Goal: Task Accomplishment & Management: Use online tool/utility

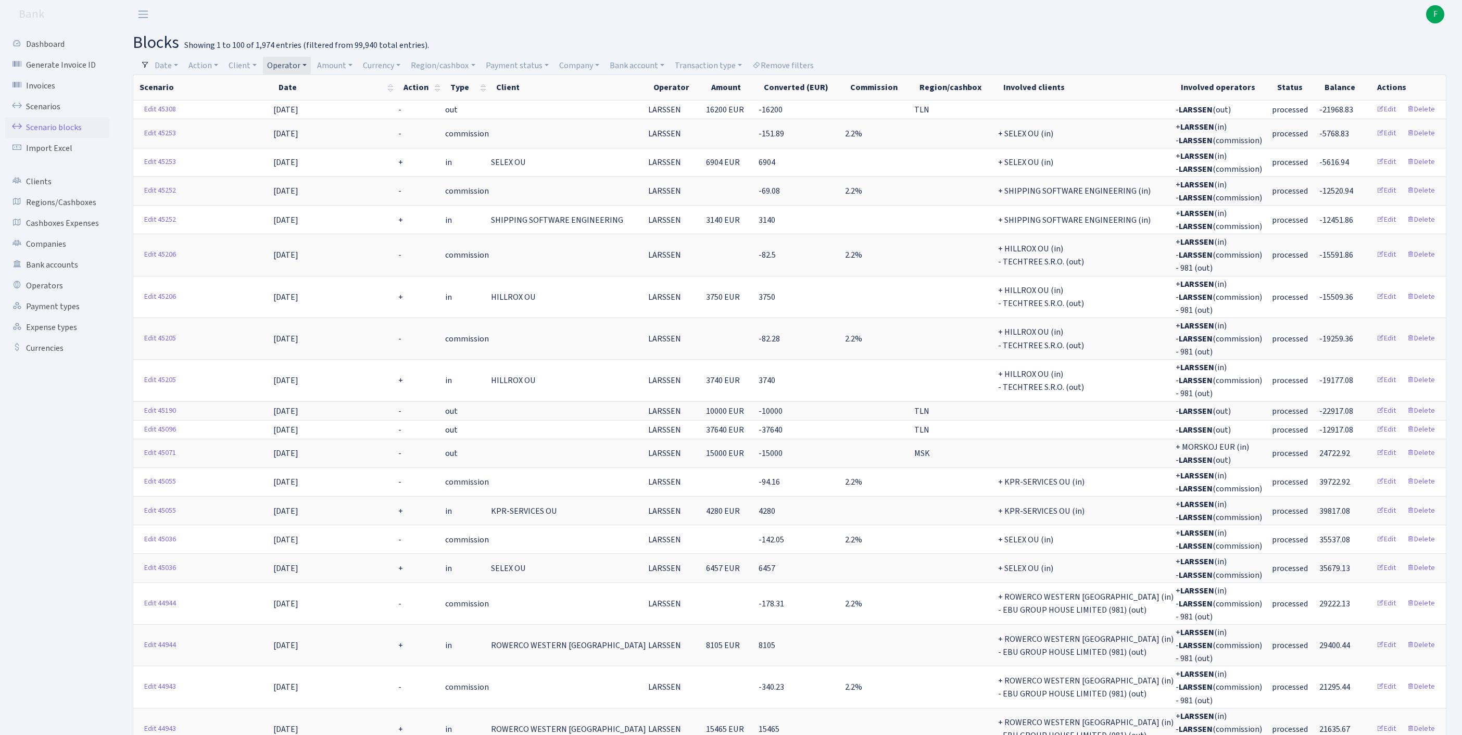
select select "100"
click at [54, 296] on link "Operators" at bounding box center [57, 285] width 104 height 21
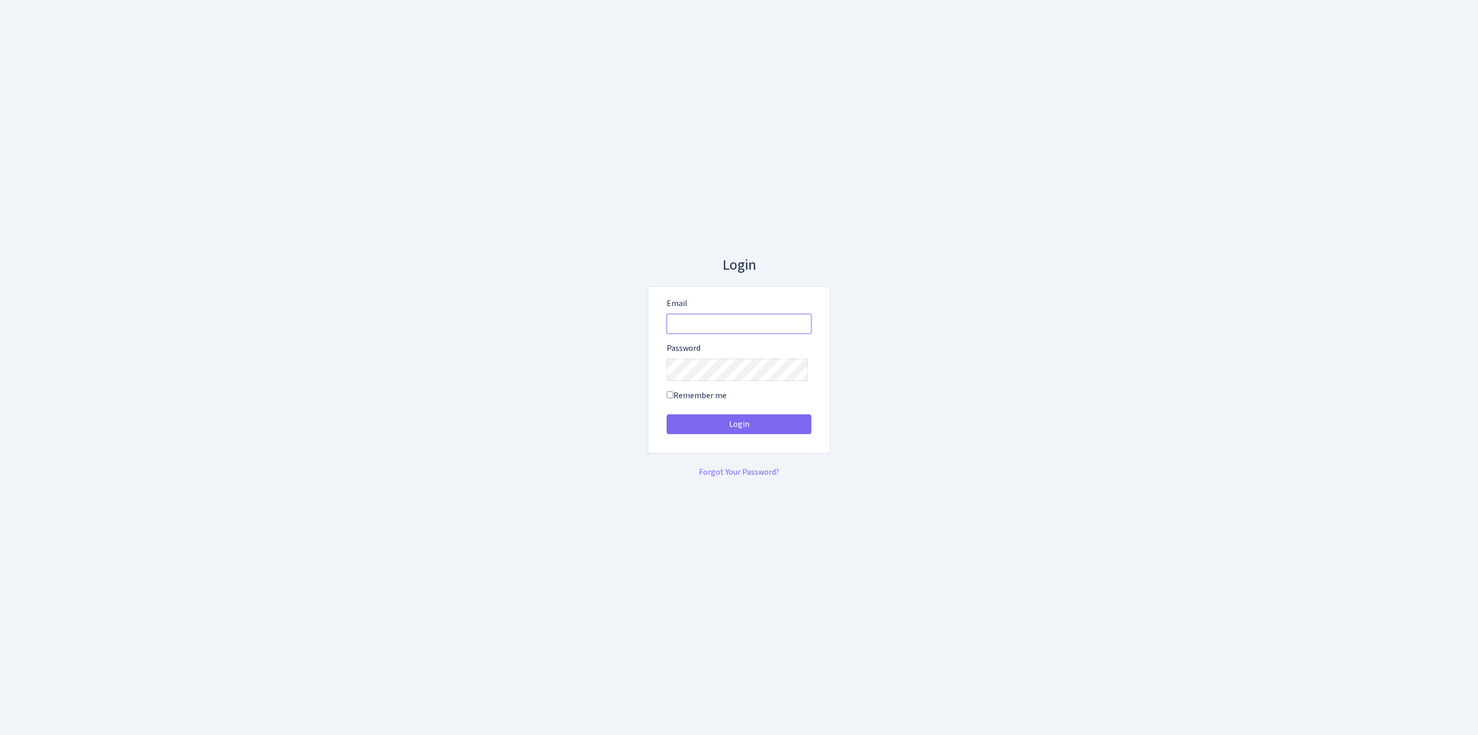
type input "[EMAIL_ADDRESS][DOMAIN_NAME]"
click at [739, 428] on button "Login" at bounding box center [738, 424] width 145 height 20
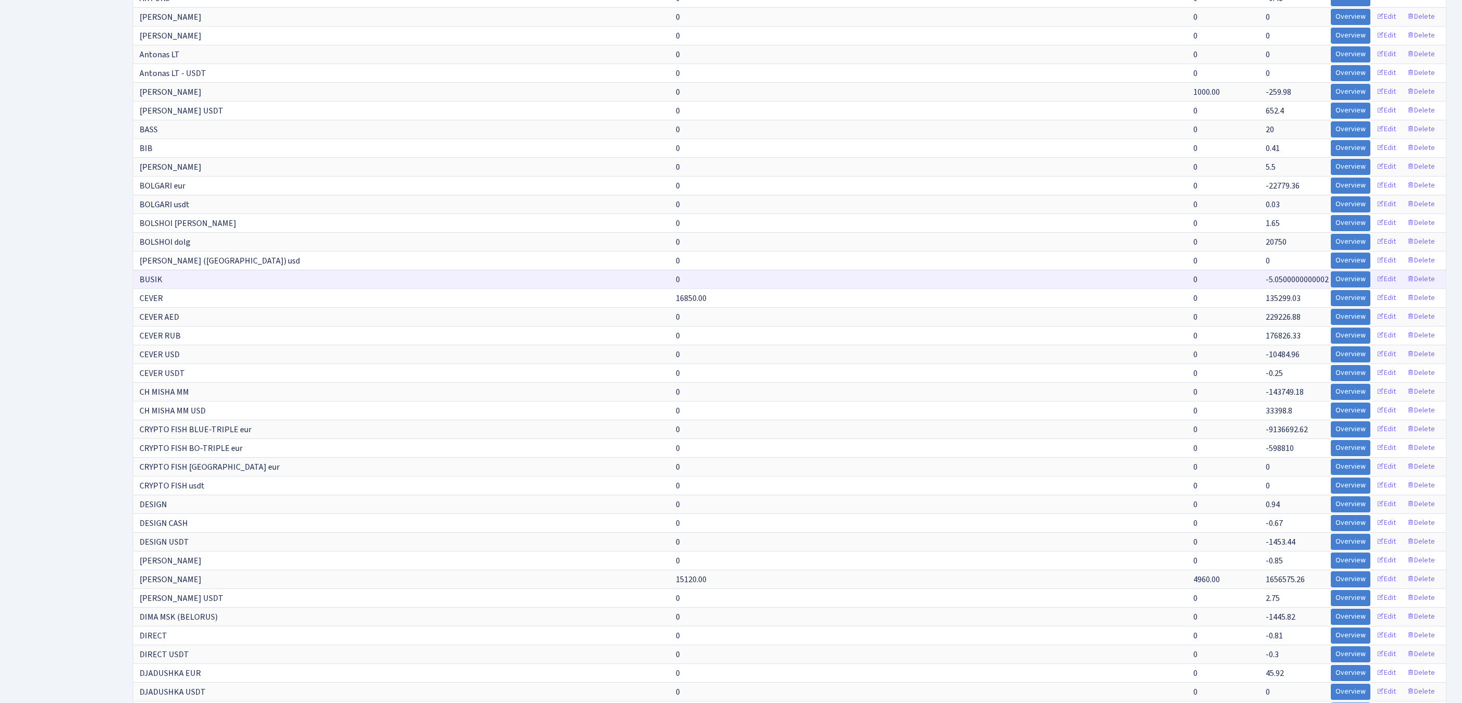
scroll to position [1855, 0]
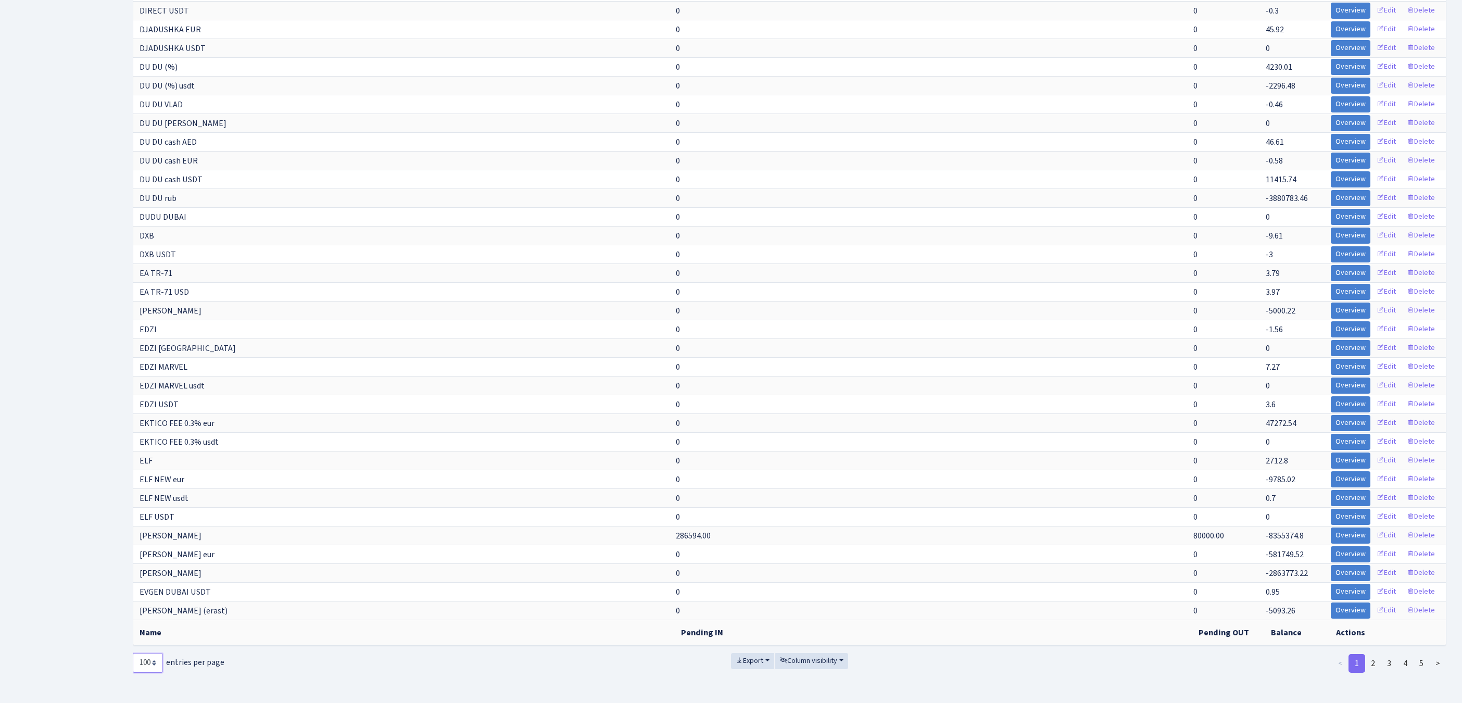
select select "-1"
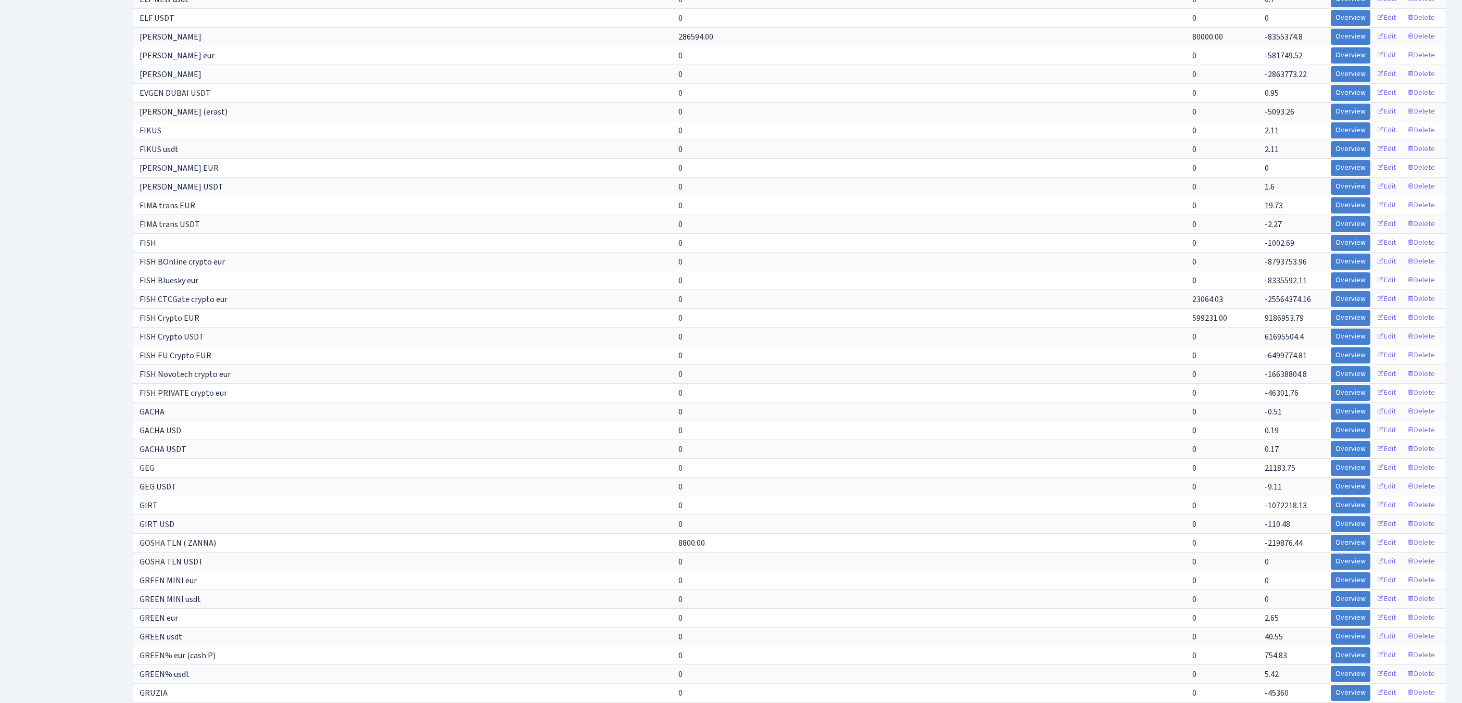
scroll to position [3940, 0]
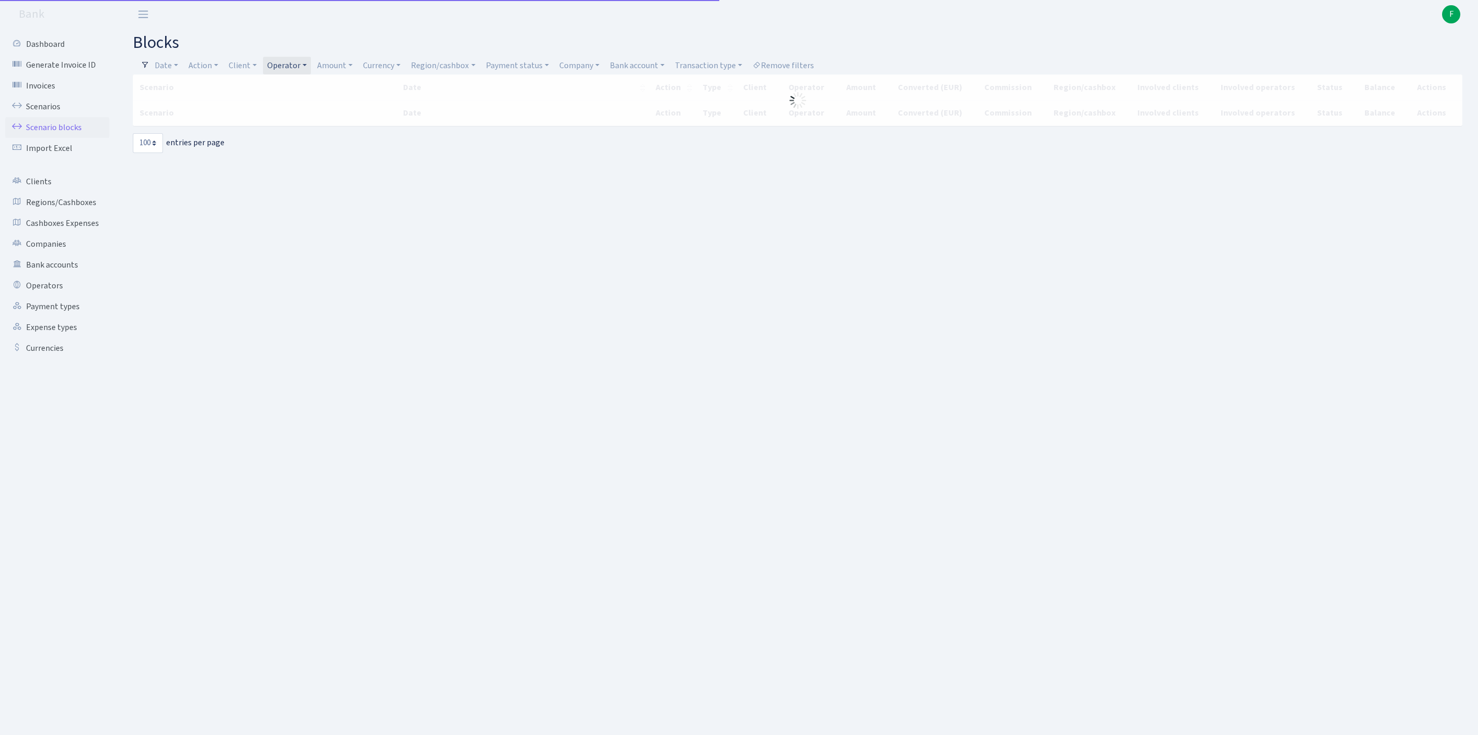
select select "100"
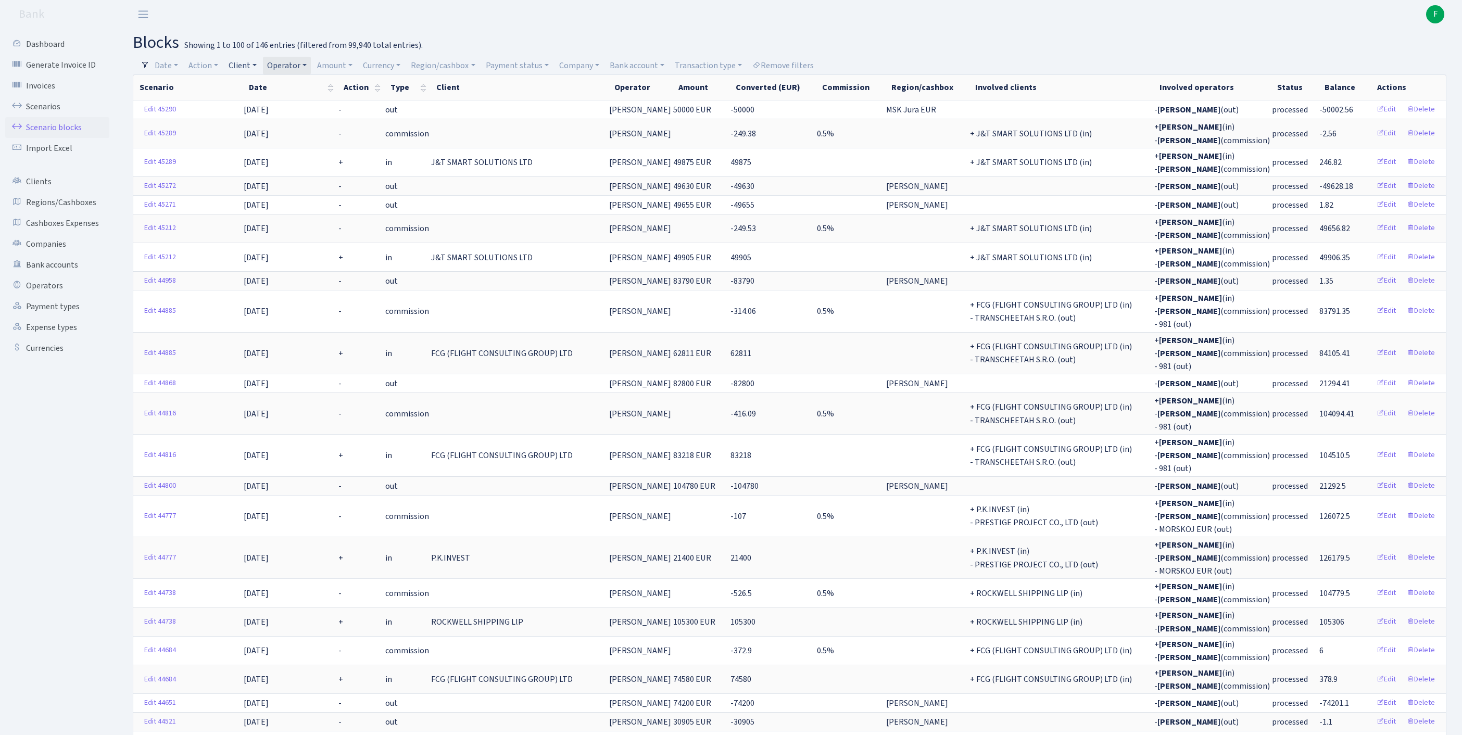
click at [255, 65] on link "Client" at bounding box center [242, 66] width 36 height 18
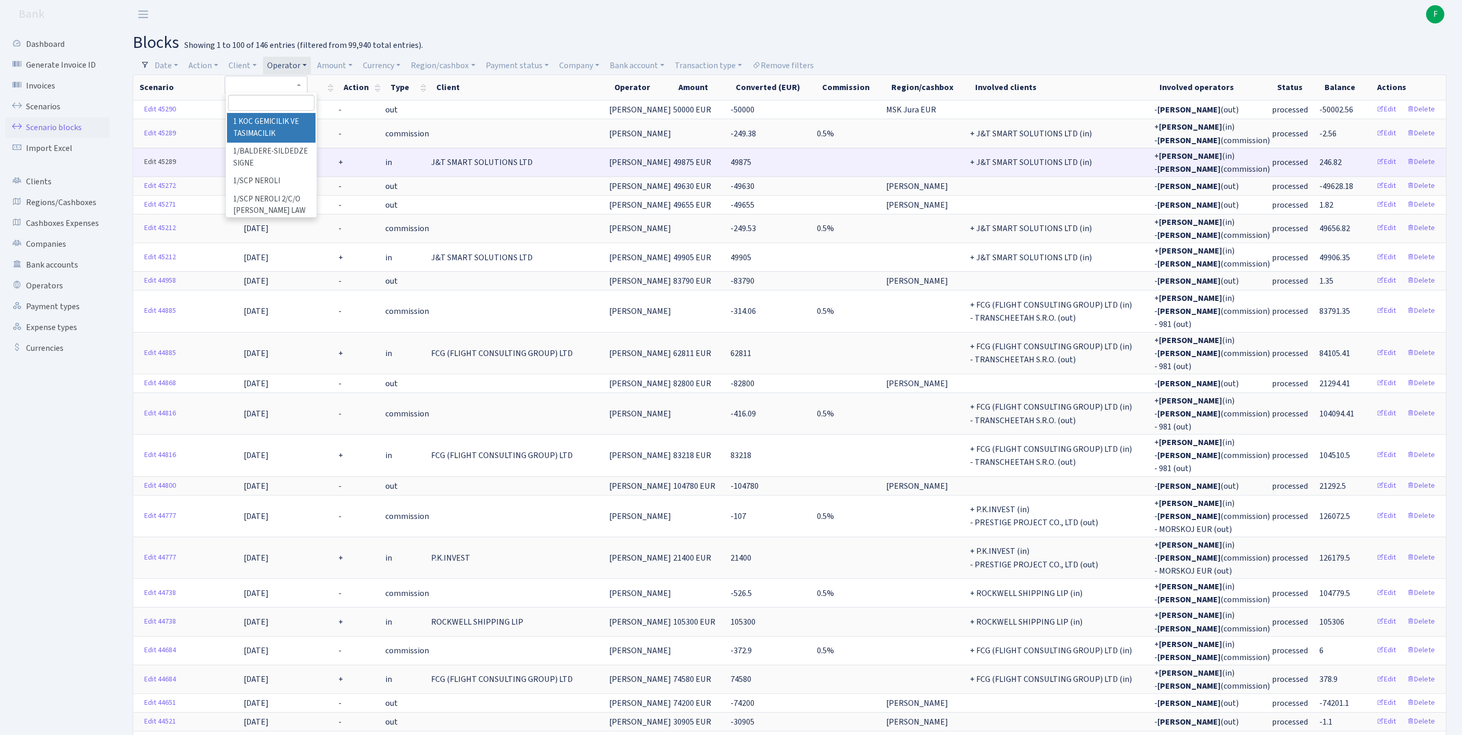
click at [153, 170] on link "Edit 45289" at bounding box center [160, 162] width 41 height 16
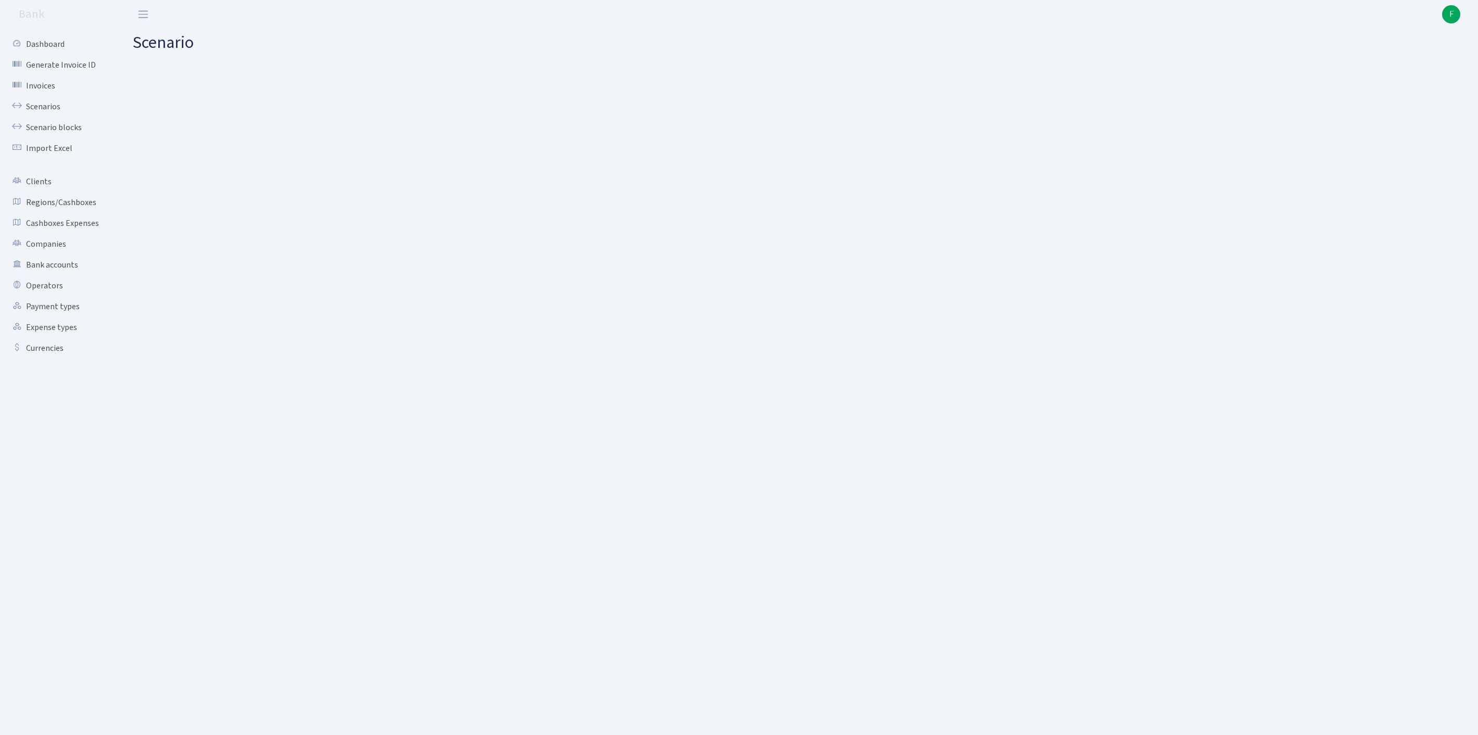
select select "in"
select select "3304"
select select "439"
select select "2"
select select "1"
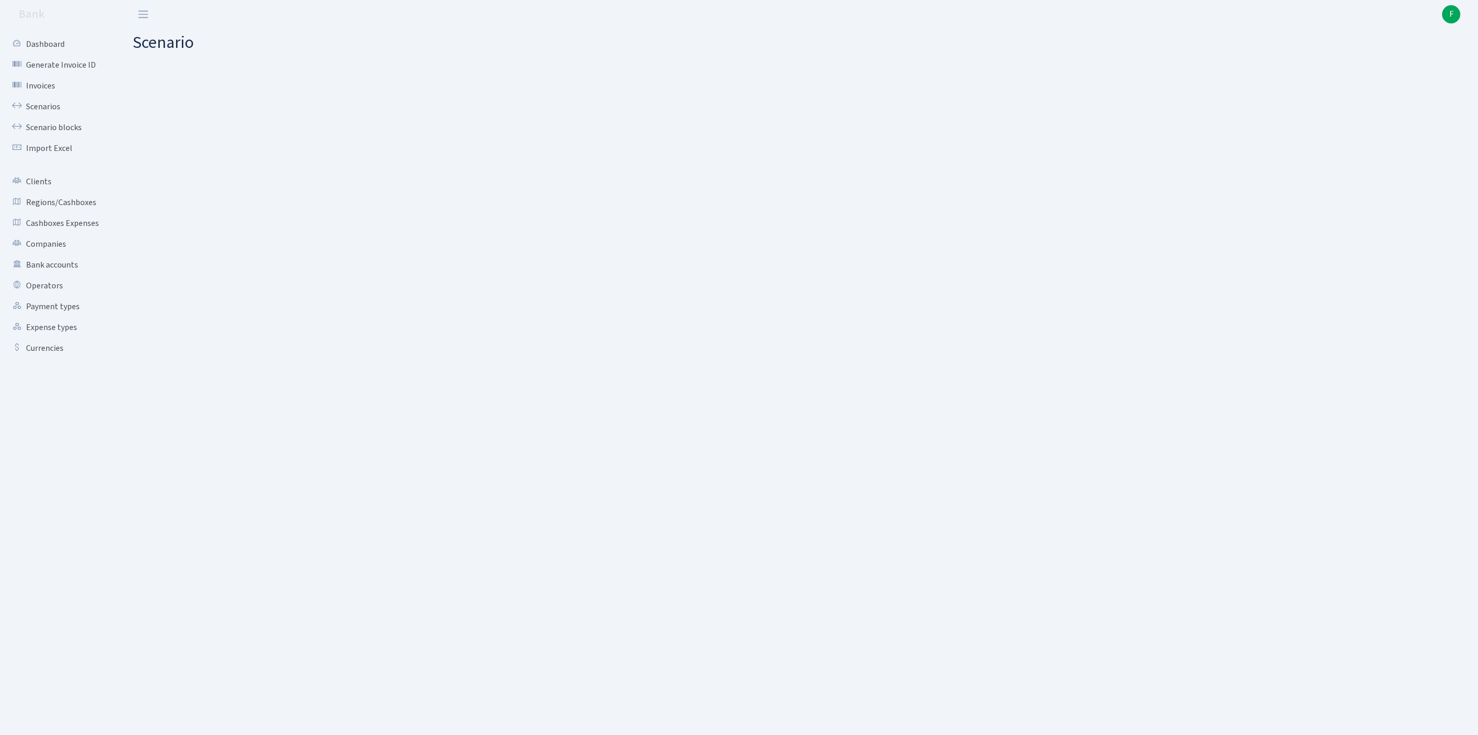
select select "22"
select select "63"
select select "processed"
select select "commission"
select select "439"
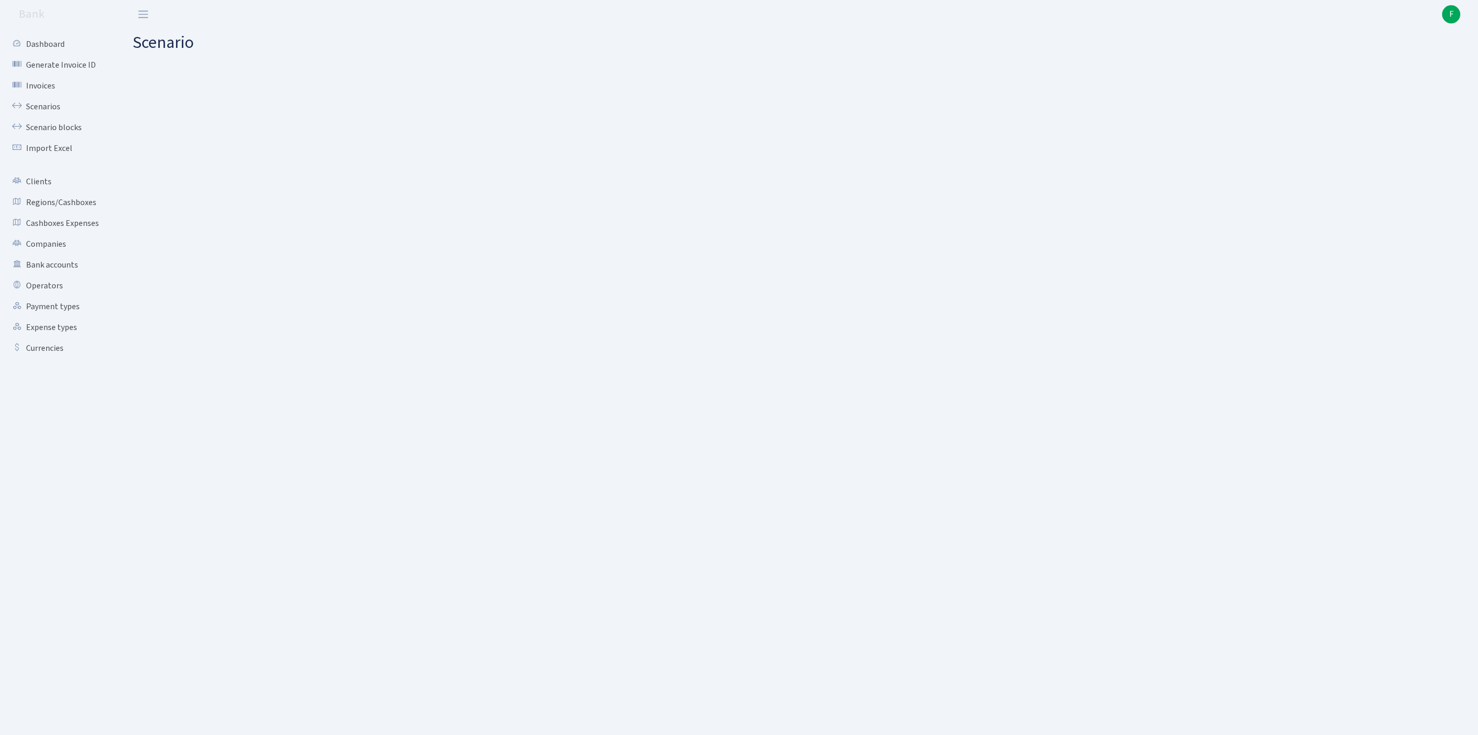
select select "processed"
click at [165, 696] on link "Clone (Note: Save your scenario first)" at bounding box center [205, 699] width 145 height 20
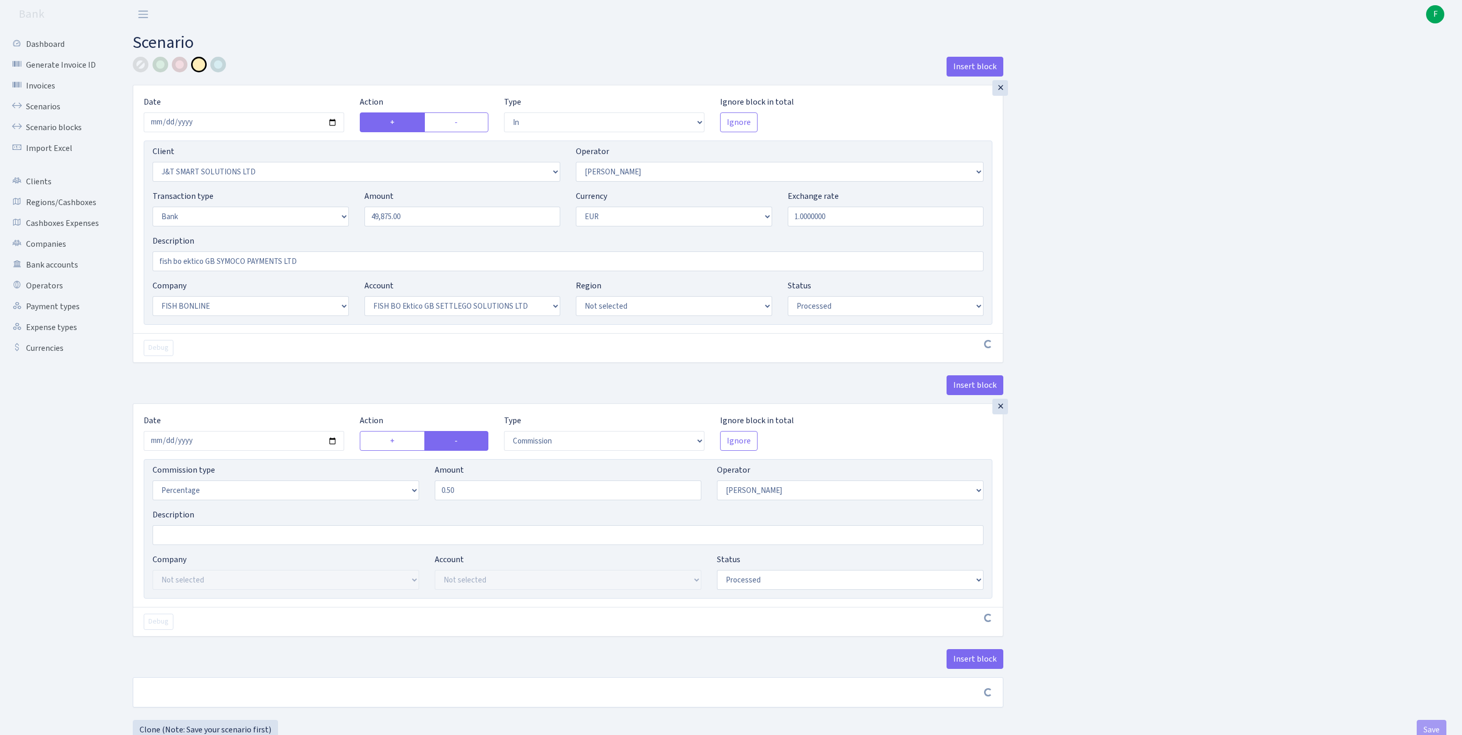
select select "in"
select select "3304"
select select "439"
select select "2"
select select "1"
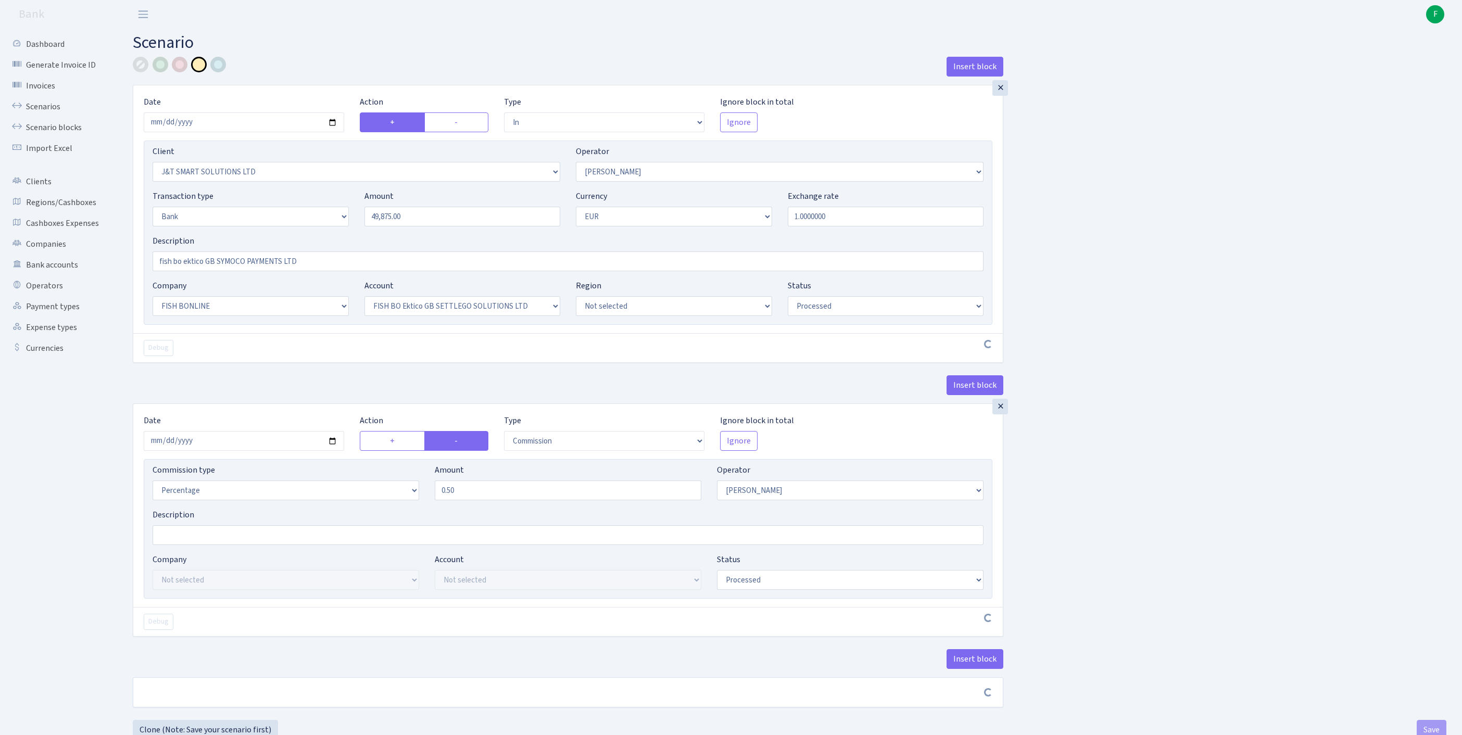
select select "22"
select select "63"
select select "processed"
select select "commission"
select select "439"
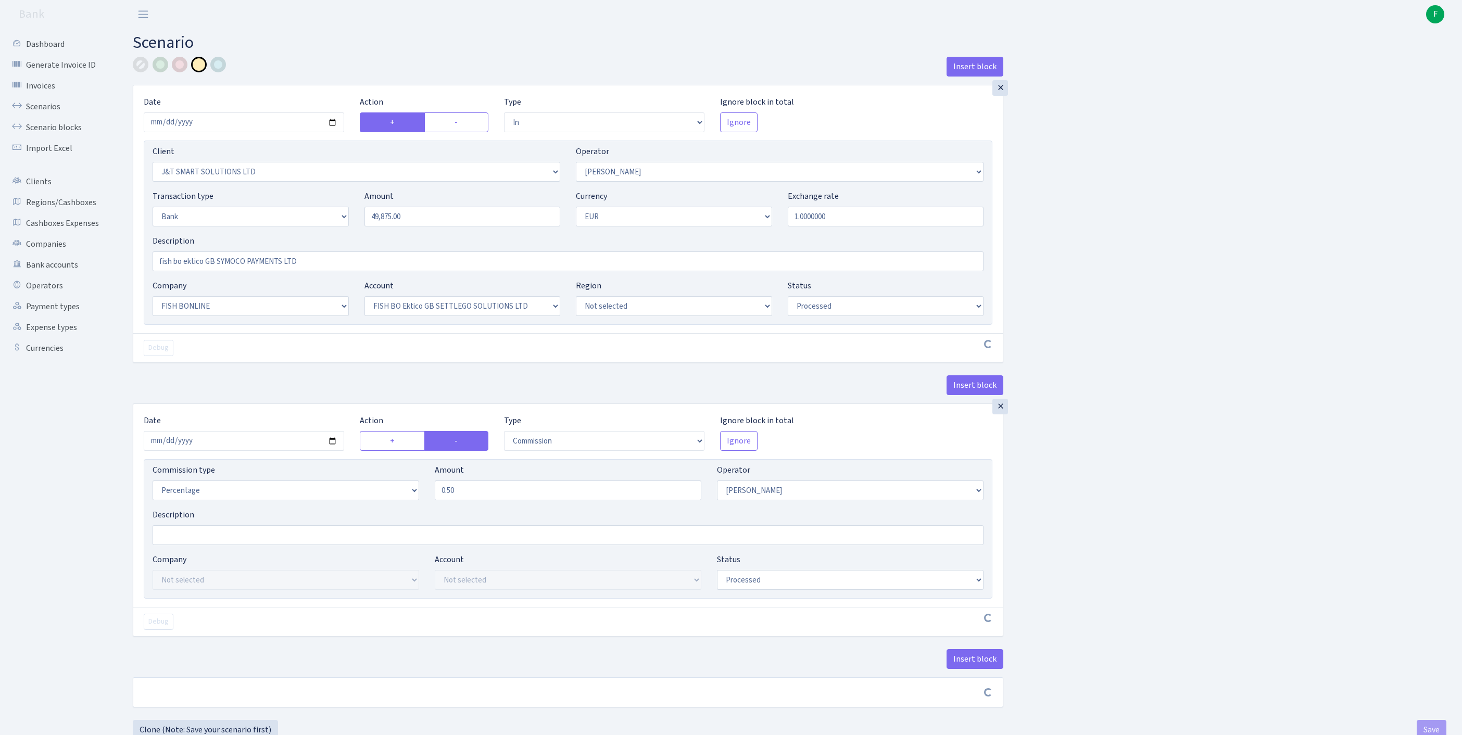
select select "processed"
click at [352, 271] on input "fish bo ektico GB SYMOCO PAYMENTS LTD" at bounding box center [568, 261] width 831 height 20
drag, startPoint x: 352, startPoint y: 293, endPoint x: 125, endPoint y: 268, distance: 228.4
click at [125, 268] on div "Insert block × Date 2025-08-15 Action + - Type --- In Out Commission Field requ…" at bounding box center [568, 390] width 886 height 667
type input "INDUSTRIX"
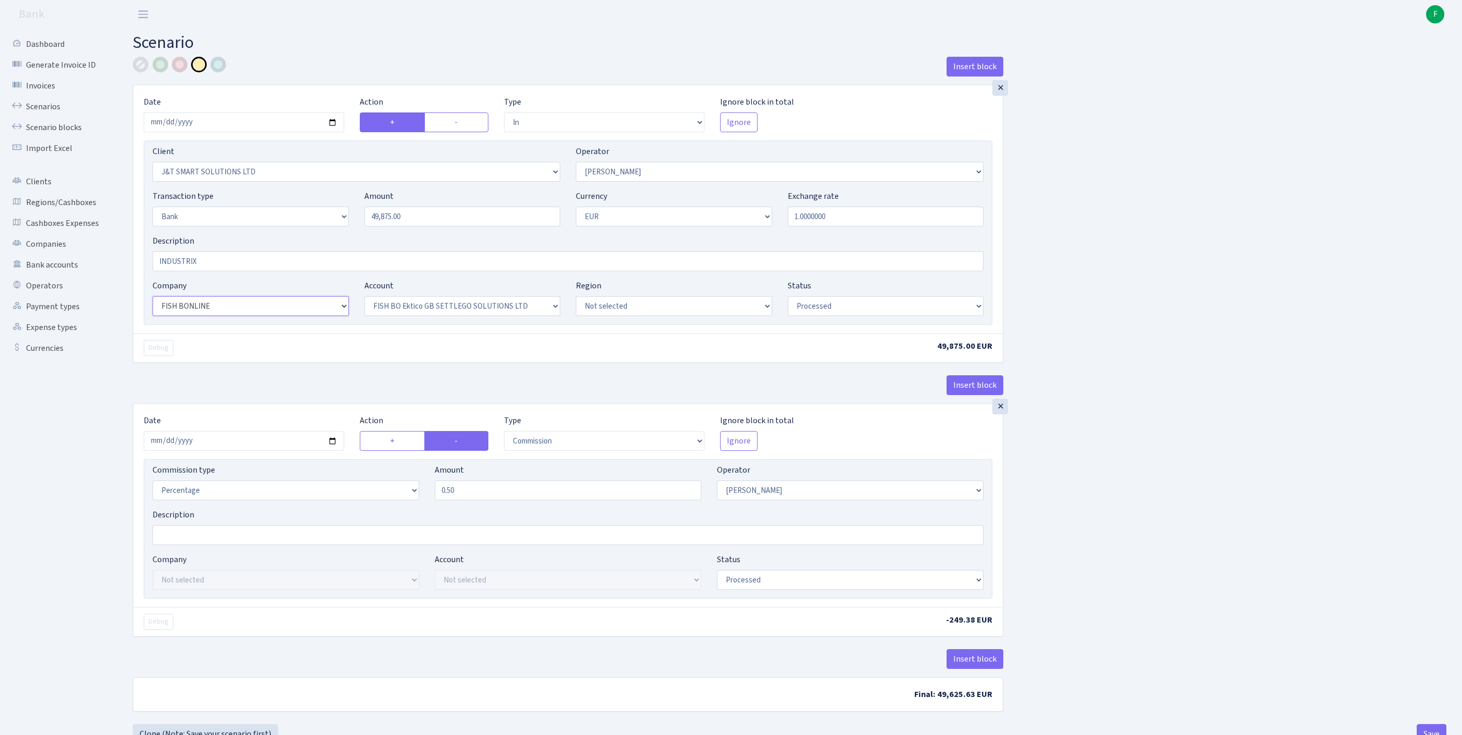
select select "17"
select select "41"
click at [261, 131] on input "2025-08-15" at bounding box center [244, 122] width 200 height 20
type input "[DATE]"
click at [143, 68] on div at bounding box center [141, 65] width 16 height 16
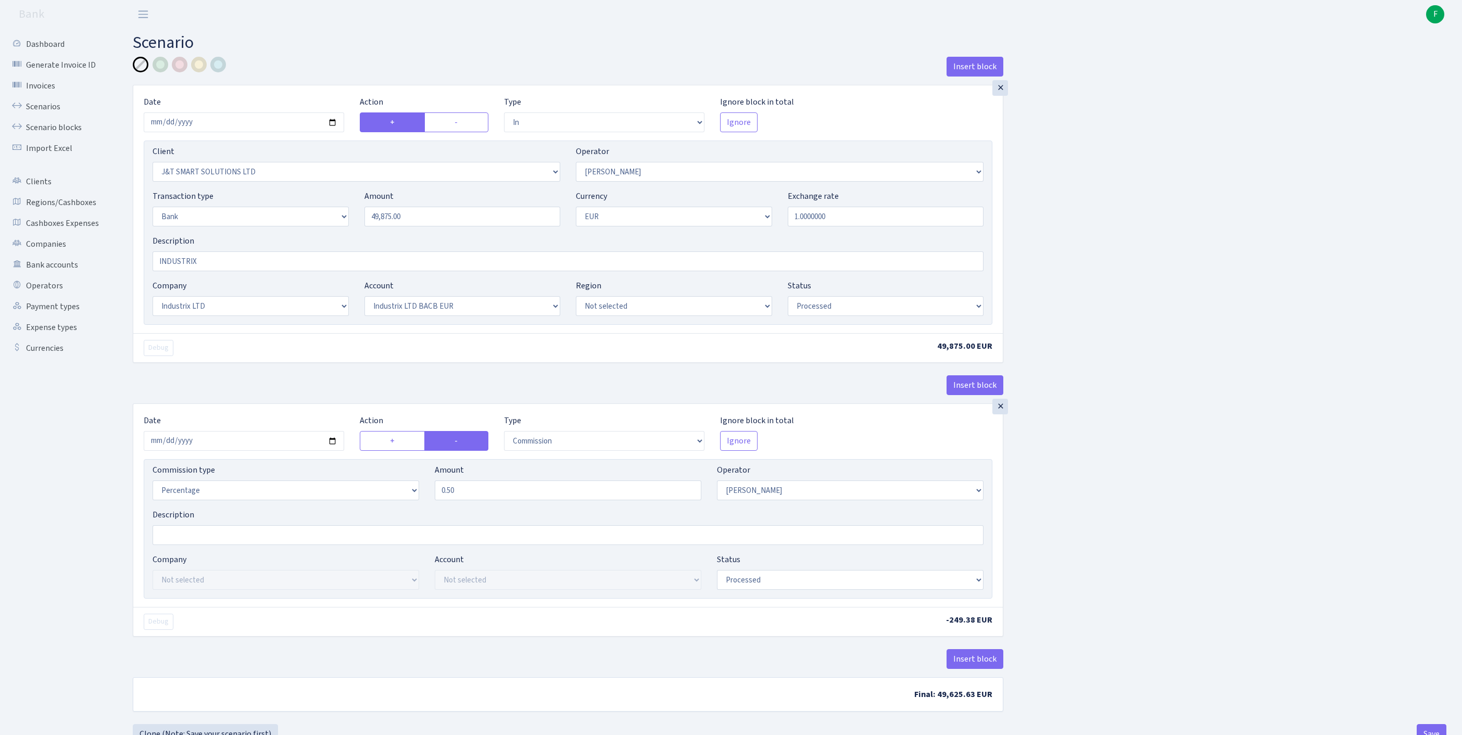
scroll to position [129, 0]
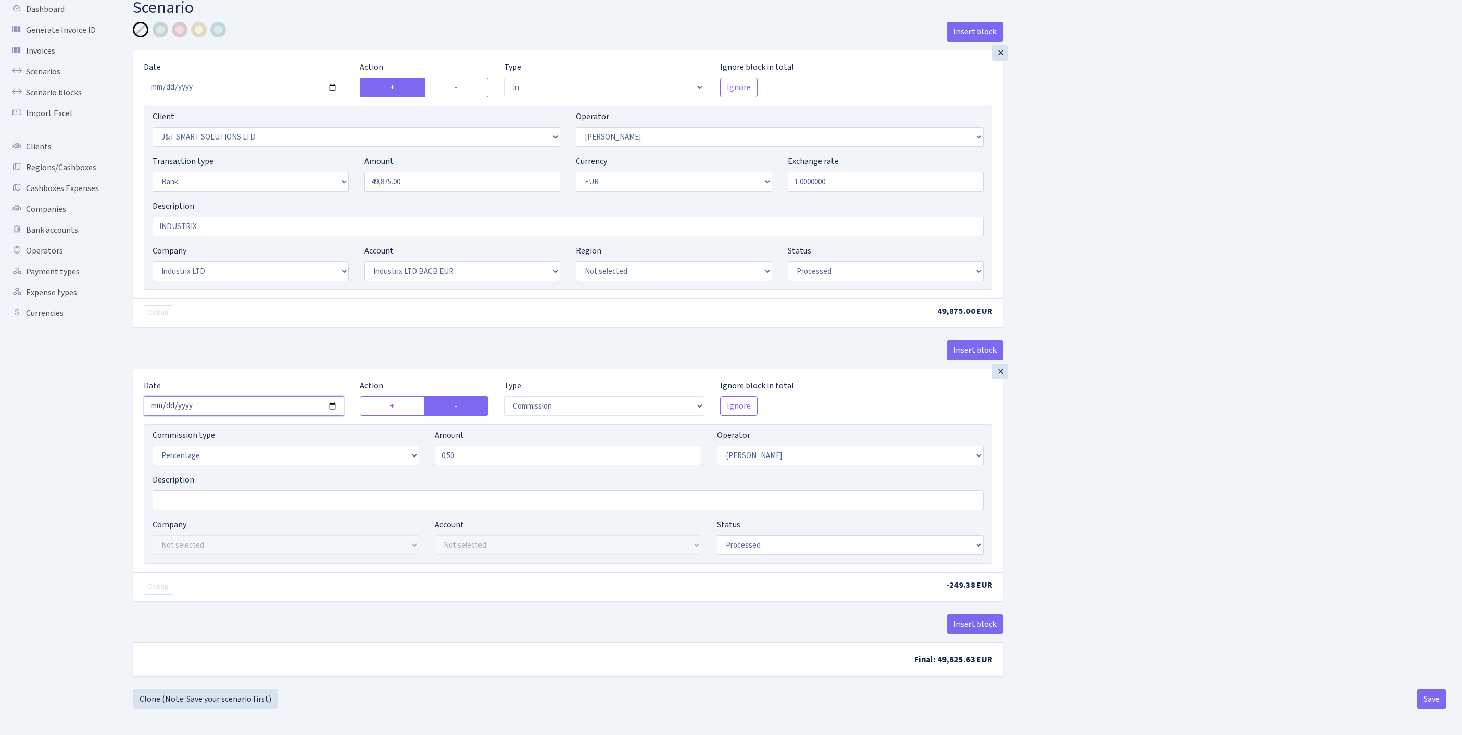
click at [222, 396] on input "2025-08-15" at bounding box center [244, 406] width 200 height 20
type input "2025-08-18"
click at [1435, 696] on button "Save" at bounding box center [1432, 699] width 30 height 20
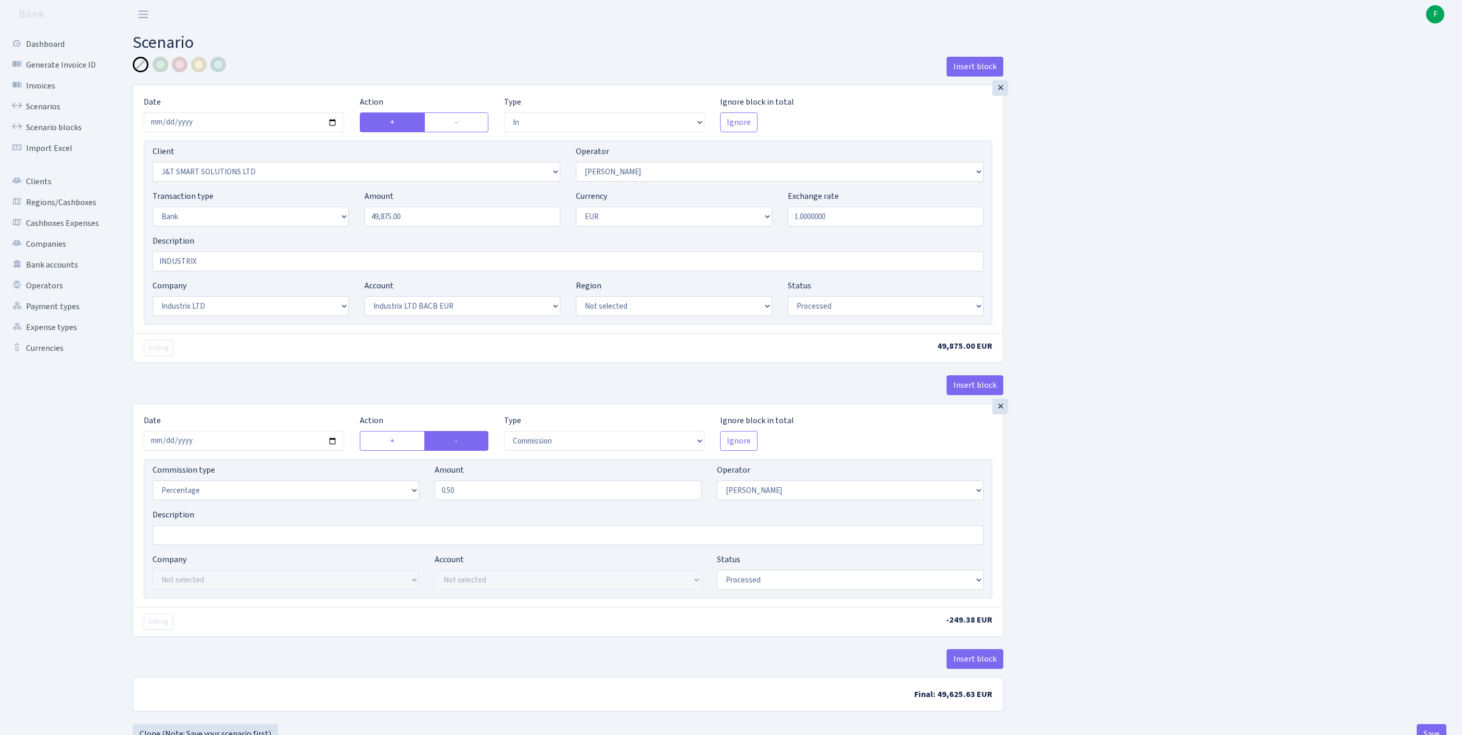
select select "in"
select select "3304"
select select "439"
select select "2"
select select "1"
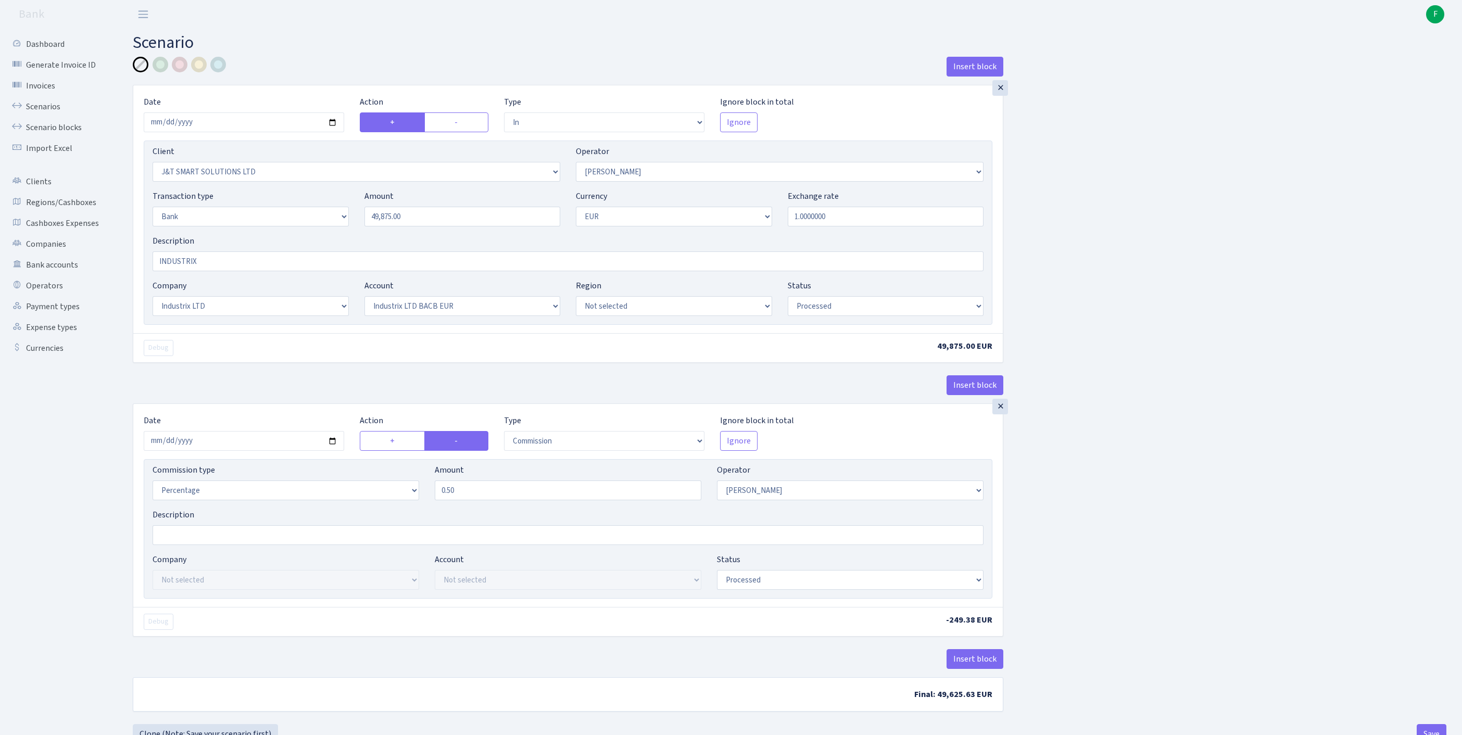
select select "17"
select select "41"
select select "processed"
select select "commission"
select select "439"
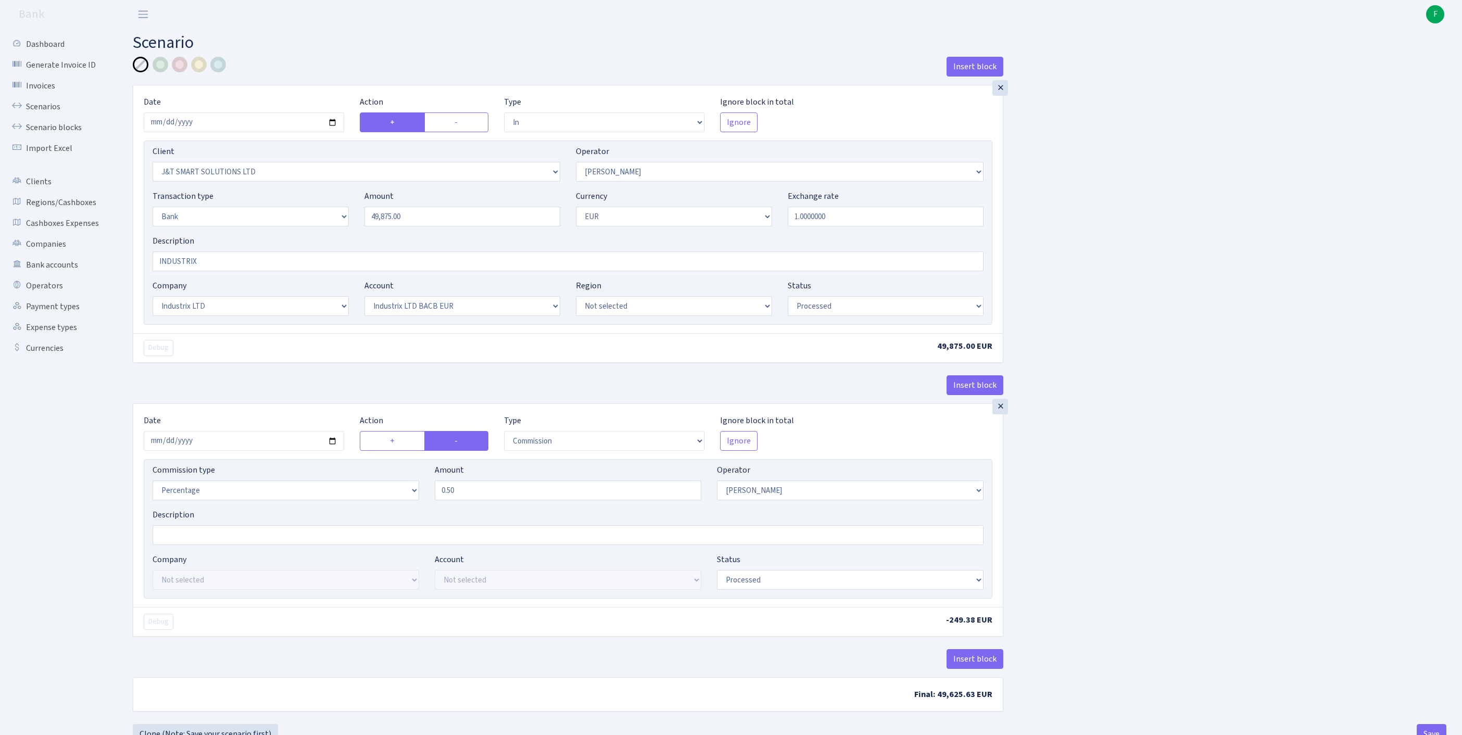
select select "processed"
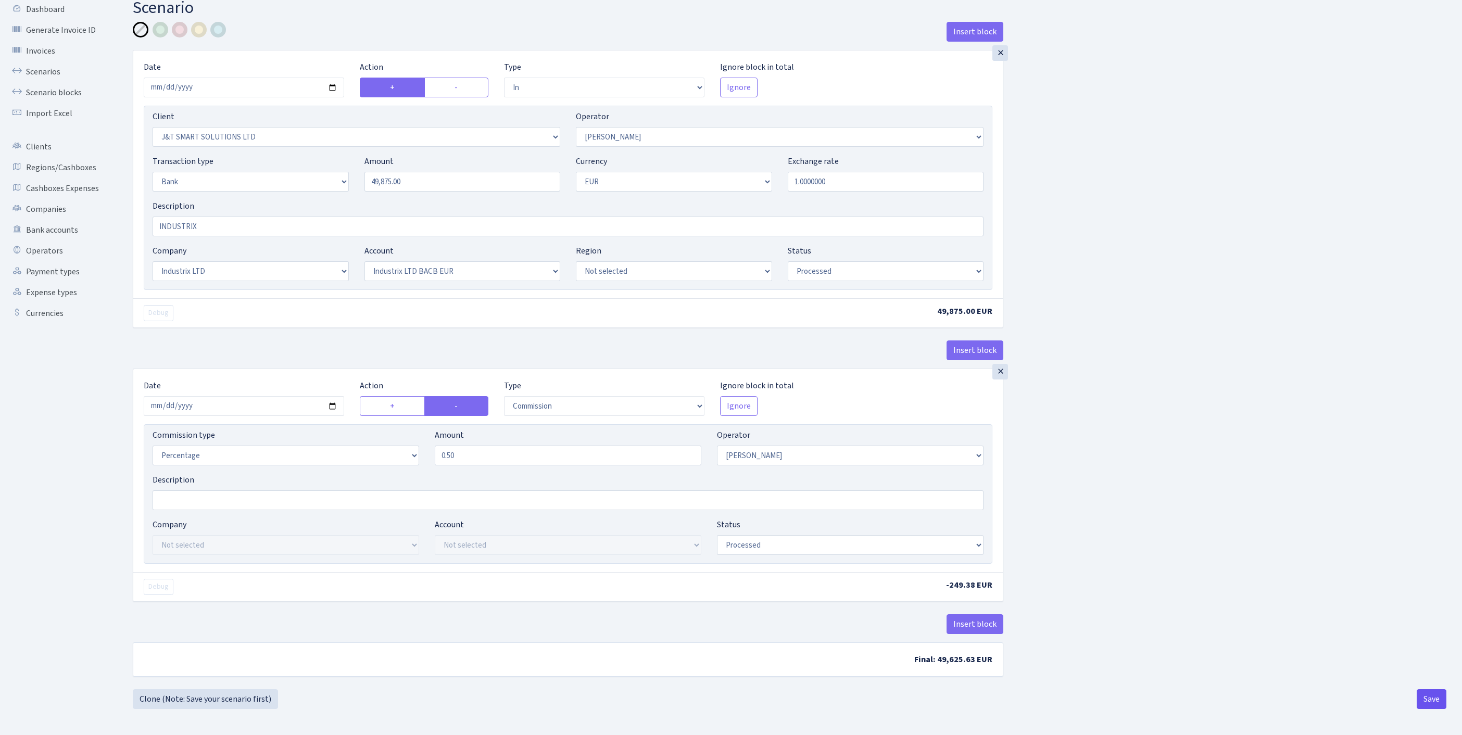
click at [1435, 697] on button "Save" at bounding box center [1432, 699] width 30 height 20
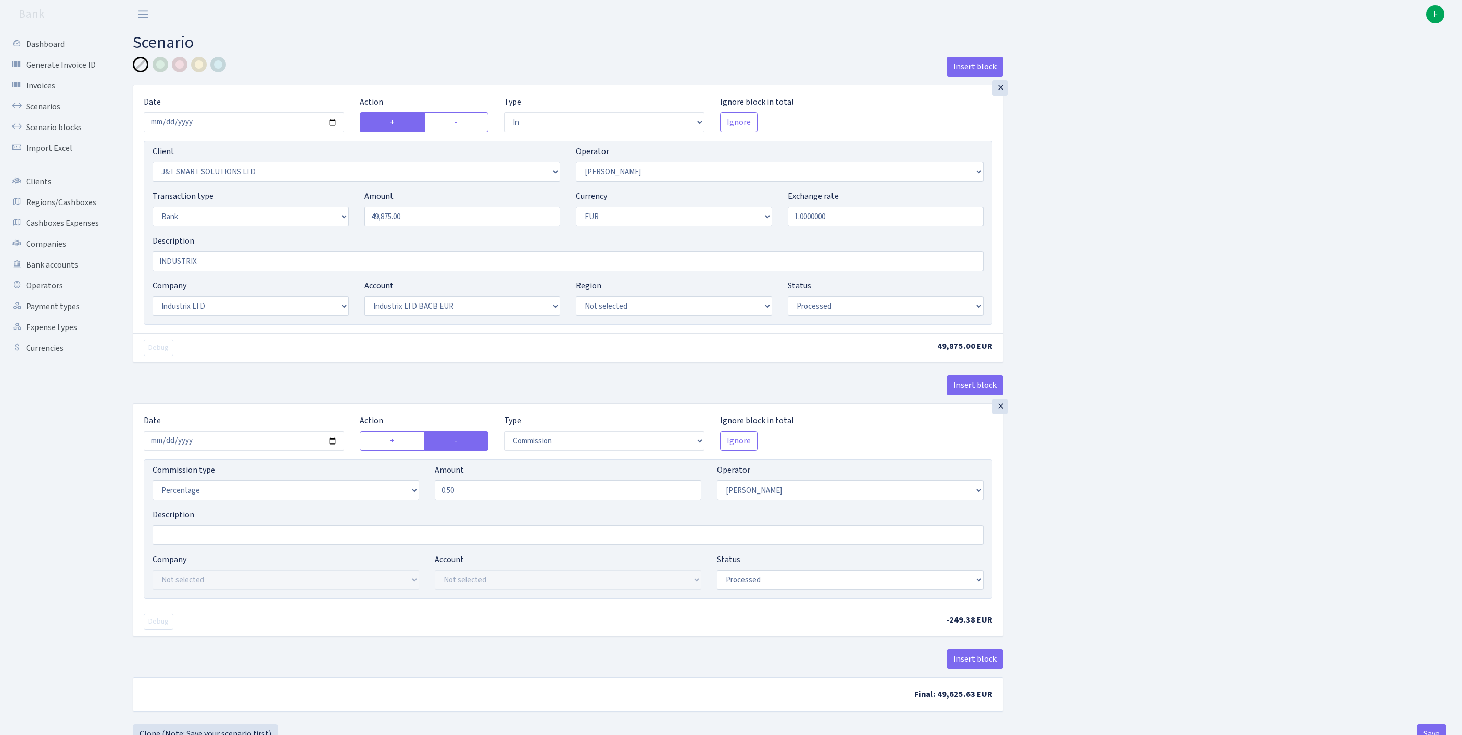
select select "in"
select select "3304"
select select "439"
select select "2"
select select "1"
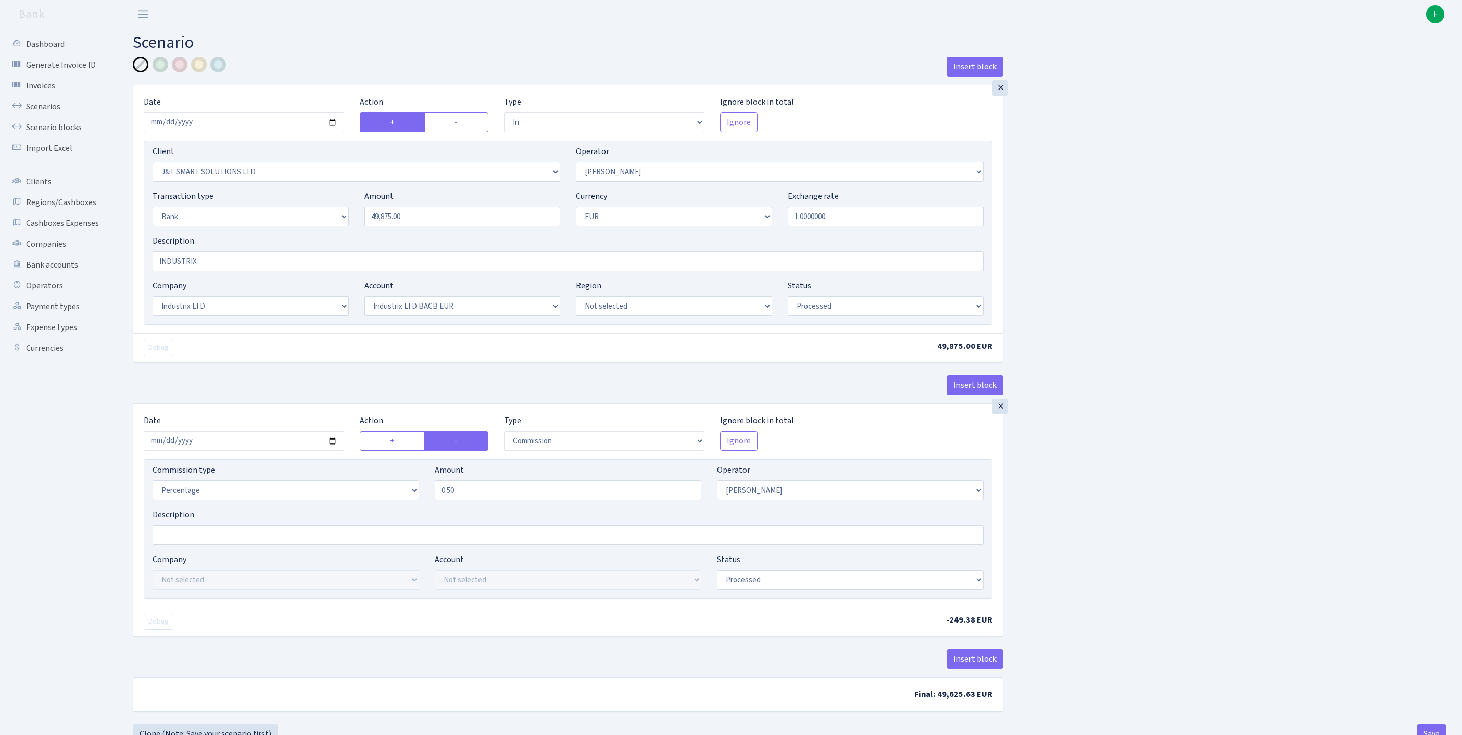
select select "17"
select select "41"
select select "processed"
select select "commission"
select select "439"
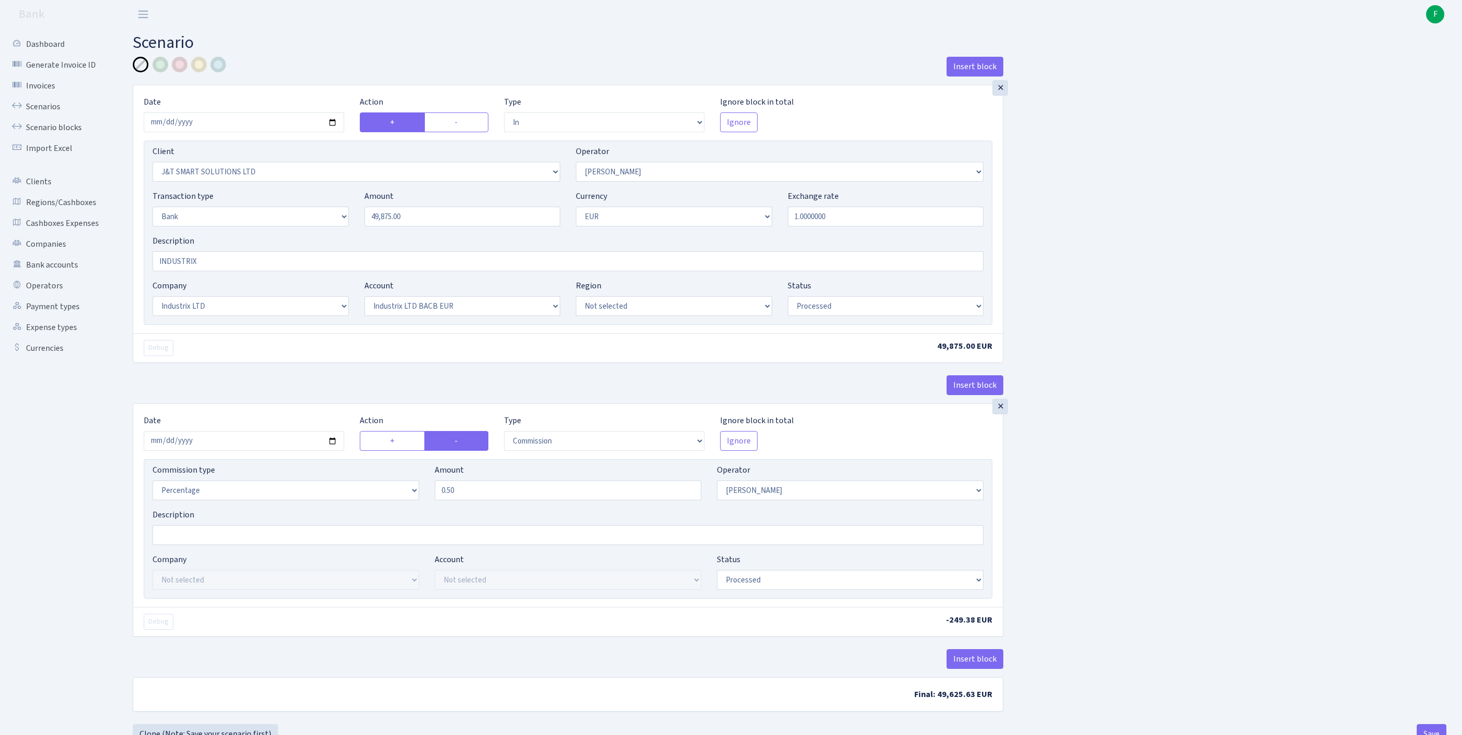
select select "processed"
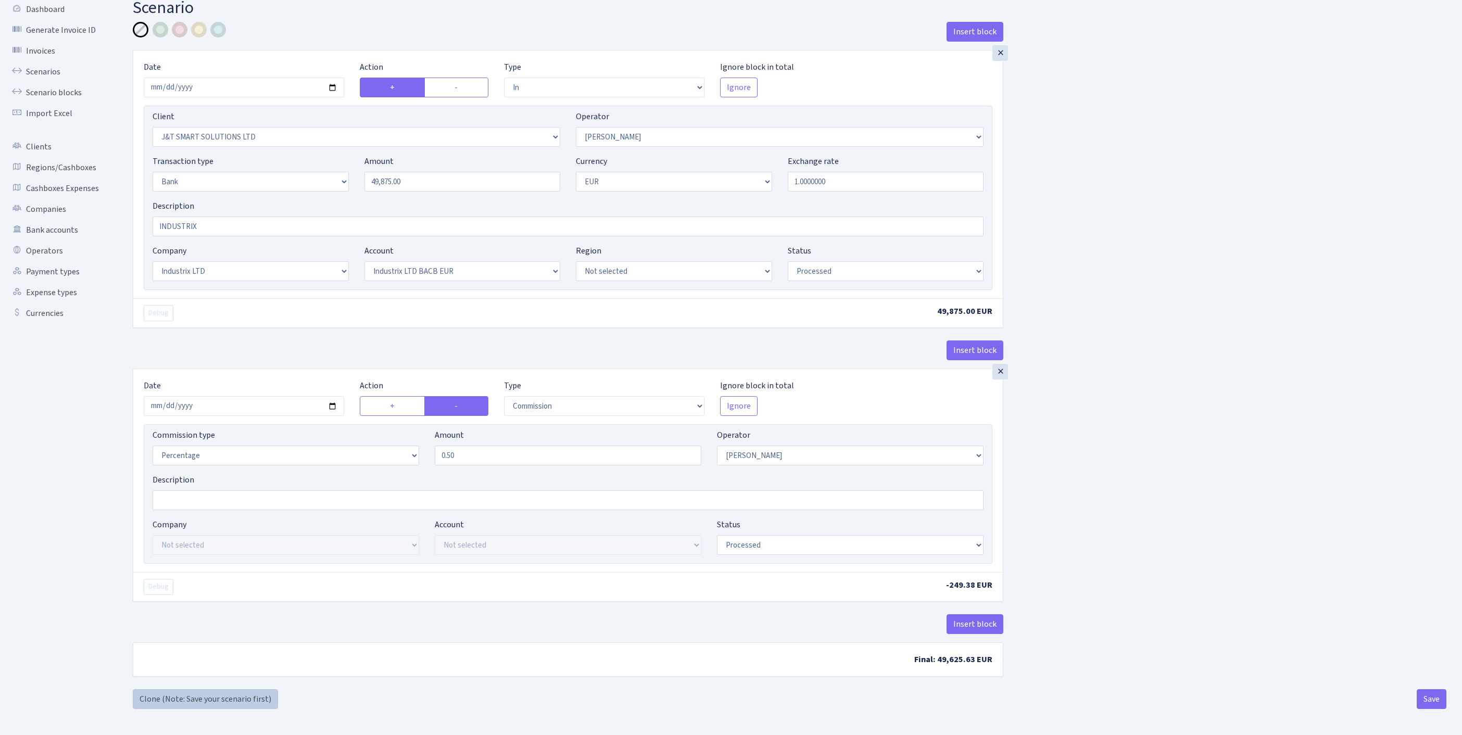
click at [176, 706] on link "Clone (Note: Save your scenario first)" at bounding box center [205, 699] width 145 height 20
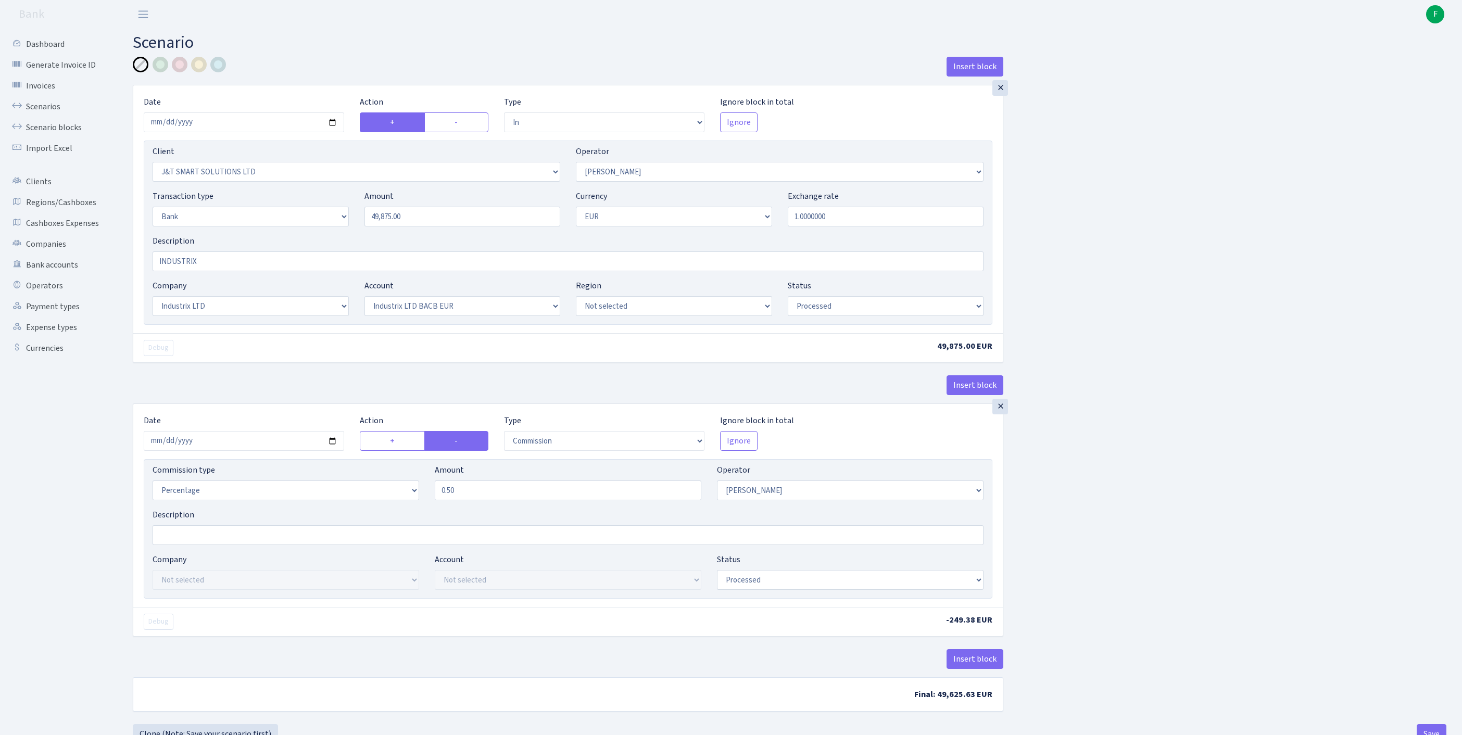
select select "in"
select select "3304"
select select "439"
select select "2"
select select "1"
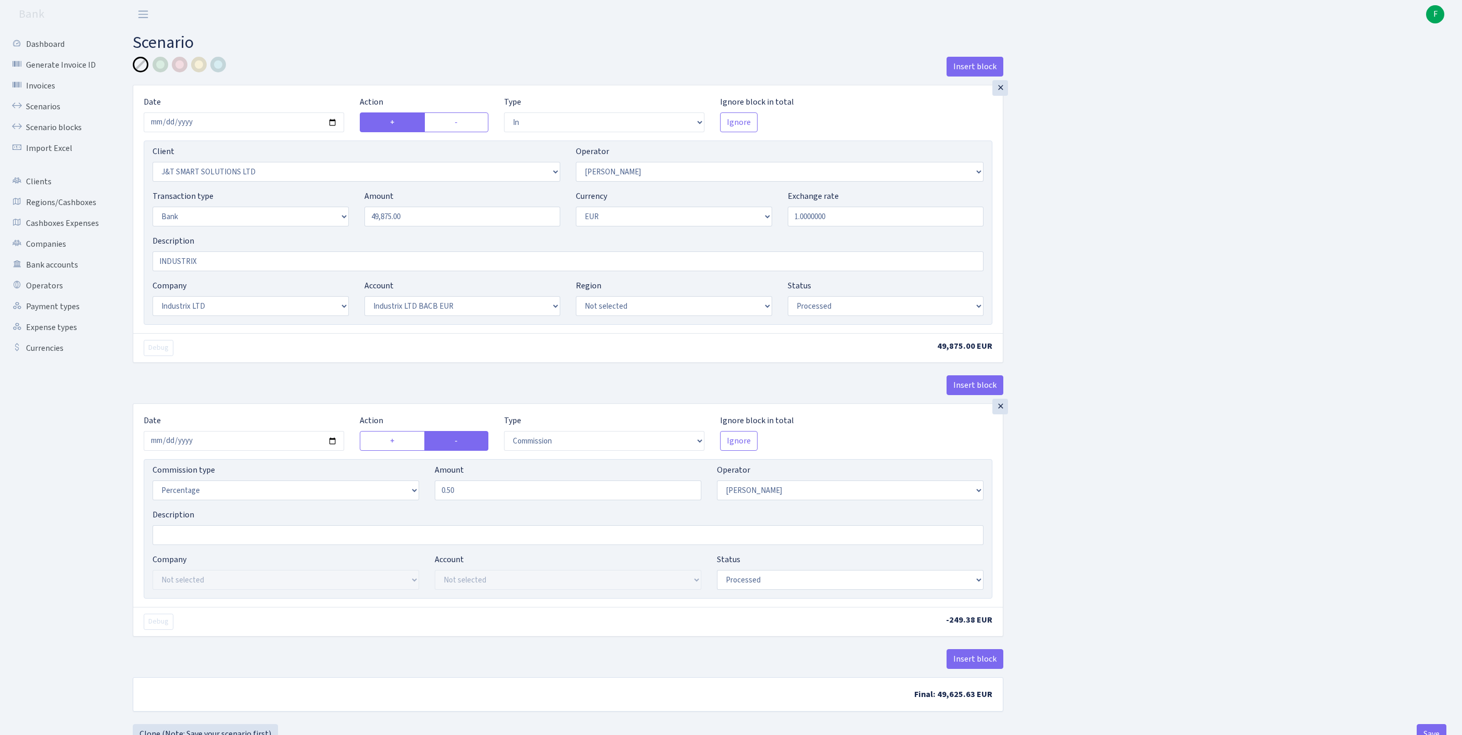
select select "17"
select select "41"
select select "processed"
select select "commission"
select select "439"
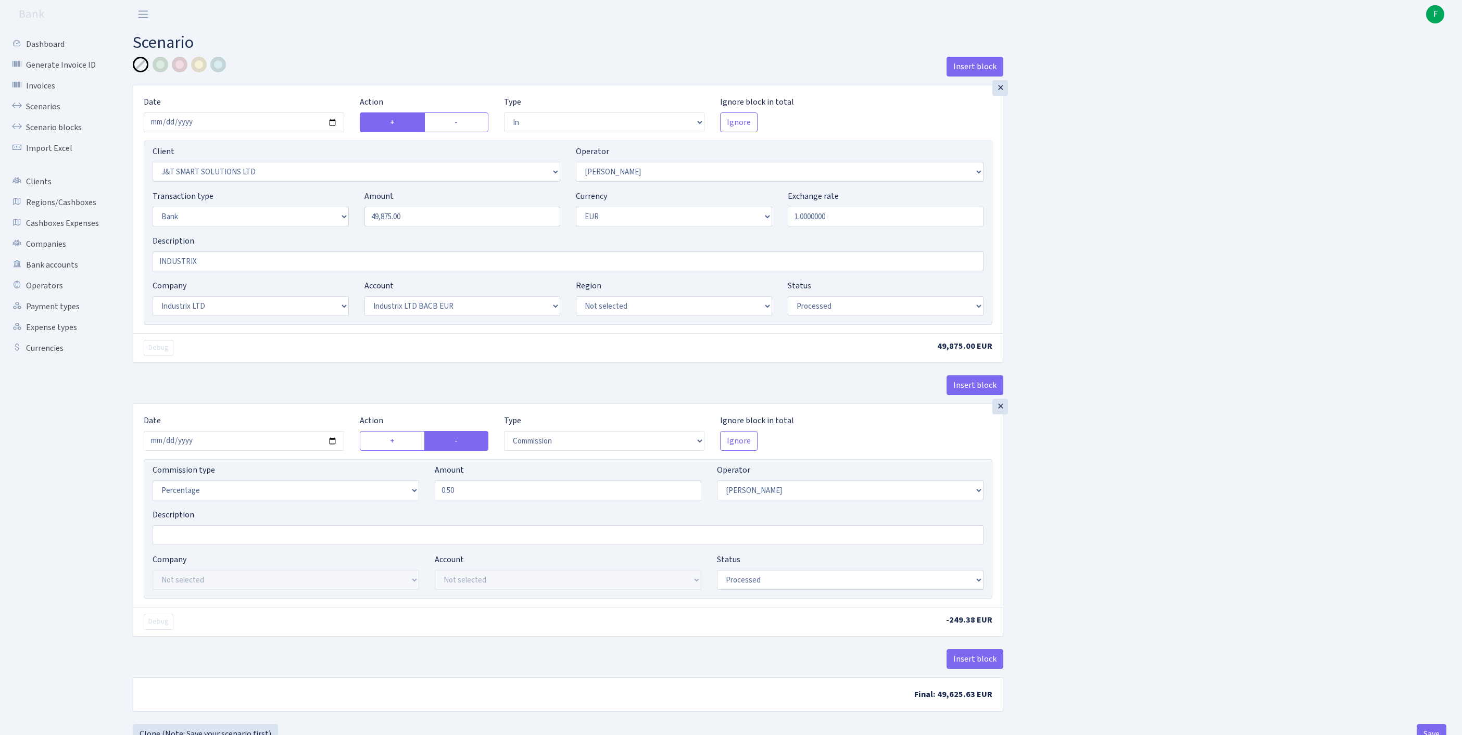
select select "processed"
drag, startPoint x: 434, startPoint y: 237, endPoint x: 272, endPoint y: 228, distance: 162.7
click at [272, 228] on div "Transaction type Not selected 981 ELF FISH crypto GIRT IVO dekl MM-BALTIC eur U…" at bounding box center [568, 212] width 847 height 45
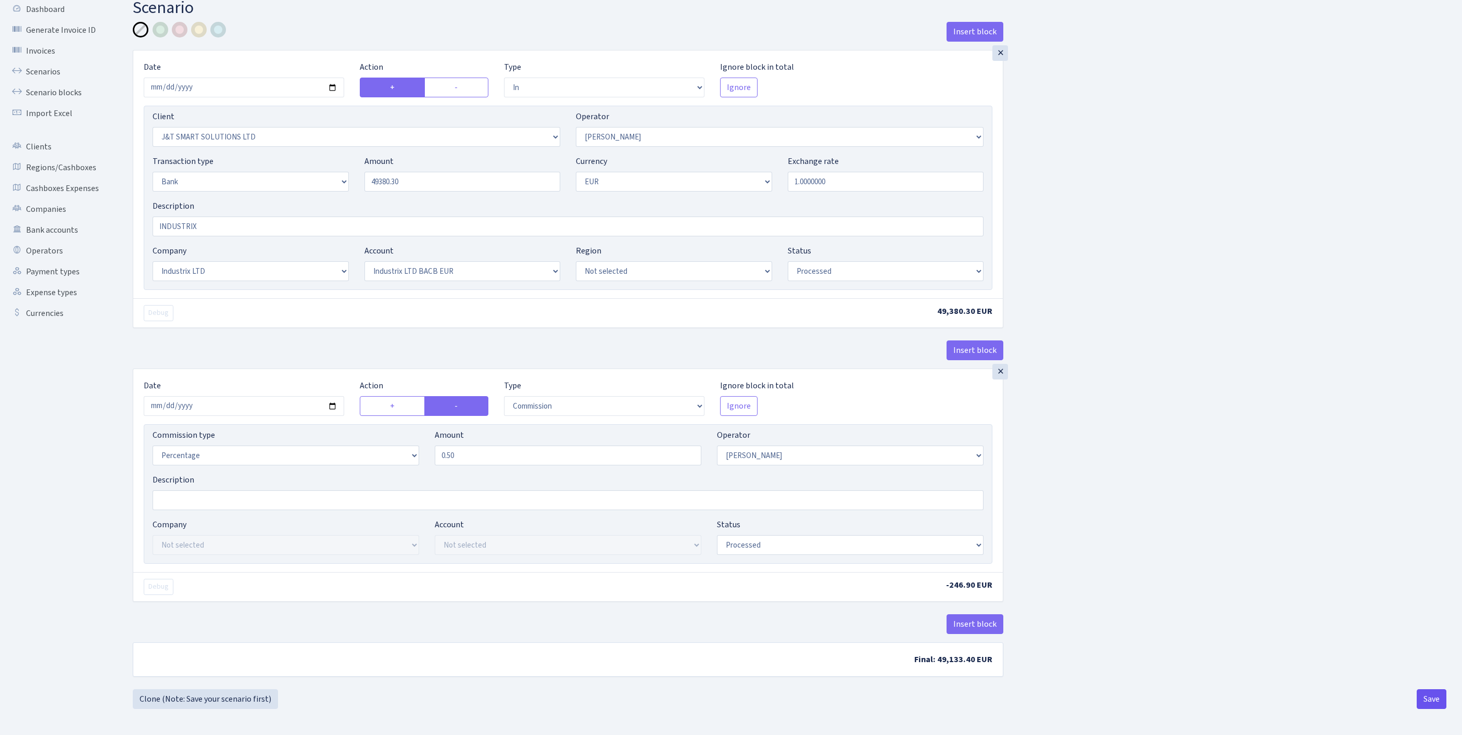
type input "49,380.30"
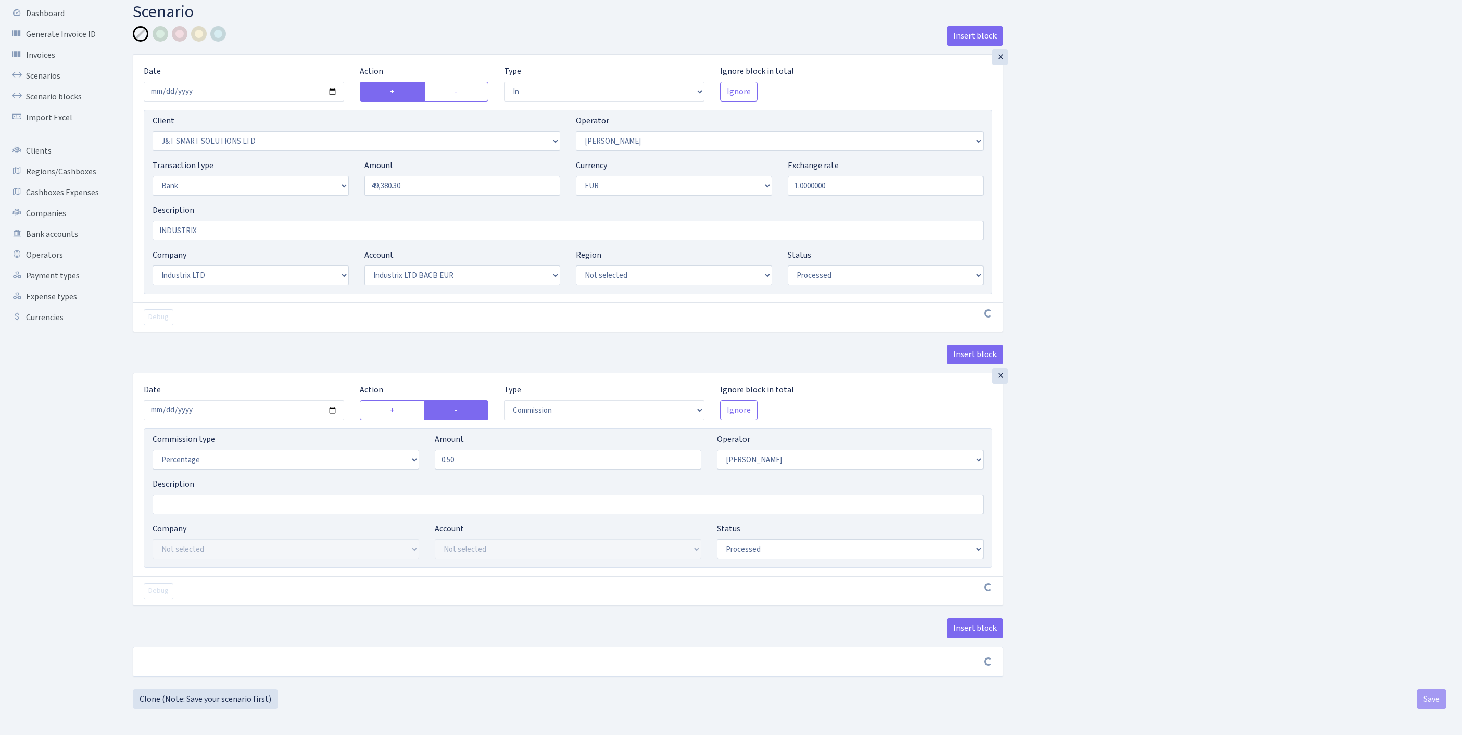
scroll to position [125, 0]
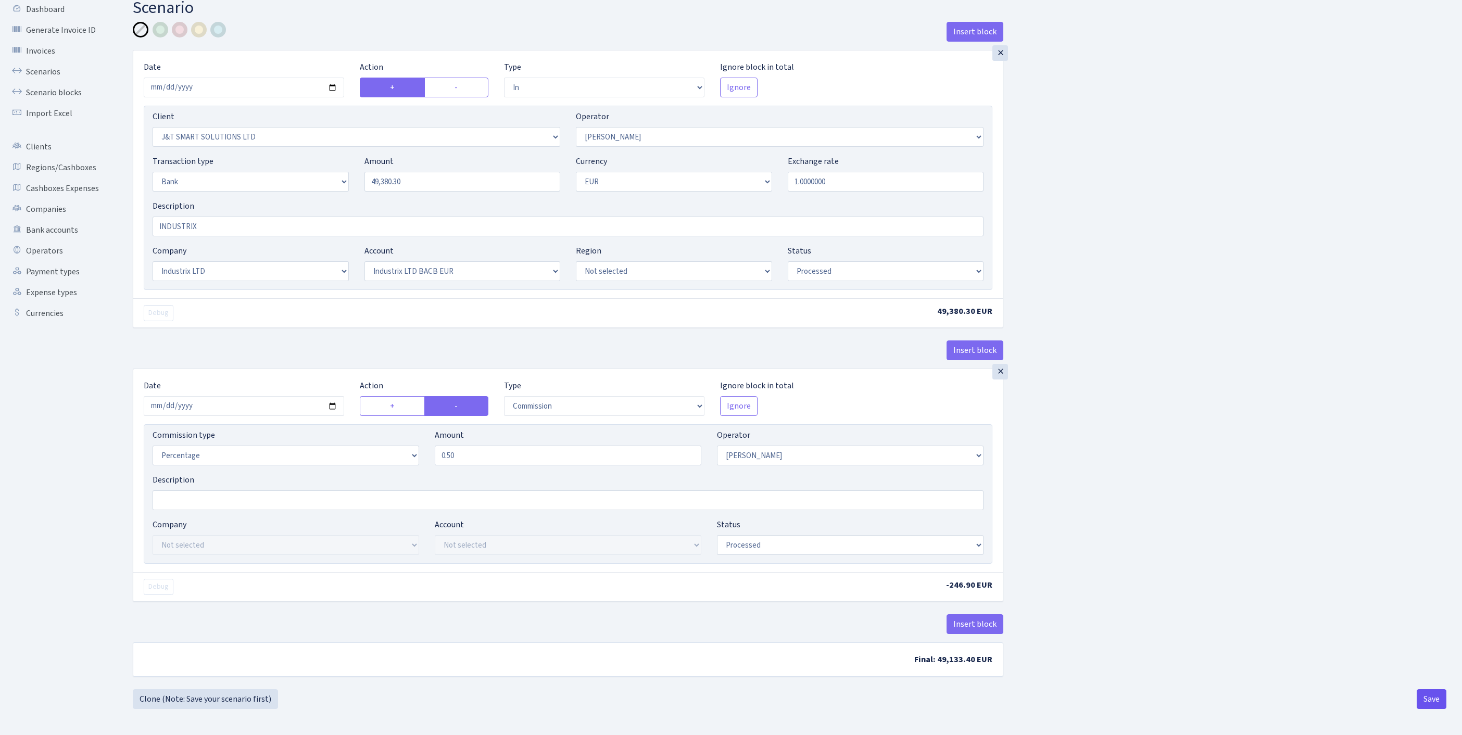
click at [1425, 696] on button "Save" at bounding box center [1432, 699] width 30 height 20
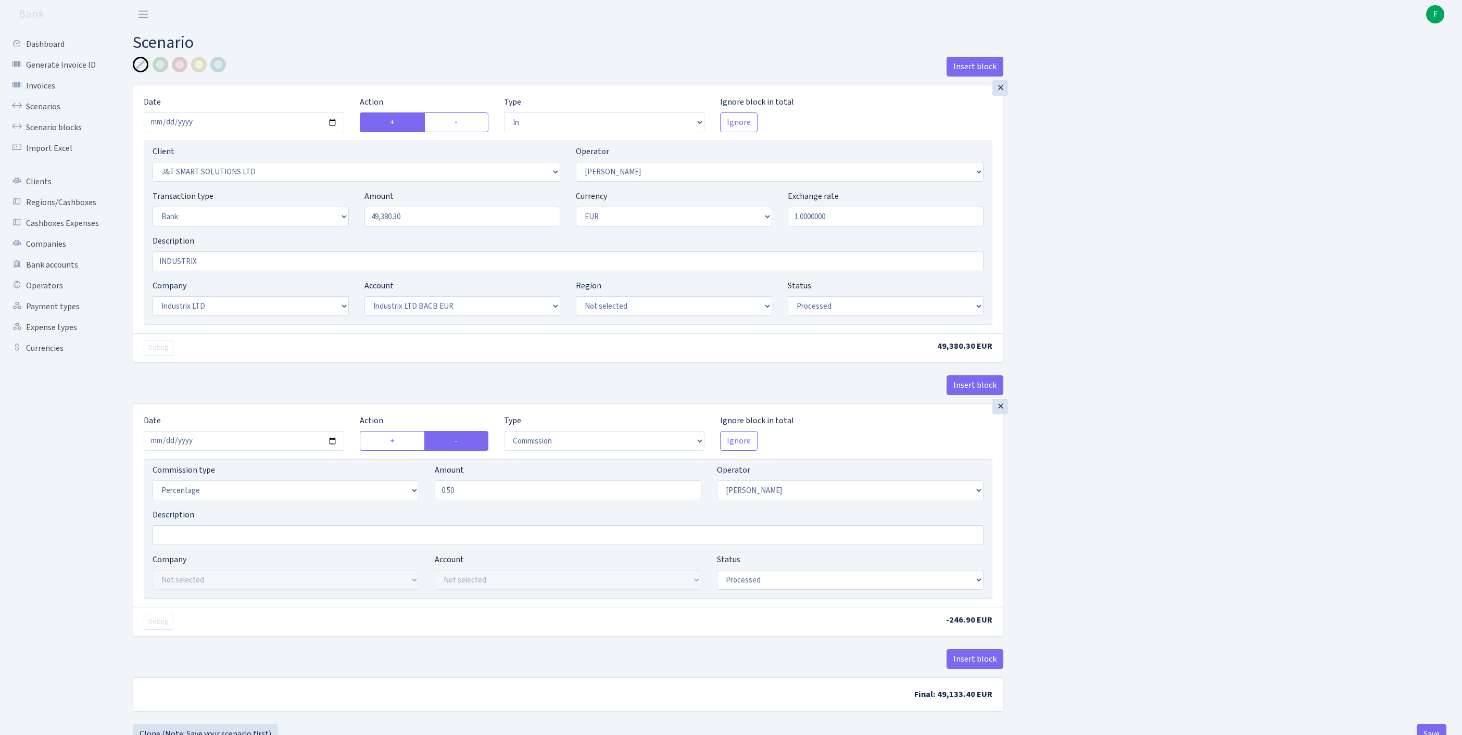
select select "in"
select select "3304"
select select "439"
select select "2"
select select "1"
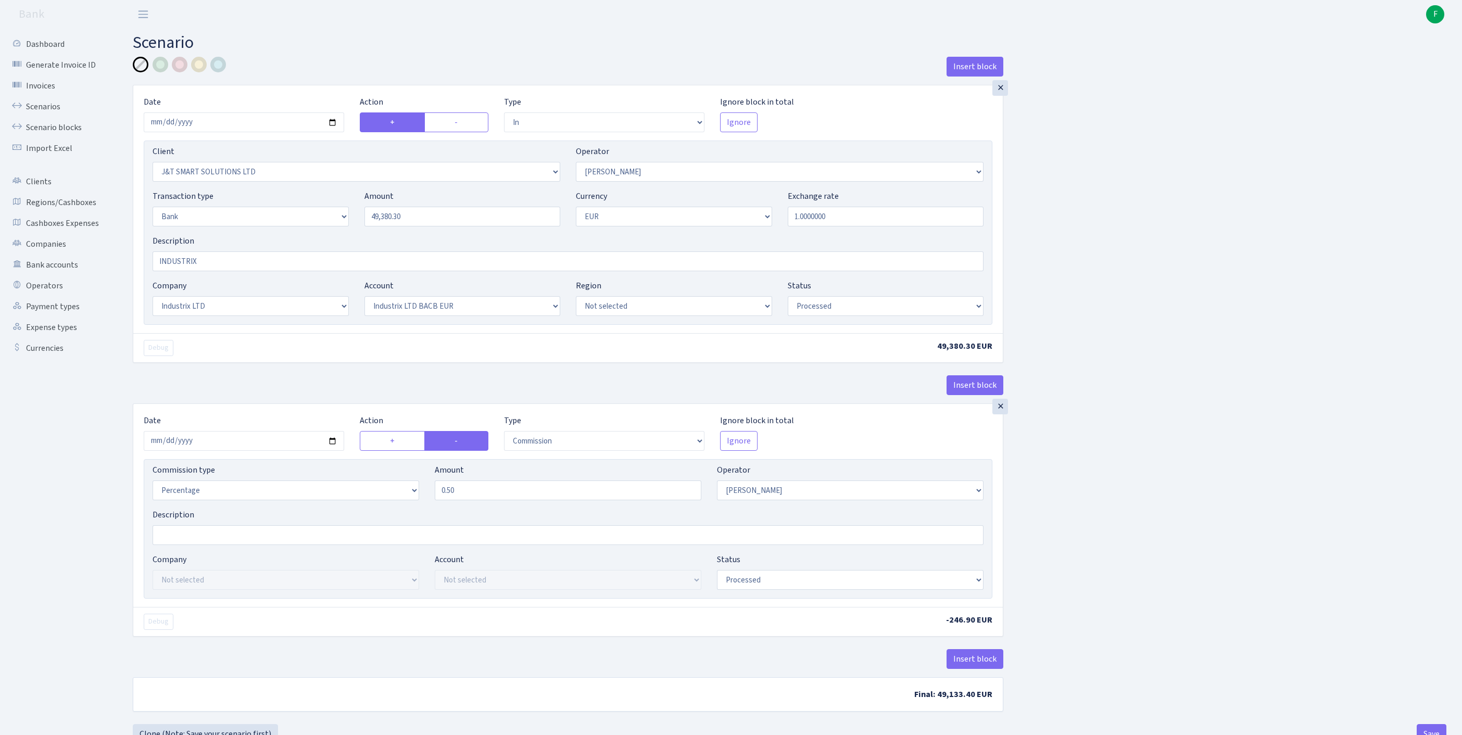
select select "17"
select select "41"
select select "processed"
select select "commission"
select select "439"
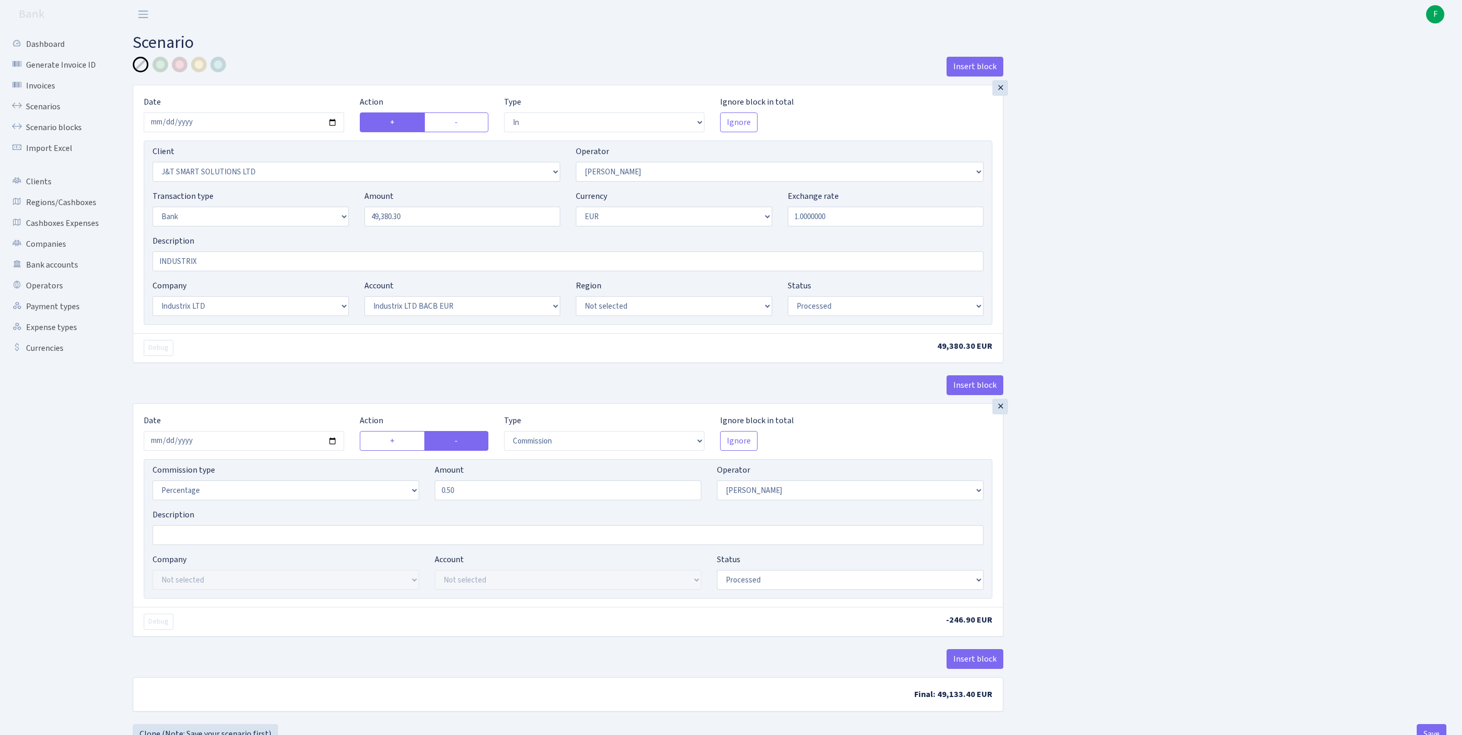
select select "processed"
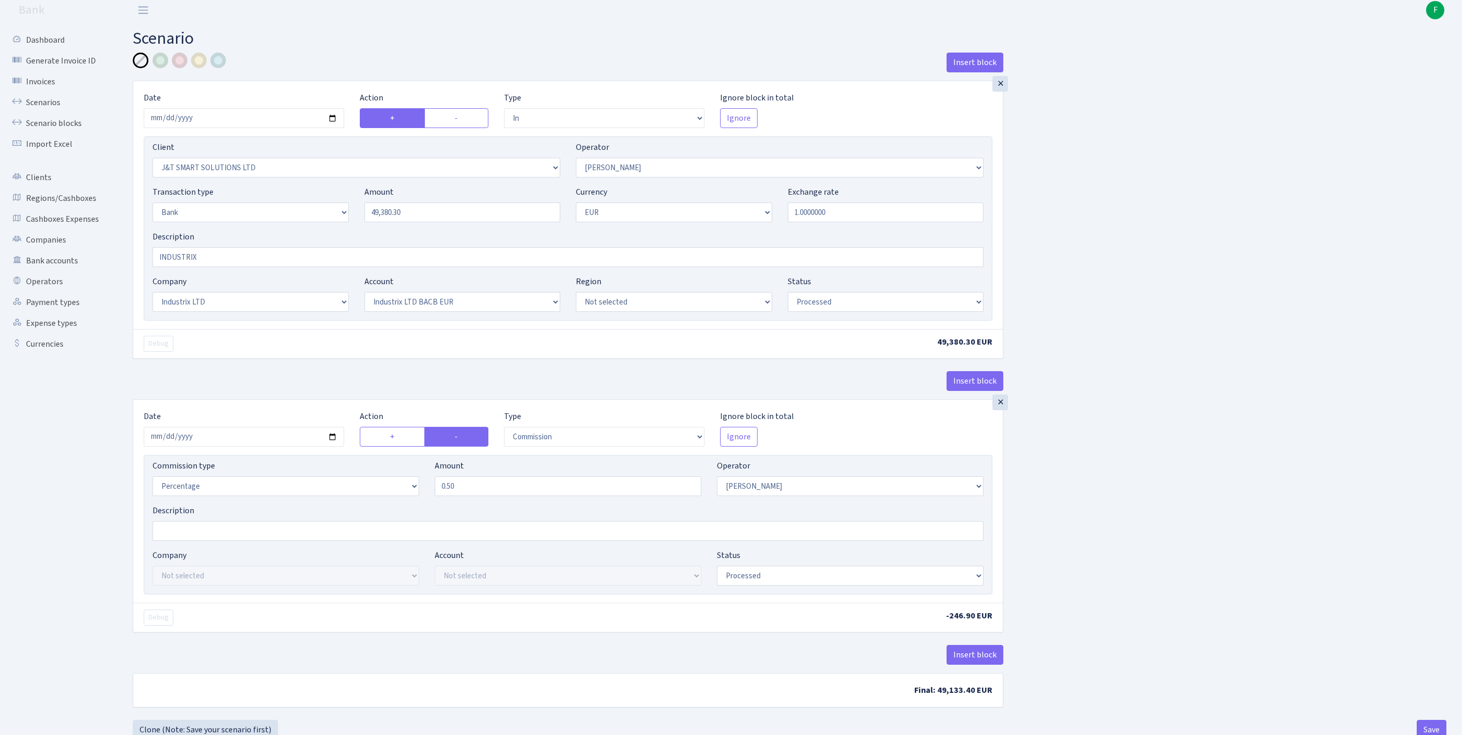
scroll to position [129, 0]
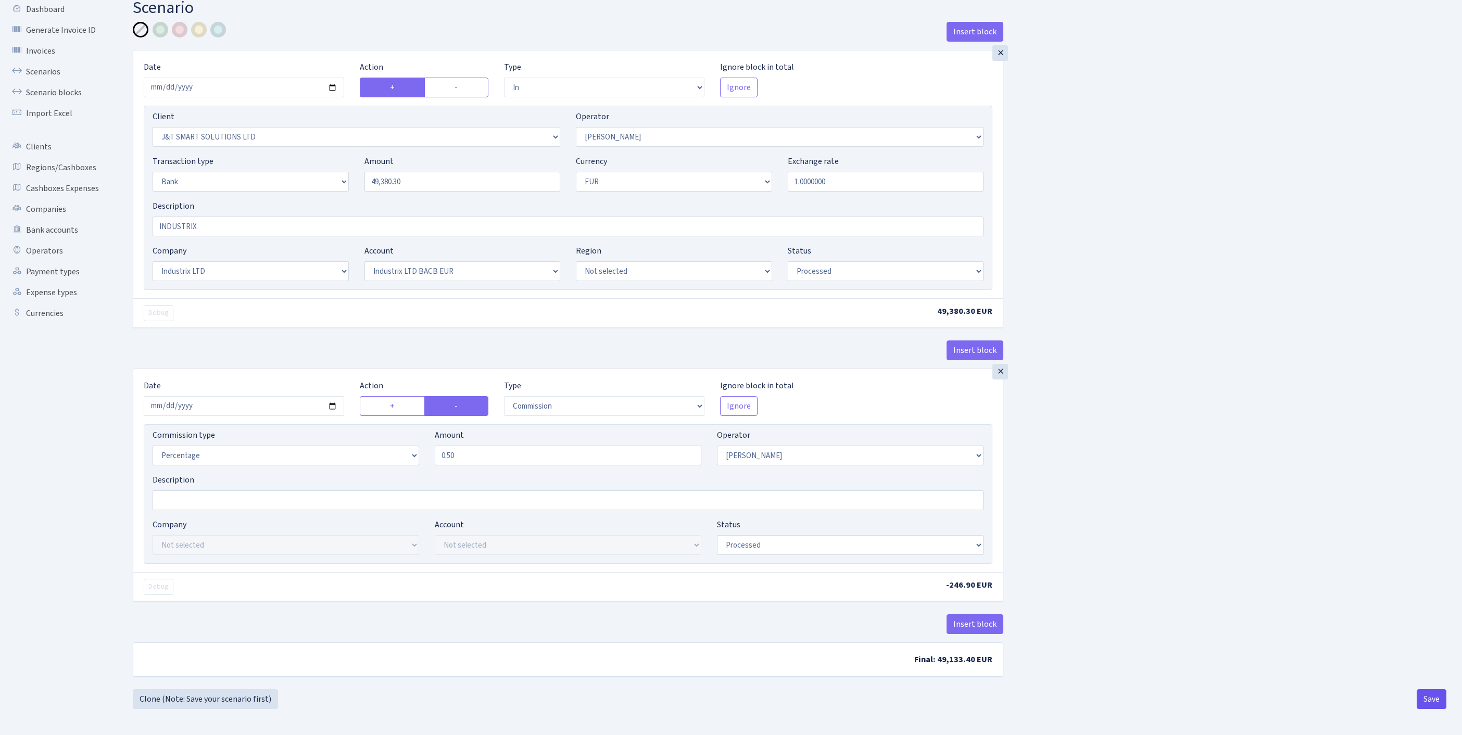
click at [1432, 699] on button "Save" at bounding box center [1432, 699] width 30 height 20
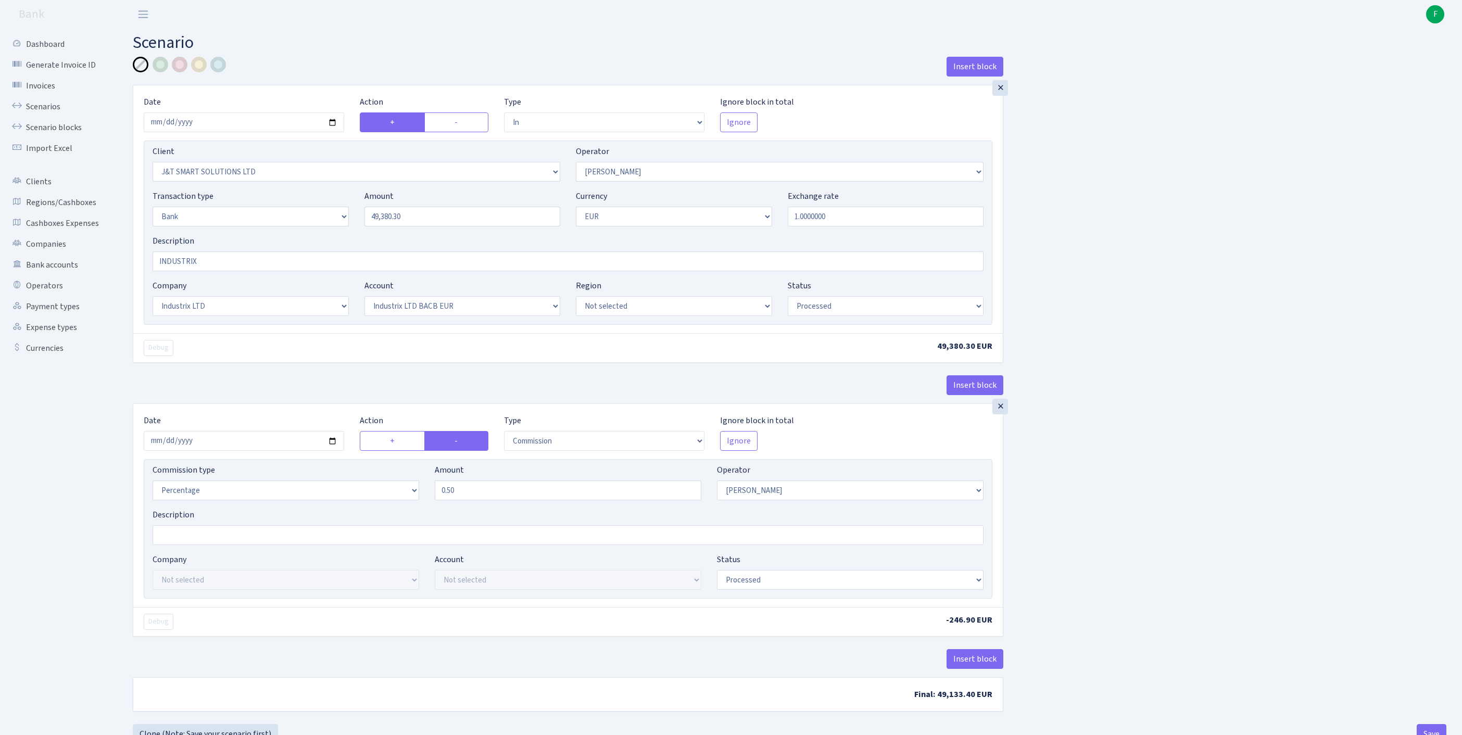
select select "in"
select select "3304"
select select "439"
select select "2"
select select "1"
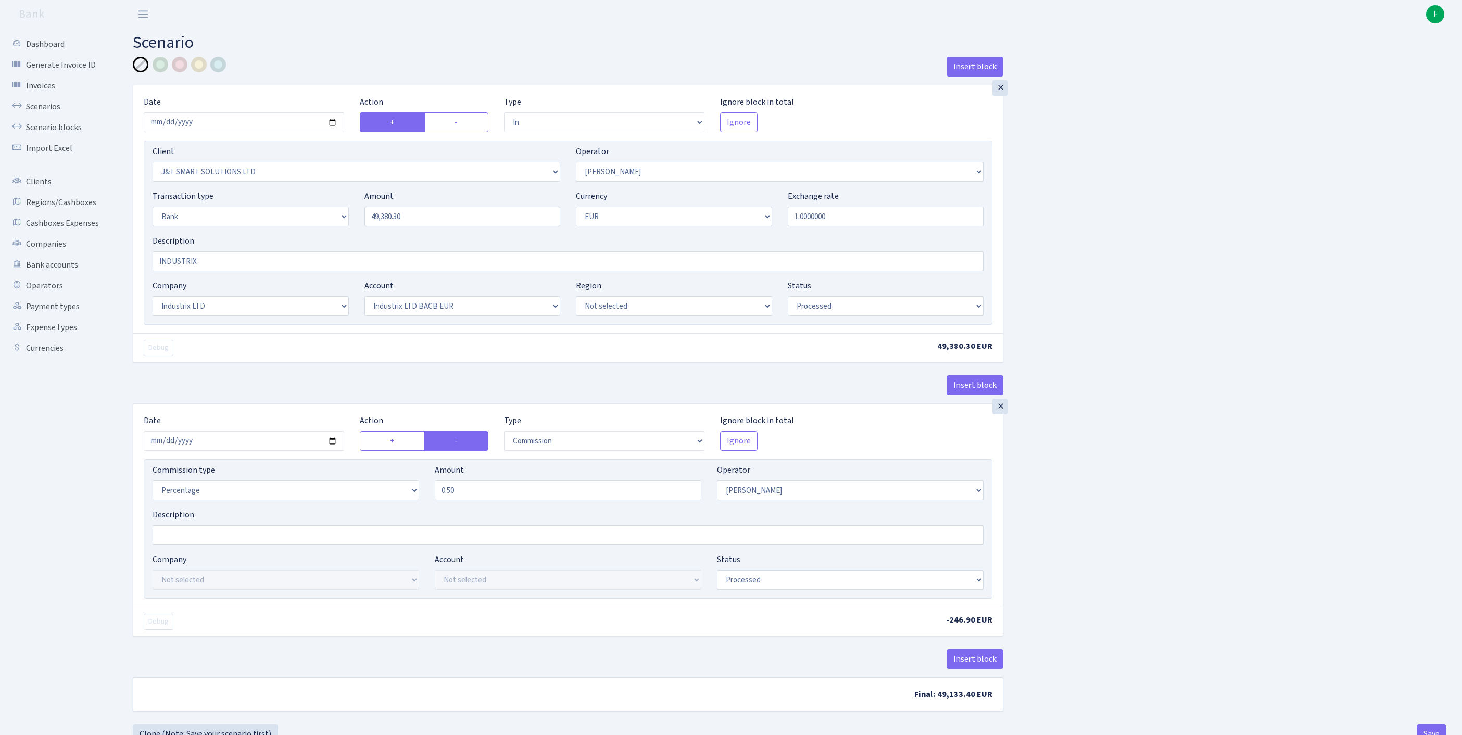
select select "17"
select select "41"
select select "processed"
select select "commission"
select select "439"
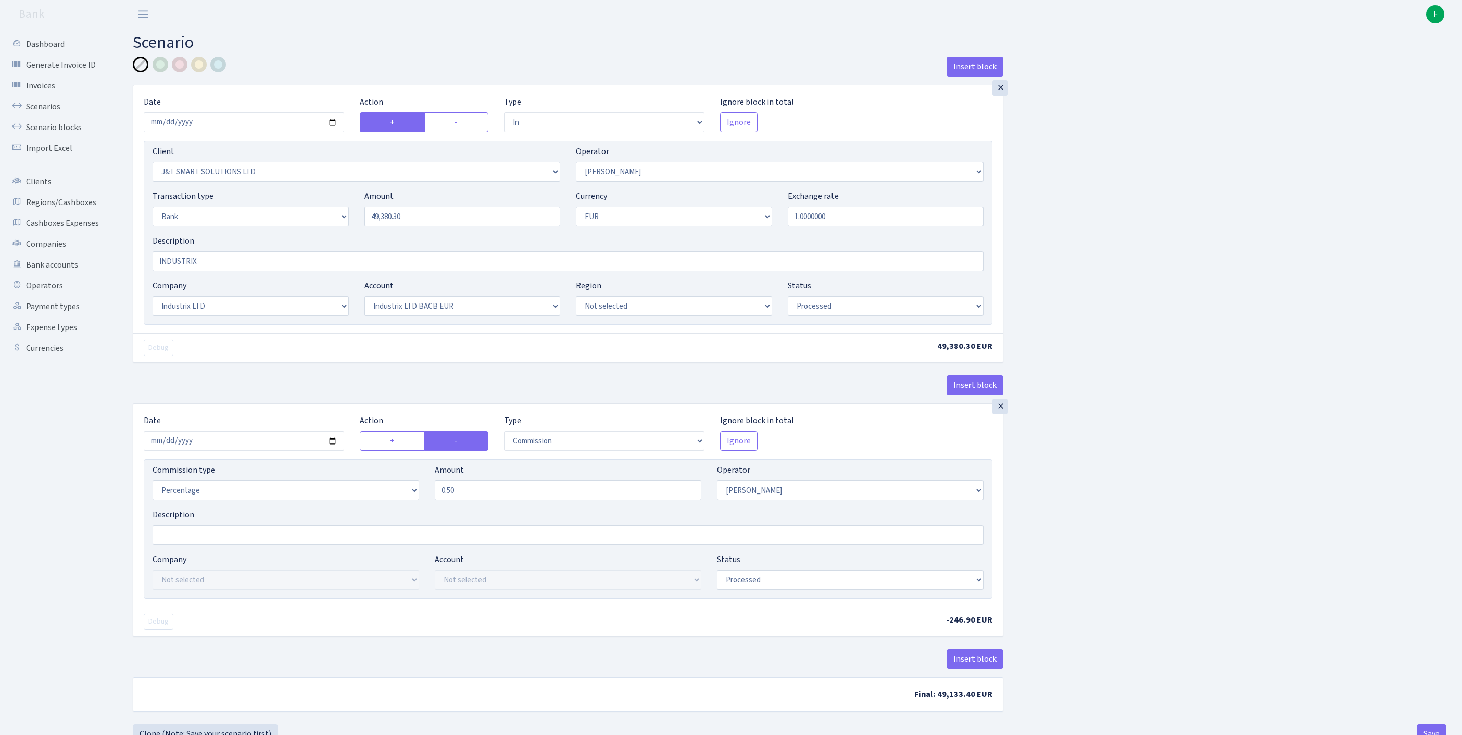
select select "processed"
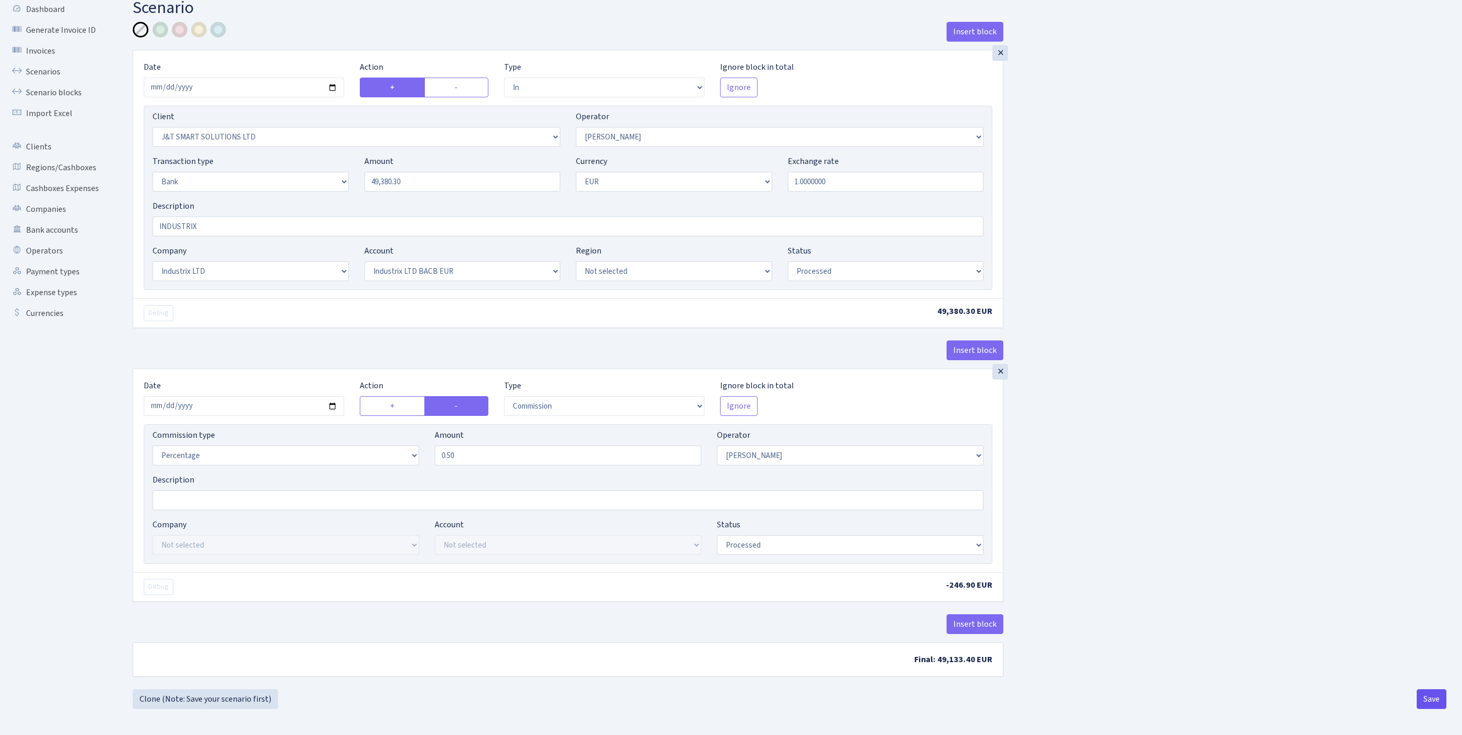
click at [1428, 703] on button "Save" at bounding box center [1432, 699] width 30 height 20
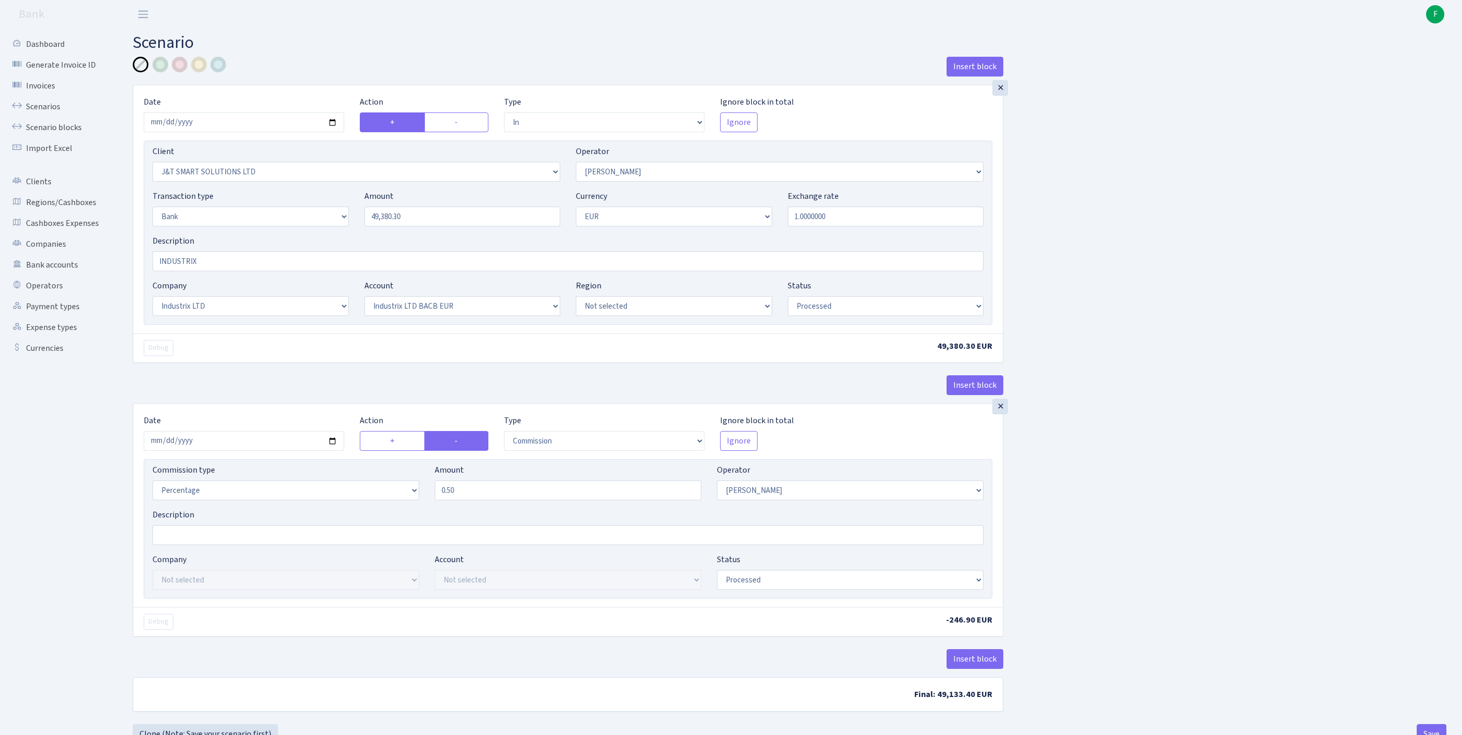
select select "in"
select select "3304"
select select "439"
select select "2"
select select "1"
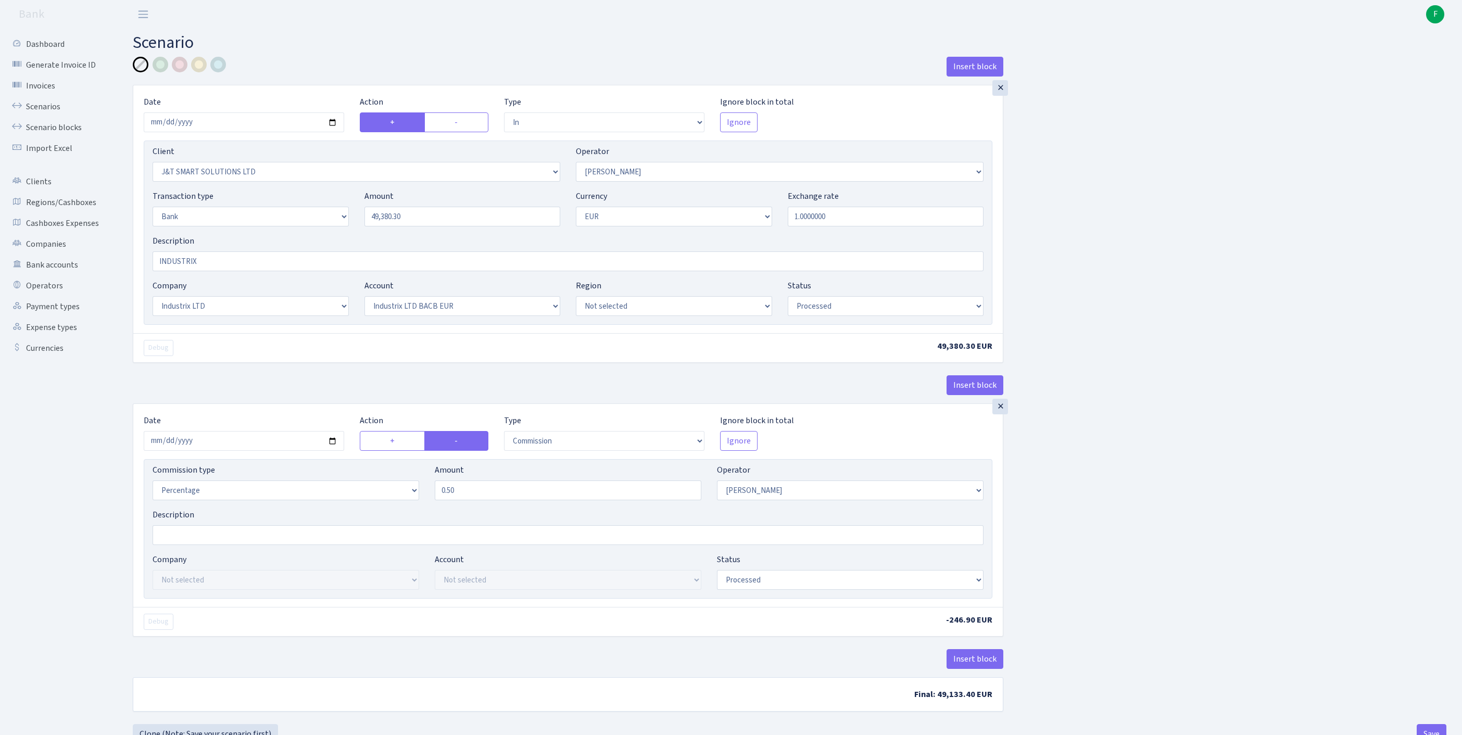
select select "17"
select select "41"
select select "processed"
select select "commission"
select select "439"
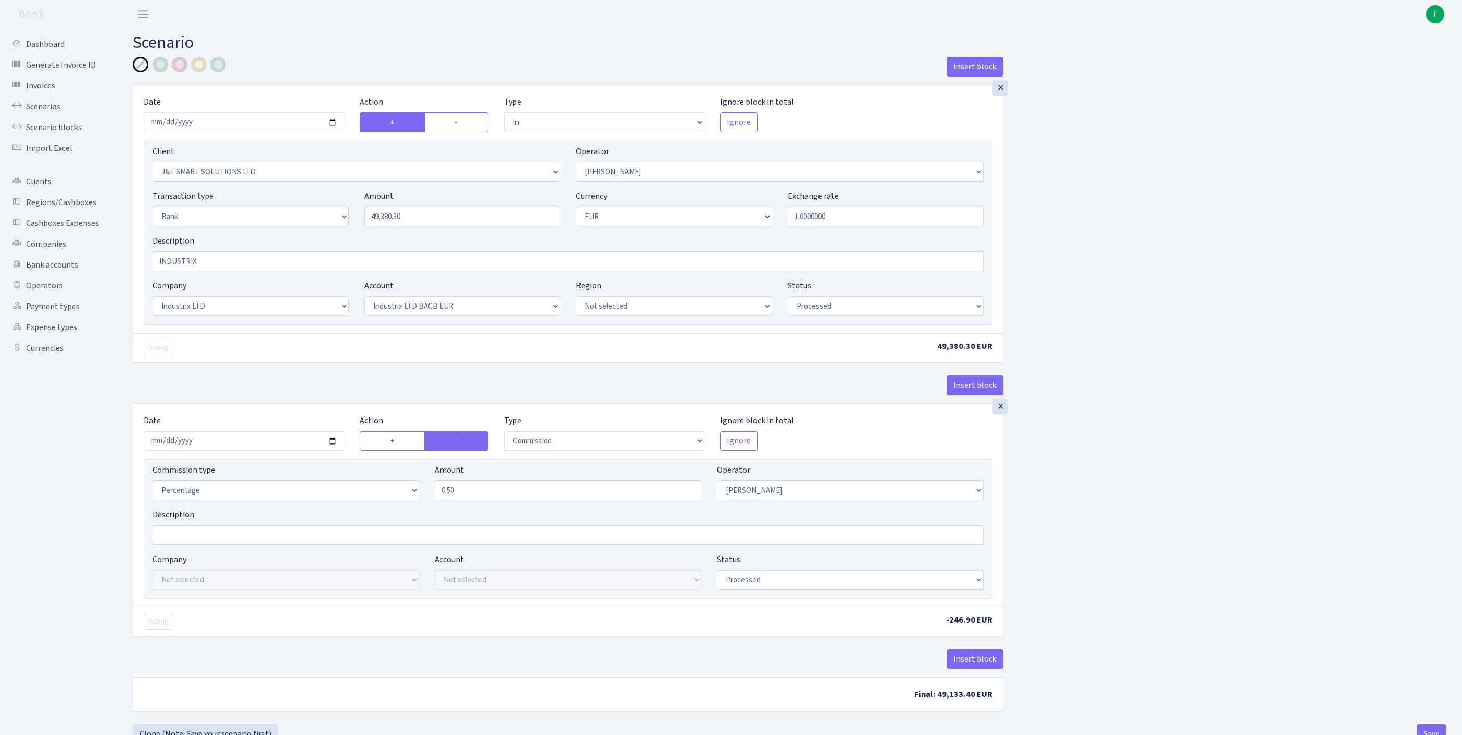
select select "processed"
click at [46, 192] on link "Clients" at bounding box center [57, 181] width 104 height 21
click at [46, 296] on link "Operators" at bounding box center [57, 285] width 104 height 21
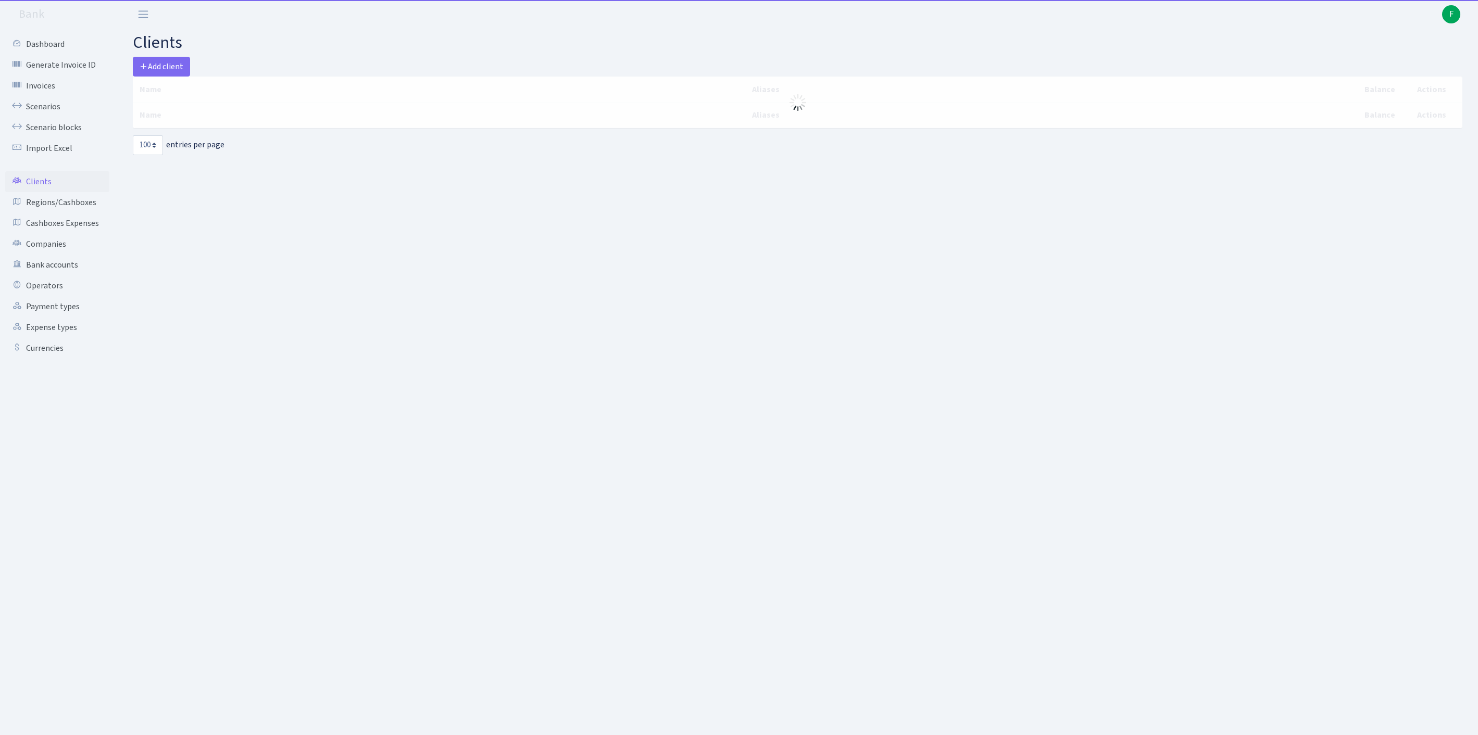
select select "100"
select select "-1"
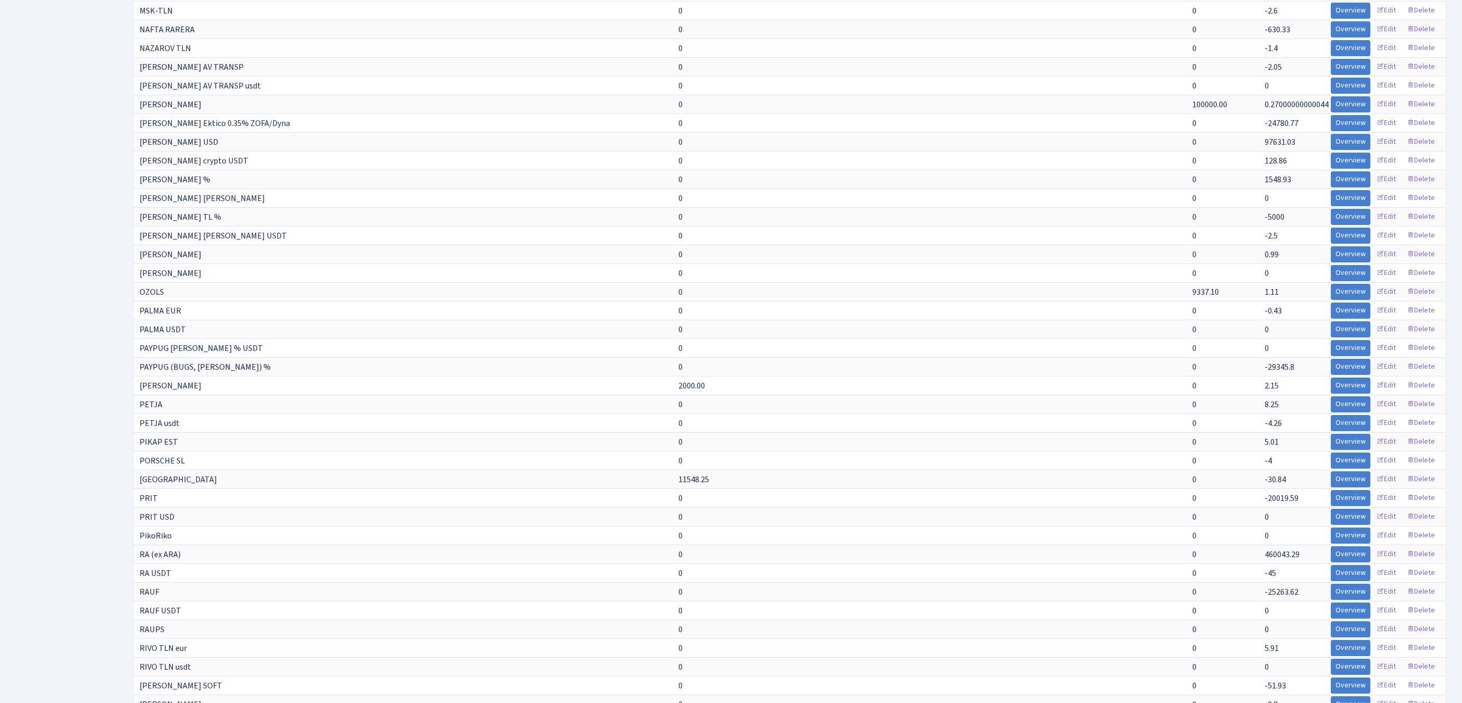
scroll to position [2534, 0]
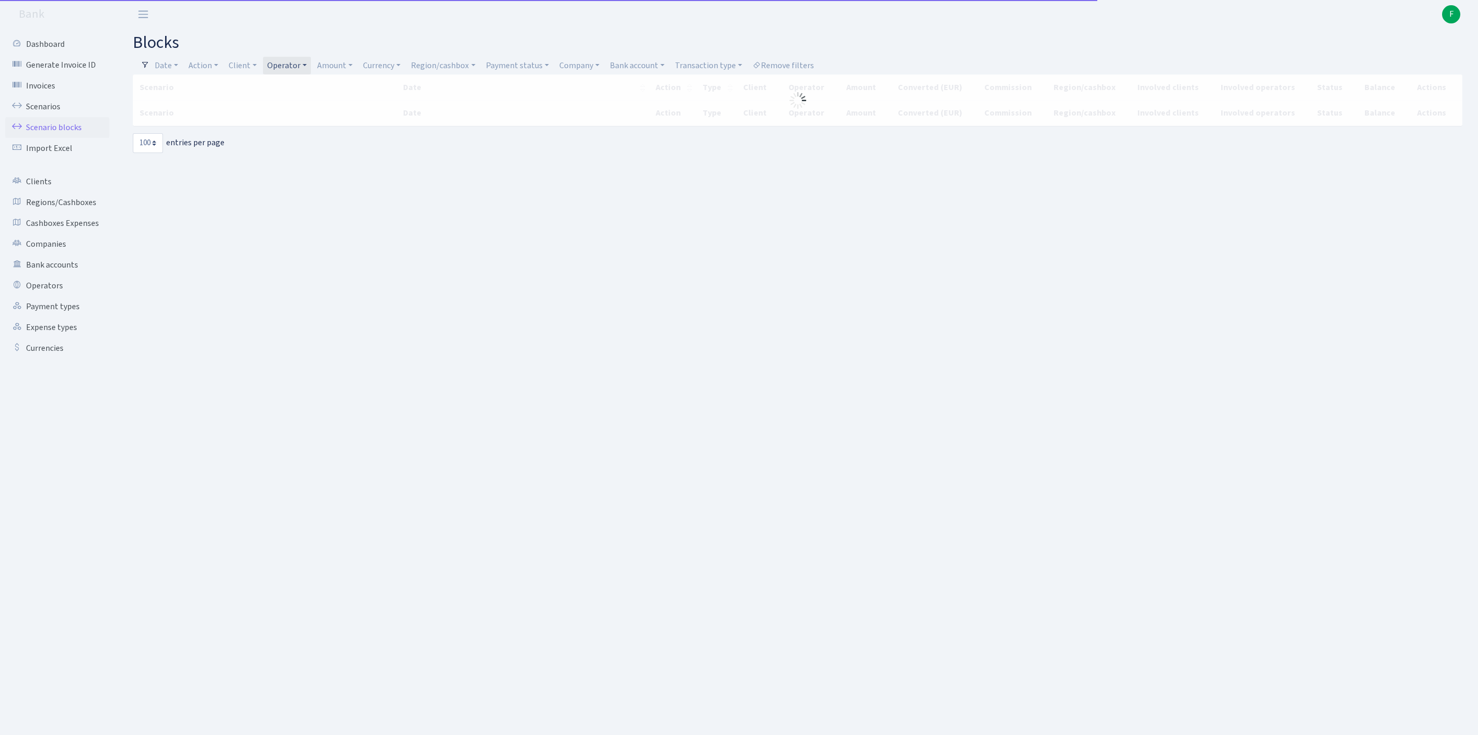
select select "100"
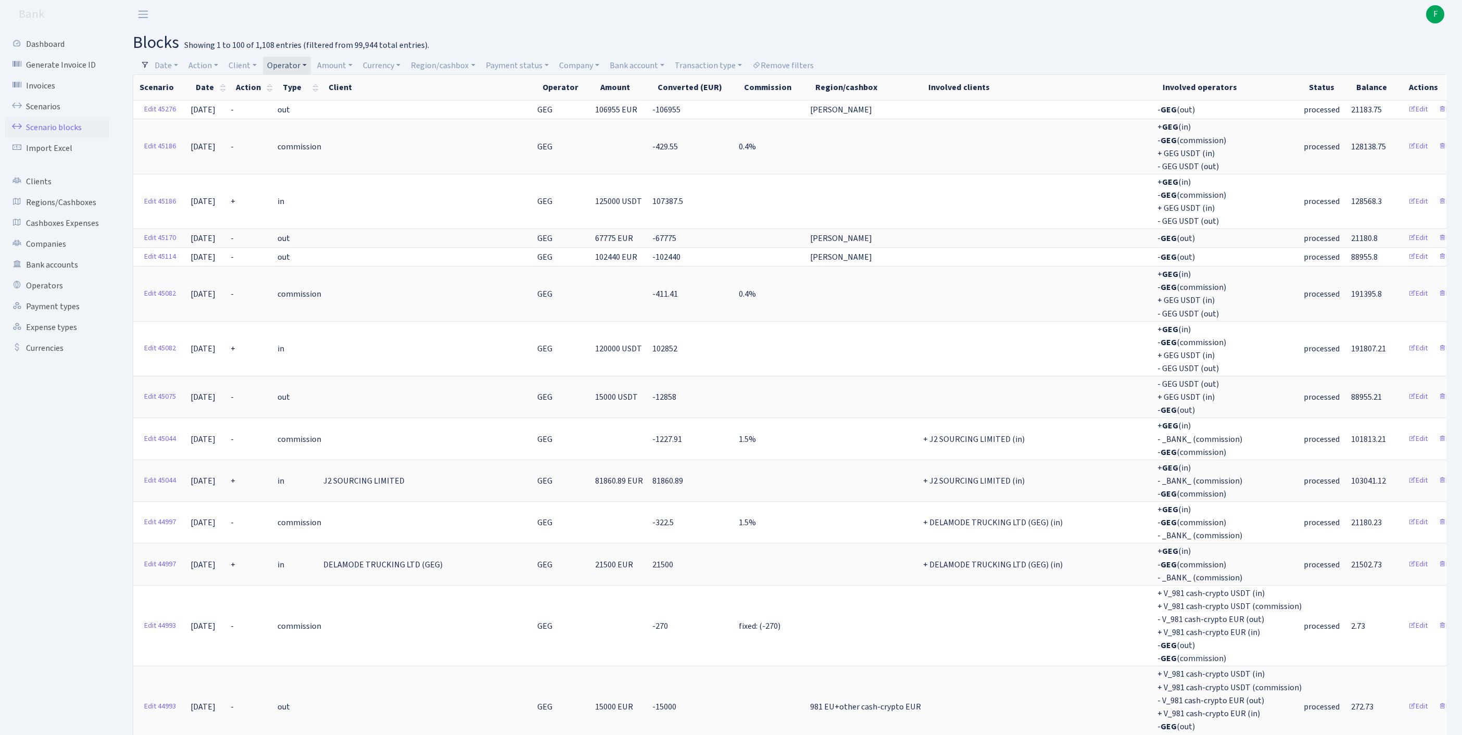
click at [787, 193] on td at bounding box center [773, 201] width 71 height 55
click at [982, 43] on h2 "blocks Showing 1 to 100 of 1,108 entries (filtered from 99,944 total entries)." at bounding box center [790, 43] width 1314 height 20
click at [311, 62] on link "Operator" at bounding box center [287, 66] width 48 height 18
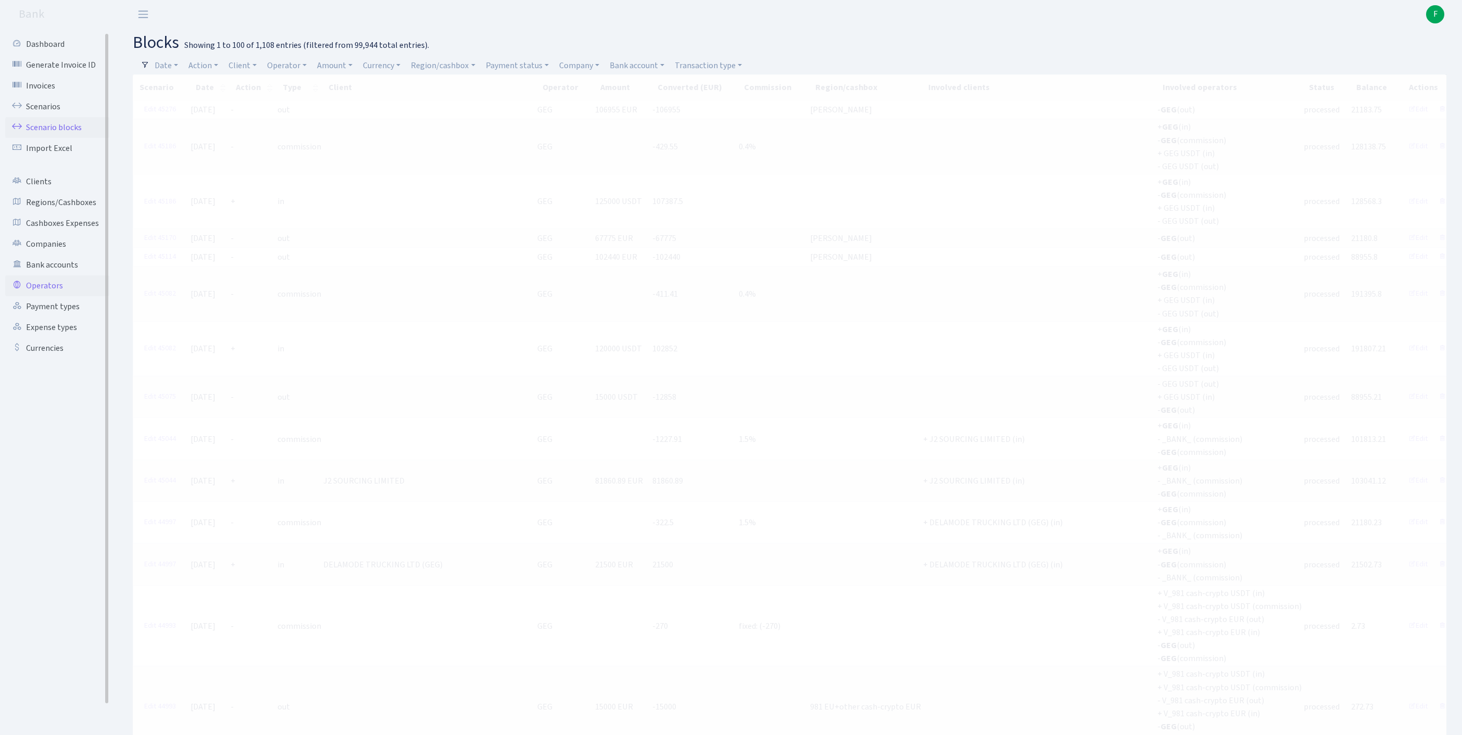
click at [52, 296] on link "Operators" at bounding box center [57, 285] width 104 height 21
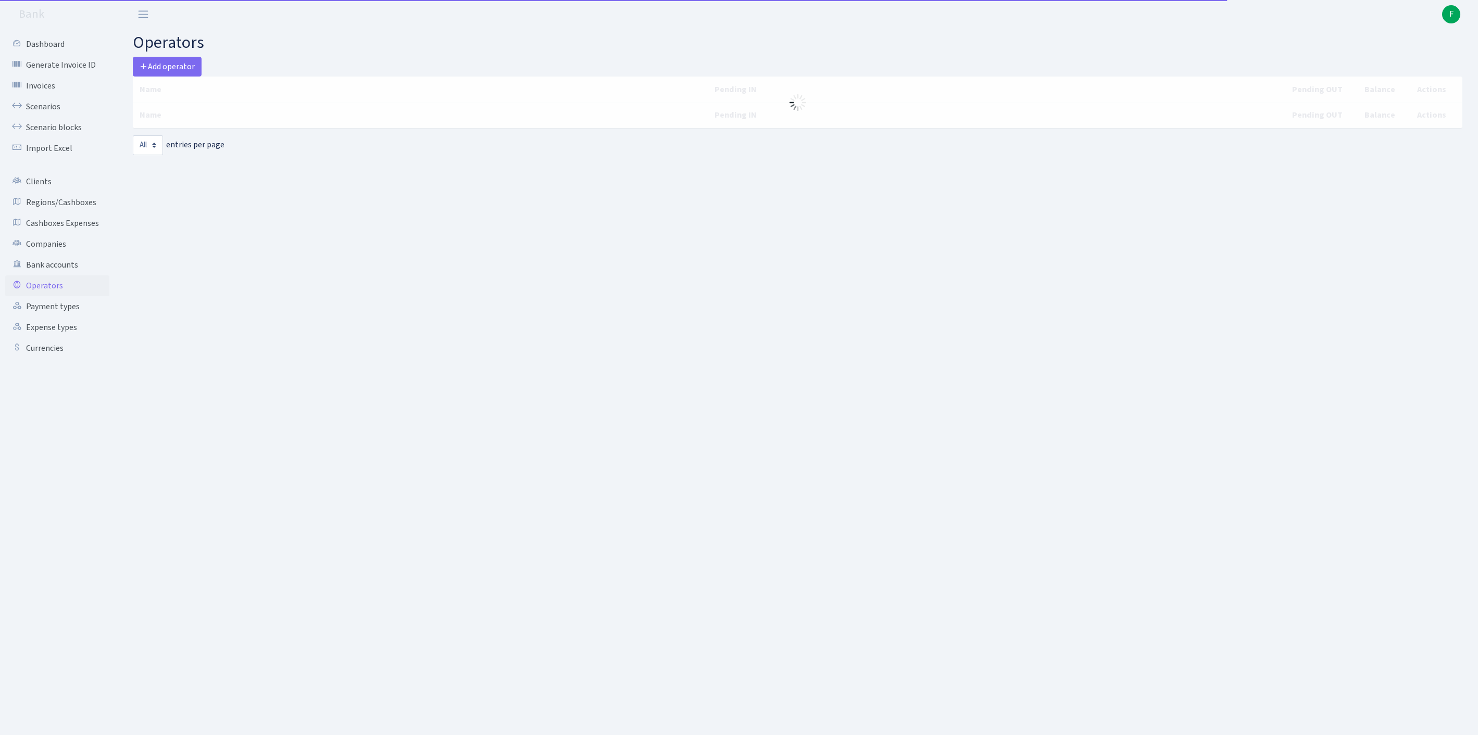
select select "-1"
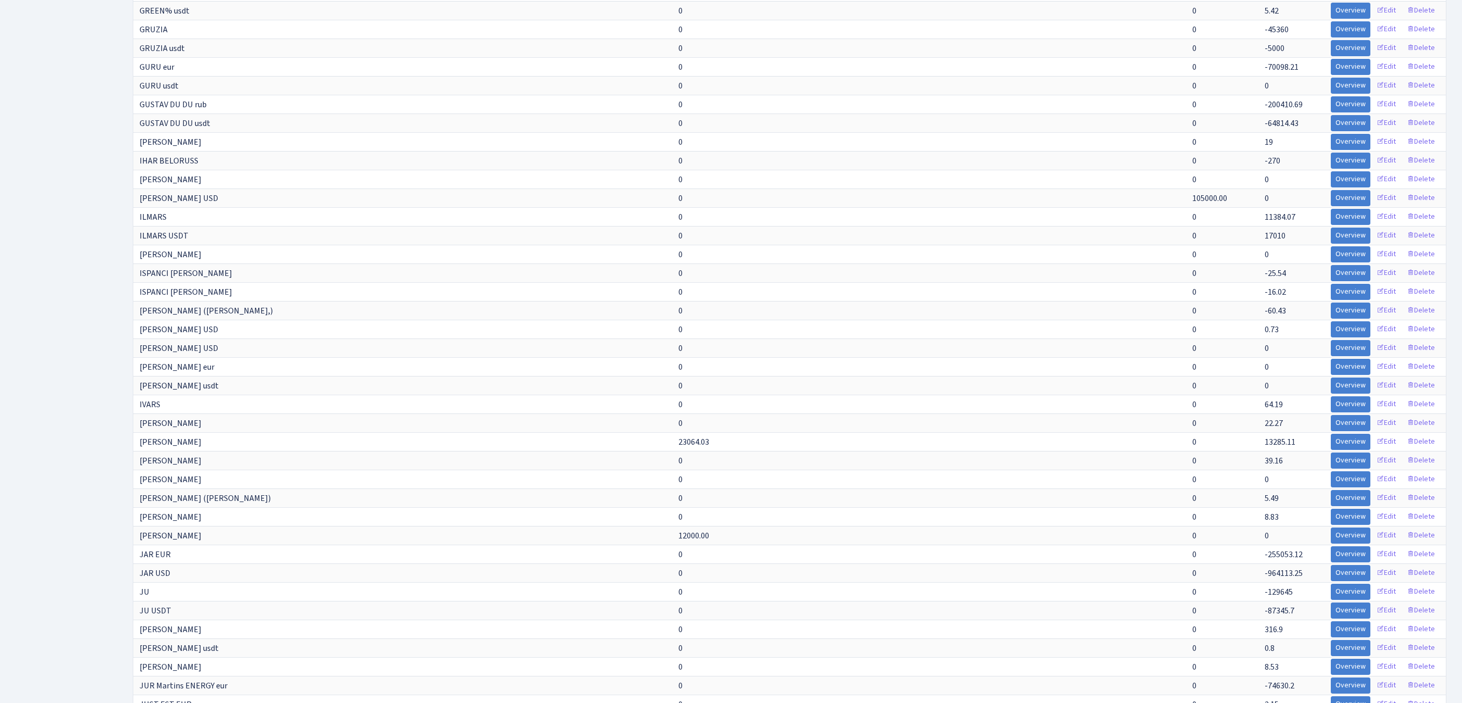
scroll to position [3940, 0]
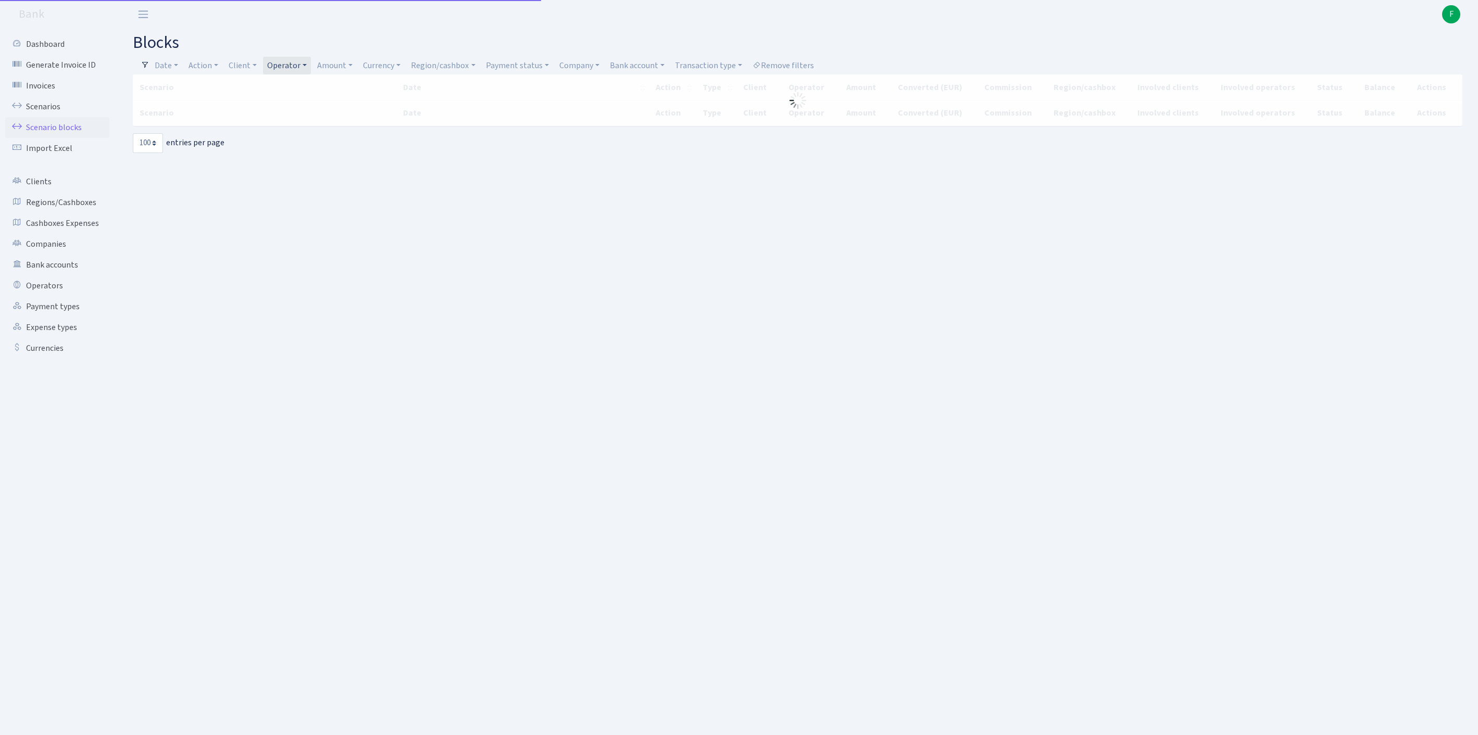
select select "100"
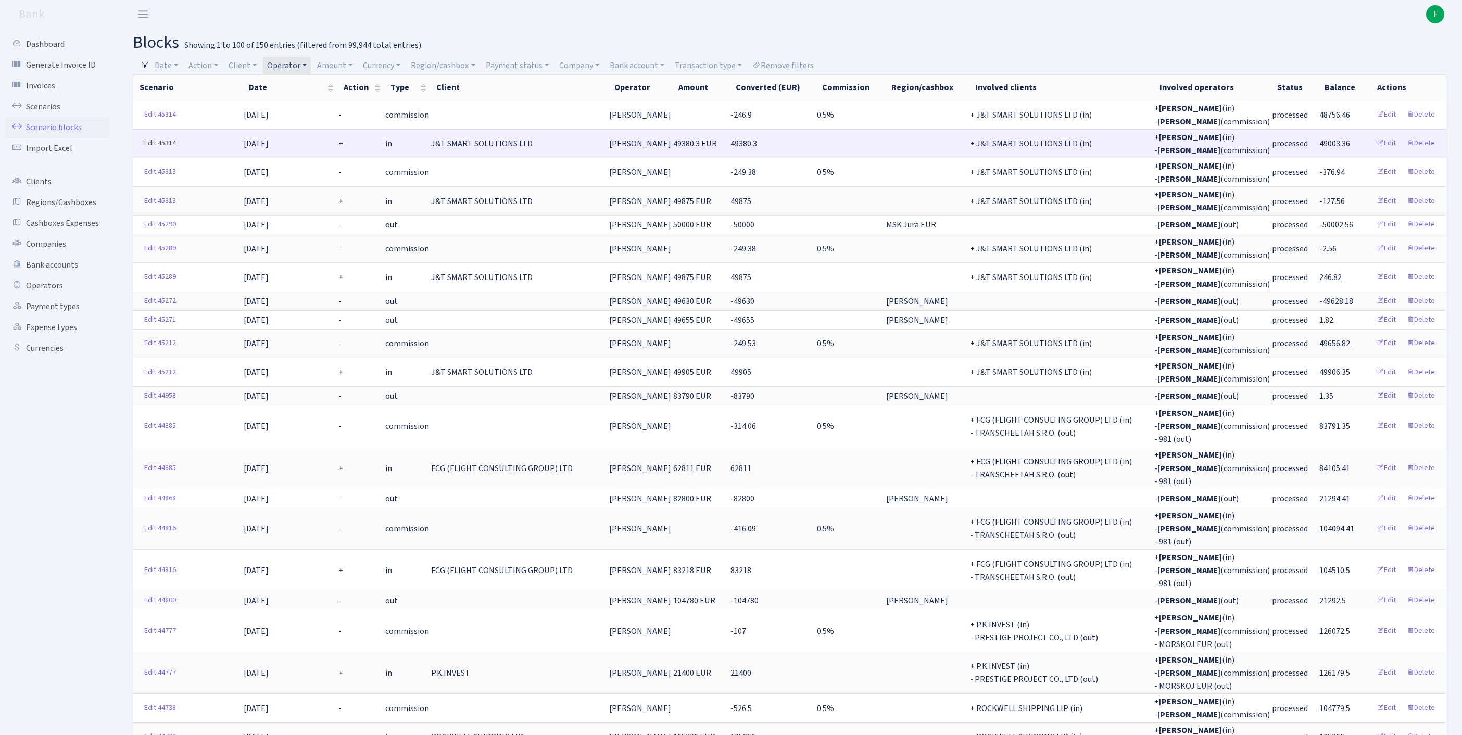
click at [154, 149] on link "Edit 45314" at bounding box center [160, 143] width 41 height 16
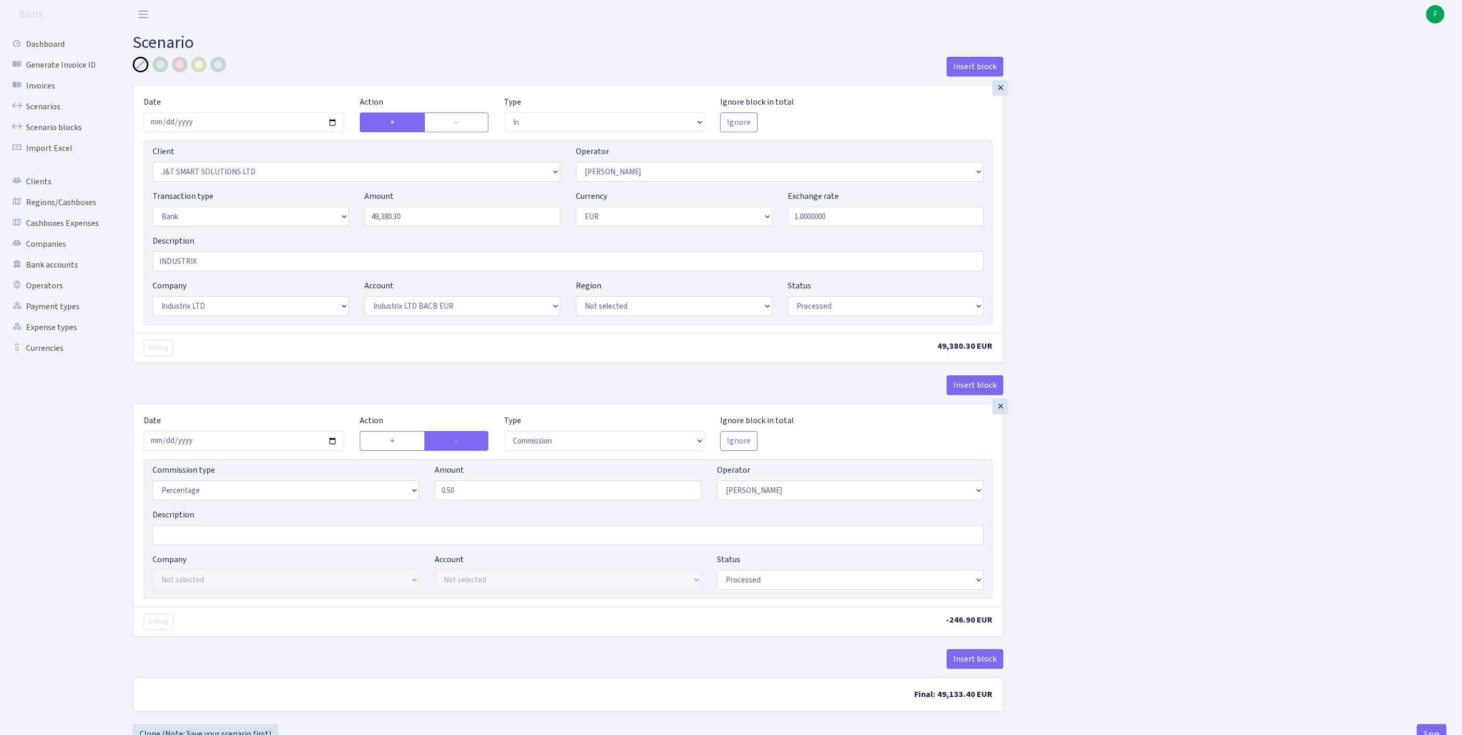
select select "in"
select select "3304"
select select "439"
select select "2"
select select "1"
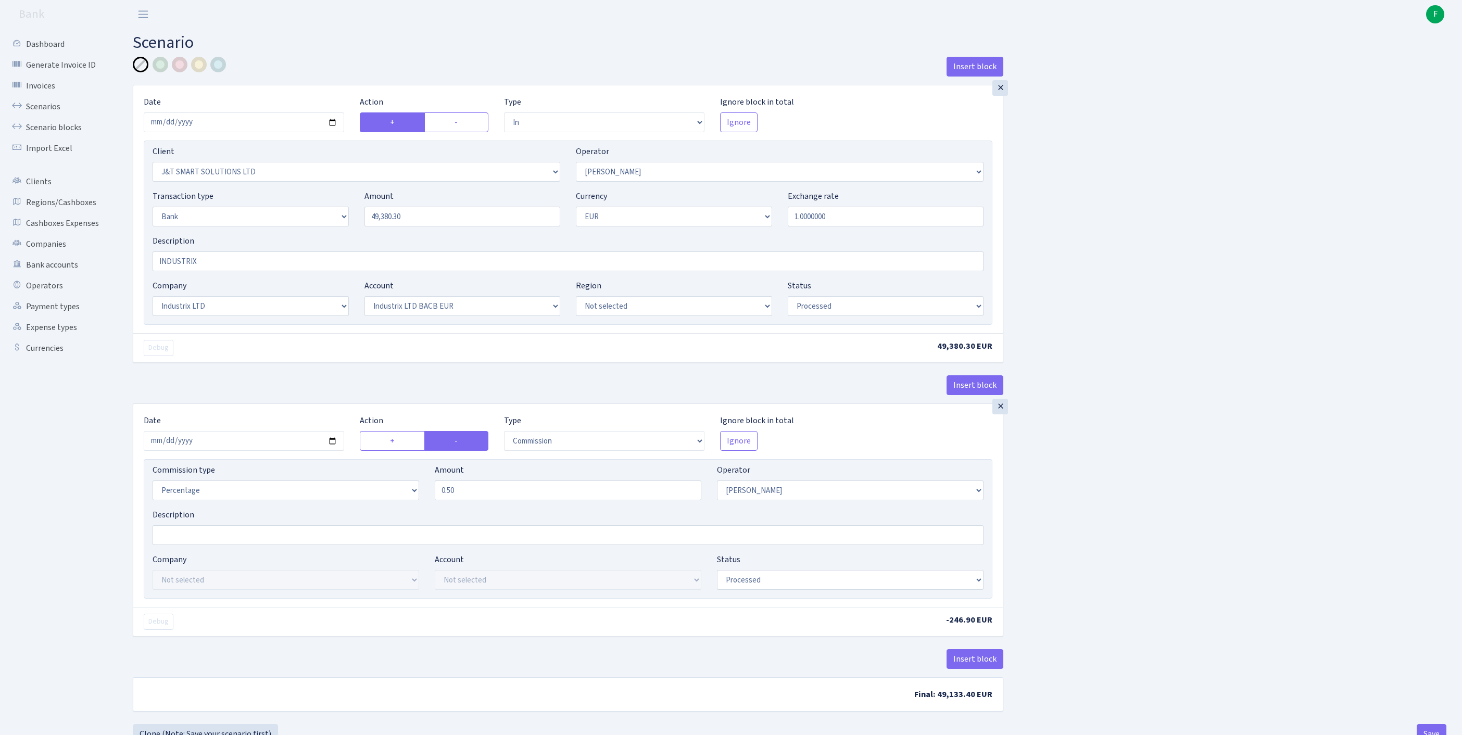
select select "17"
select select "41"
select select "processed"
select select "commission"
select select "439"
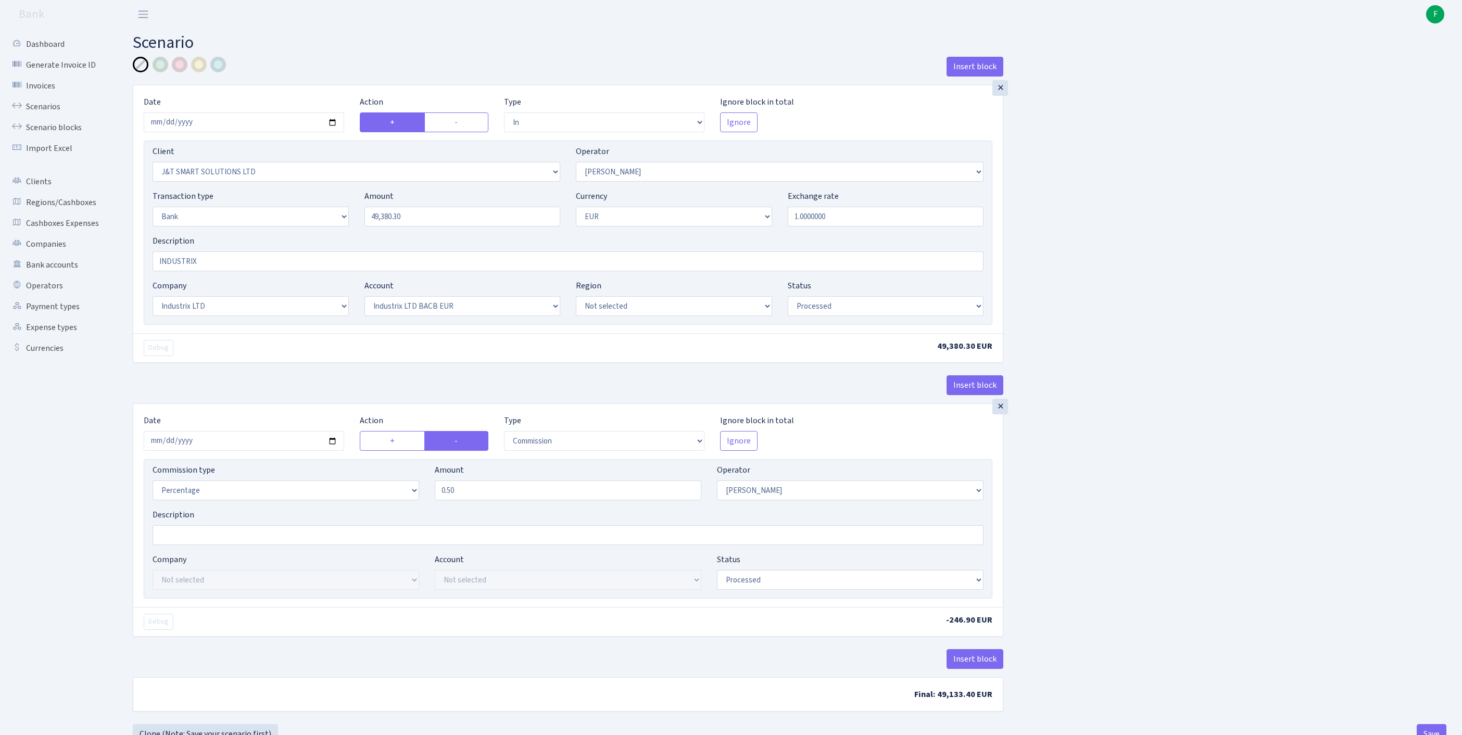
select select "processed"
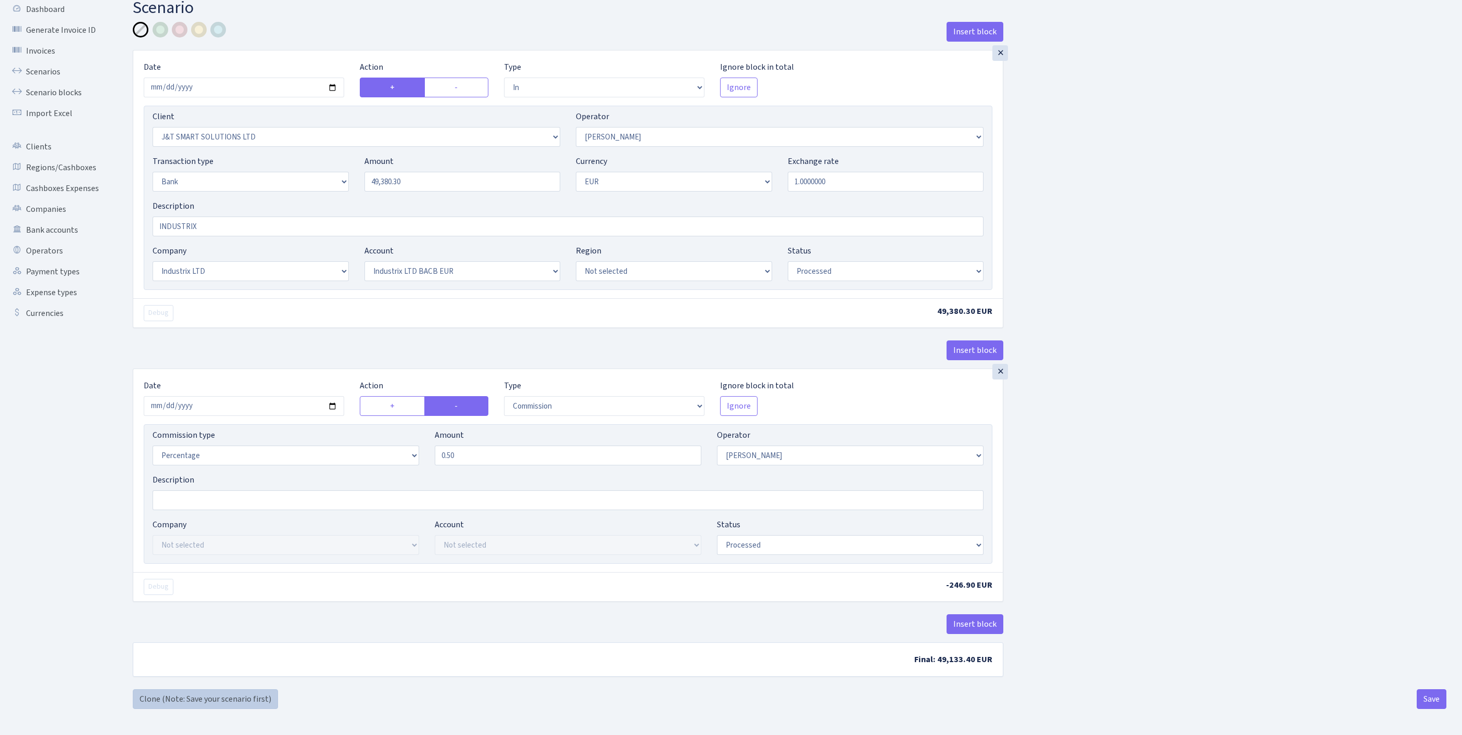
click at [174, 702] on link "Clone (Note: Save your scenario first)" at bounding box center [205, 699] width 145 height 20
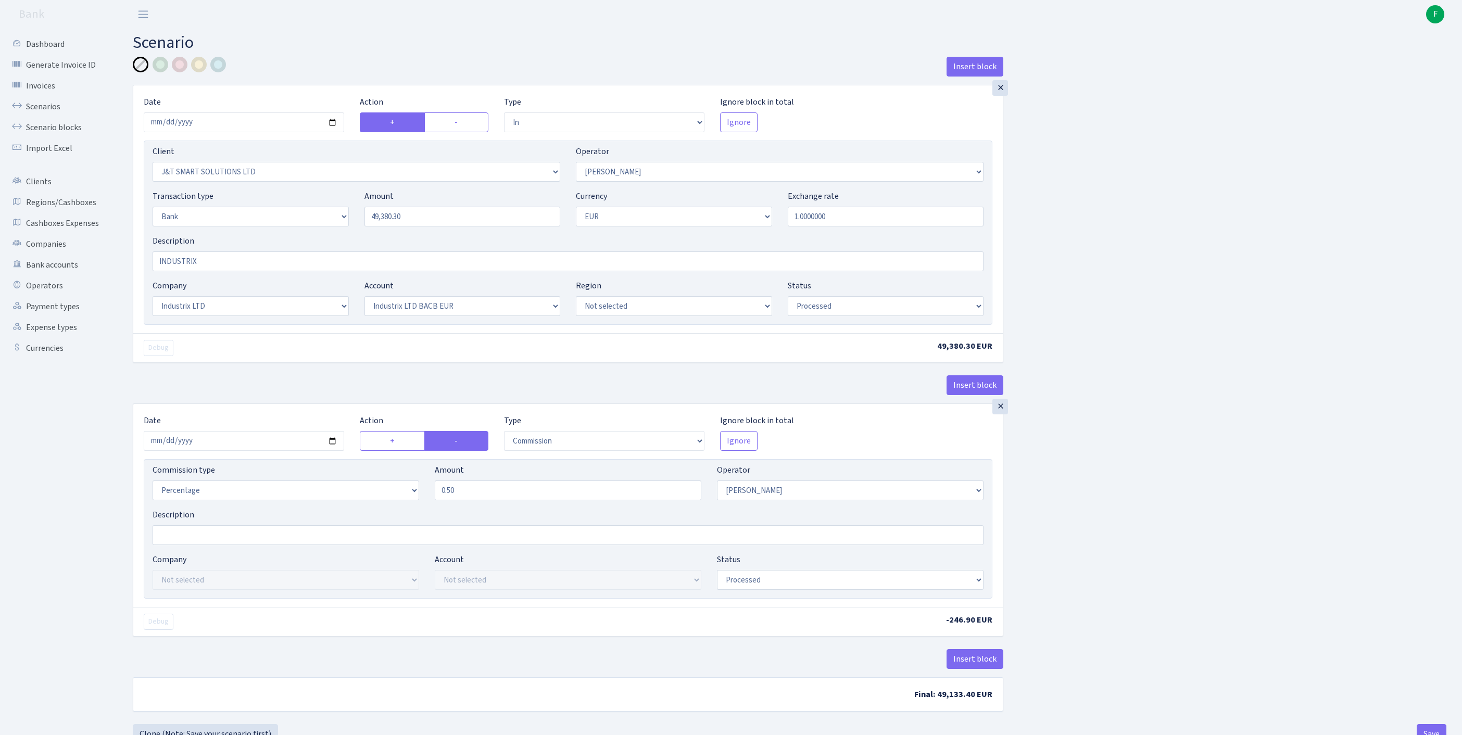
select select "in"
select select "3304"
select select "439"
select select "2"
select select "1"
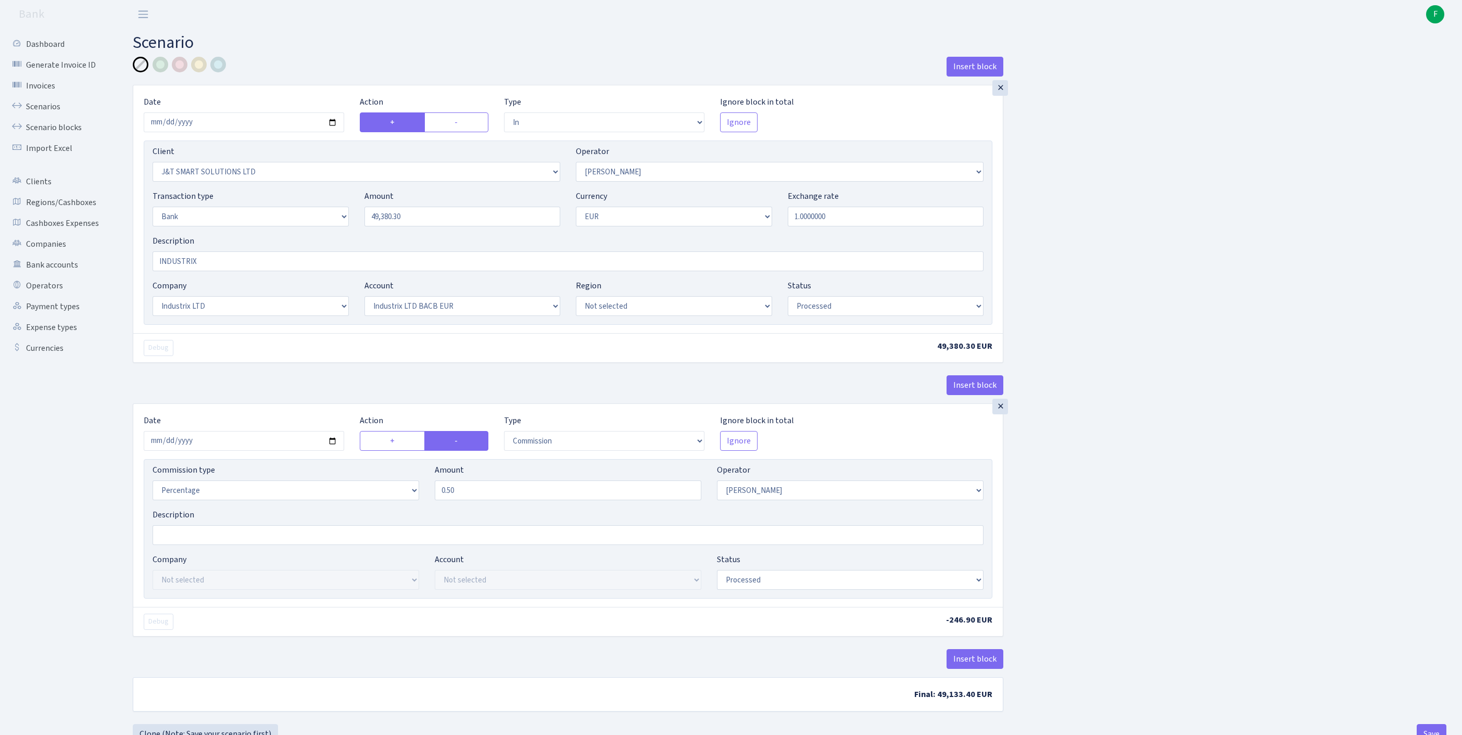
select select "17"
select select "41"
select select "processed"
select select "commission"
select select "439"
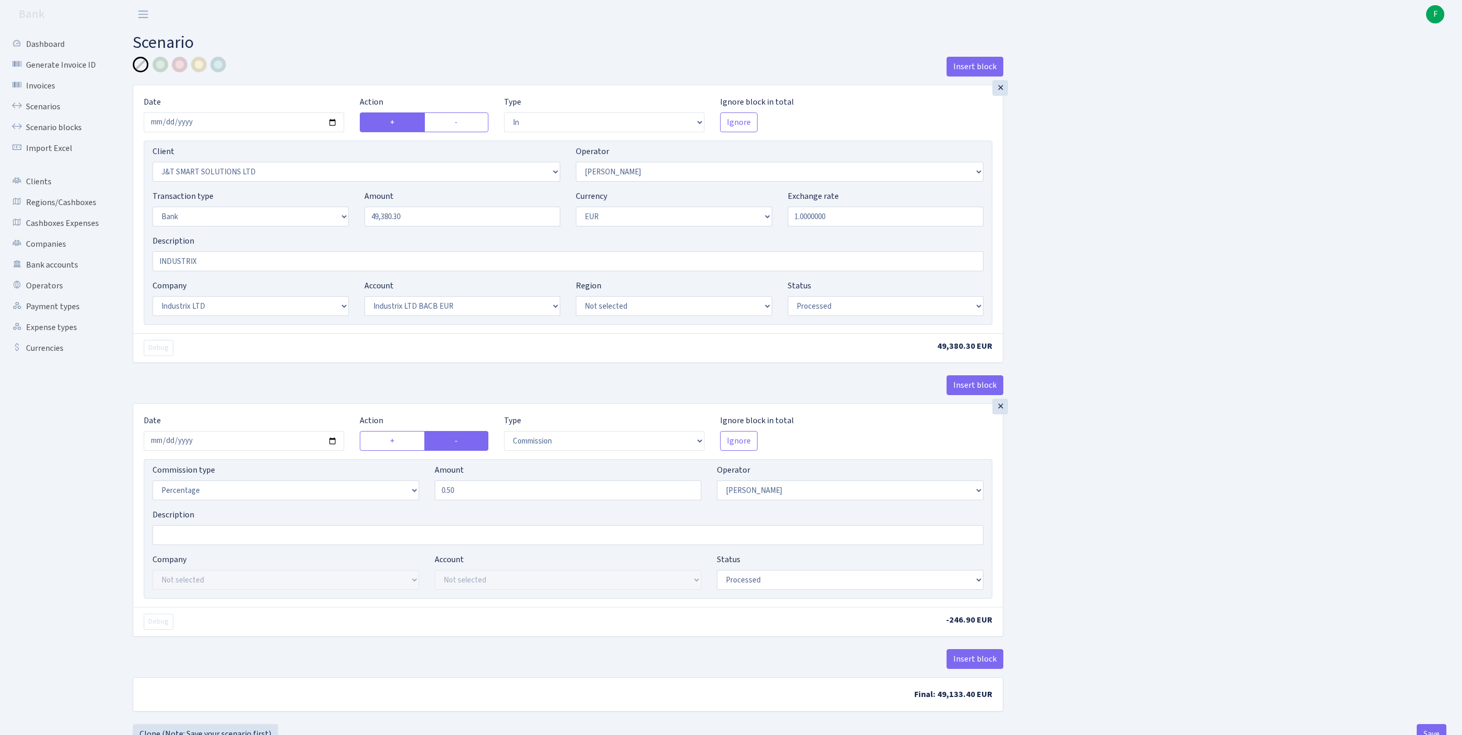
select select "processed"
click at [364, 182] on select "Not selected 1 KOC GEMICILIK VE TASIMACILIK 1/BALDERE-SILDEDZE SIGNE 1/SCP NERO…" at bounding box center [357, 172] width 408 height 20
select select
drag, startPoint x: 433, startPoint y: 234, endPoint x: 243, endPoint y: 228, distance: 190.6
click at [243, 228] on div "Transaction type Not selected 981 ELF FISH crypto GIRT IVO dekl MM-BALTIC eur U…" at bounding box center [568, 212] width 847 height 45
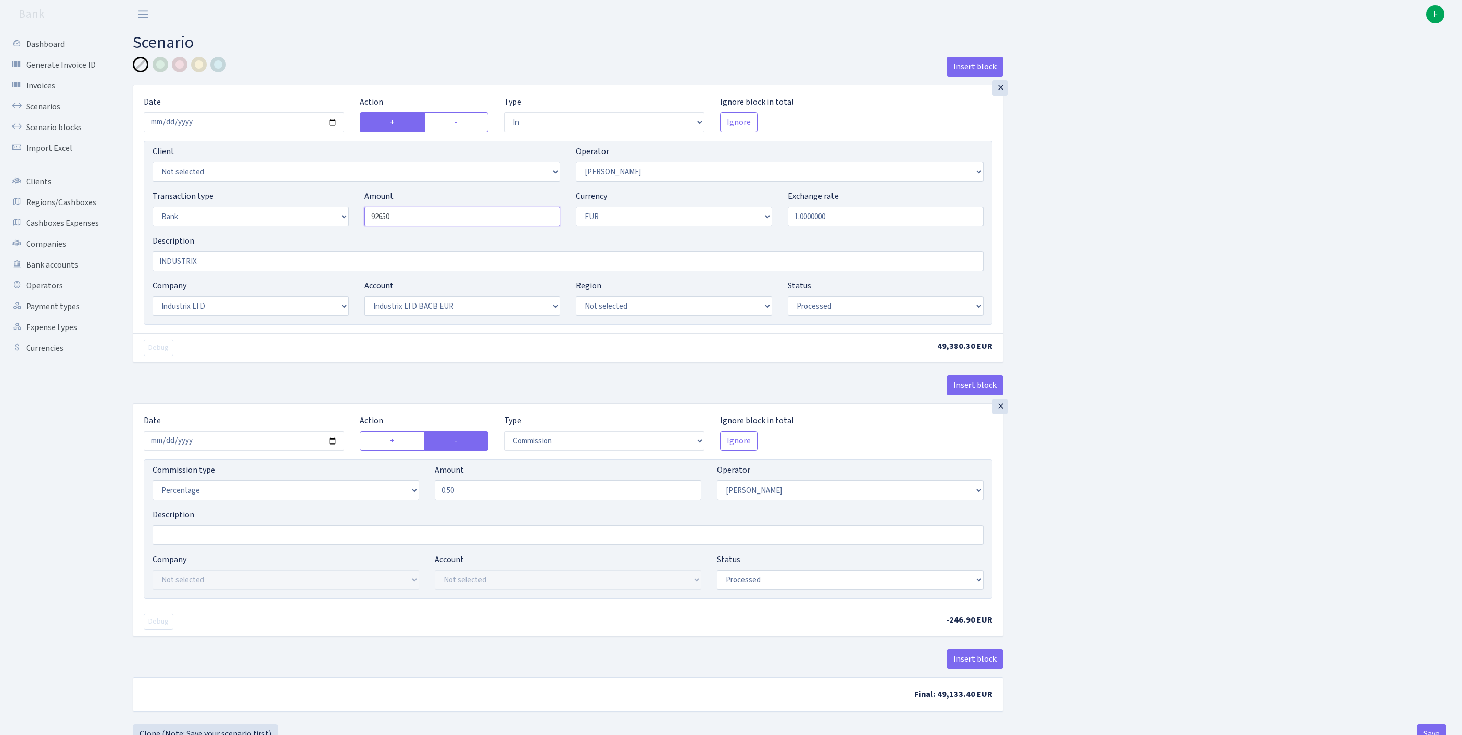
scroll to position [129, 0]
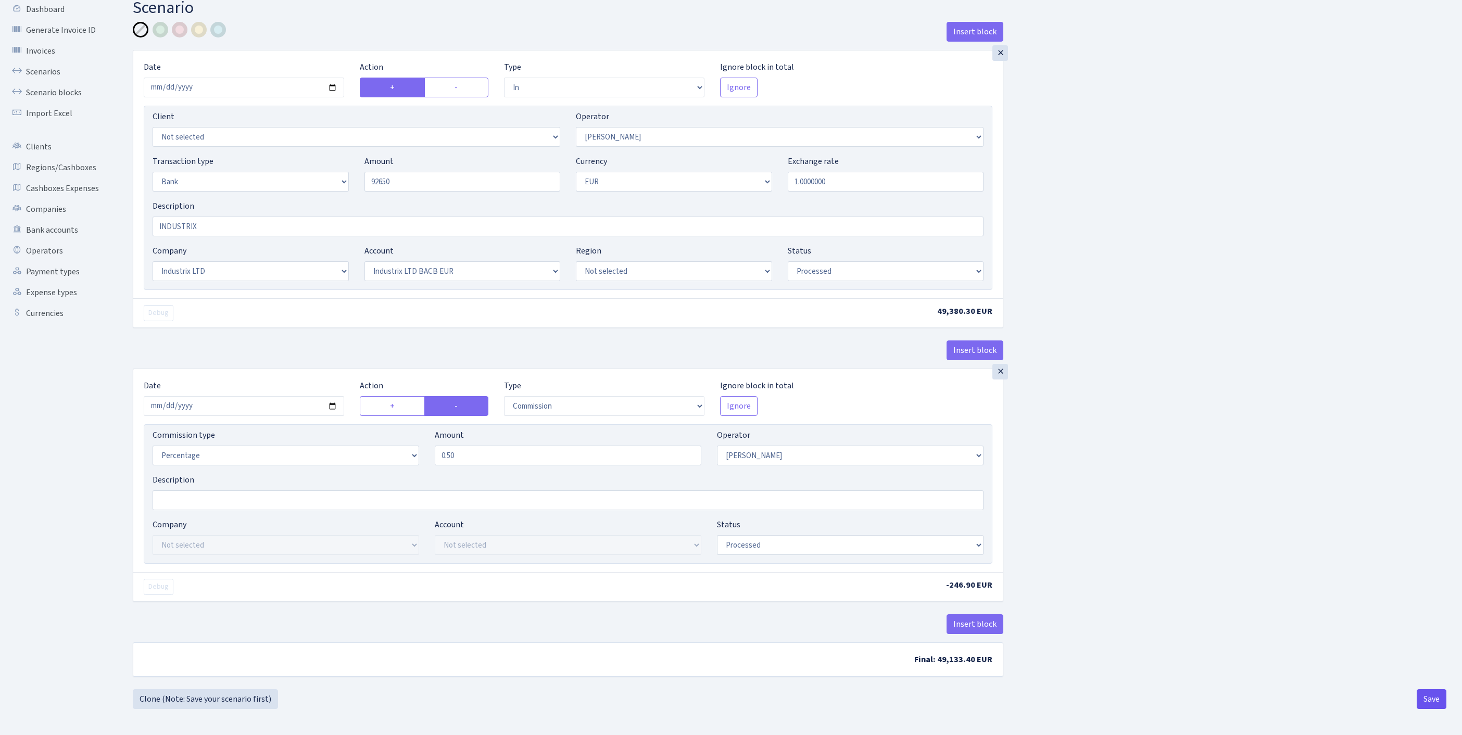
type input "92,650.00"
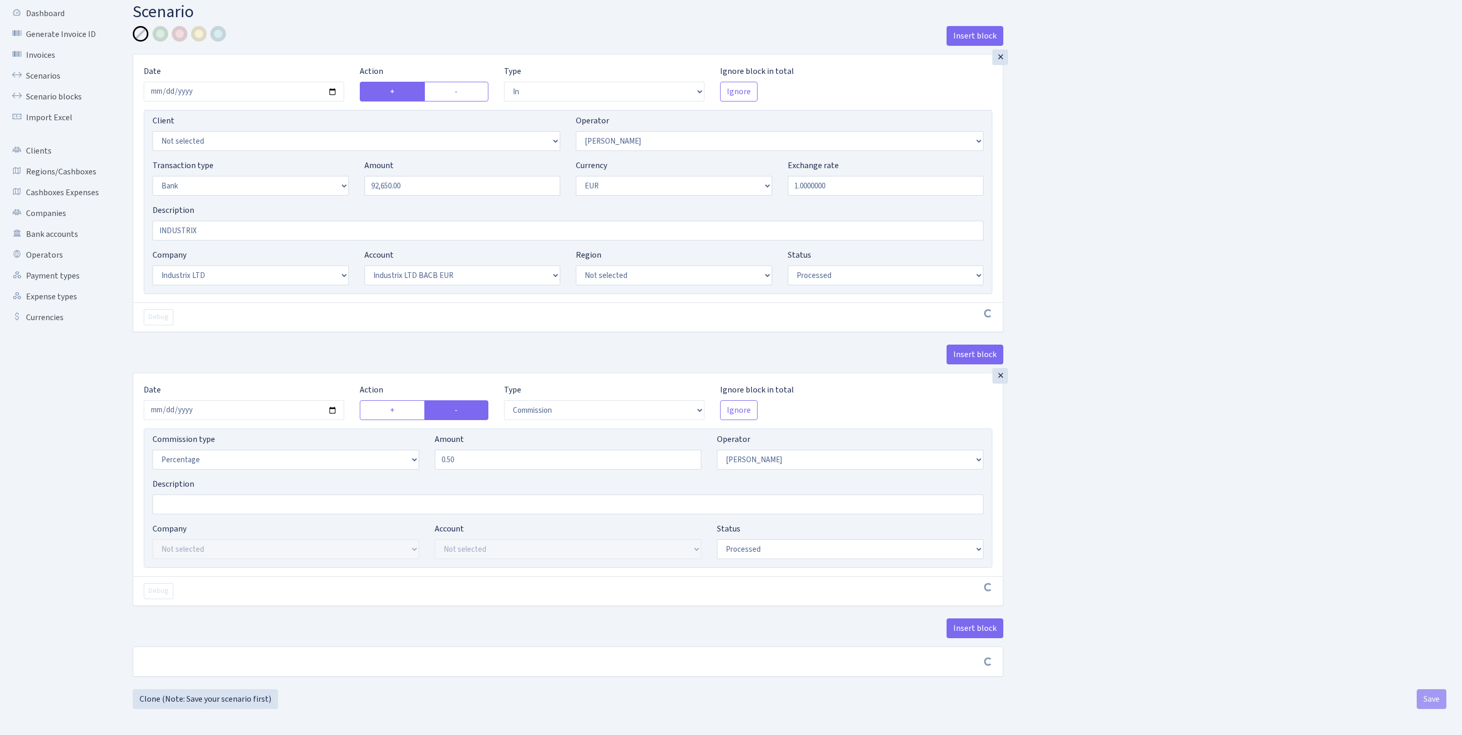
scroll to position [125, 0]
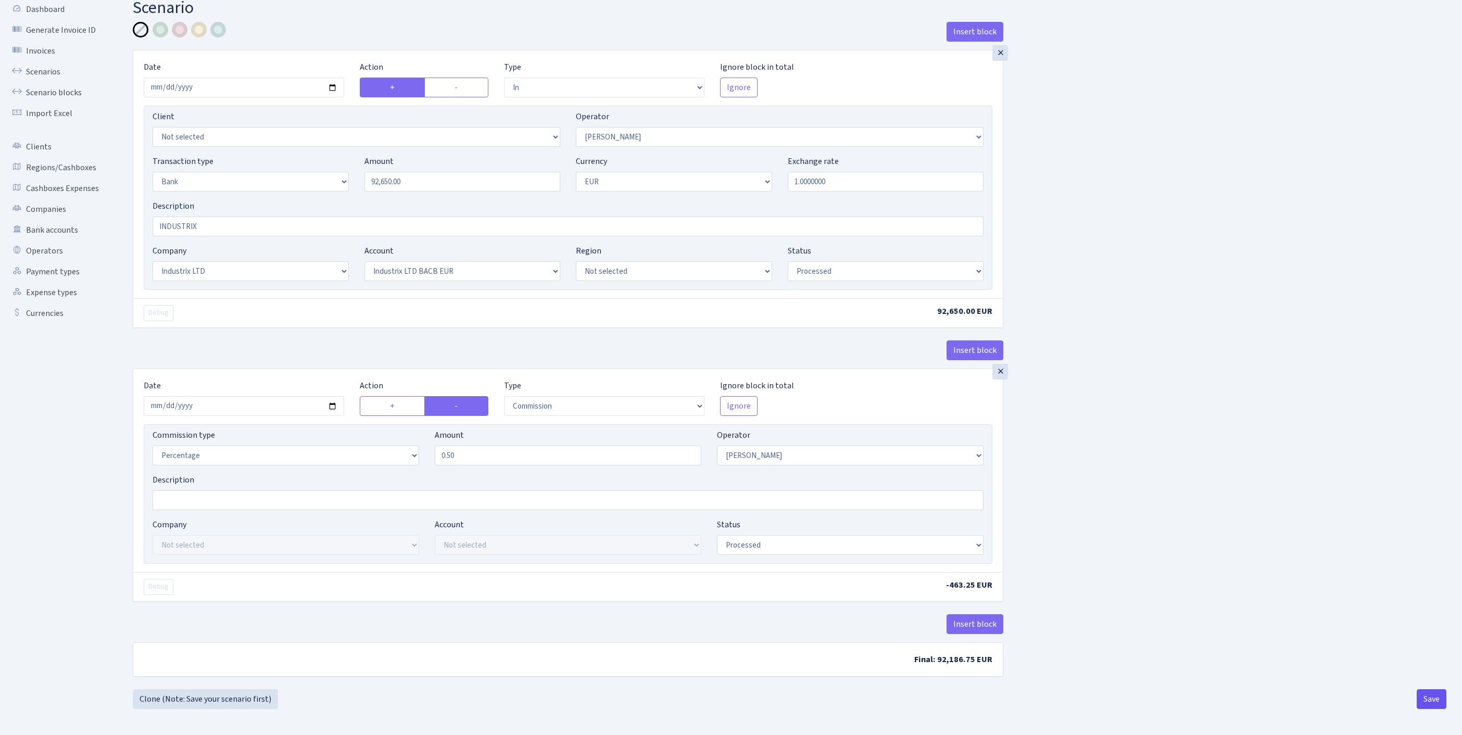
click at [1431, 696] on button "Save" at bounding box center [1432, 699] width 30 height 20
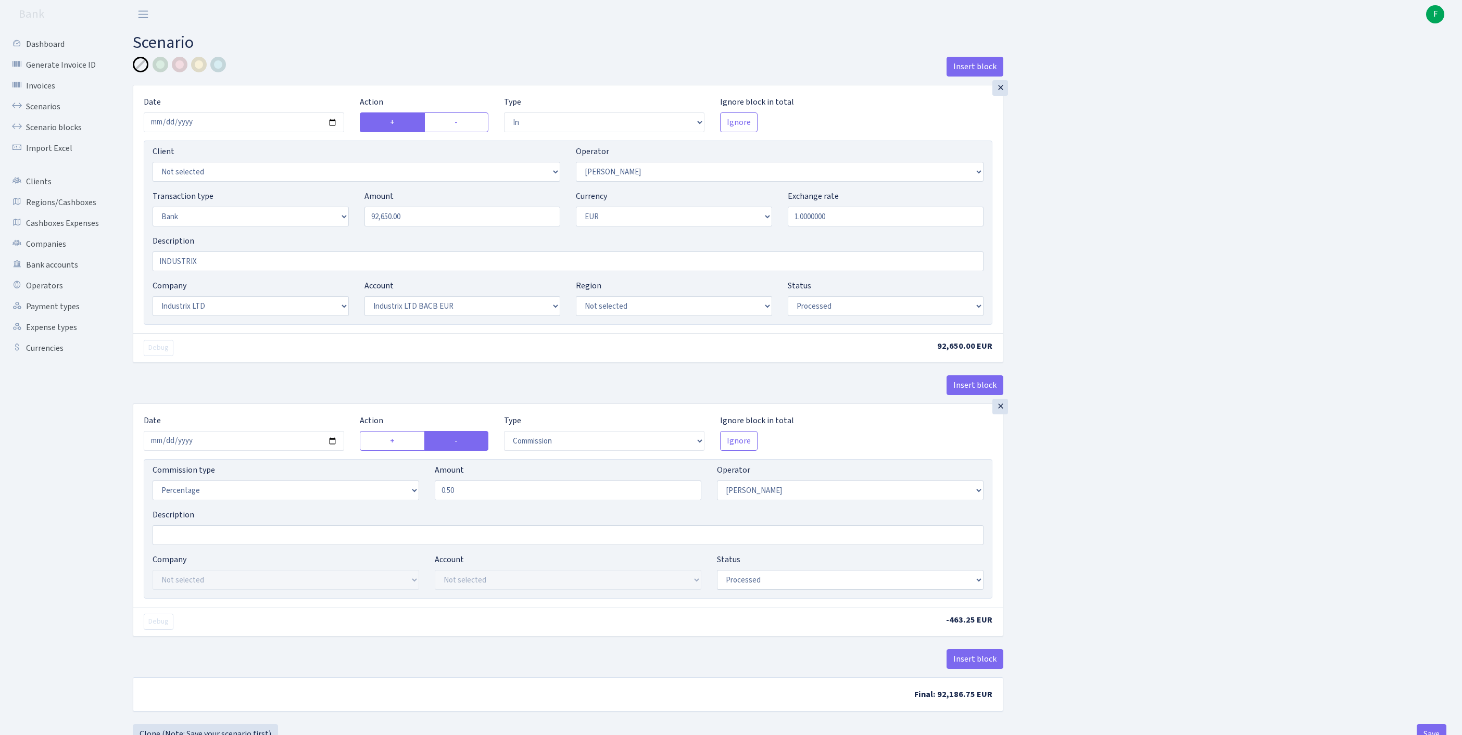
select select "in"
select select "439"
select select "2"
select select "1"
select select "17"
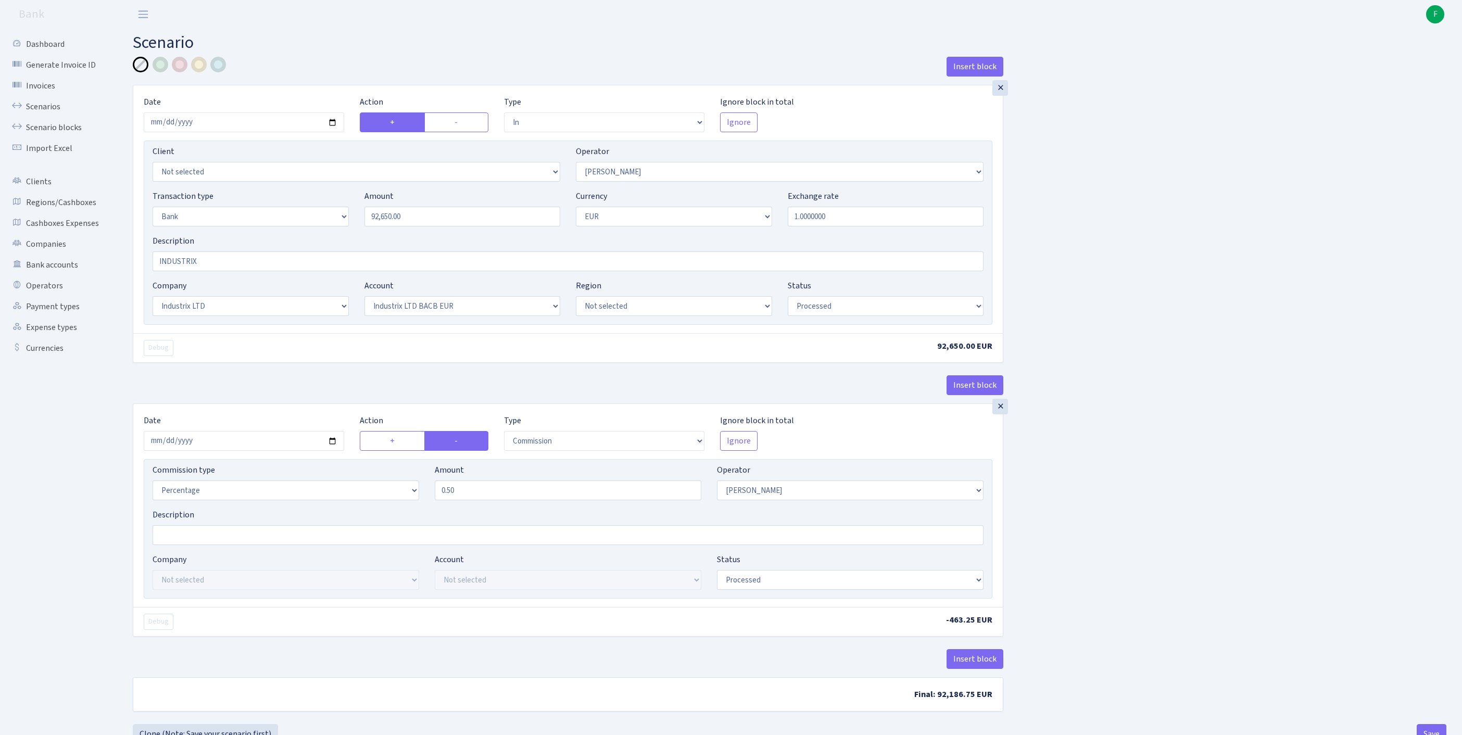
select select "41"
select select "processed"
select select "commission"
select select "439"
select select "processed"
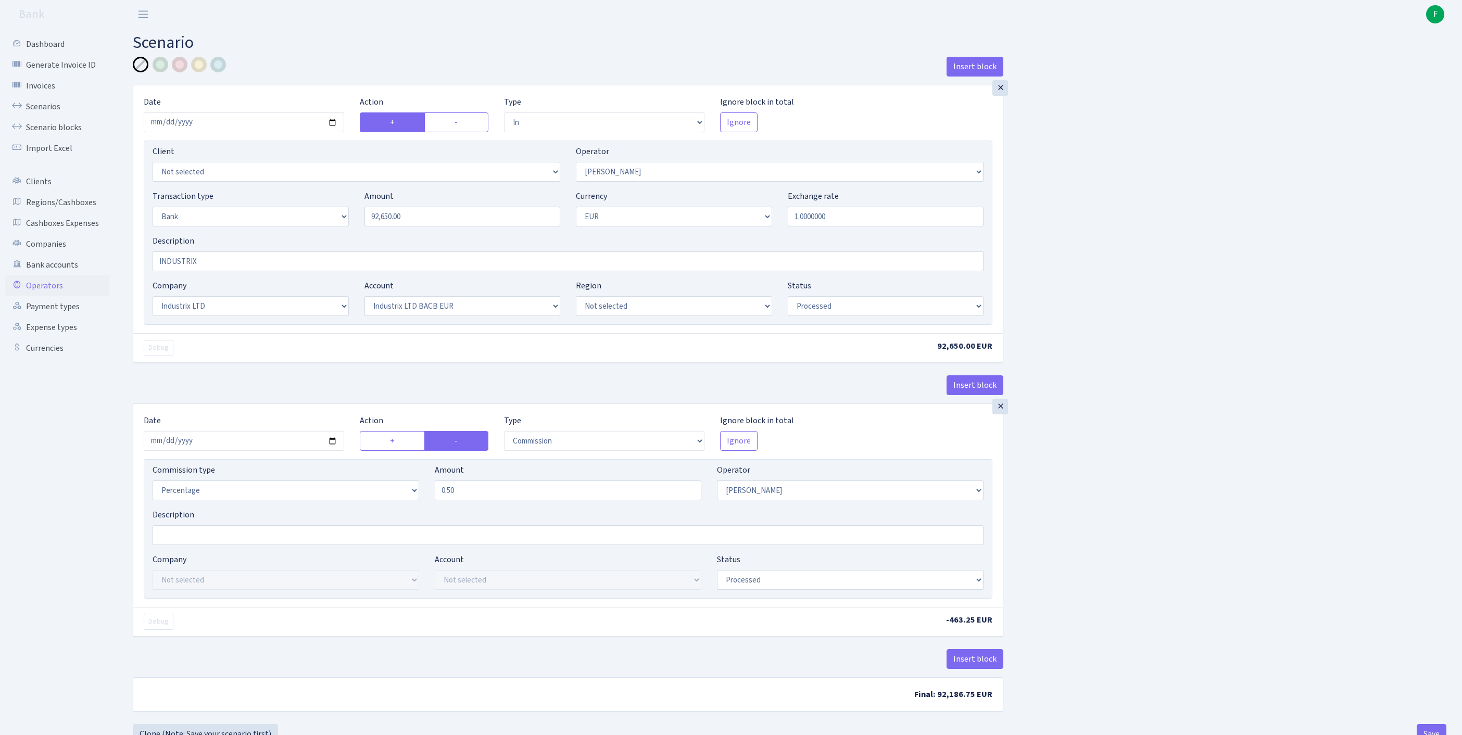
click at [51, 296] on link "Operators" at bounding box center [57, 285] width 104 height 21
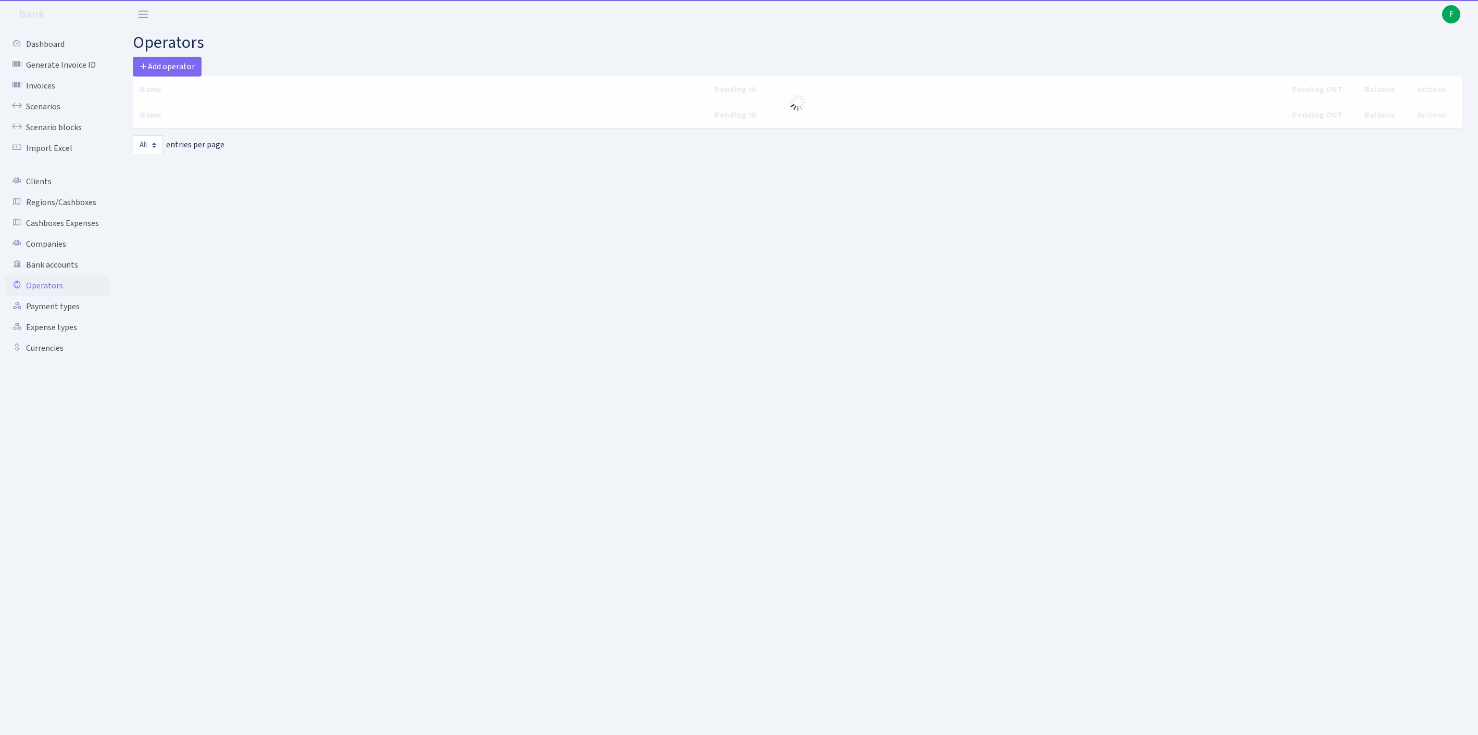
select select "-1"
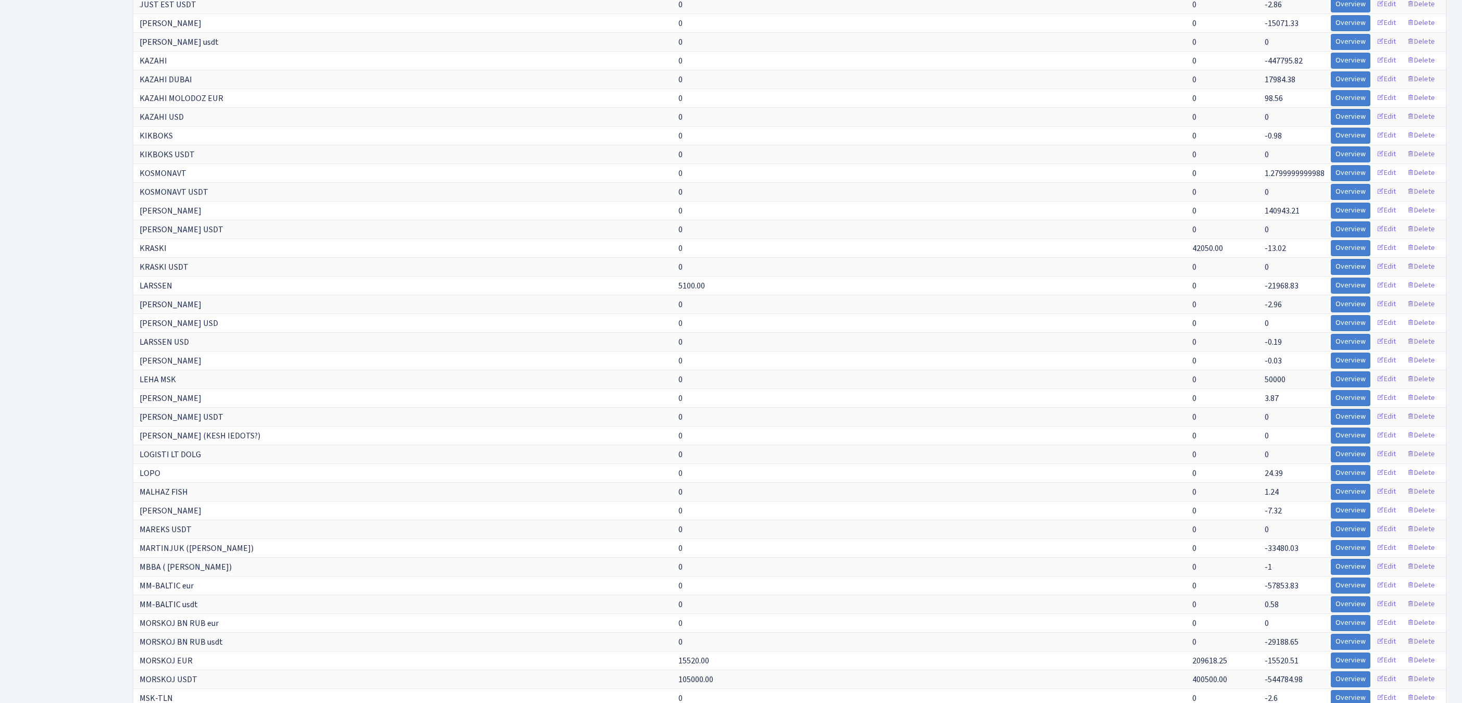
scroll to position [3940, 0]
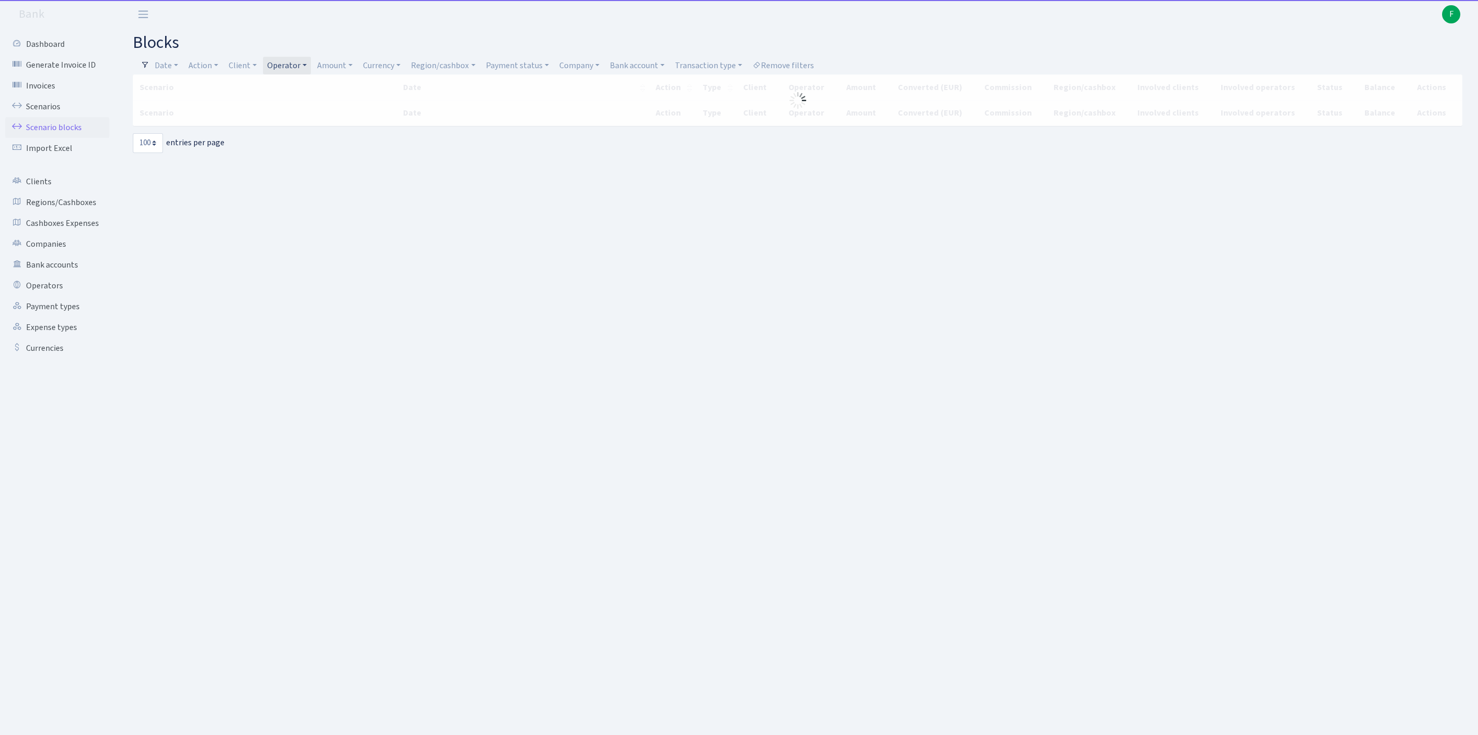
select select "100"
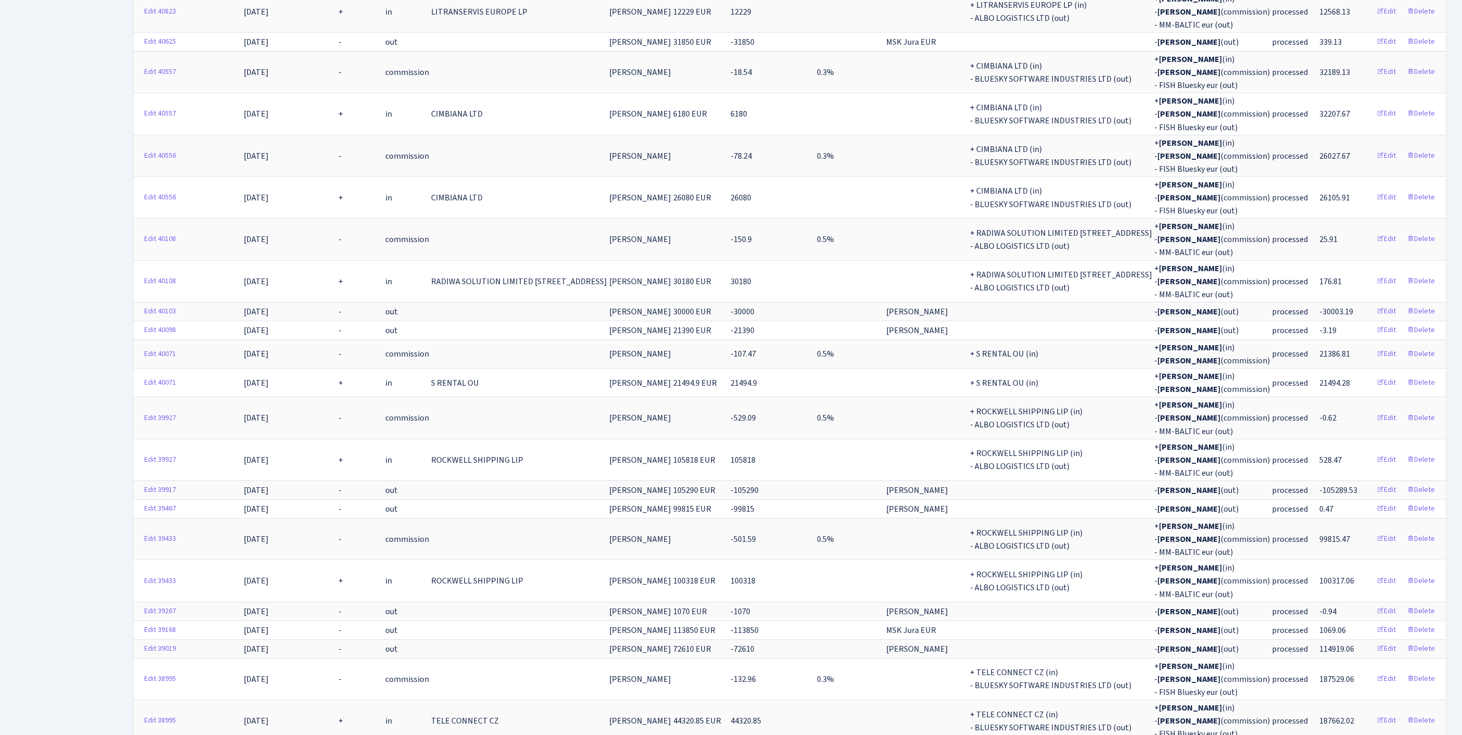
scroll to position [2851, 0]
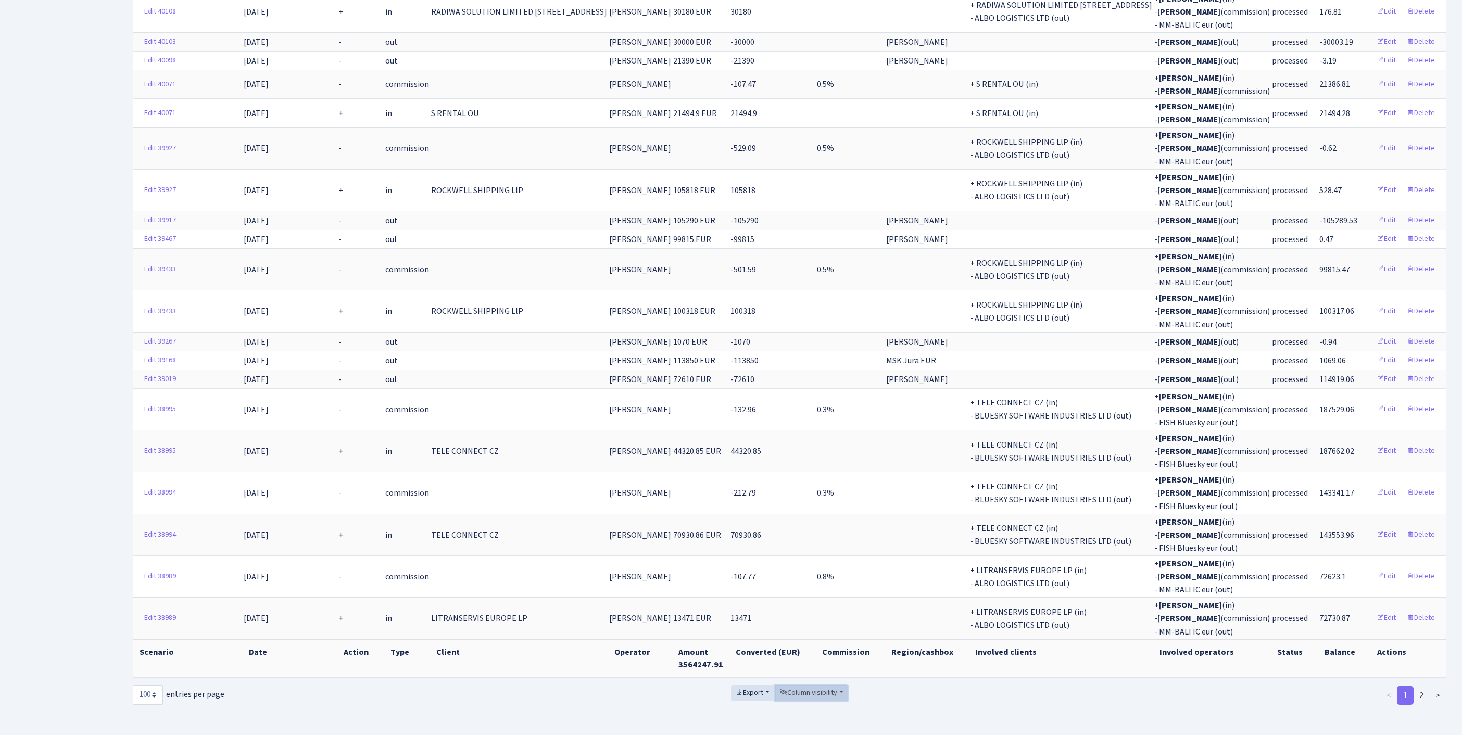
click at [834, 688] on span "Column visibility" at bounding box center [808, 693] width 57 height 10
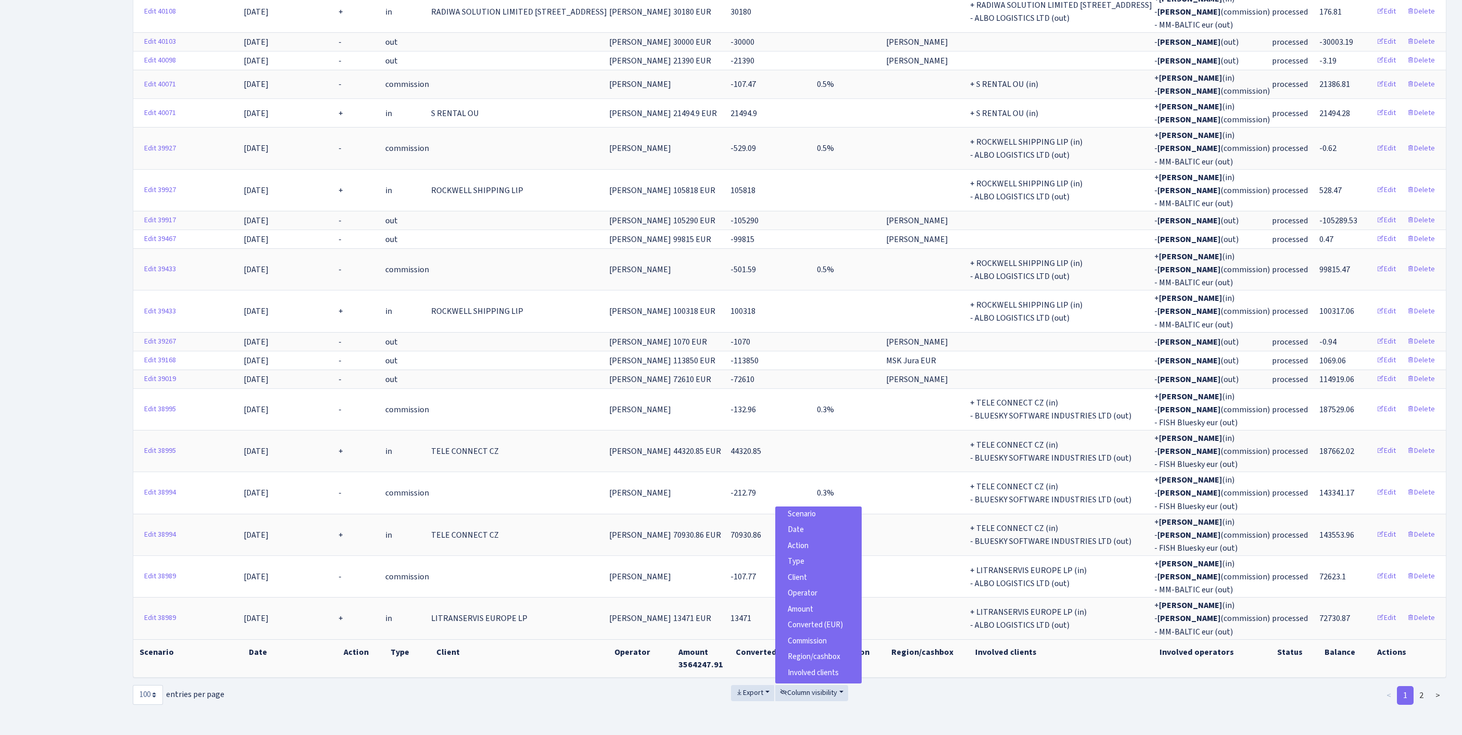
click at [806, 509] on span "Scenario" at bounding box center [802, 514] width 28 height 11
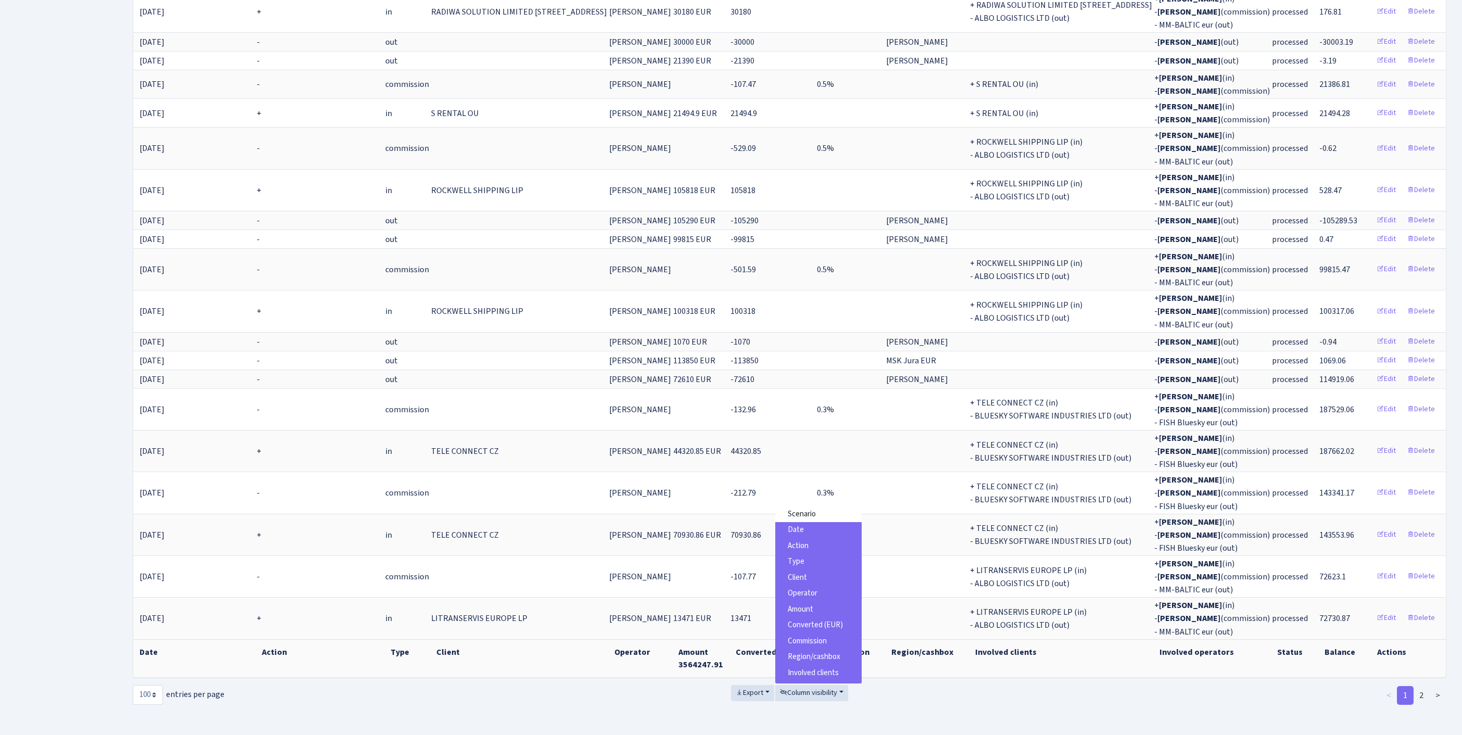
scroll to position [78, 0]
click at [831, 638] on span "Involved operators" at bounding box center [818, 643] width 61 height 11
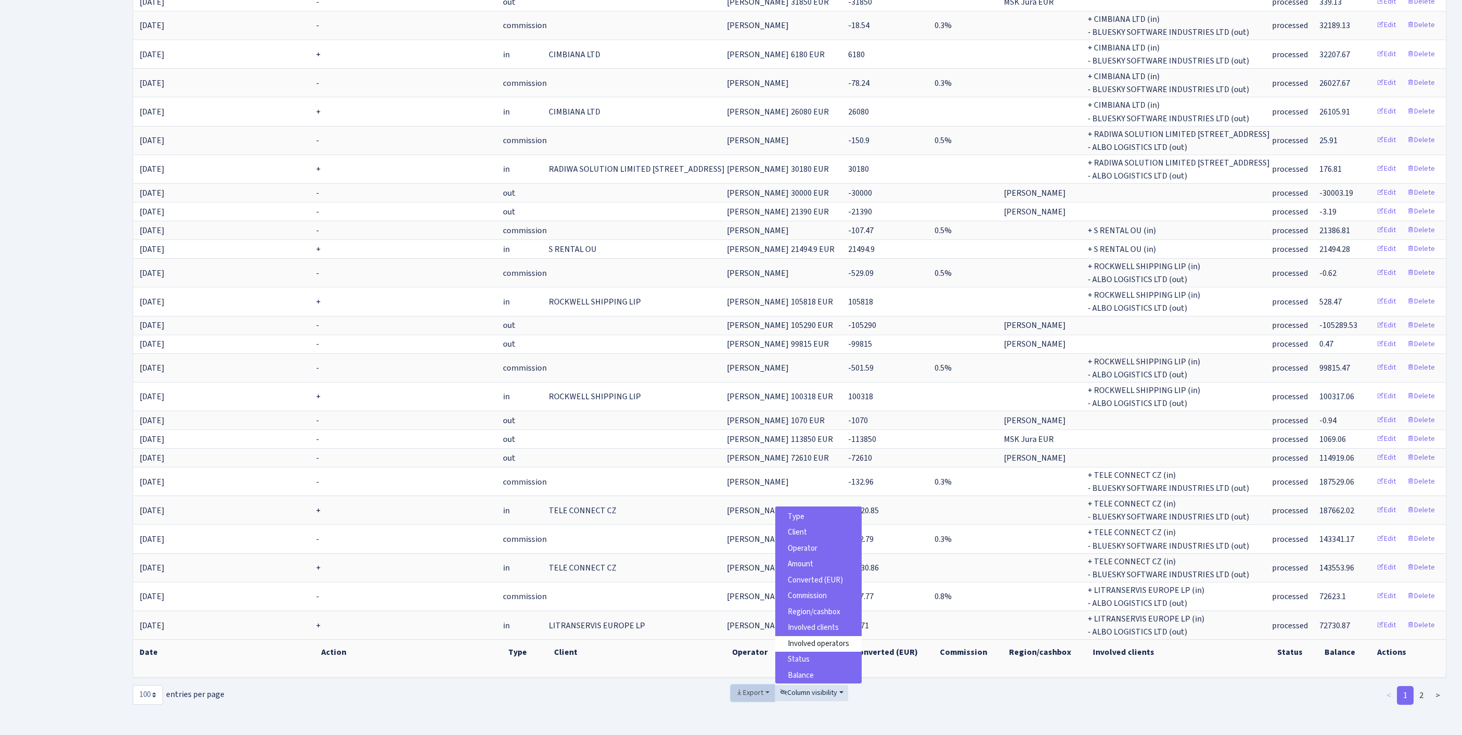
click at [742, 688] on span "Export" at bounding box center [750, 693] width 28 height 10
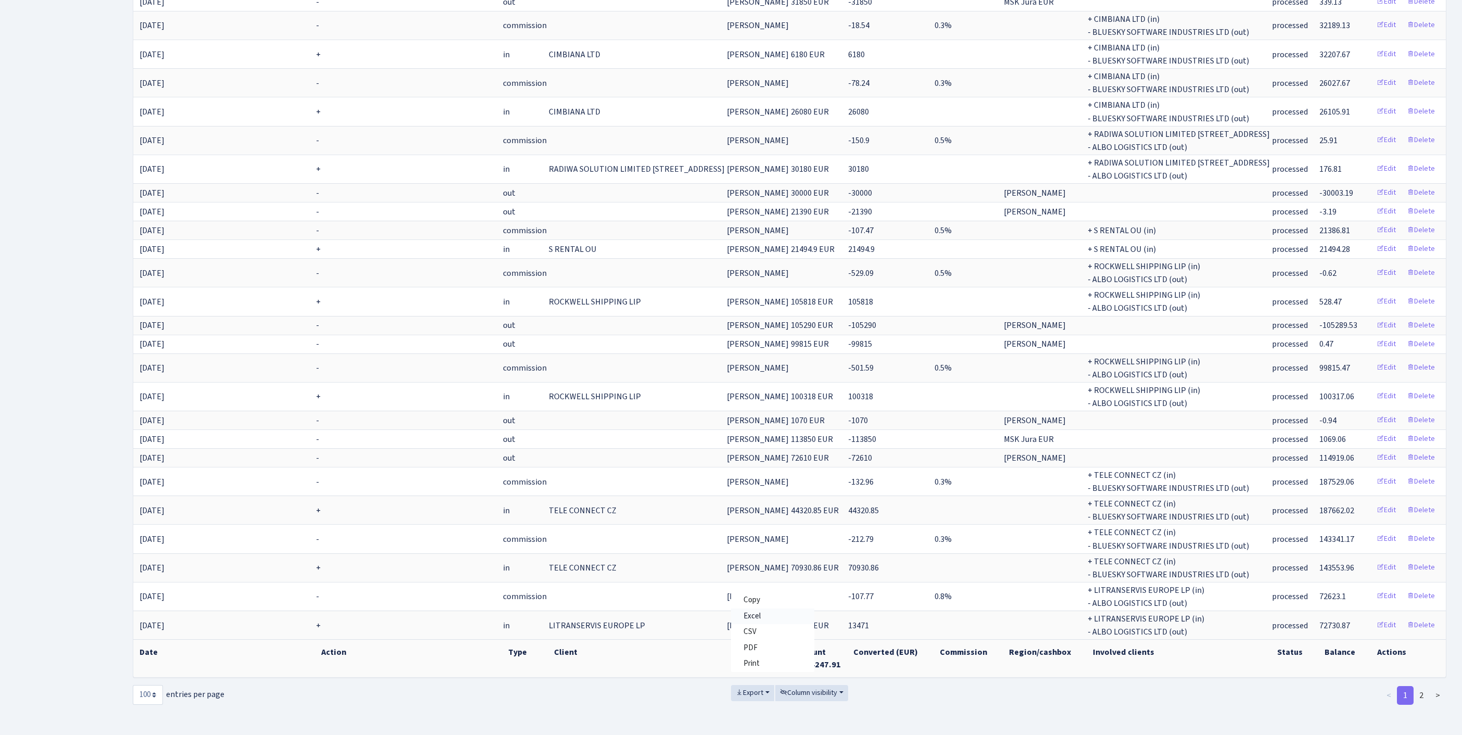
click at [756, 609] on link "Excel" at bounding box center [772, 617] width 83 height 16
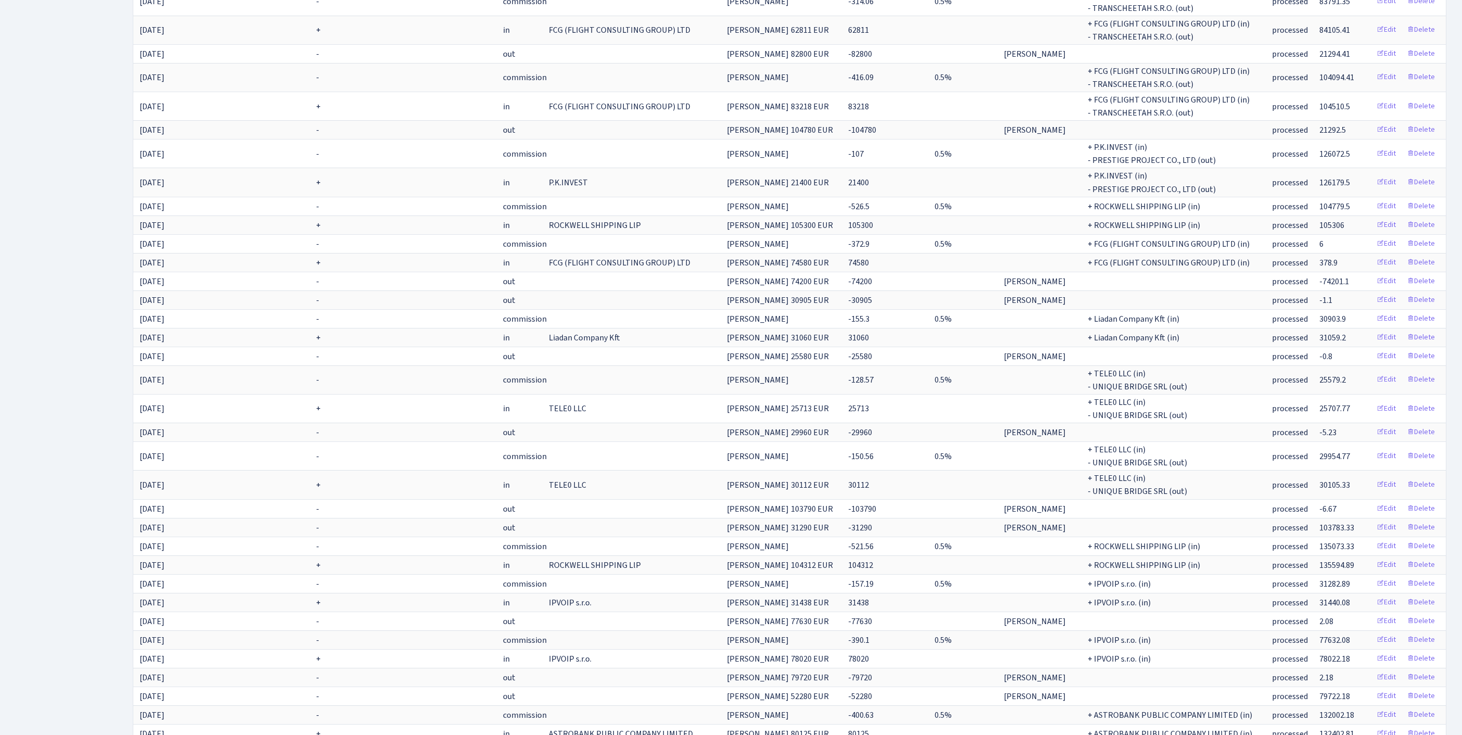
scroll to position [0, 0]
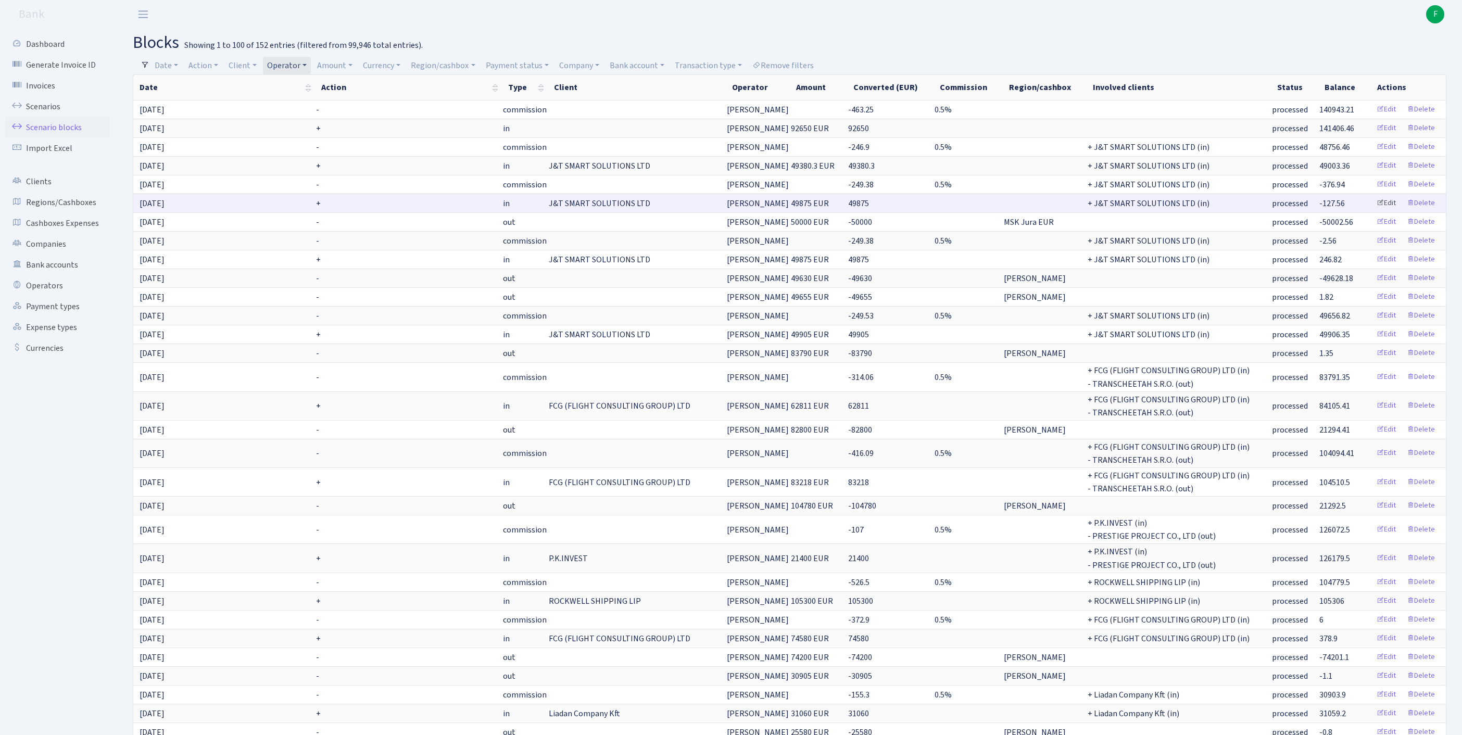
click at [1372, 211] on link "Edit" at bounding box center [1386, 203] width 29 height 16
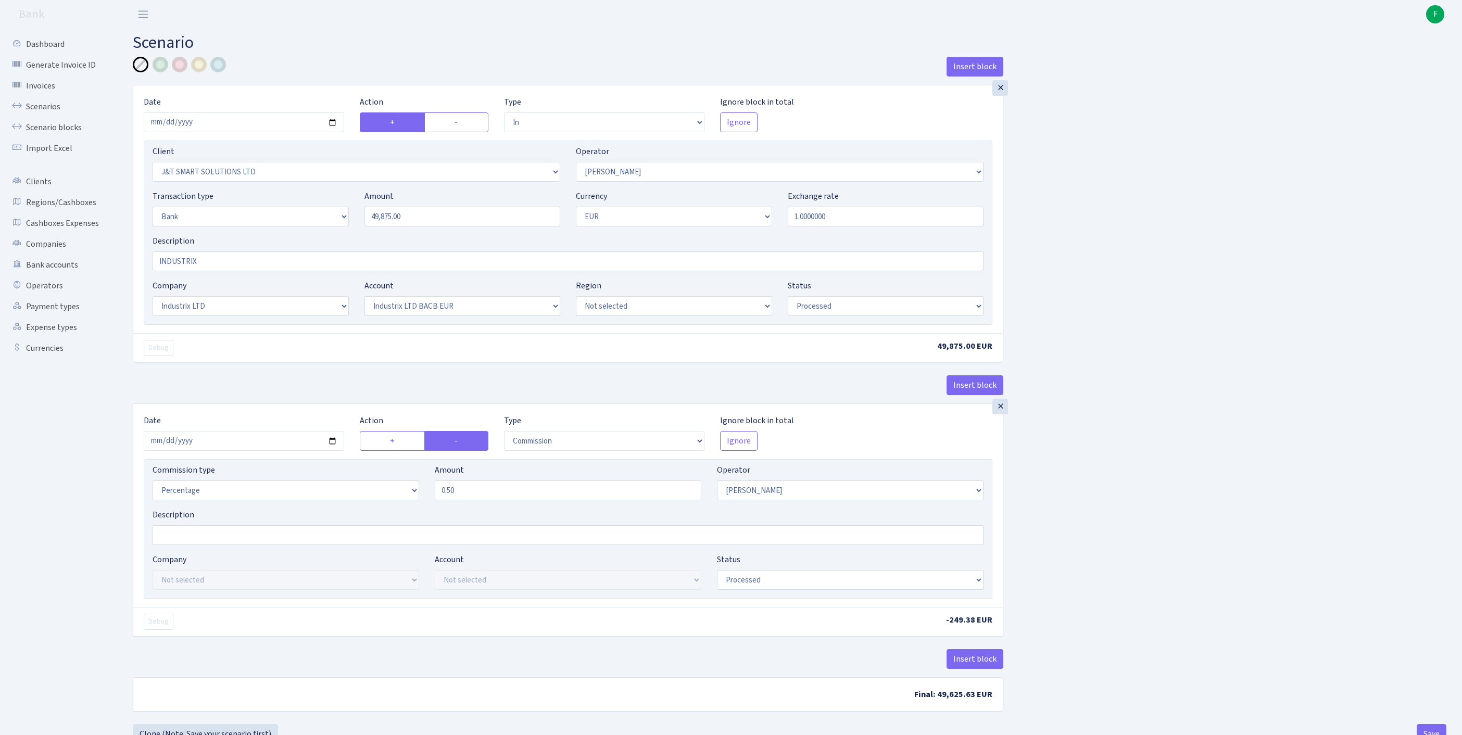
select select "in"
select select "3304"
select select "439"
select select "2"
select select "1"
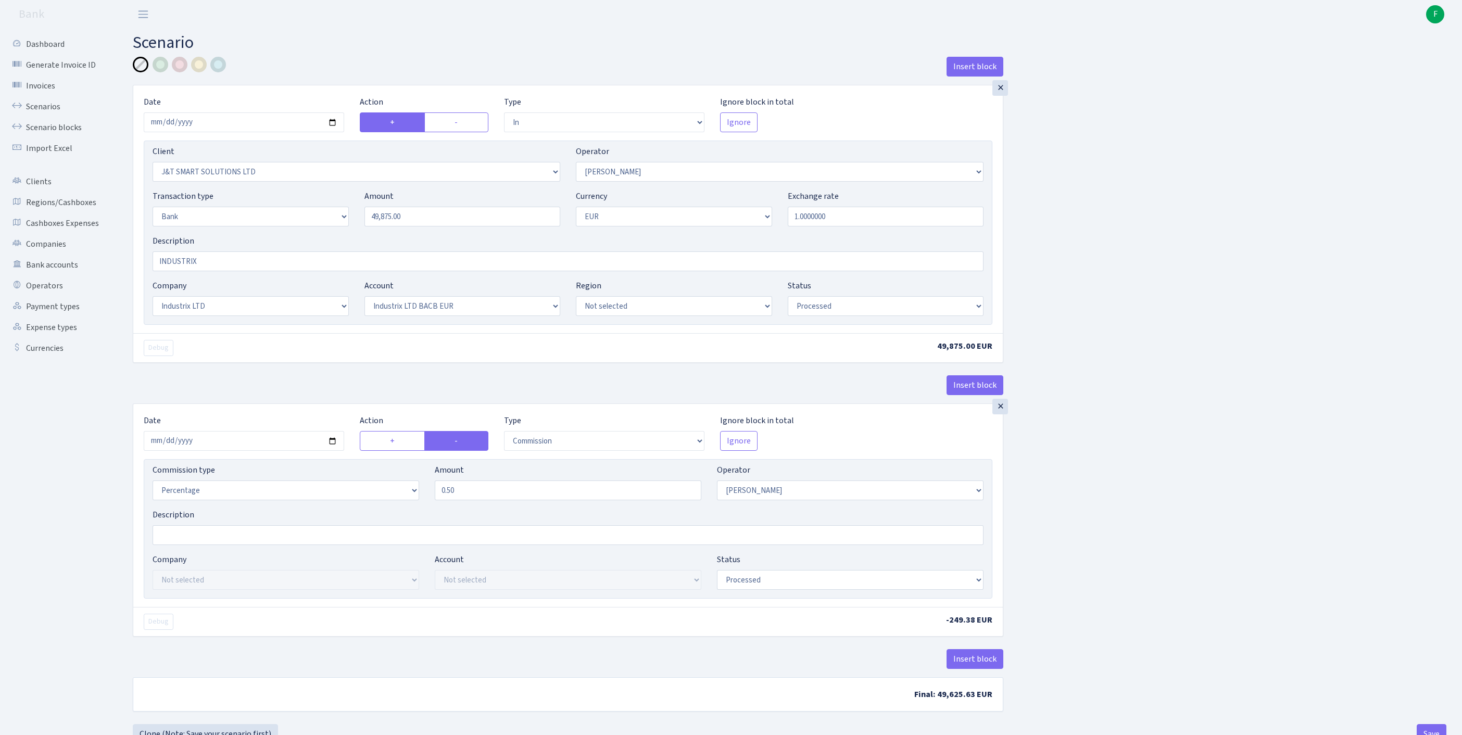
select select "17"
select select "41"
select select "processed"
select select "commission"
select select "439"
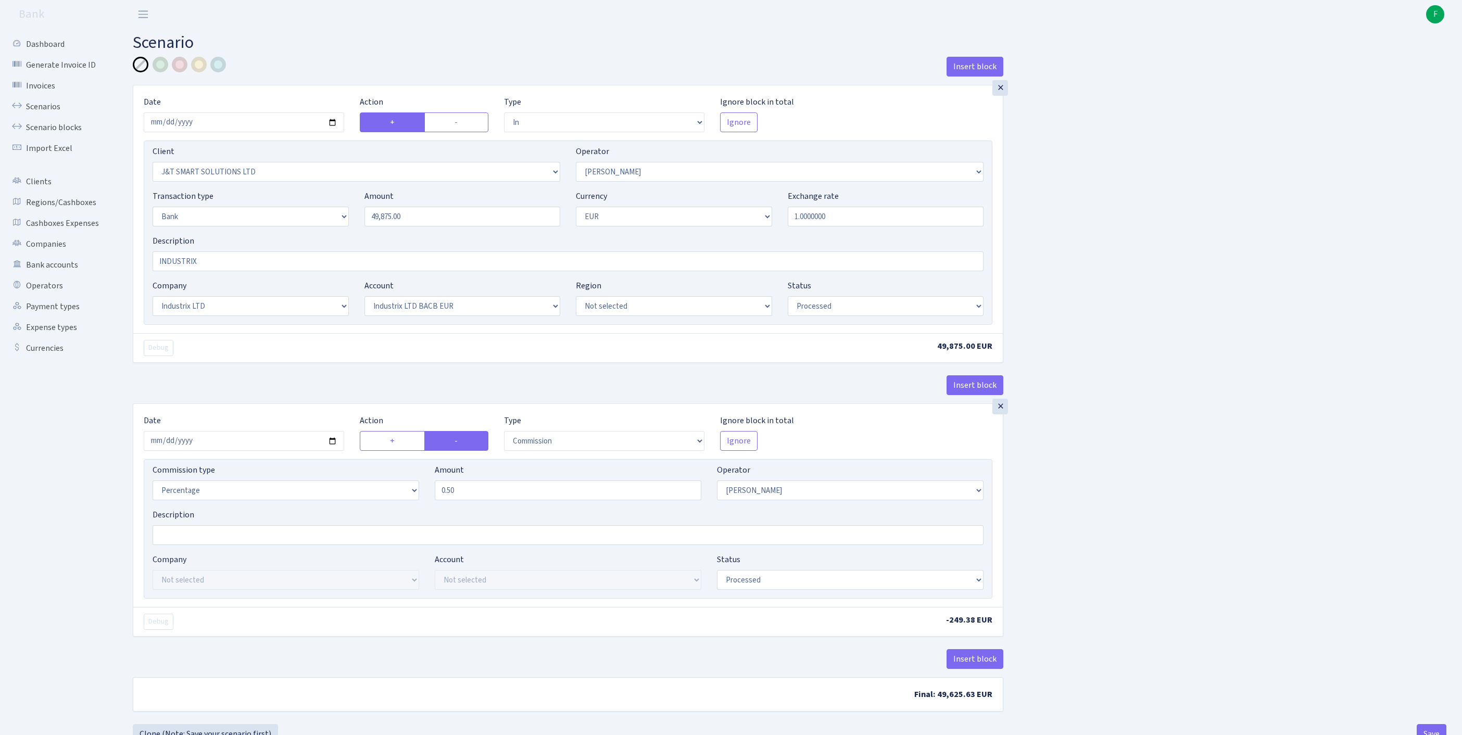
select select "processed"
drag, startPoint x: 463, startPoint y: 243, endPoint x: 228, endPoint y: 239, distance: 235.3
click at [228, 235] on div "Transaction type Not selected 981 ELF FISH crypto GIRT IVO dekl MM-BALTIC eur U…" at bounding box center [568, 212] width 847 height 45
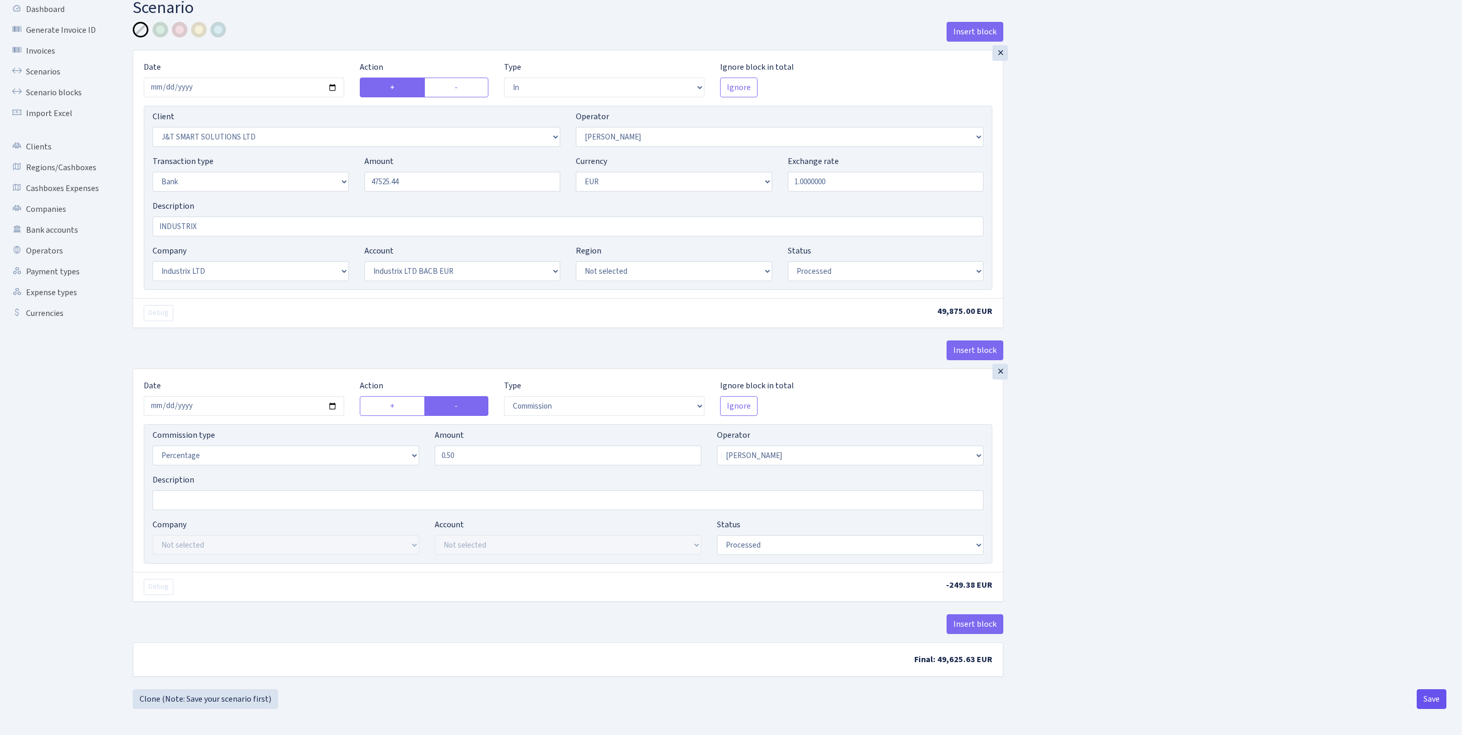
type input "47,525.44"
click at [1422, 691] on button "Save" at bounding box center [1432, 699] width 30 height 20
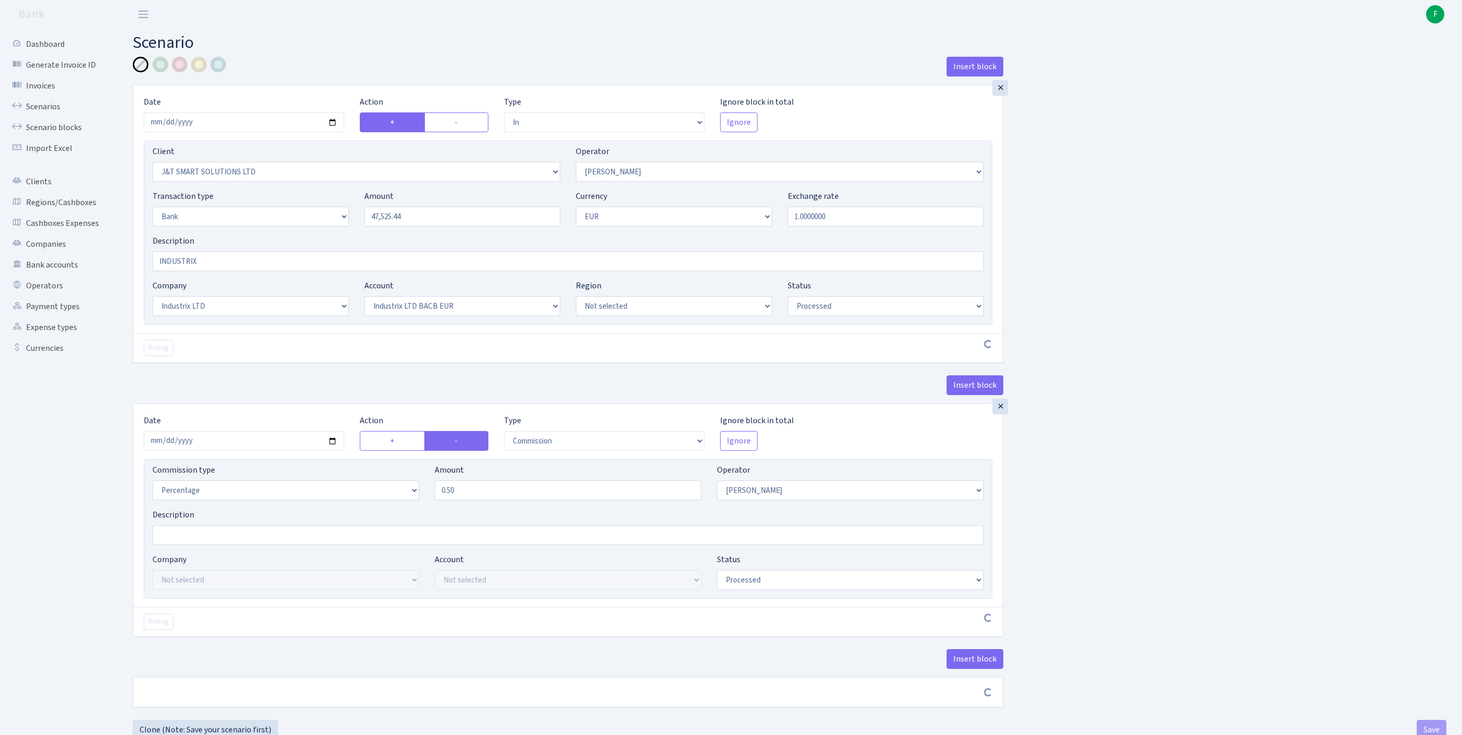
select select "in"
select select "3304"
select select "439"
select select "2"
select select "1"
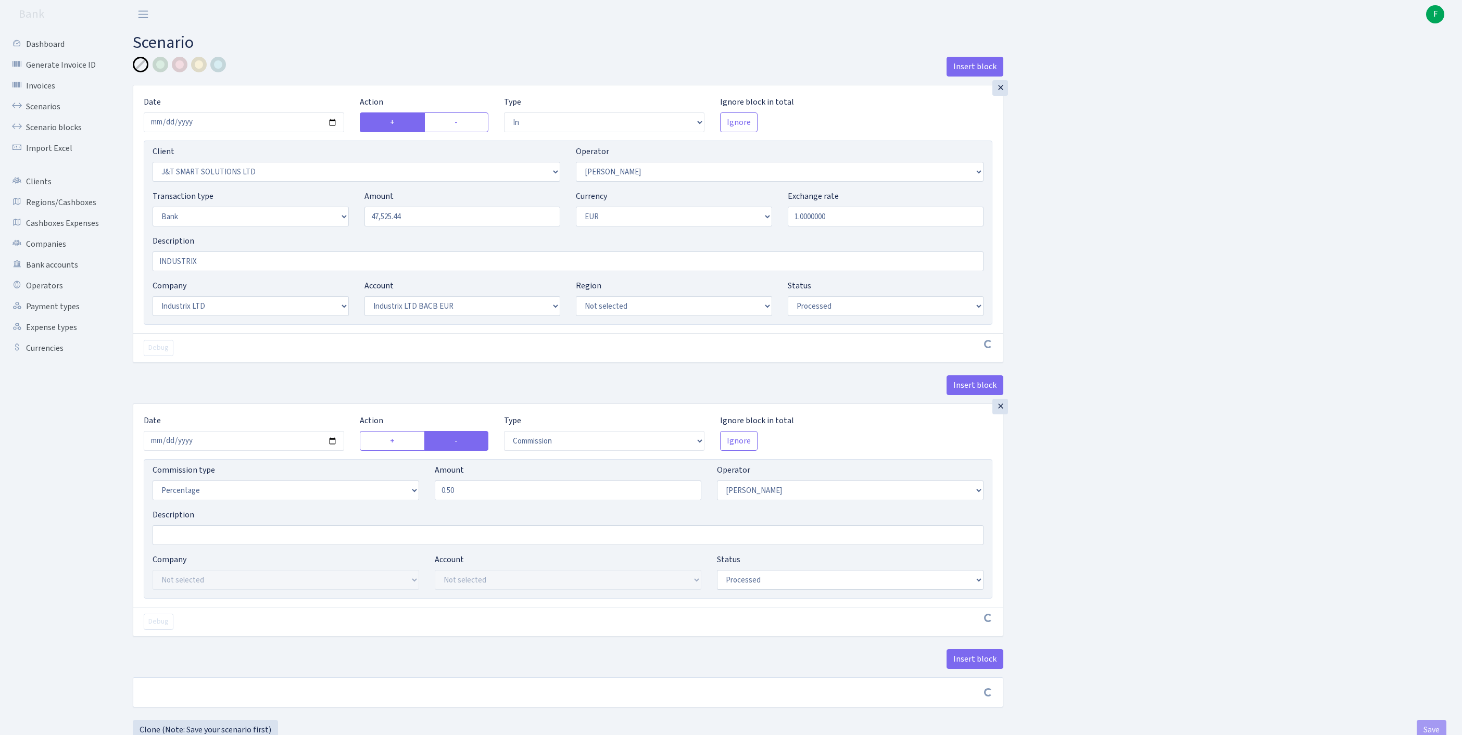
select select "17"
select select "41"
select select "processed"
select select "commission"
select select "439"
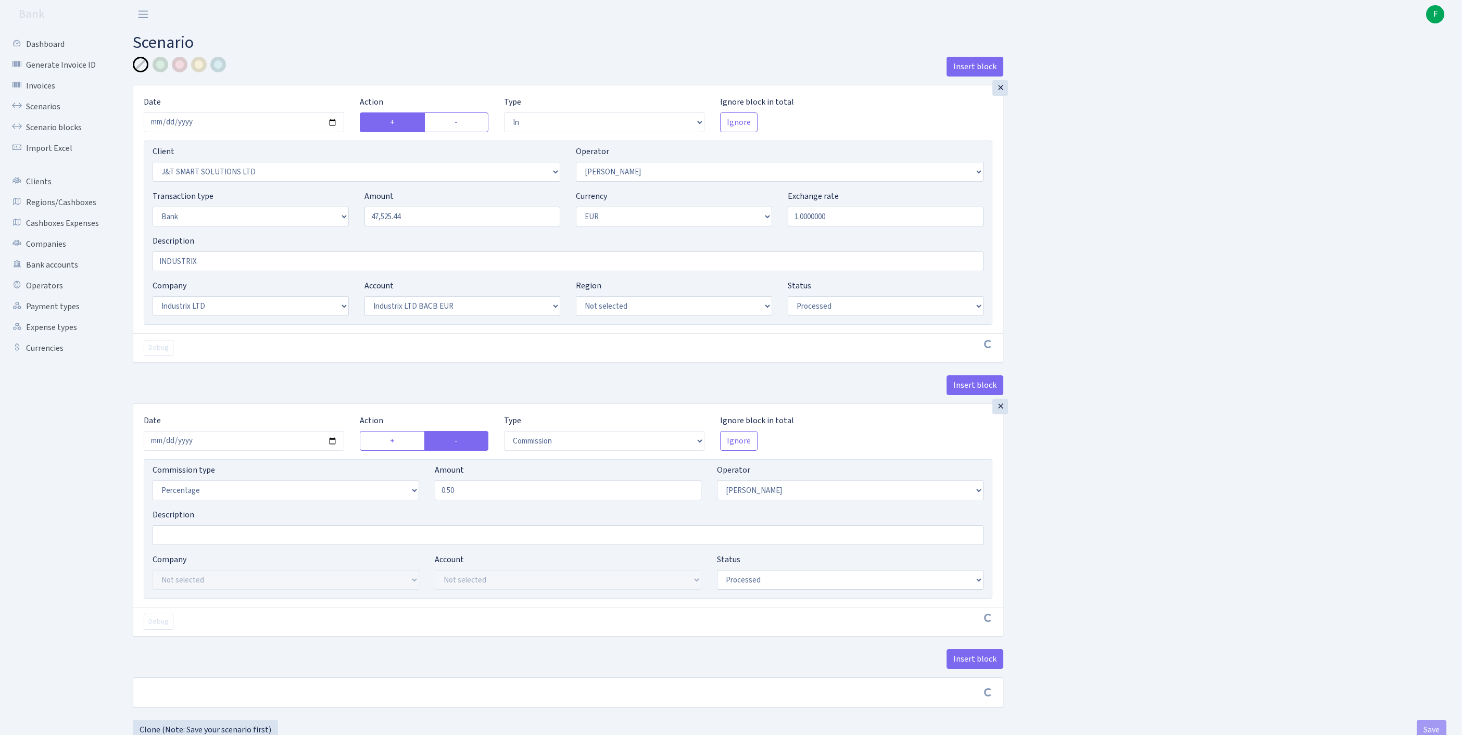
select select "processed"
click at [44, 296] on link "Operators" at bounding box center [57, 285] width 104 height 21
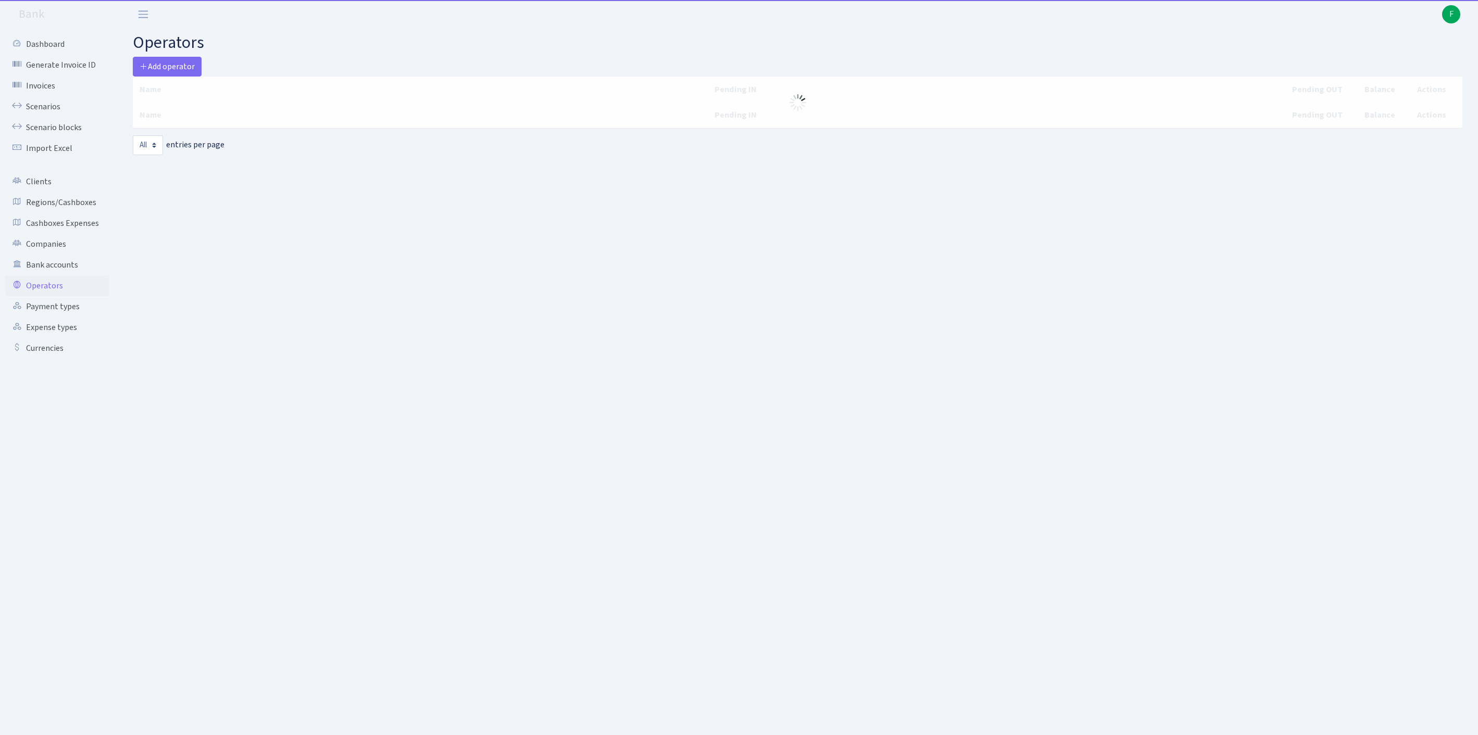
select select "-1"
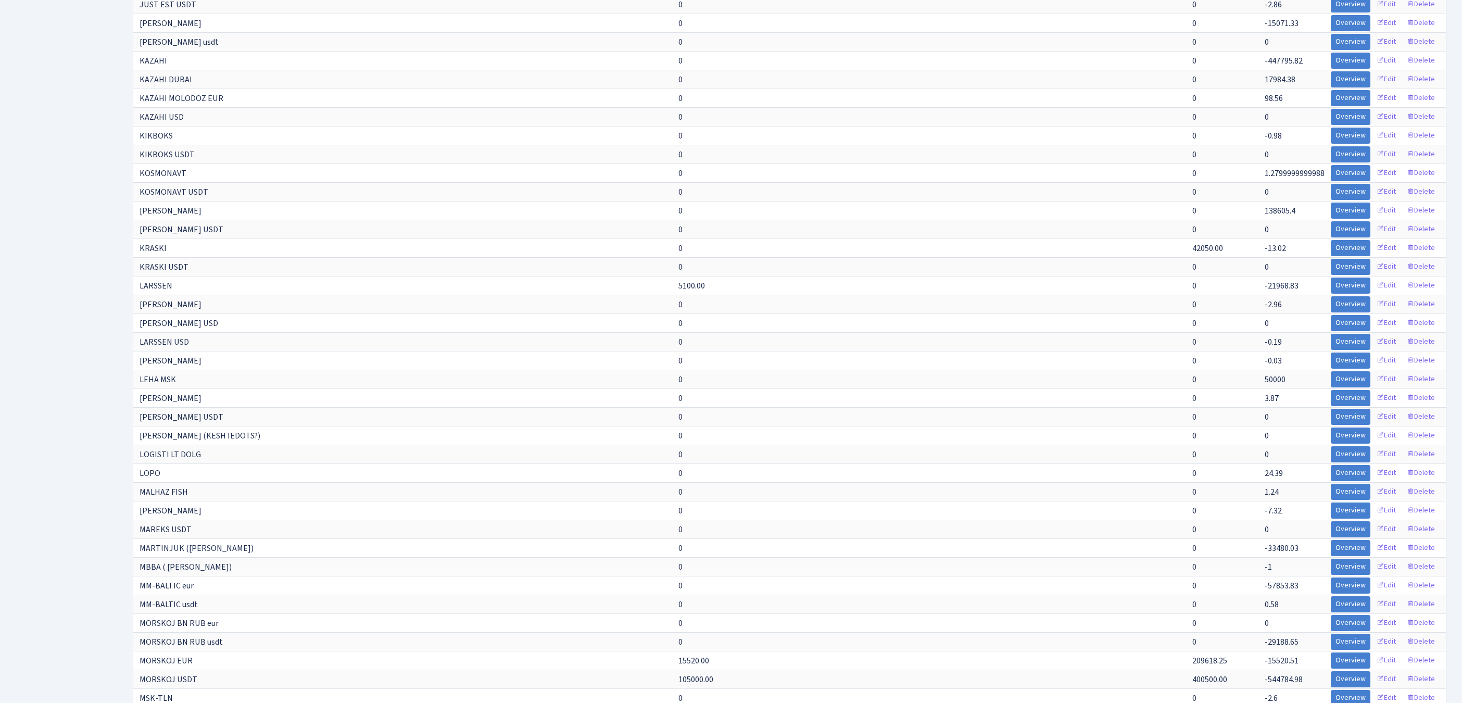
scroll to position [3940, 0]
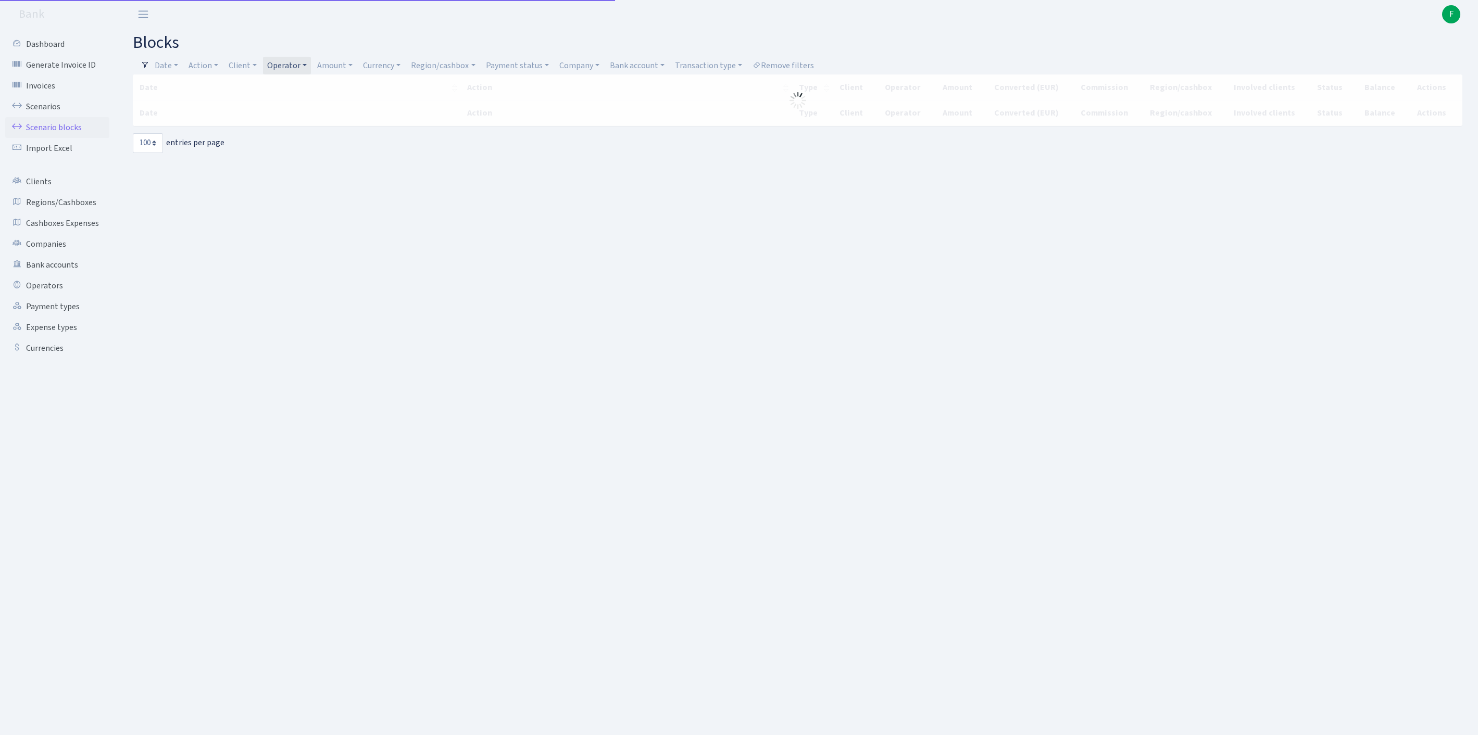
select select "100"
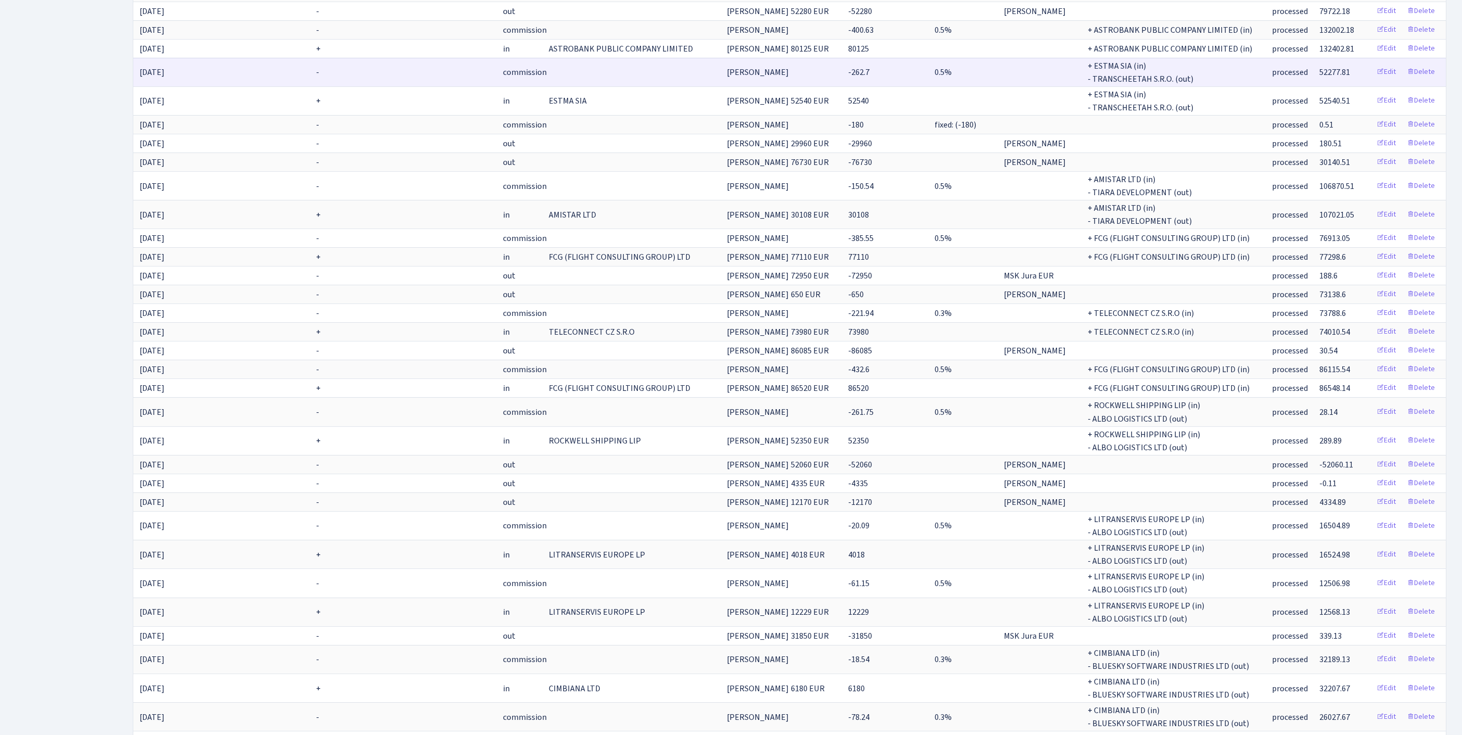
scroll to position [2099, 0]
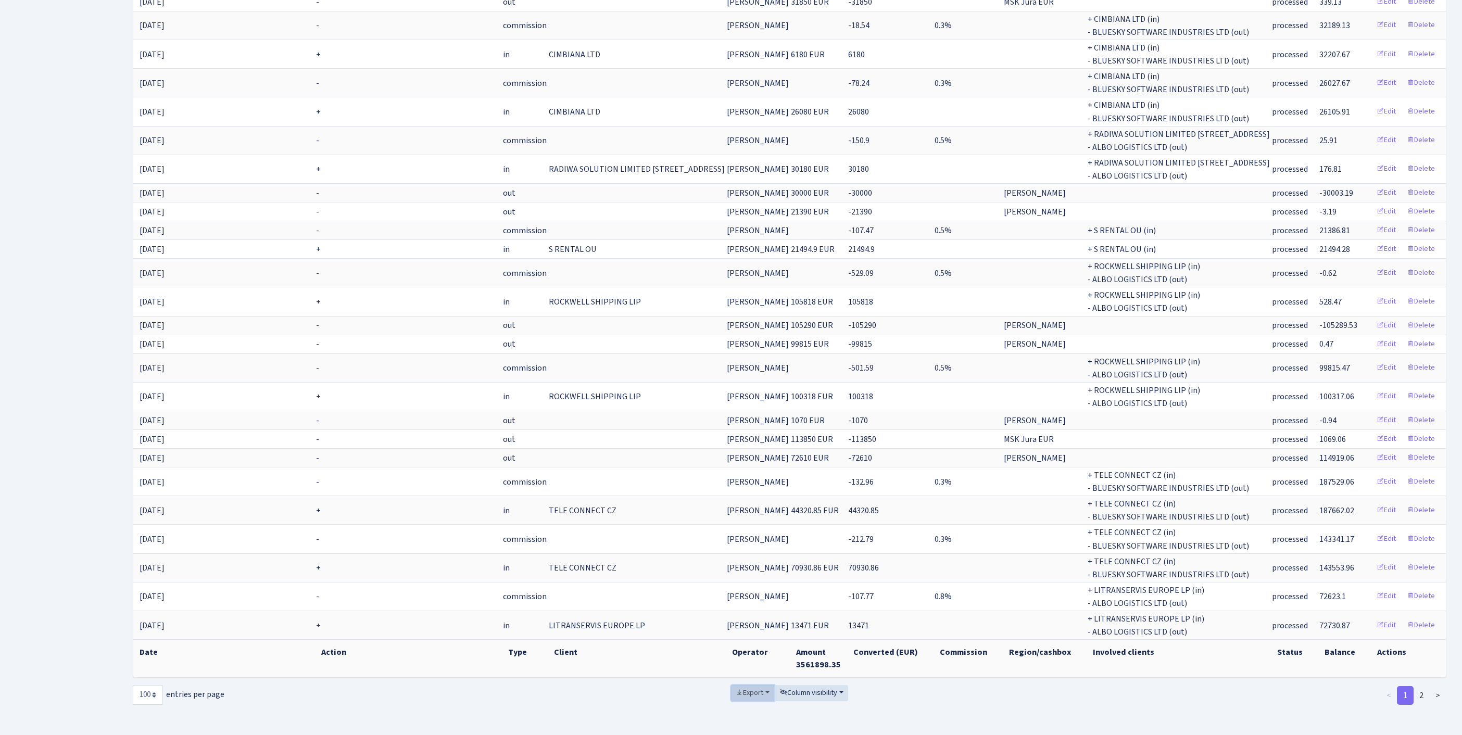
click at [736, 688] on span "Export" at bounding box center [750, 693] width 28 height 10
click at [747, 611] on span "Excel" at bounding box center [751, 616] width 17 height 11
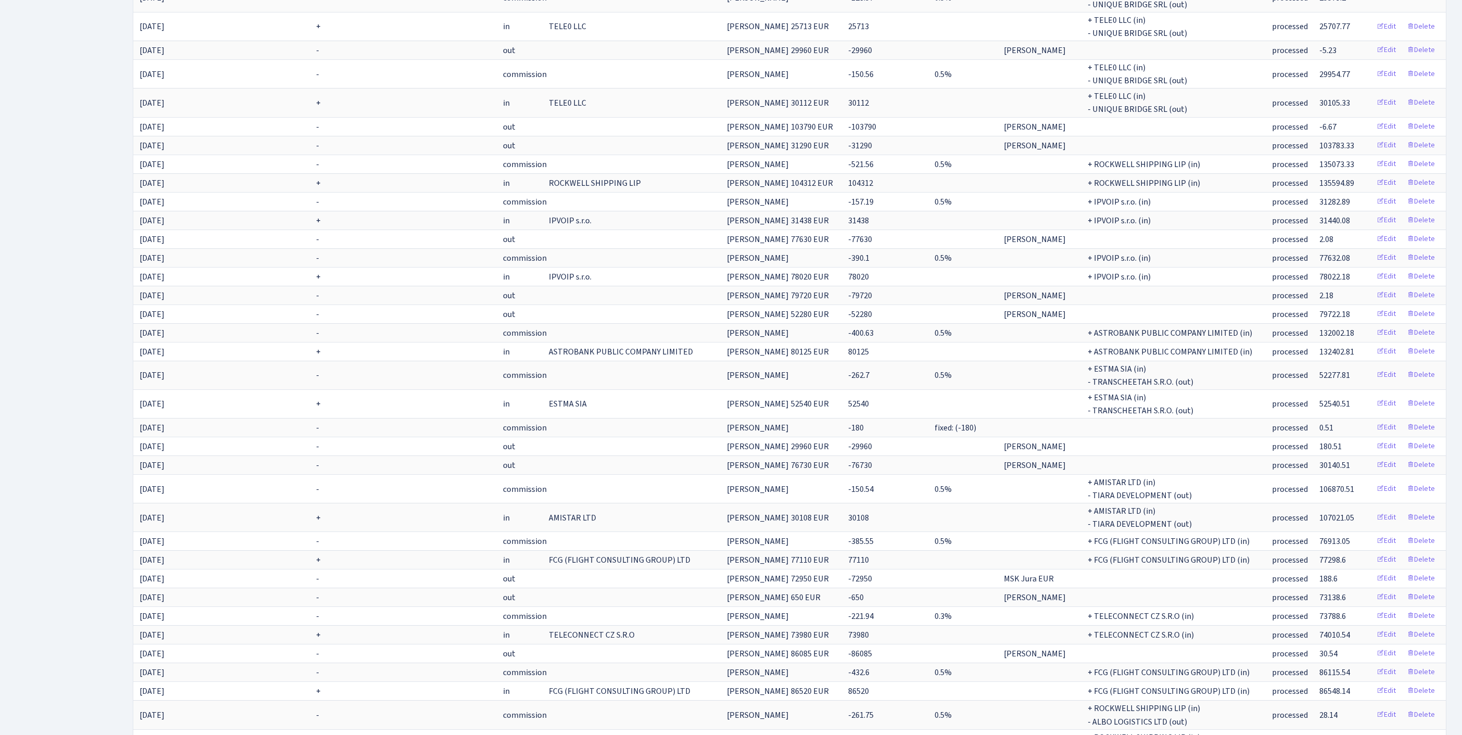
scroll to position [0, 0]
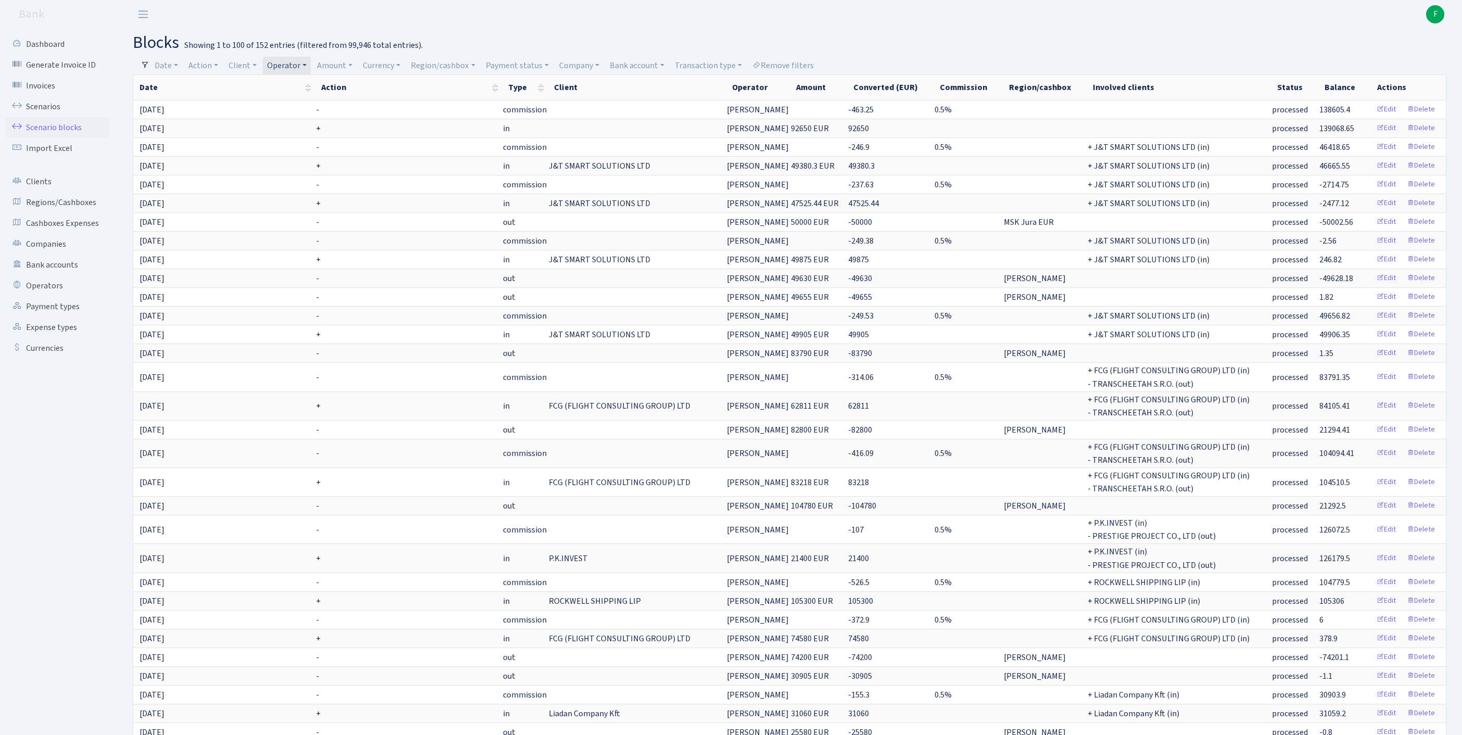
click at [311, 65] on link "Operator" at bounding box center [287, 66] width 48 height 18
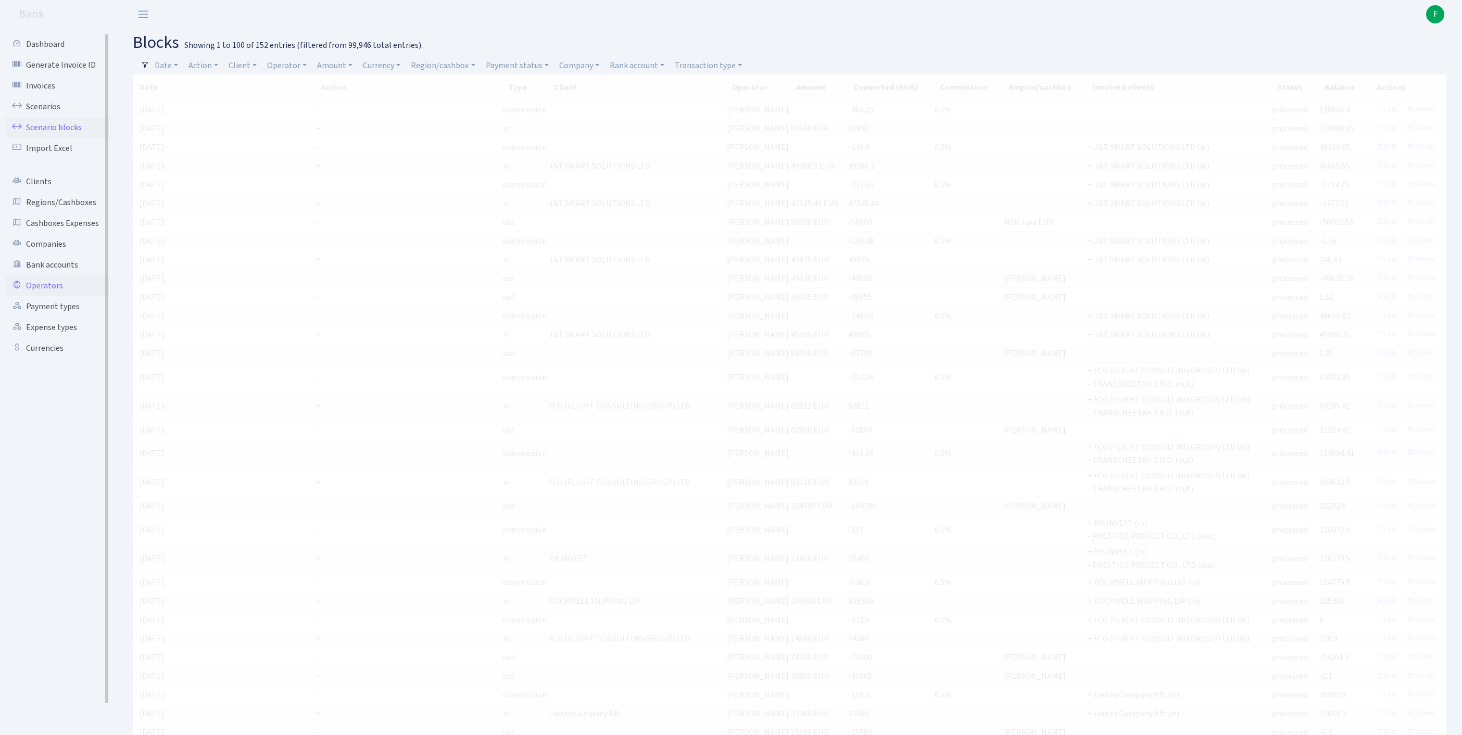
click at [42, 296] on link "Operators" at bounding box center [57, 285] width 104 height 21
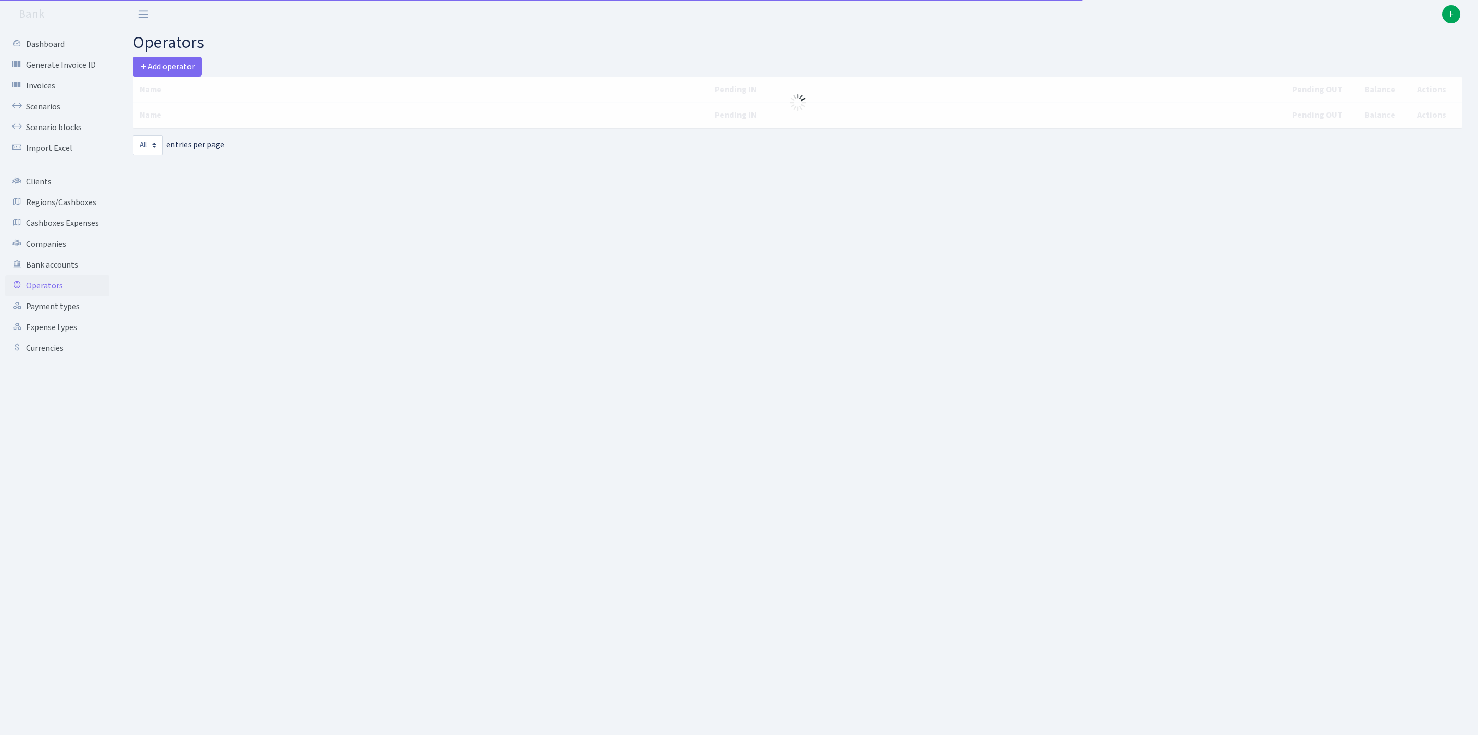
select select "-1"
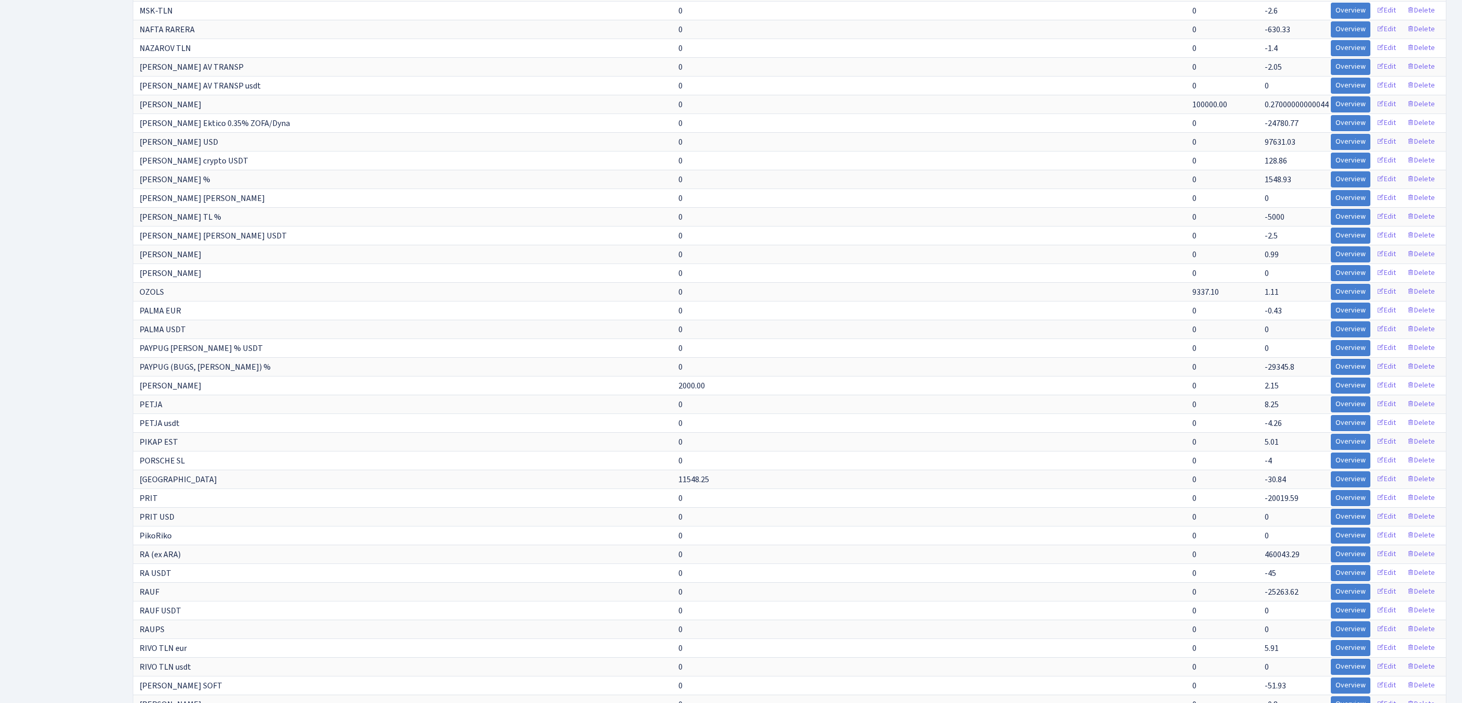
scroll to position [6119, 0]
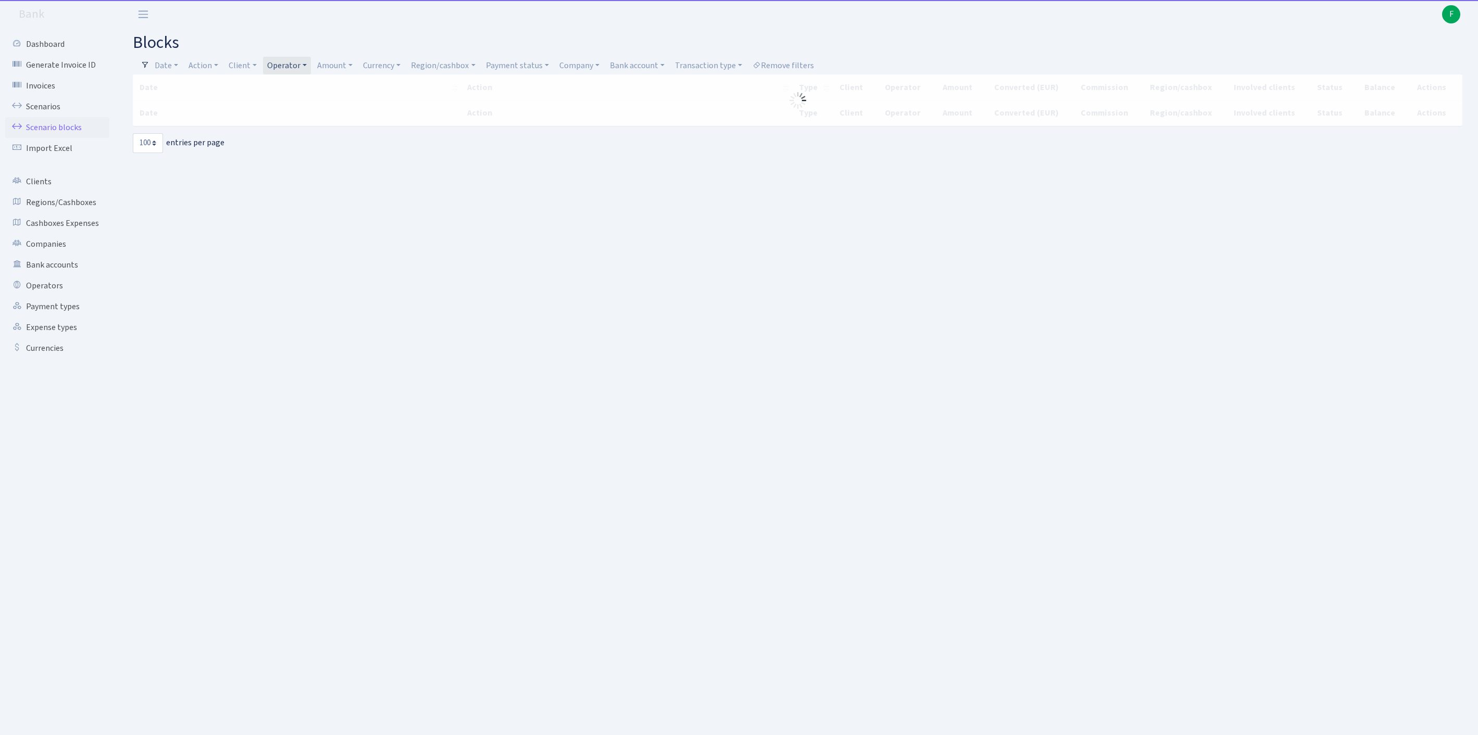
select select "100"
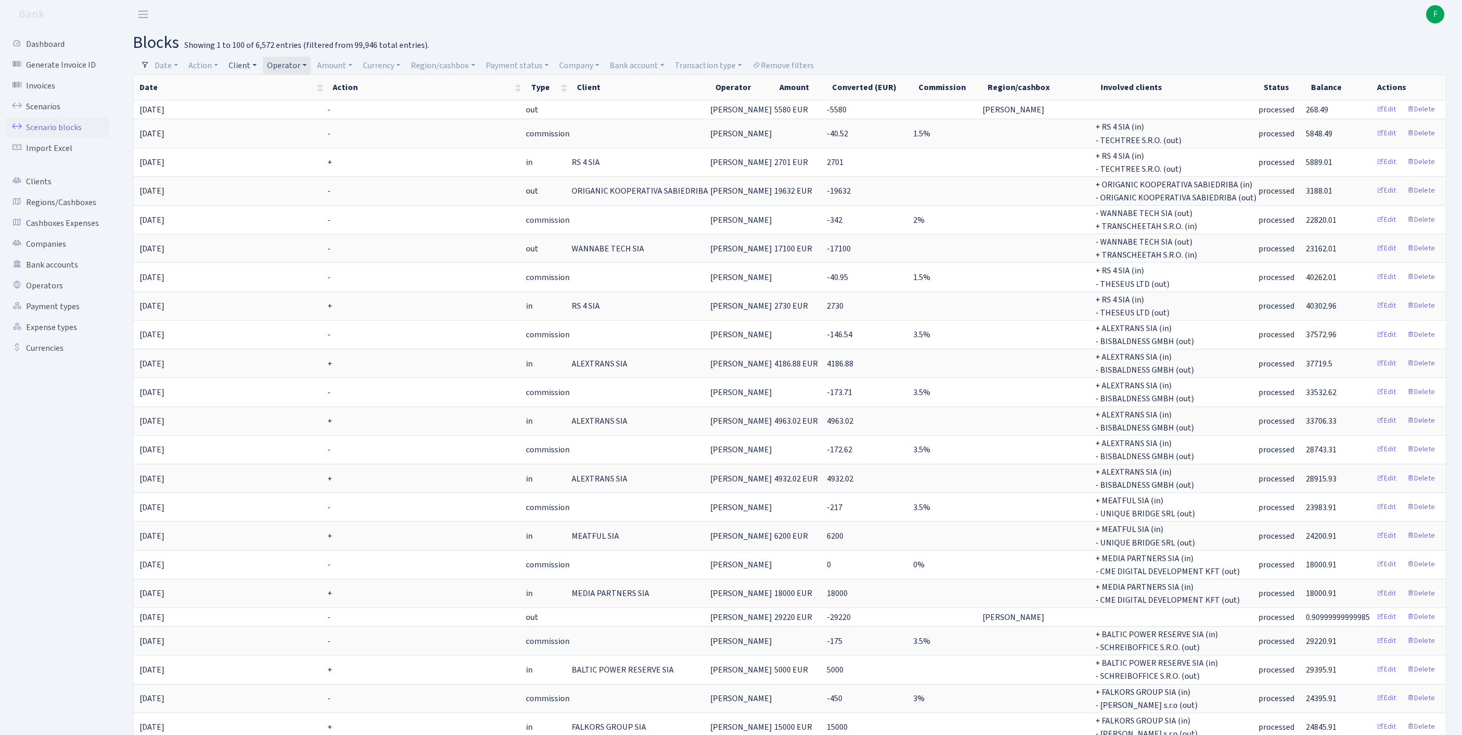
click at [252, 70] on link "Client" at bounding box center [242, 66] width 36 height 18
click at [264, 110] on input "search" at bounding box center [271, 103] width 86 height 16
type input "falkors"
click at [289, 131] on li "FALKORS GROUP SIA" at bounding box center [271, 122] width 89 height 18
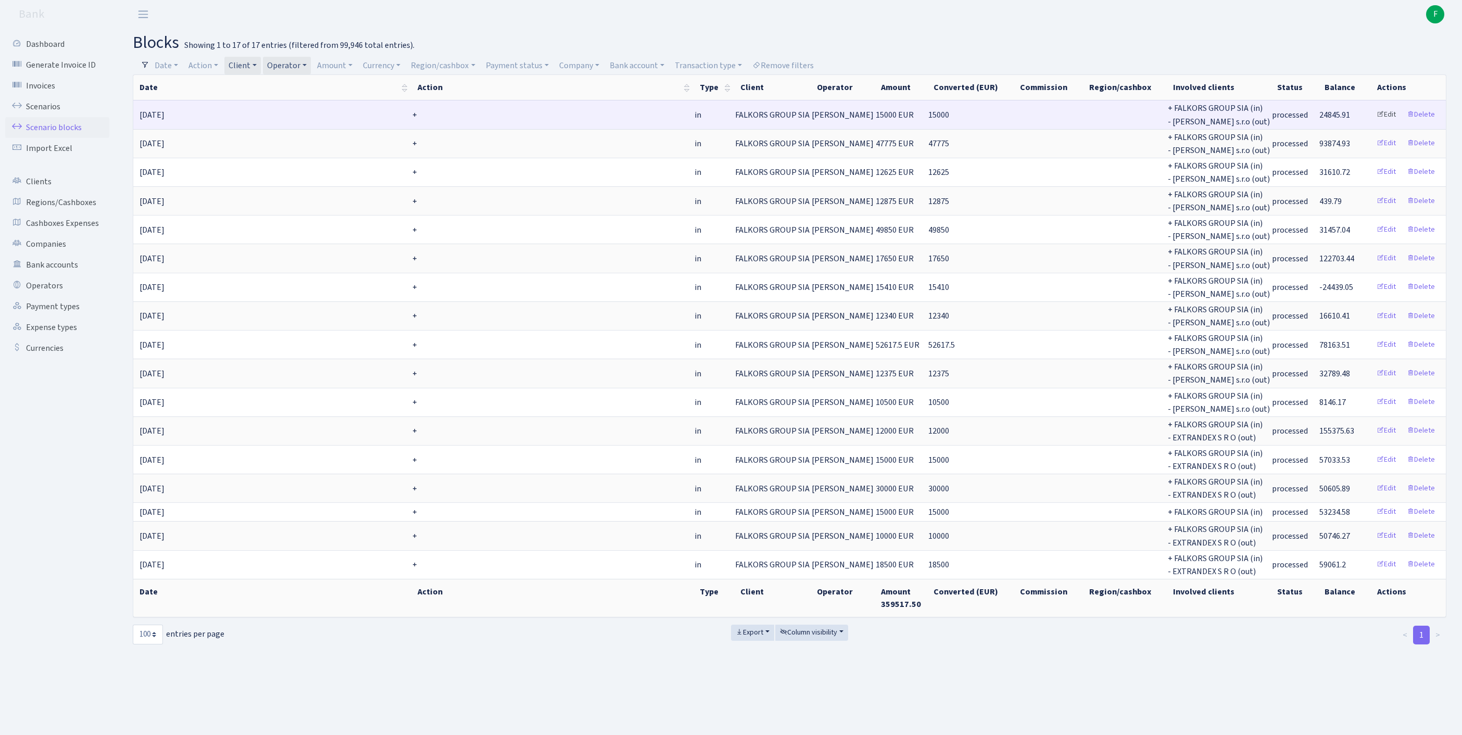
click at [1373, 120] on link "Edit" at bounding box center [1386, 115] width 29 height 16
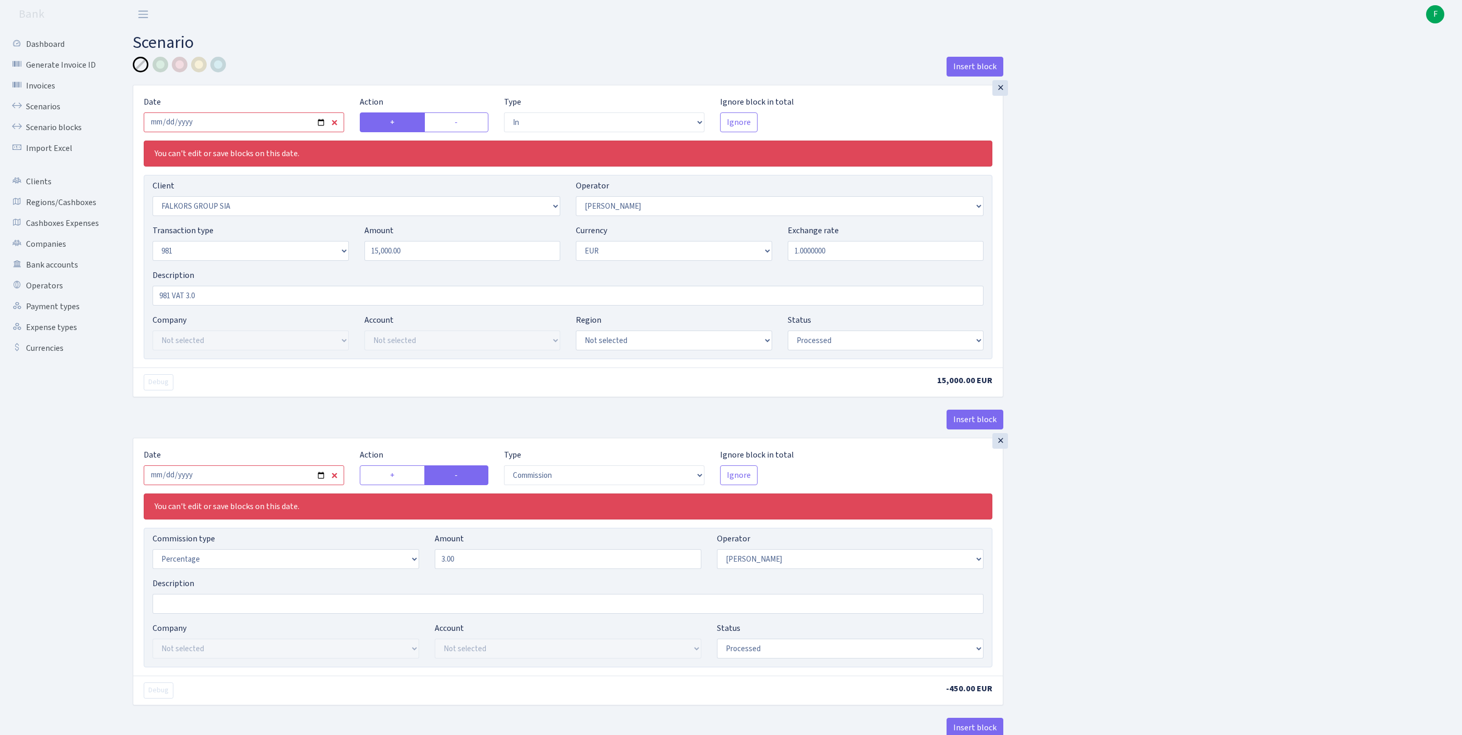
select select "in"
select select "2491"
select select "2"
select select "8"
select select "1"
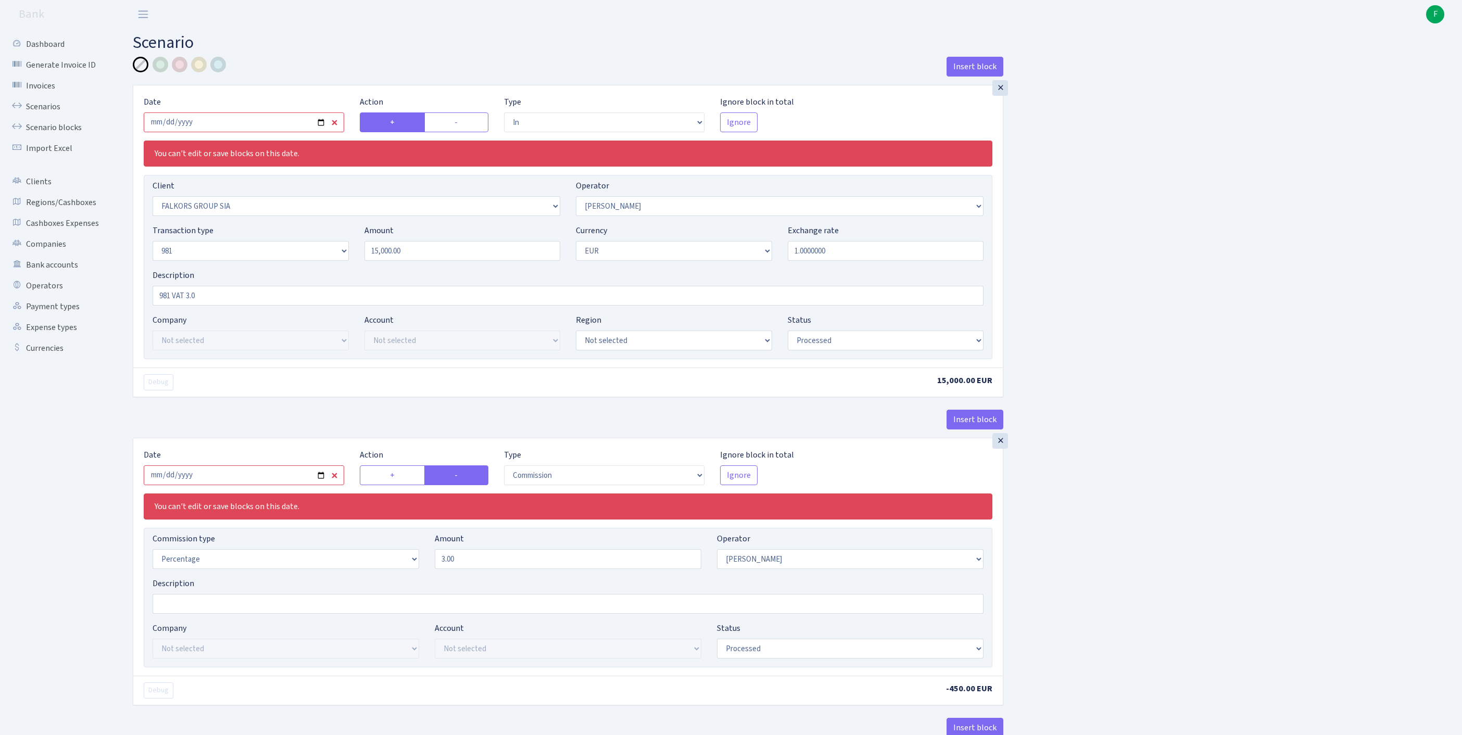
select select "processed"
select select "commission"
select select "2"
select select "processed"
select select "commission"
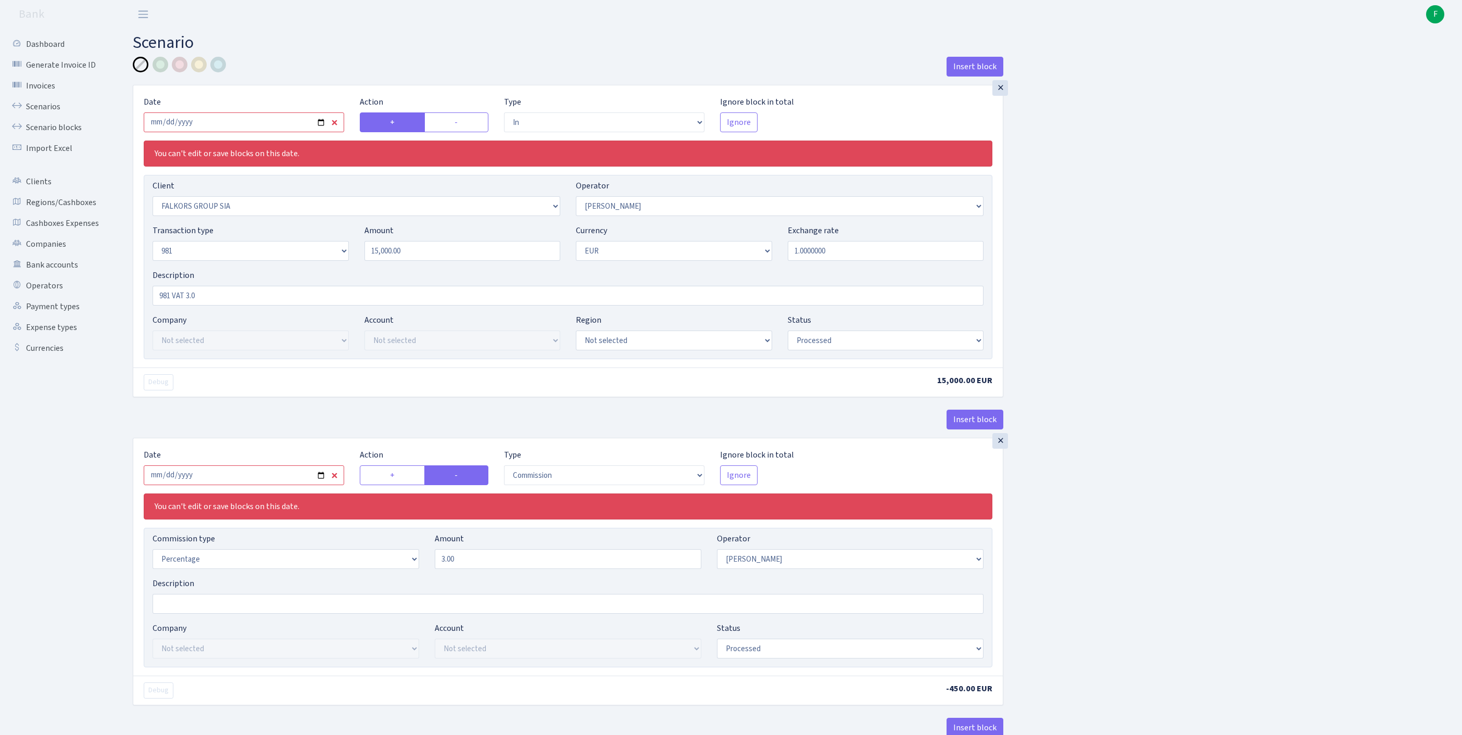
select select "61"
select select "processed"
select select "out"
select select "2129"
select select "61"
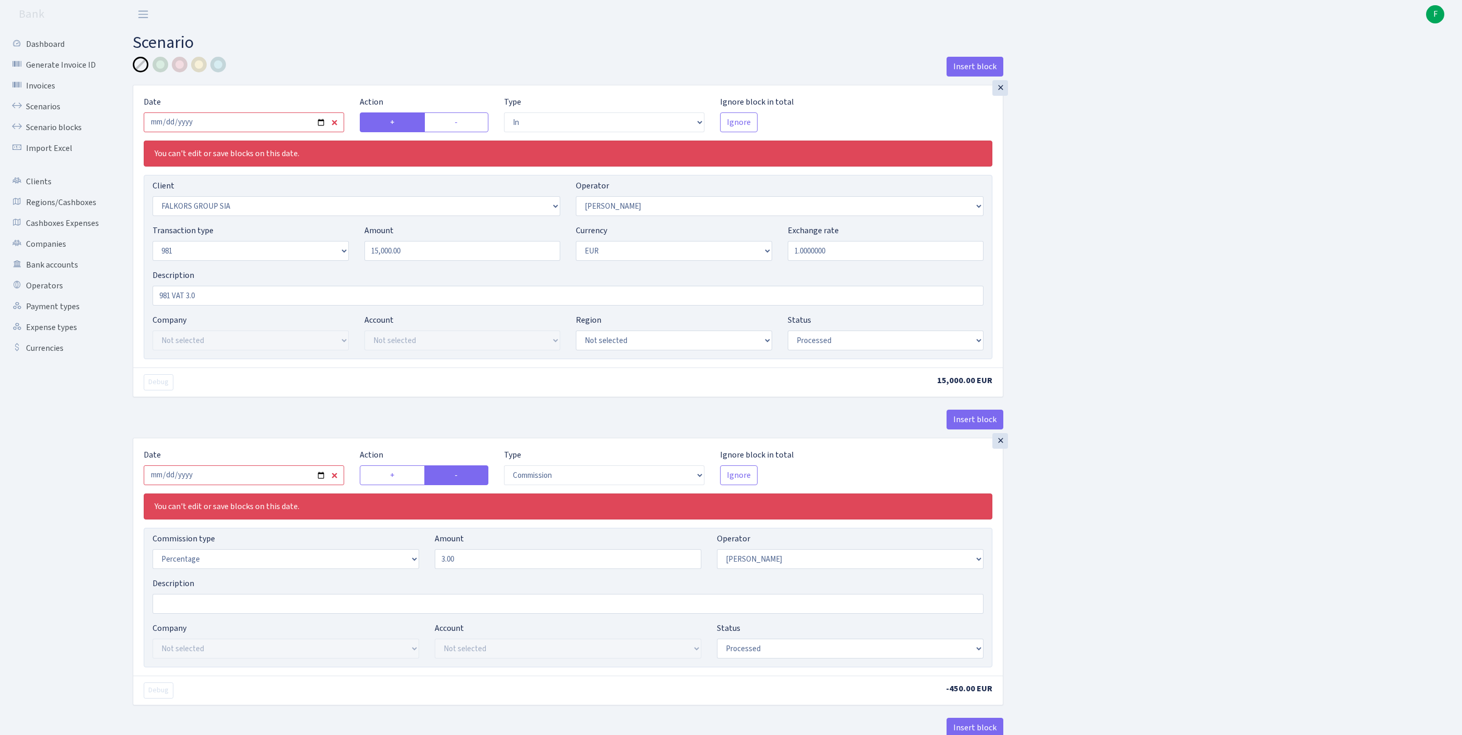
select select "8"
select select "1"
select select "processed"
click at [234, 128] on input "2025-08-11" at bounding box center [244, 122] width 200 height 20
type input "[DATE]"
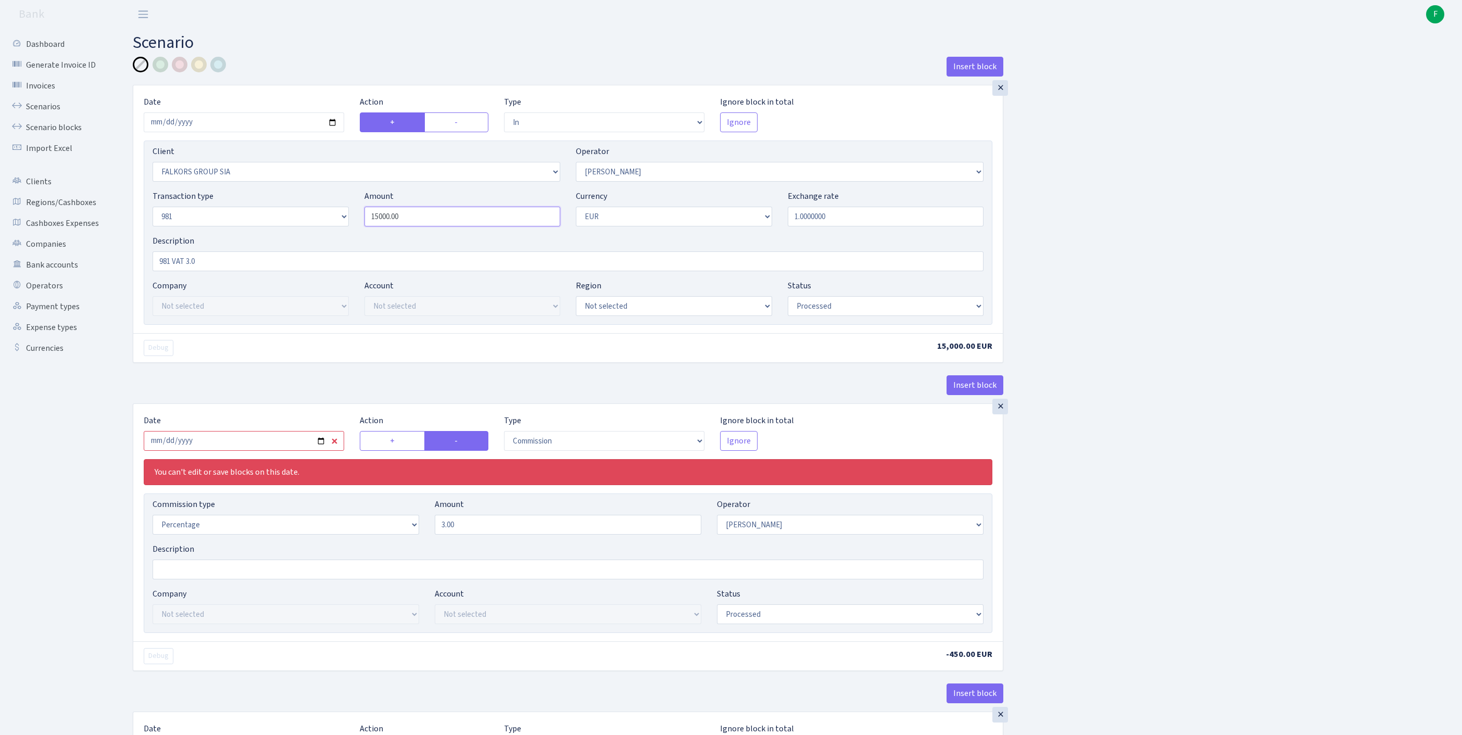
drag, startPoint x: 435, startPoint y: 236, endPoint x: 270, endPoint y: 206, distance: 168.3
click at [270, 206] on div "Client Not selected 1 KOC GEMICILIK VE TASIMACILIK 1/BALDERE-SILDEDZE SIGNE 1/S…" at bounding box center [568, 233] width 849 height 184
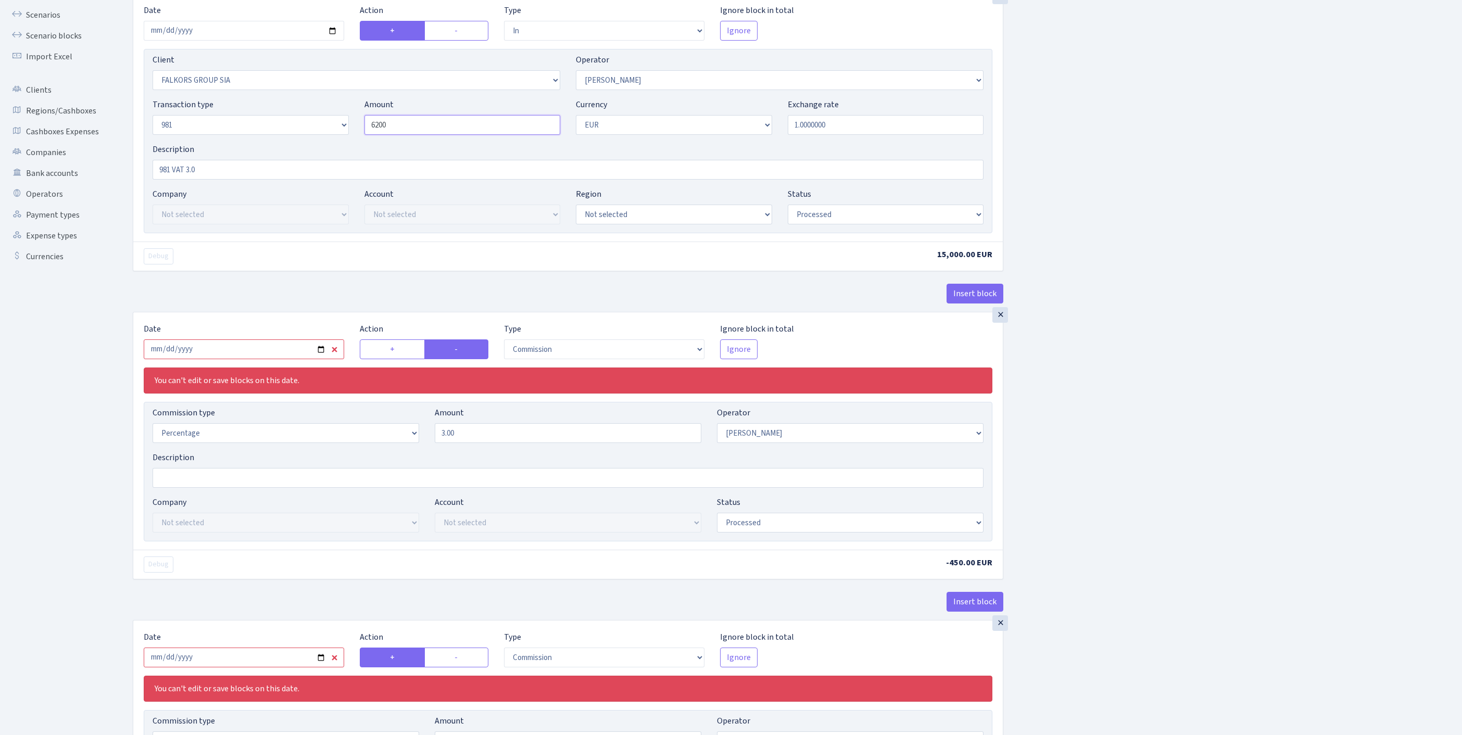
scroll to position [262, 0]
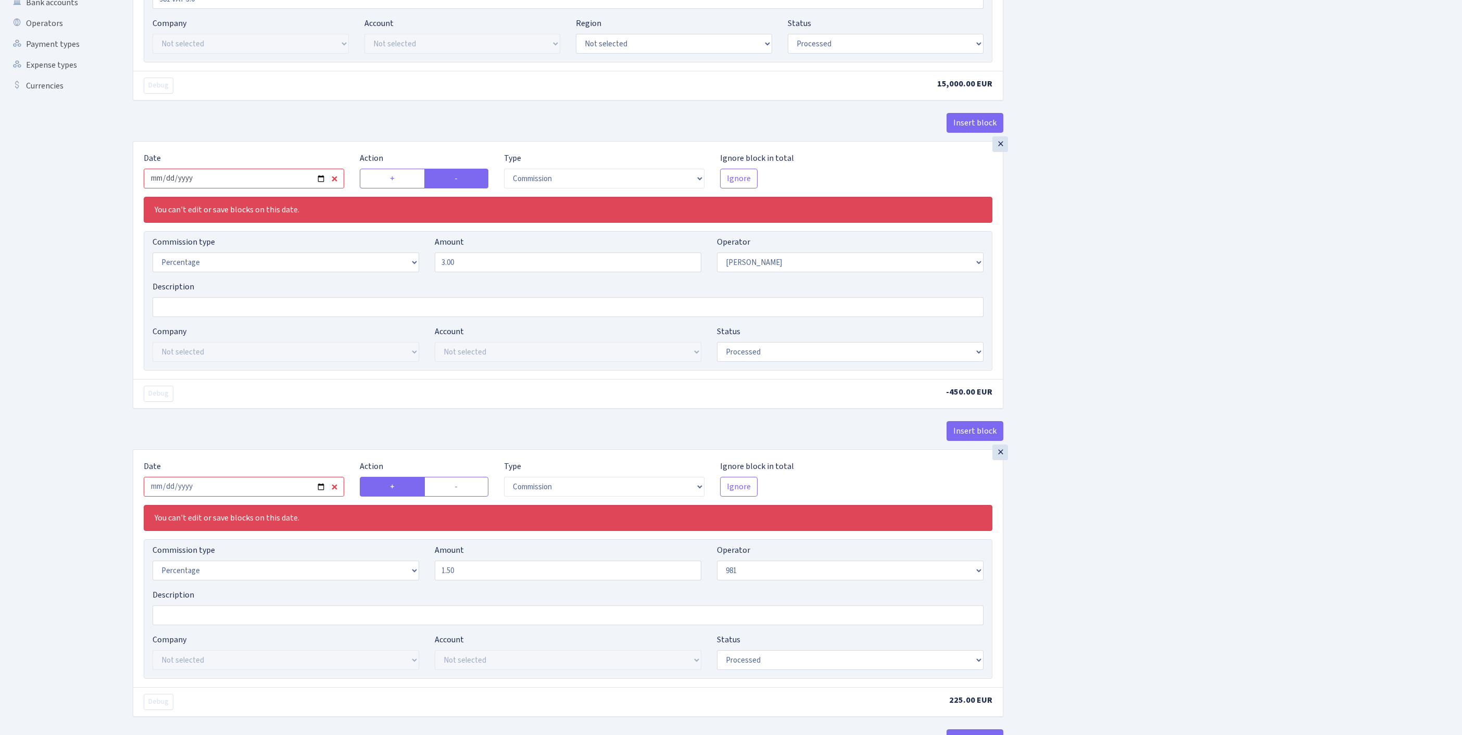
type input "6,200.00"
click at [256, 188] on input "2025-08-11" at bounding box center [244, 179] width 200 height 20
type input "2025-08-18"
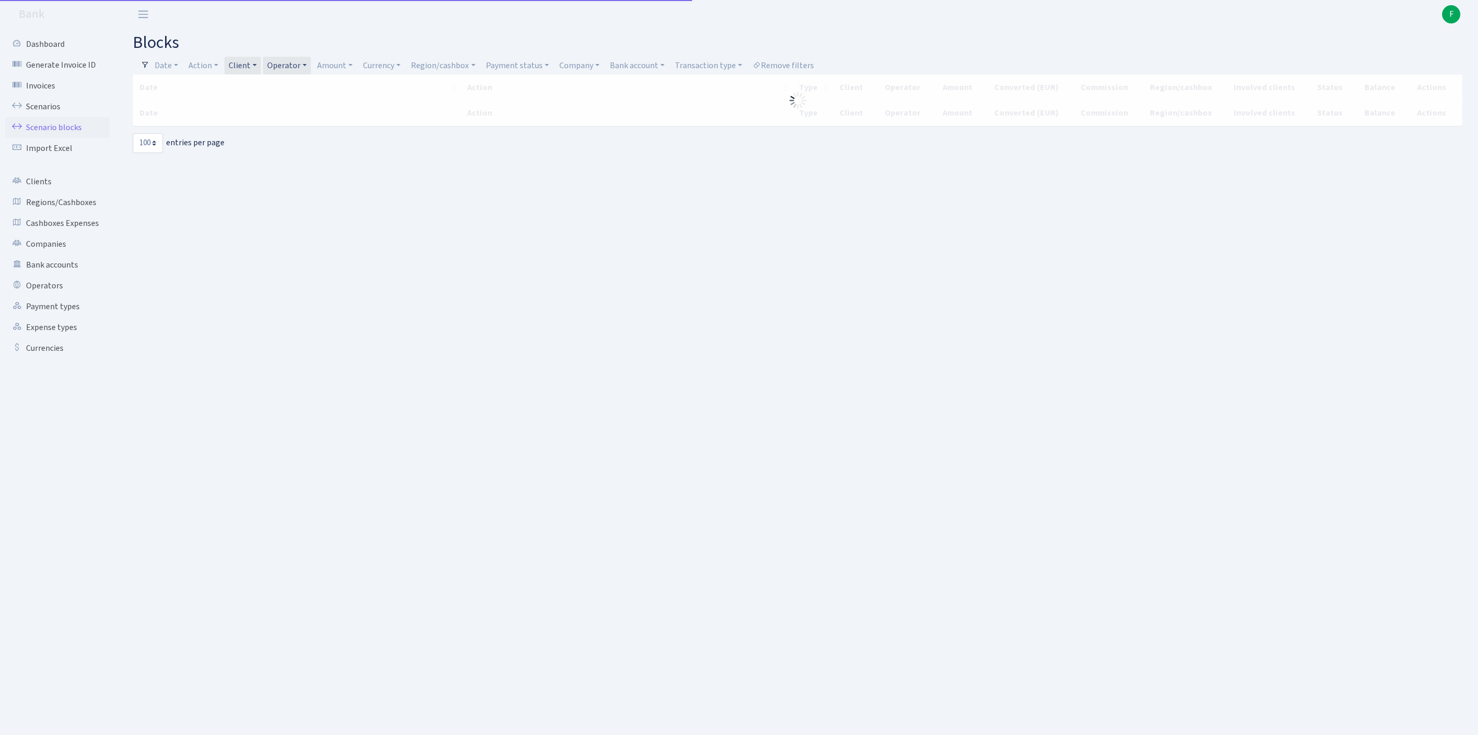
select select "100"
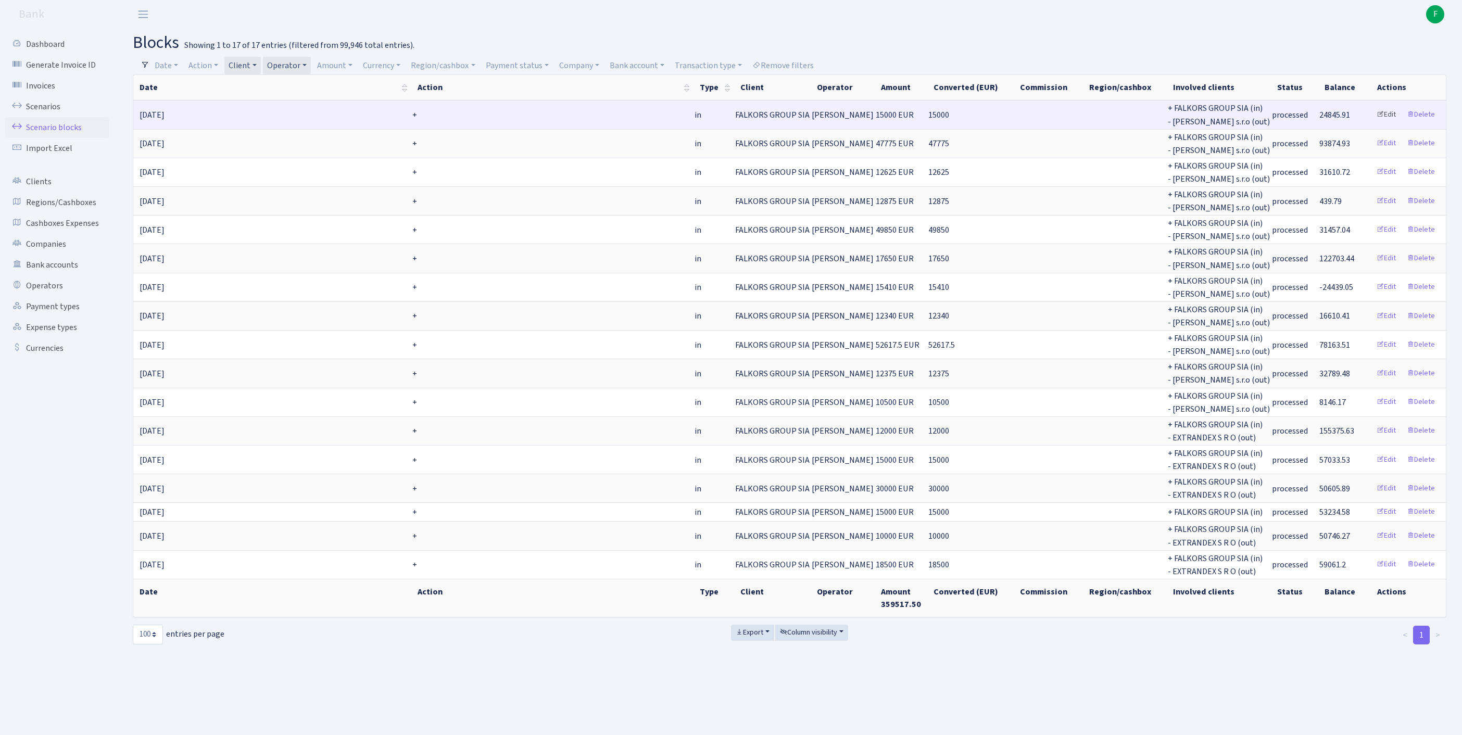
click at [1375, 120] on link "Edit" at bounding box center [1386, 115] width 29 height 16
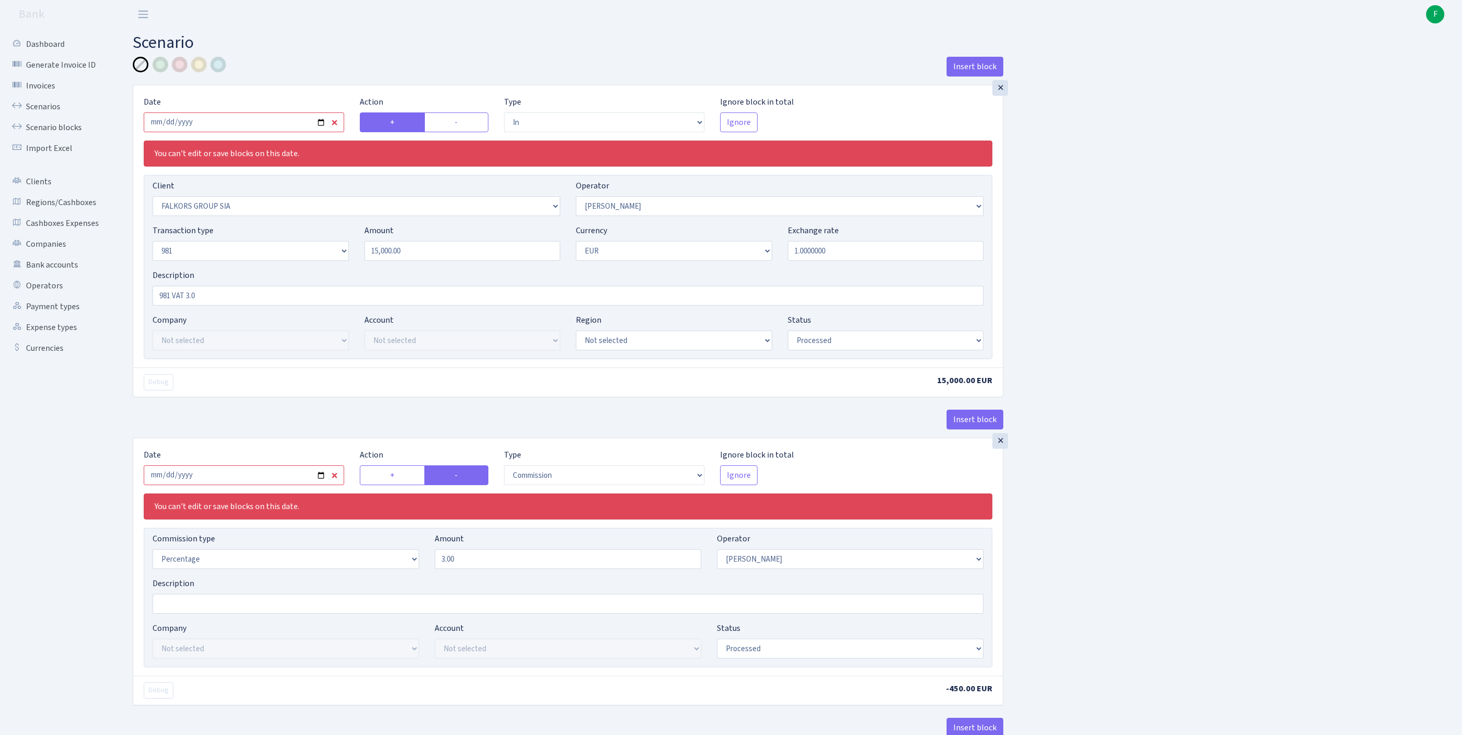
select select "in"
select select "2491"
select select "2"
select select "8"
select select "1"
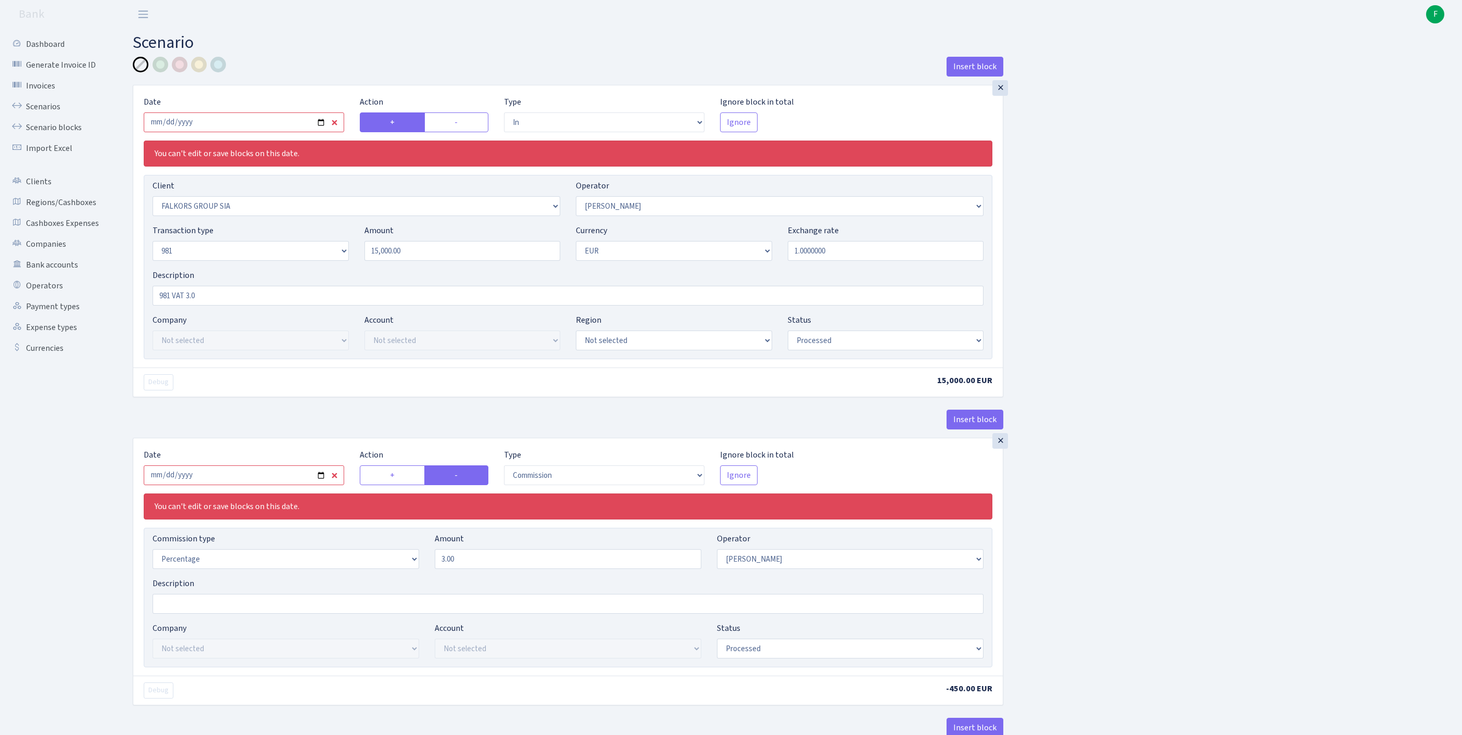
select select "processed"
select select "commission"
select select "2"
select select "processed"
select select "commission"
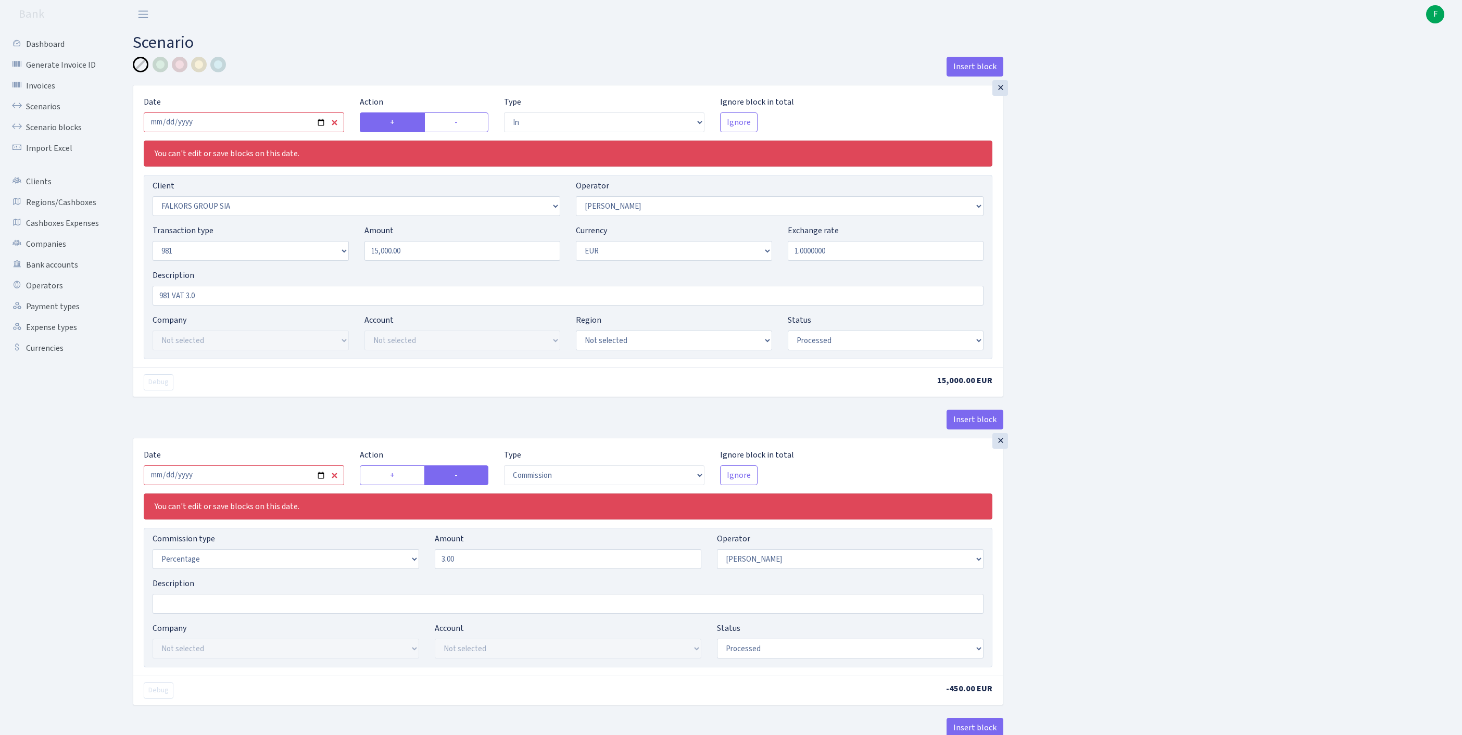
select select "61"
select select "processed"
select select "out"
select select "2129"
select select "61"
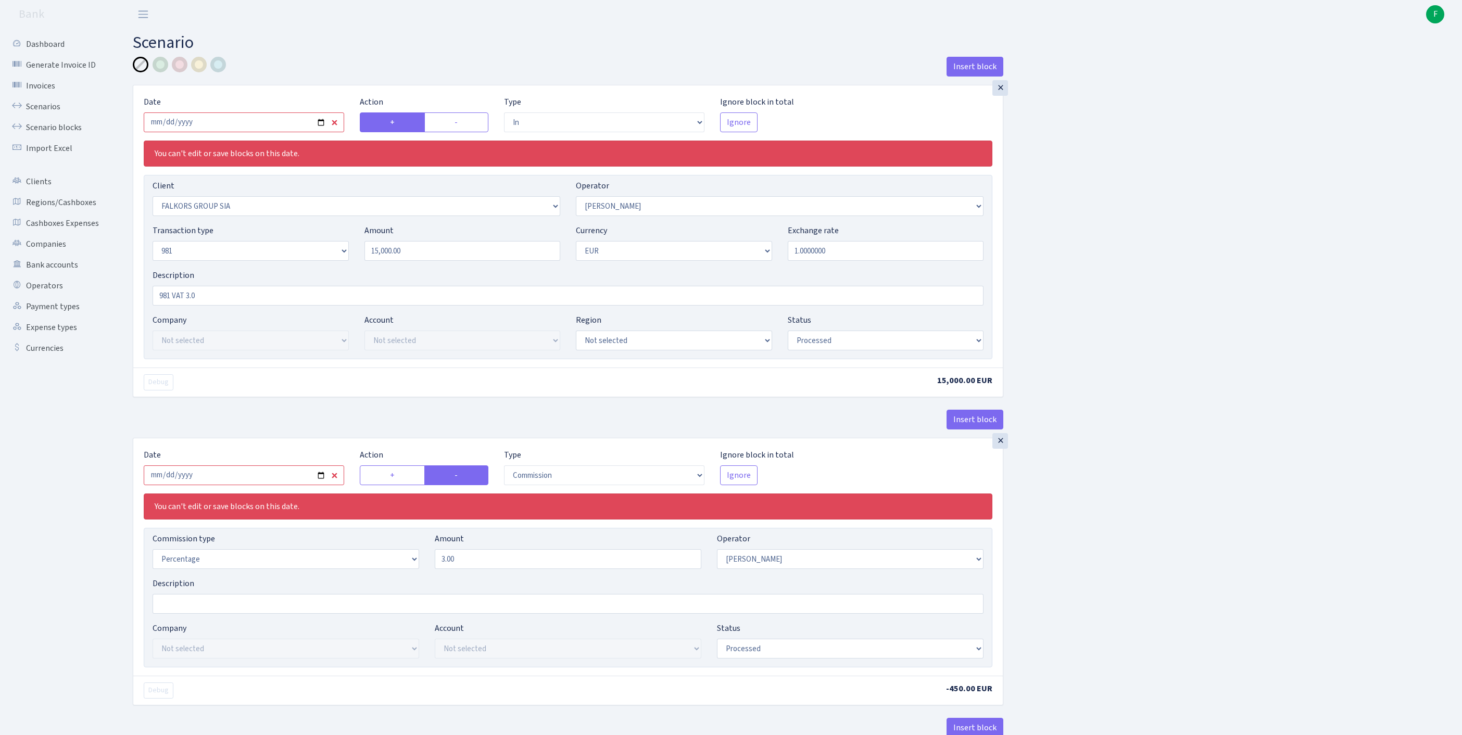
select select "8"
select select "1"
select select "processed"
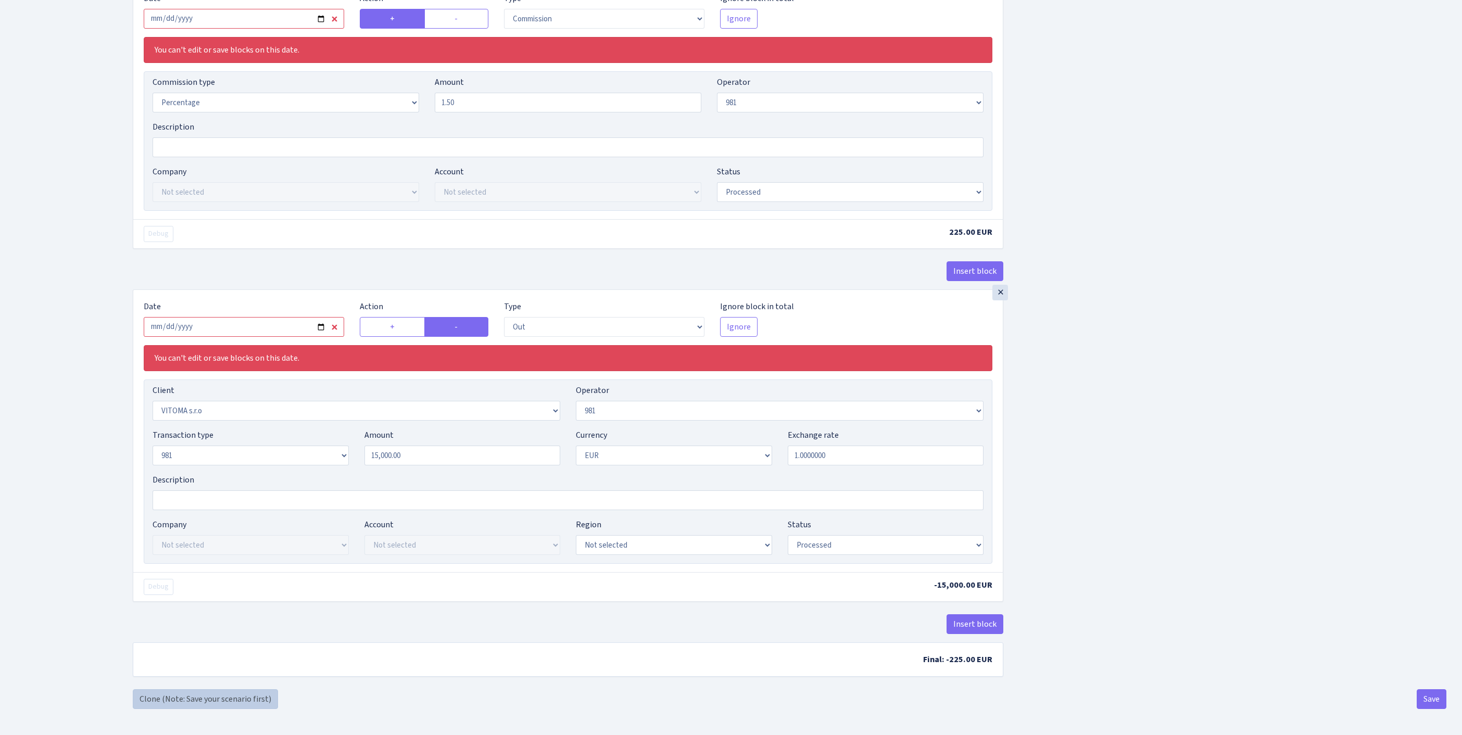
click at [178, 699] on link "Clone (Note: Save your scenario first)" at bounding box center [205, 699] width 145 height 20
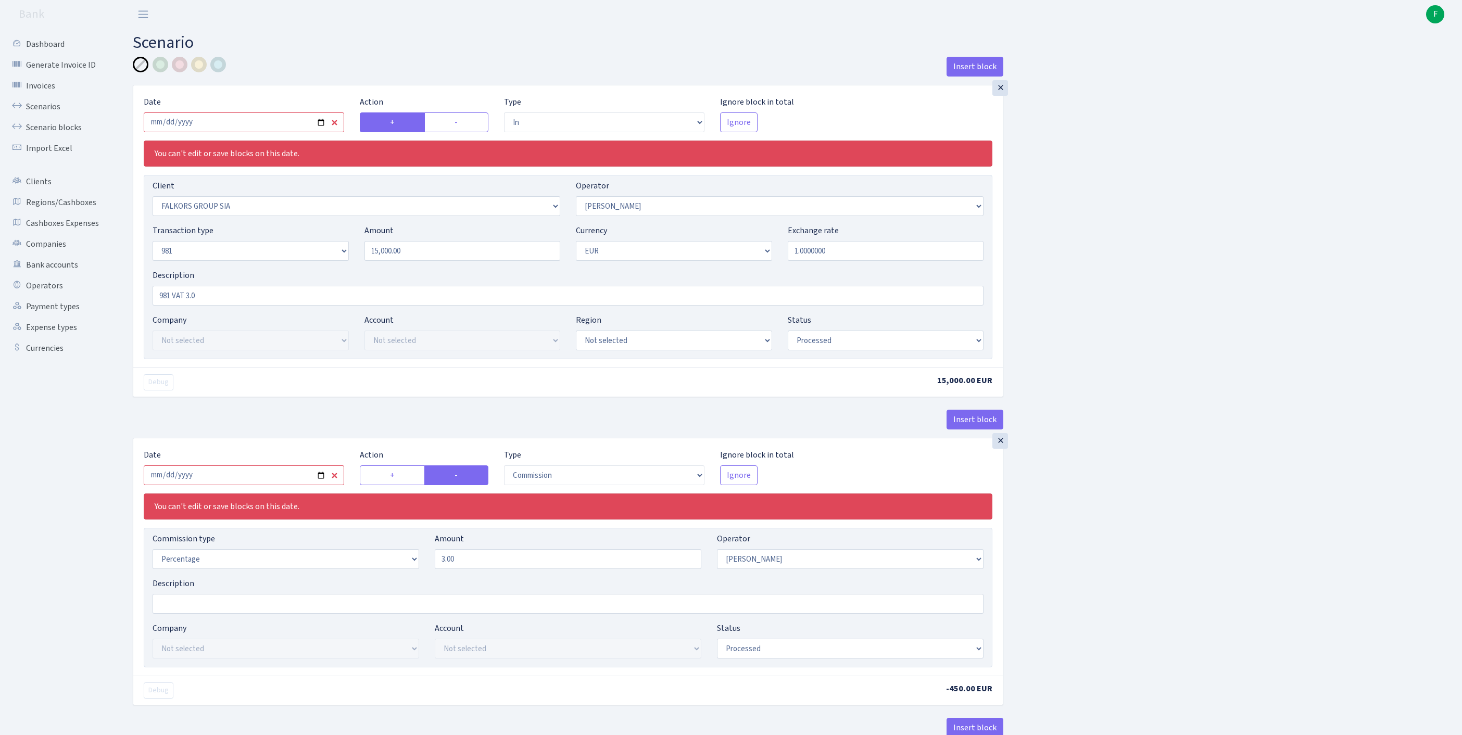
select select "in"
select select "2491"
select select "2"
select select "8"
select select "1"
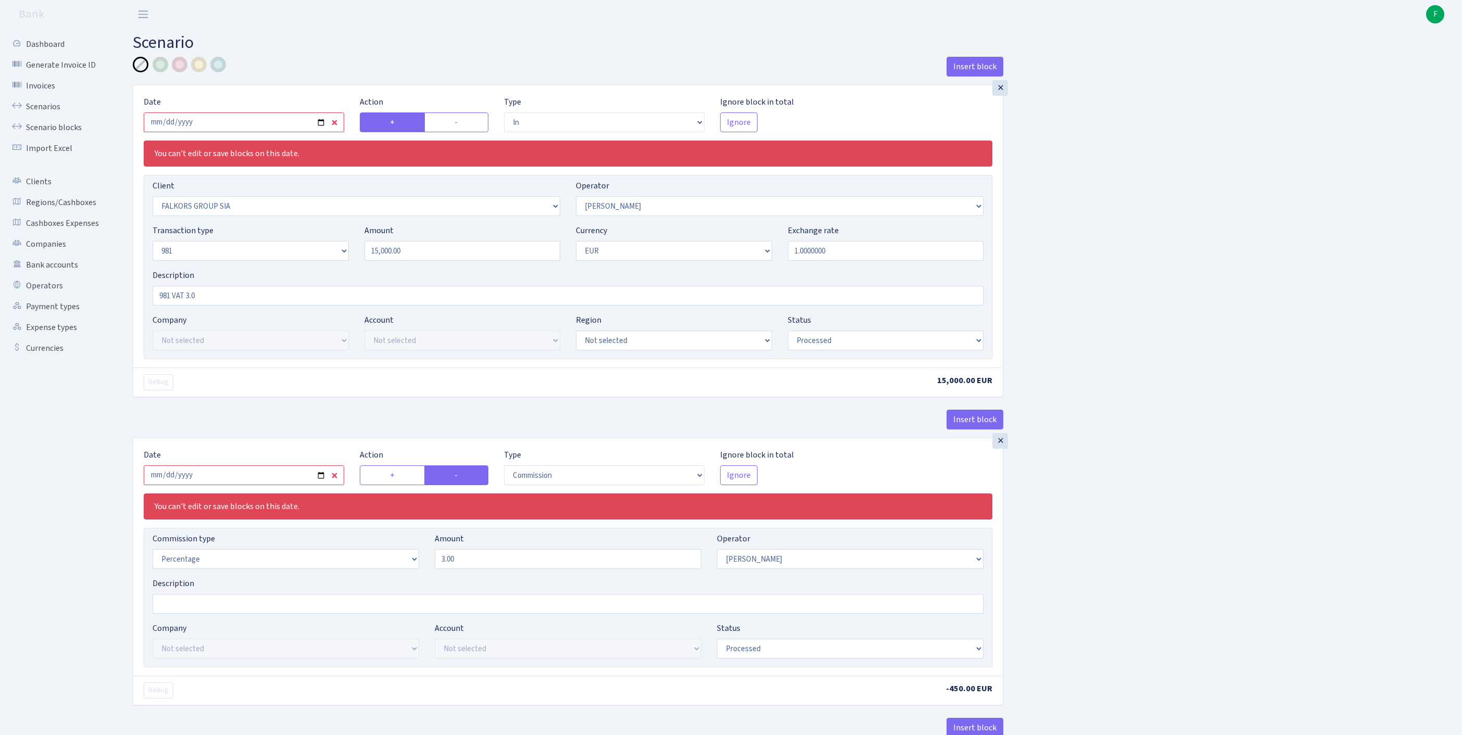
select select "processed"
select select "commission"
select select "2"
select select "processed"
select select "commission"
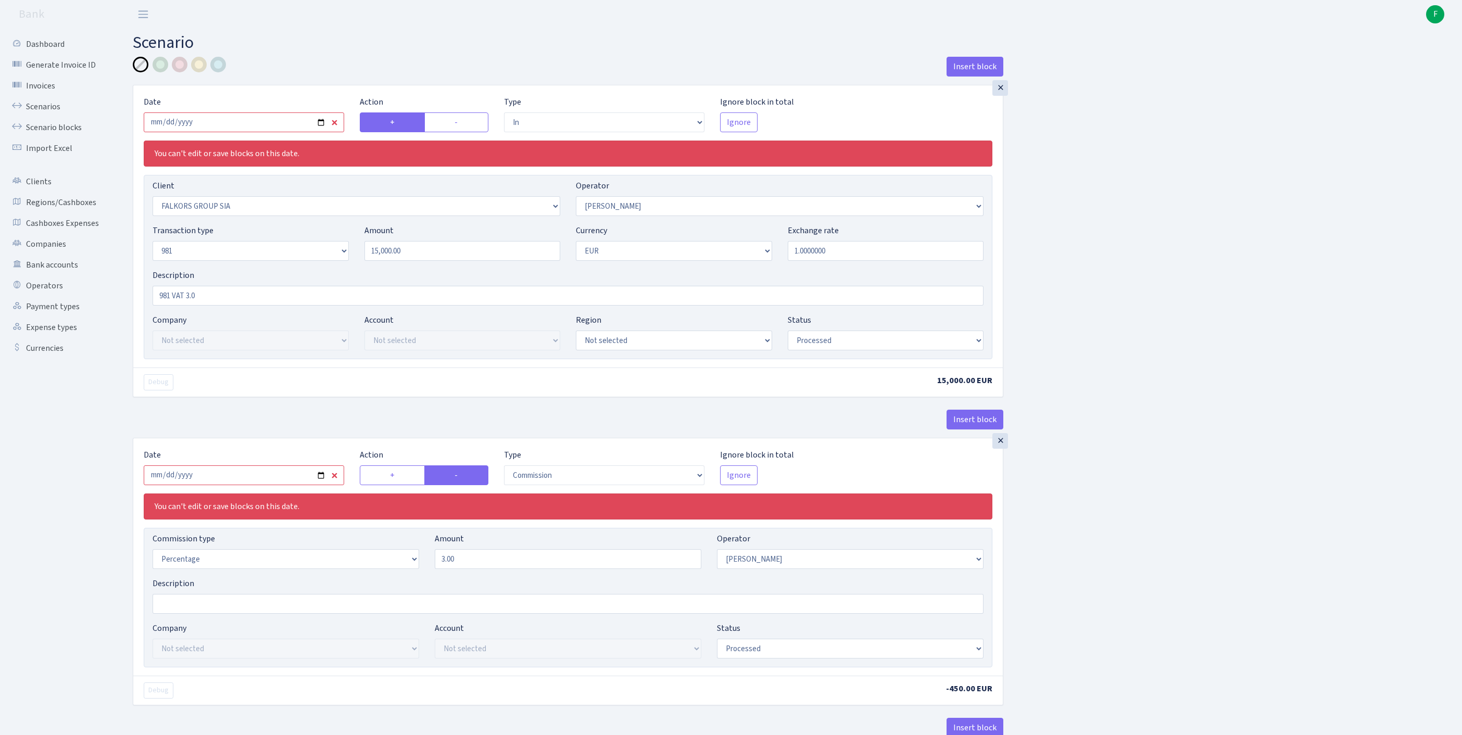
select select "61"
select select "processed"
select select "out"
select select "2129"
select select "61"
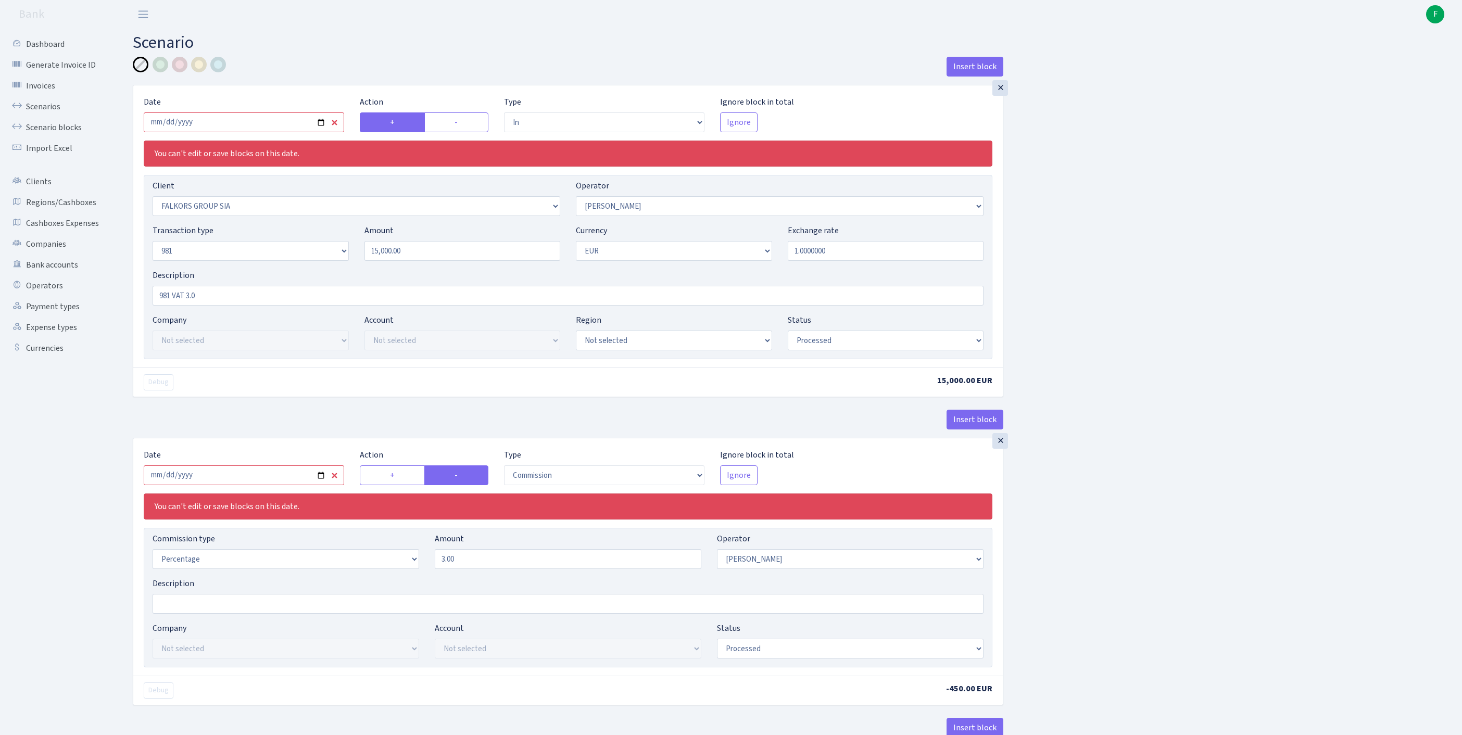
select select "8"
select select "1"
select select "processed"
click at [259, 126] on input "2025-08-11" at bounding box center [244, 122] width 200 height 20
type input "2025-08-18"
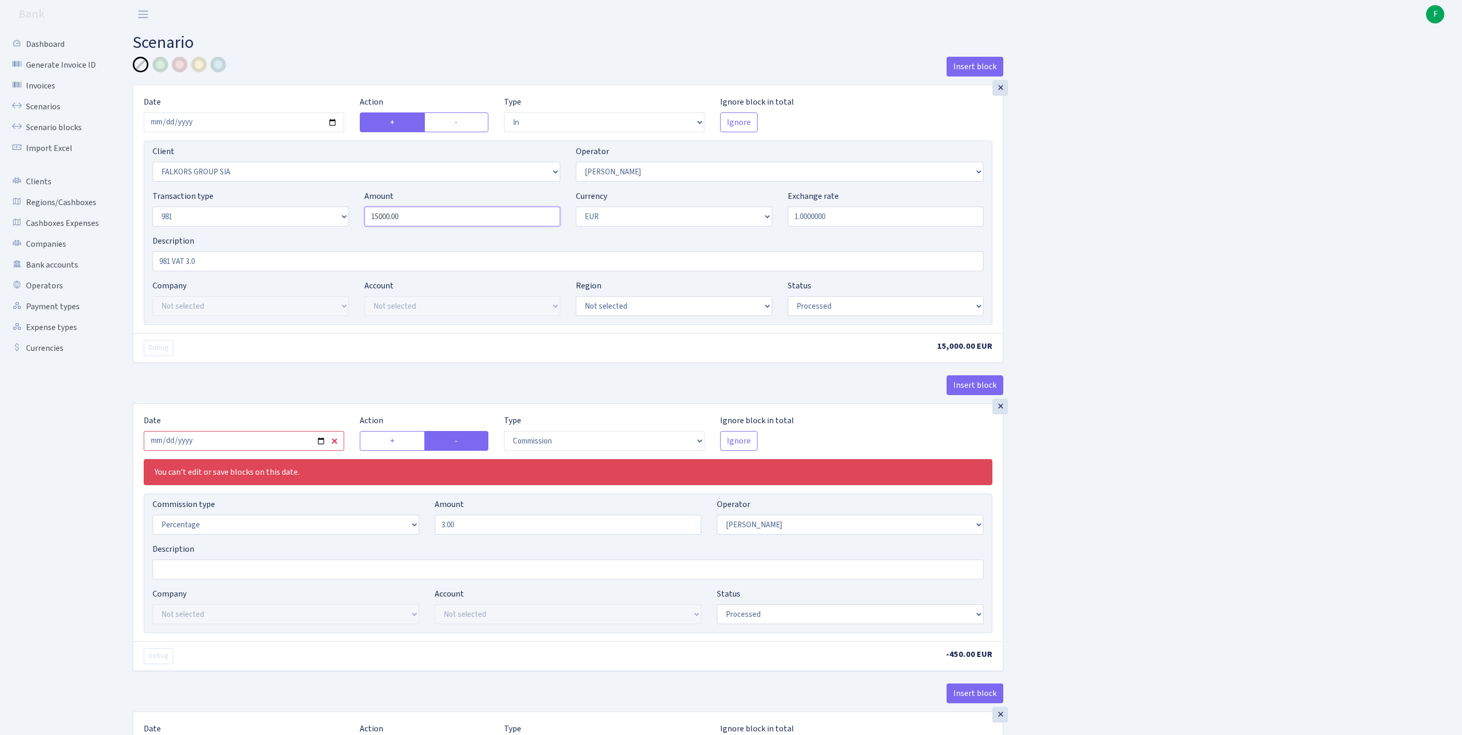
drag, startPoint x: 431, startPoint y: 239, endPoint x: 326, endPoint y: 223, distance: 106.5
click at [326, 223] on div "Transaction type Not selected 981 ELF FISH crypto GIRT IVO dekl MM-BALTIC eur U…" at bounding box center [568, 212] width 847 height 45
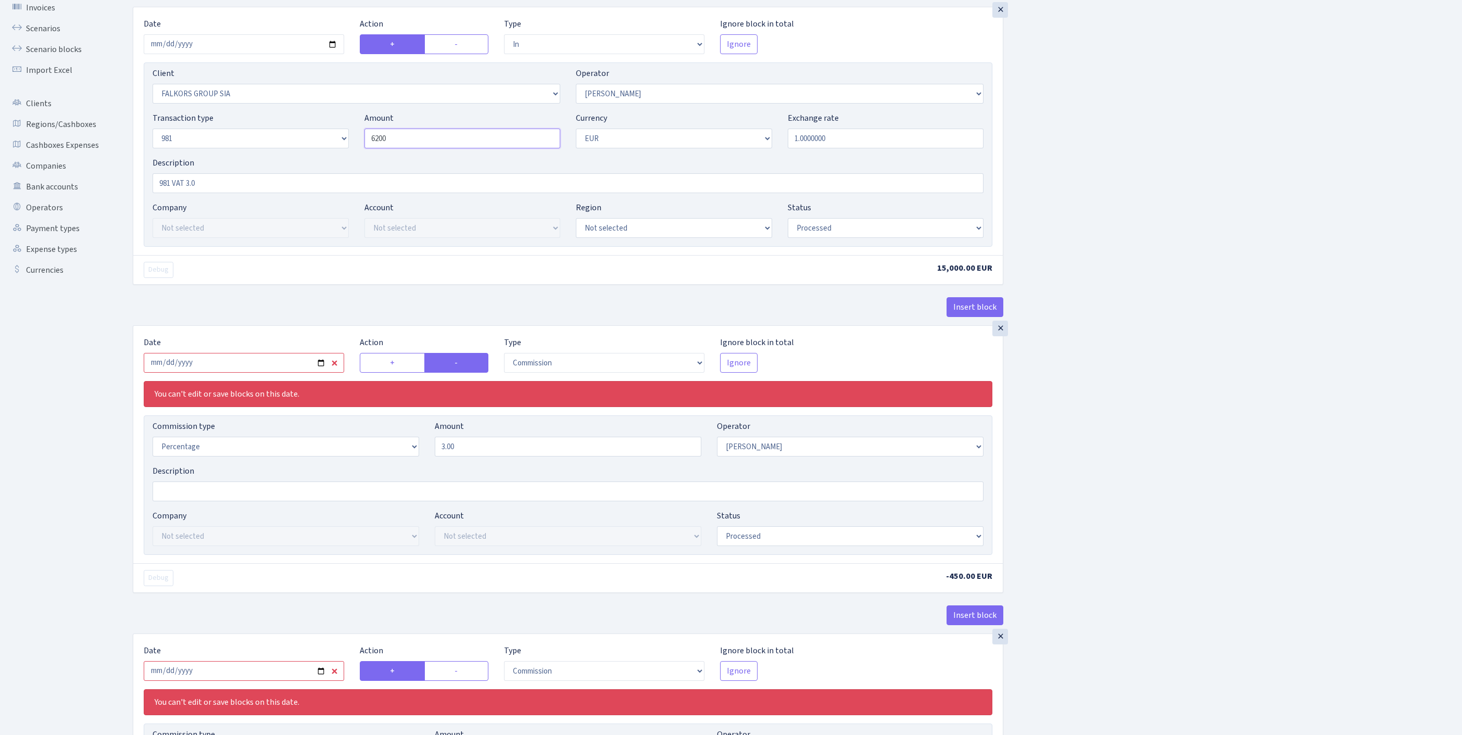
scroll to position [112, 0]
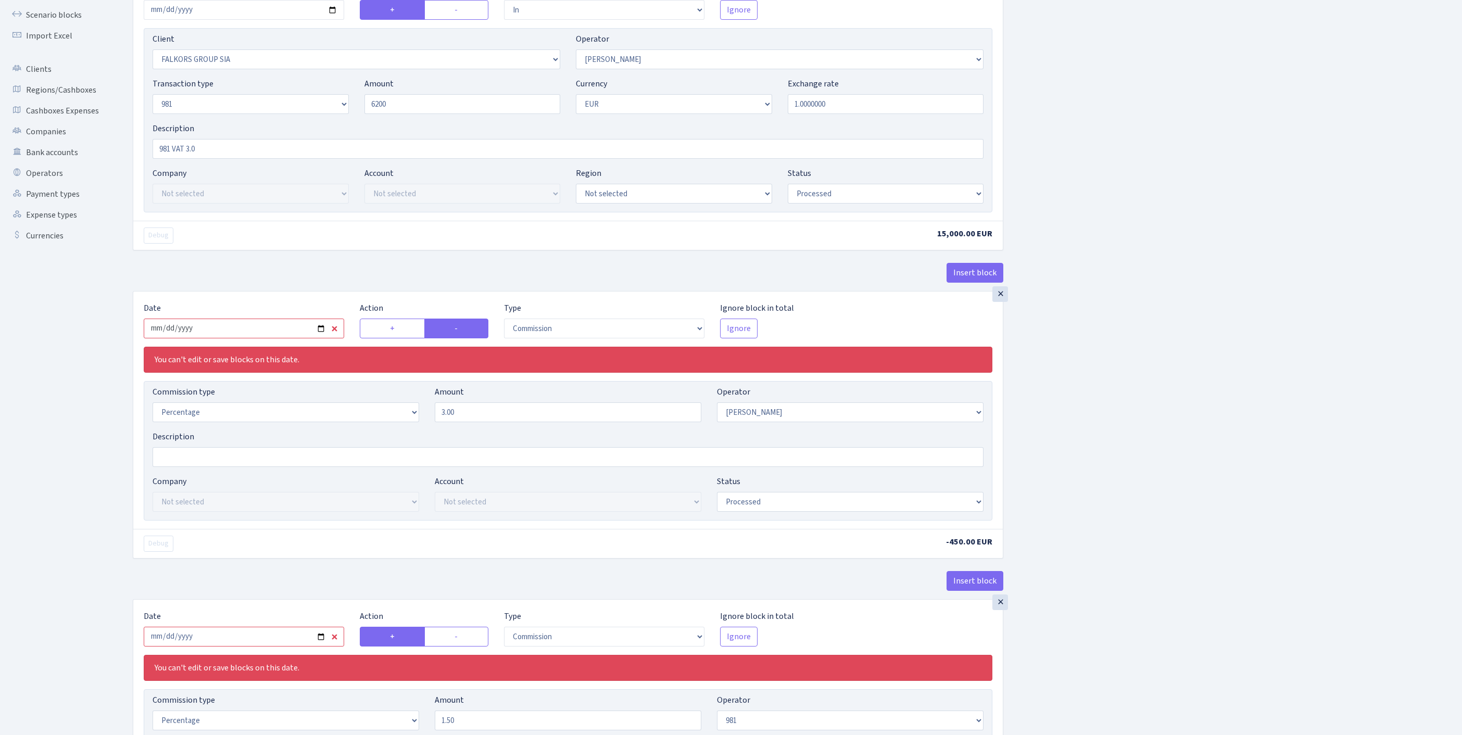
type input "6,200.00"
click at [256, 338] on input "2025-08-11" at bounding box center [244, 329] width 200 height 20
type input "2025-08-18"
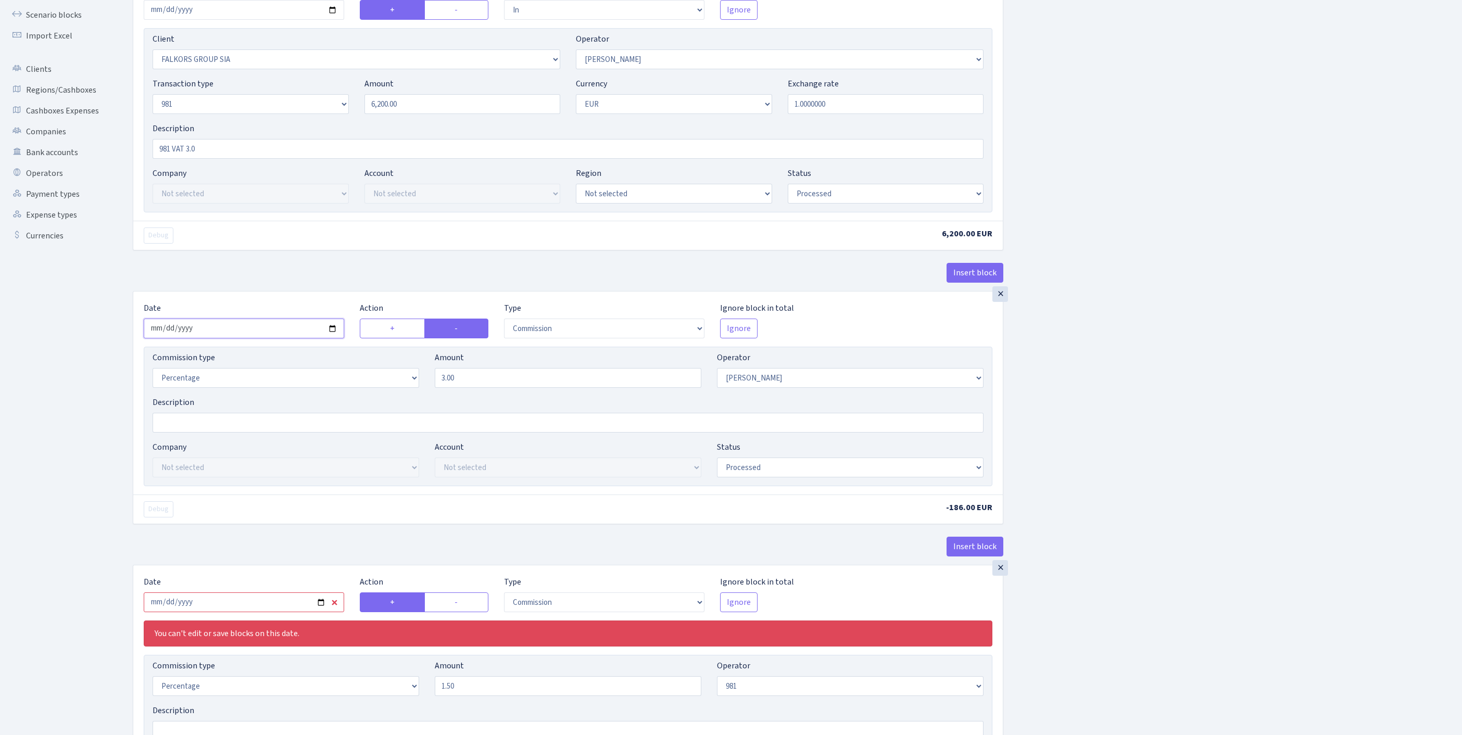
scroll to position [474, 0]
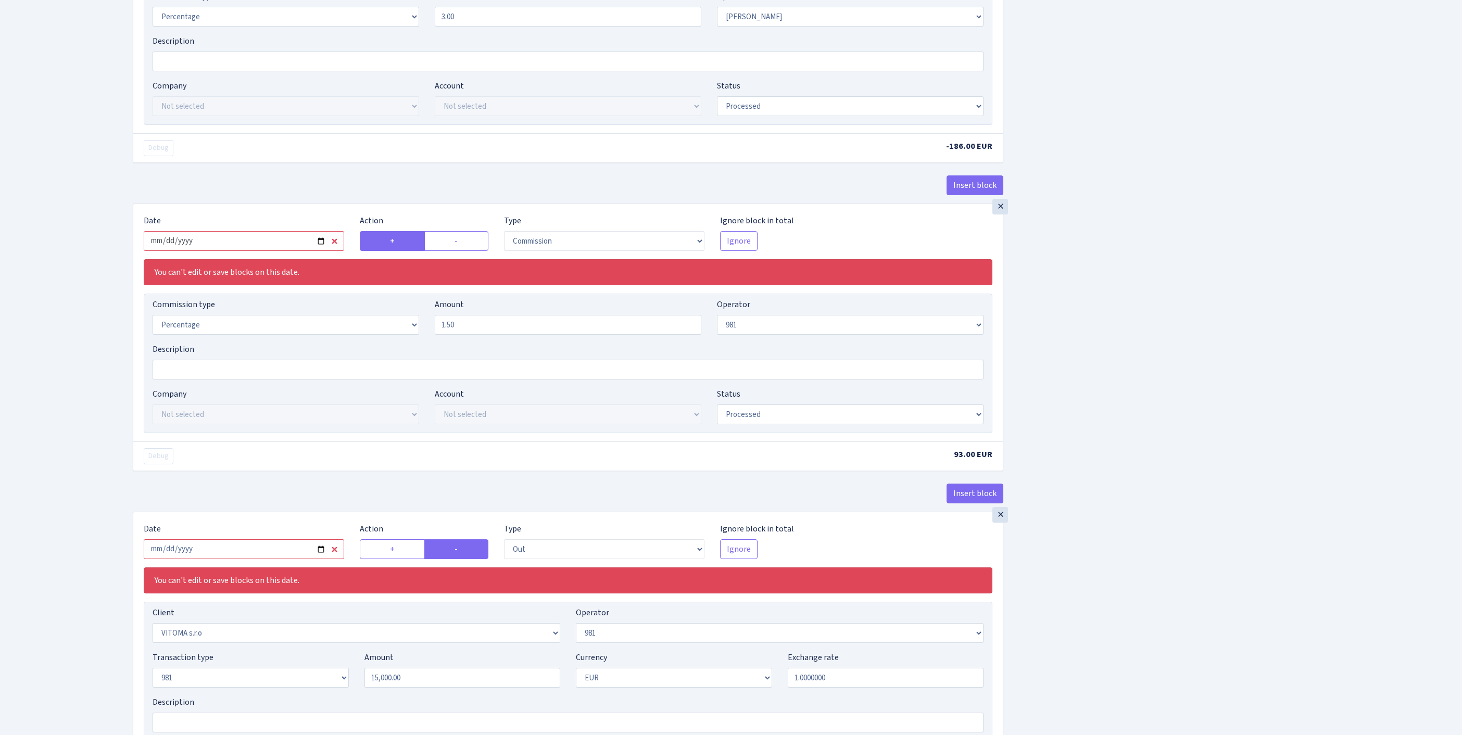
click at [276, 251] on input "2025-08-11" at bounding box center [244, 241] width 200 height 20
type input "2025-08-18"
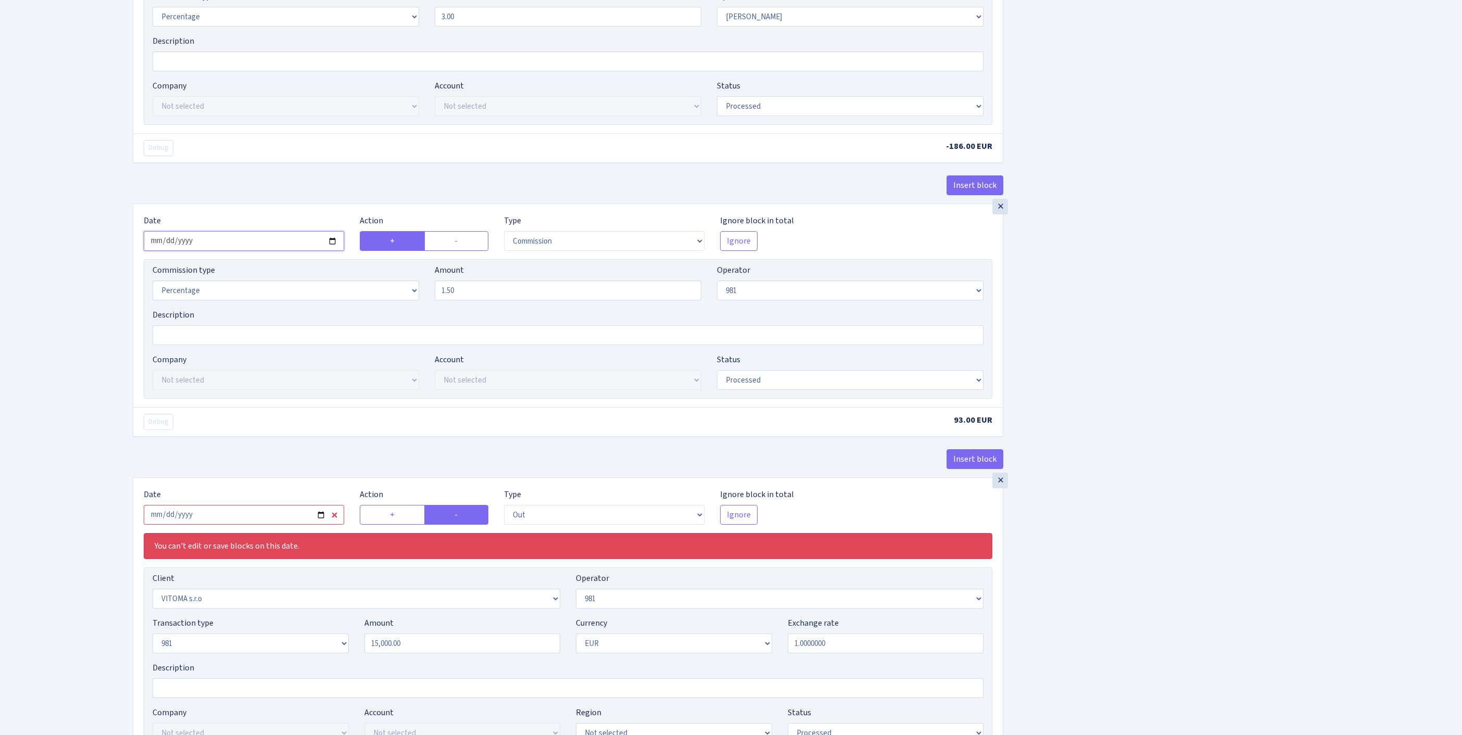
scroll to position [834, 0]
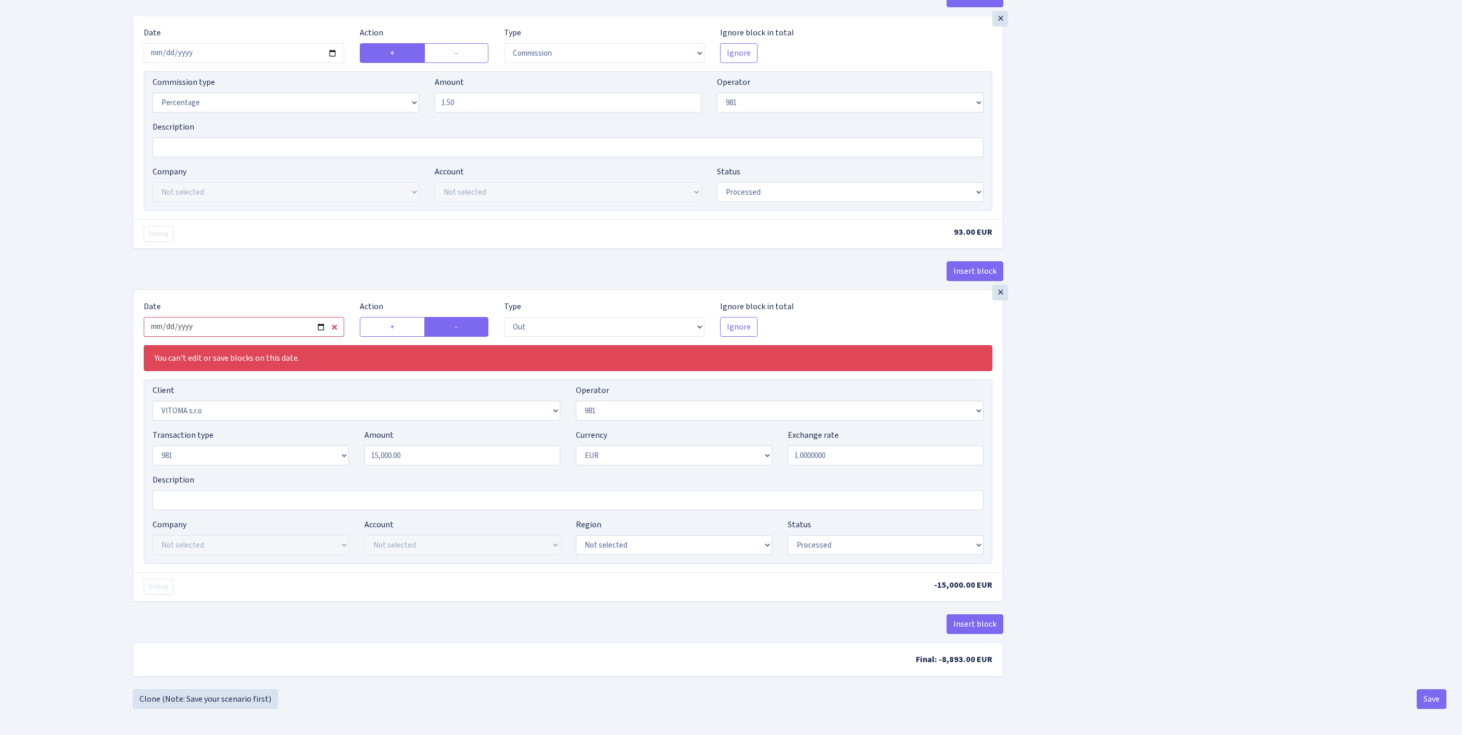
click at [252, 317] on input "2025-08-11" at bounding box center [244, 327] width 200 height 20
type input "2025-08-18"
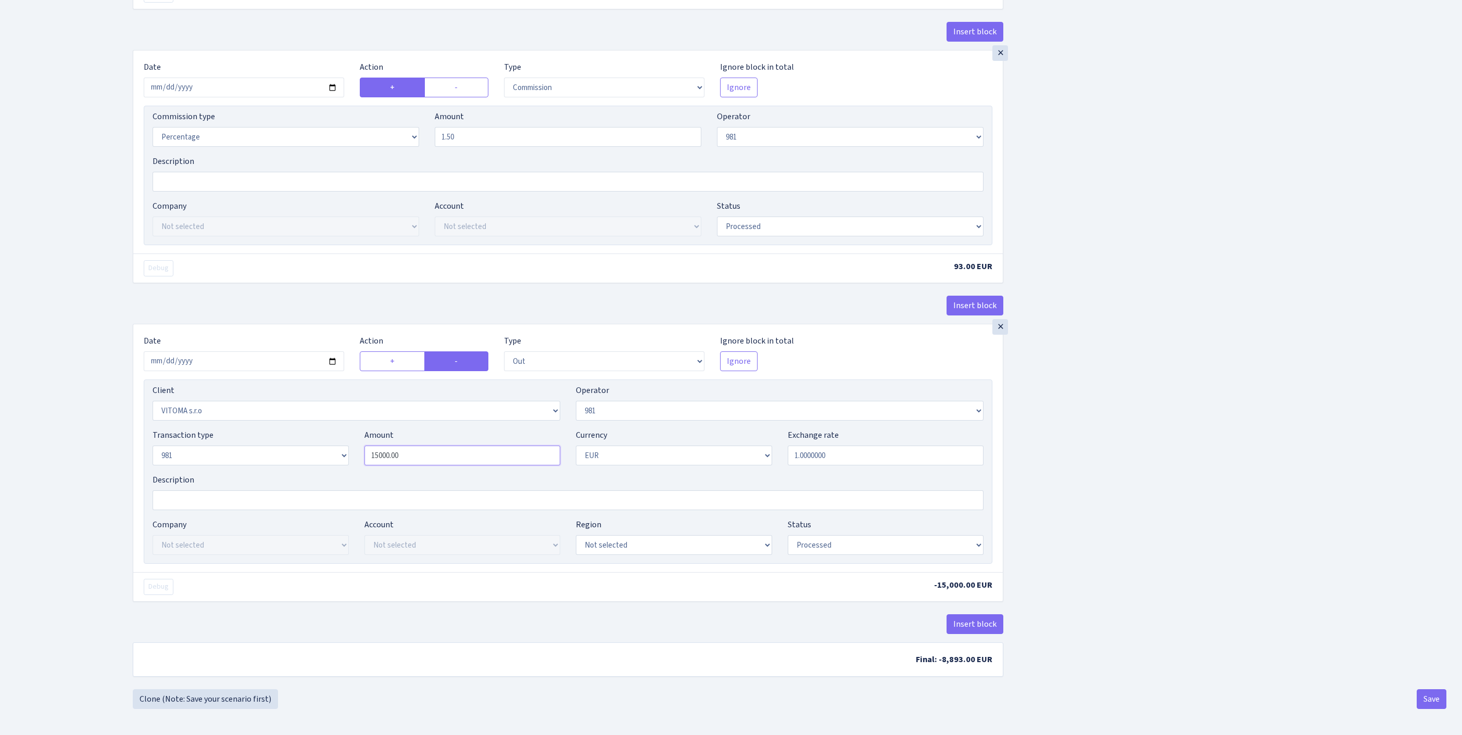
drag, startPoint x: 441, startPoint y: 418, endPoint x: 332, endPoint y: 412, distance: 109.5
click at [332, 429] on div "Transaction type Not selected 981 ELF FISH crypto GIRT IVO dekl MM-BALTIC eur U…" at bounding box center [568, 451] width 847 height 45
type input "6,200.00"
click at [1426, 695] on button "Save" at bounding box center [1432, 699] width 30 height 20
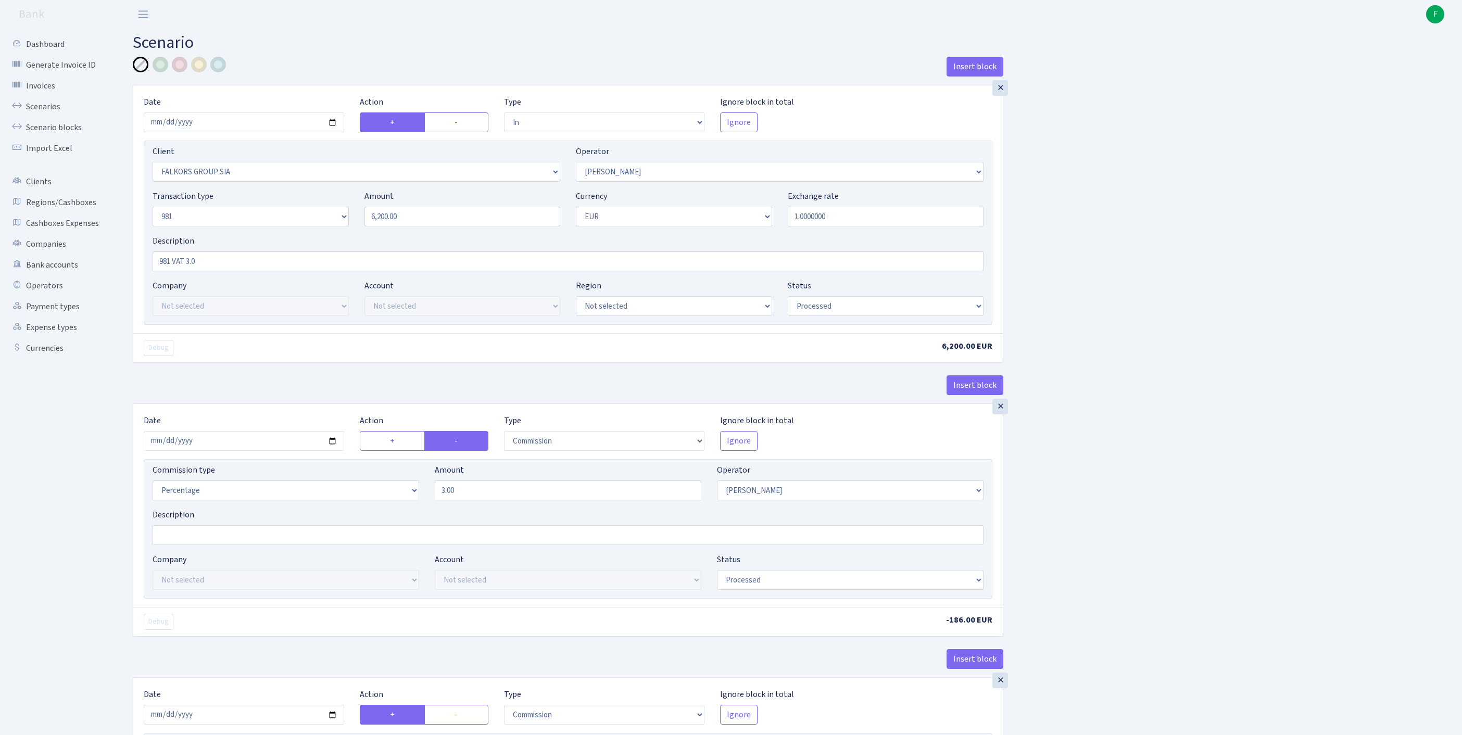
select select "in"
select select "2491"
select select "2"
select select "8"
select select "1"
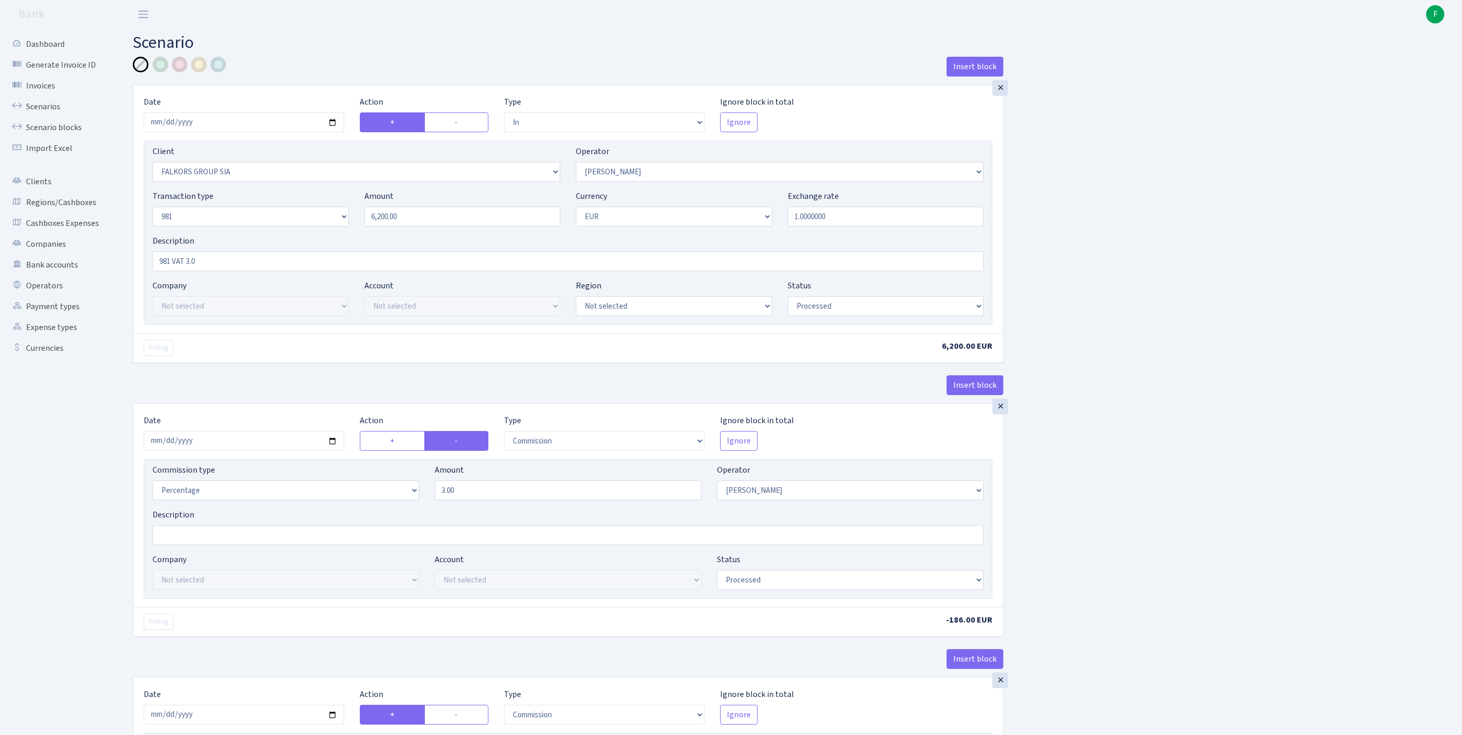
select select "processed"
select select "commission"
select select "2"
select select "processed"
select select "commission"
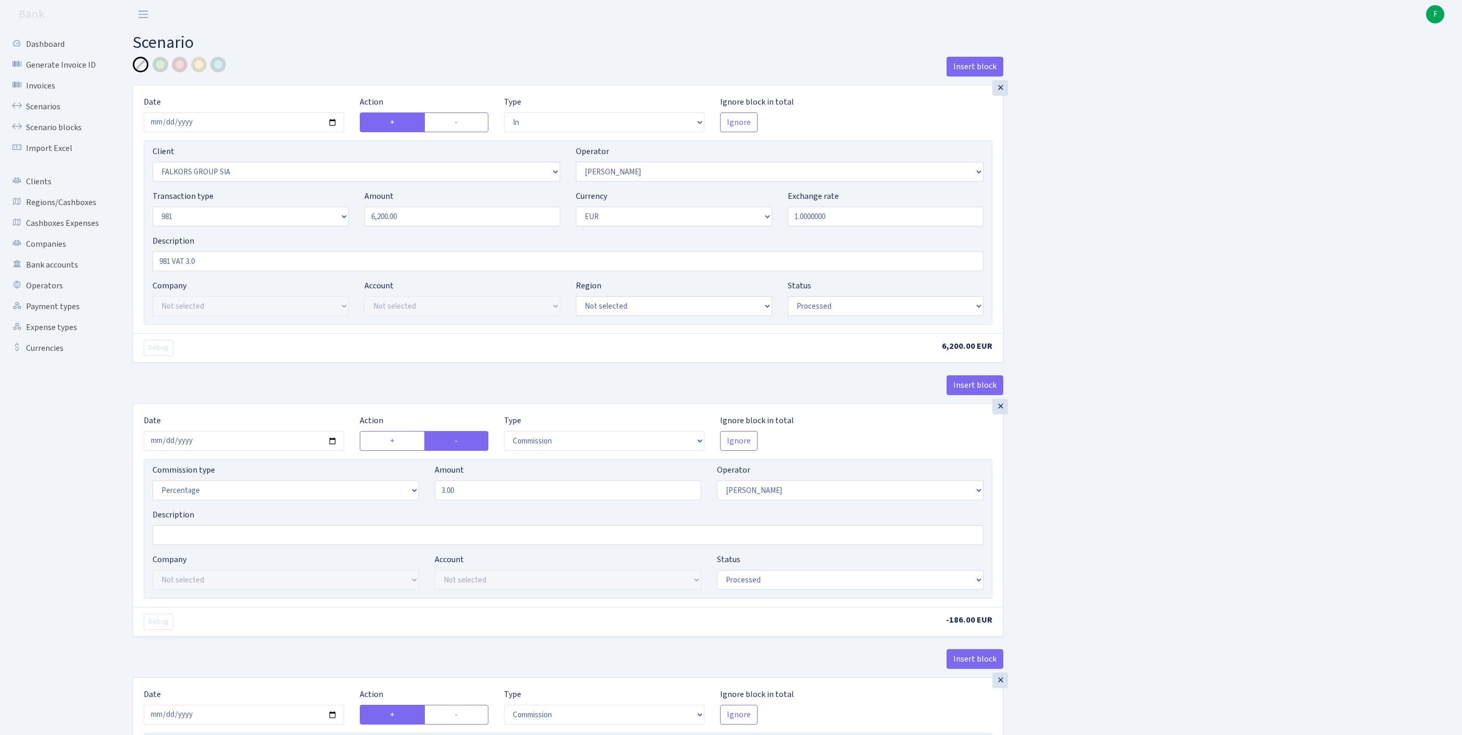
select select "61"
select select "processed"
select select "out"
select select "2129"
select select "61"
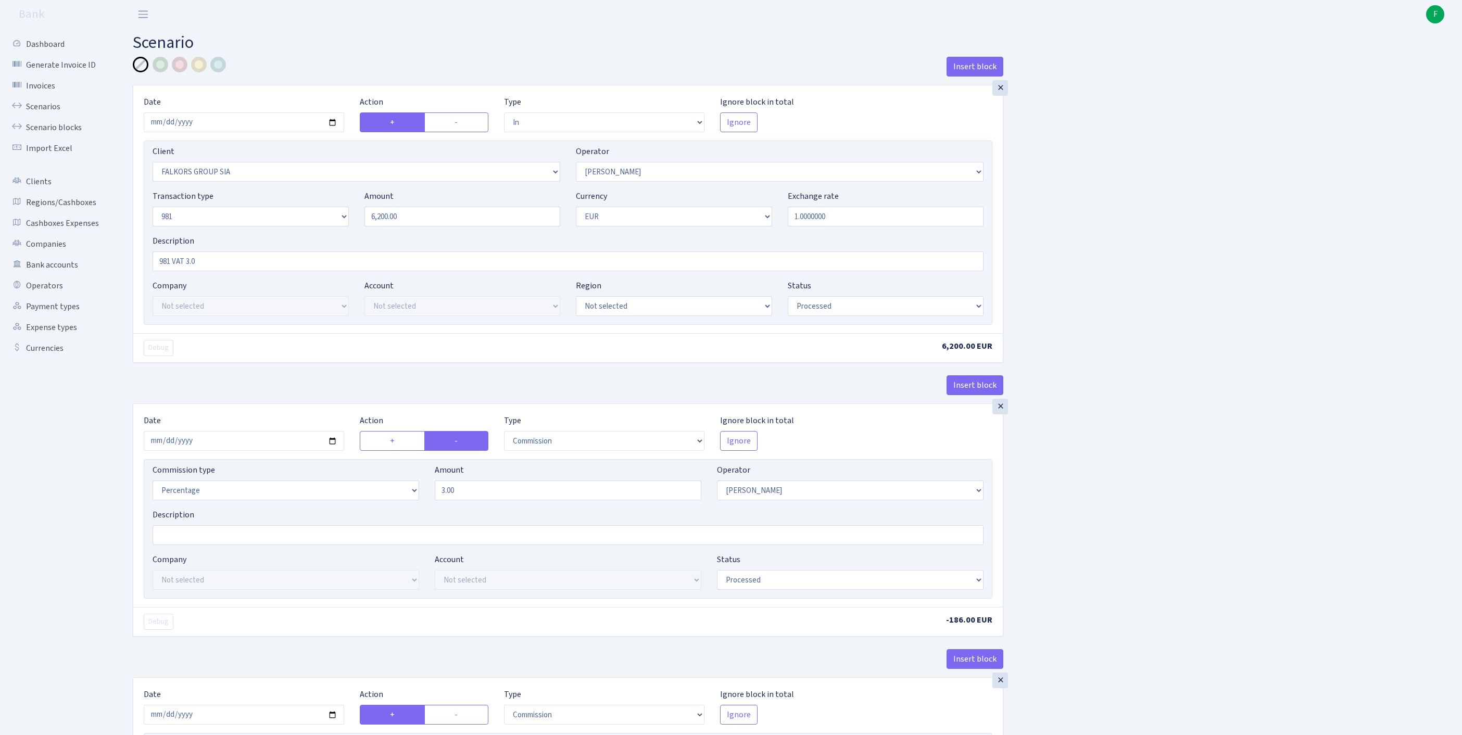
select select "8"
select select "1"
select select "processed"
click at [44, 296] on link "Operators" at bounding box center [57, 285] width 104 height 21
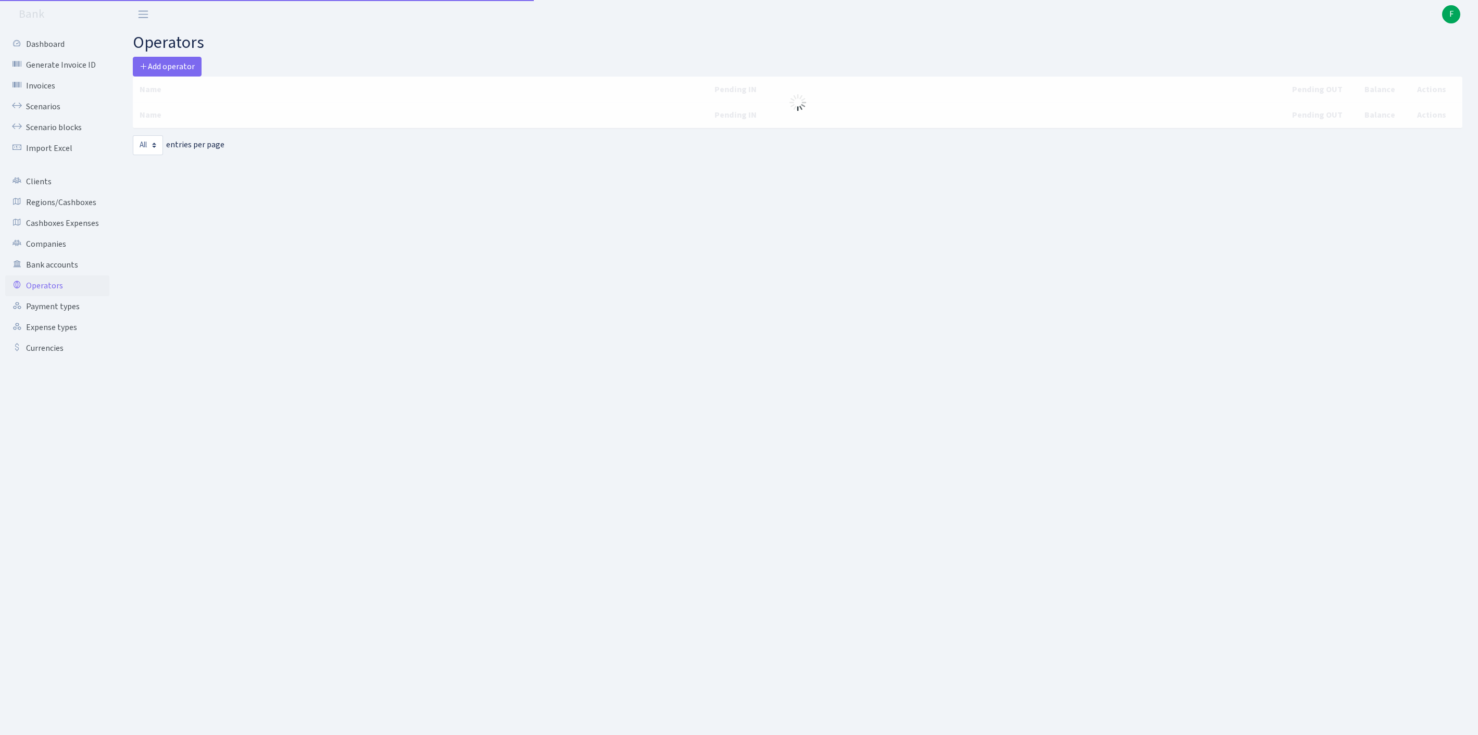
select select "-1"
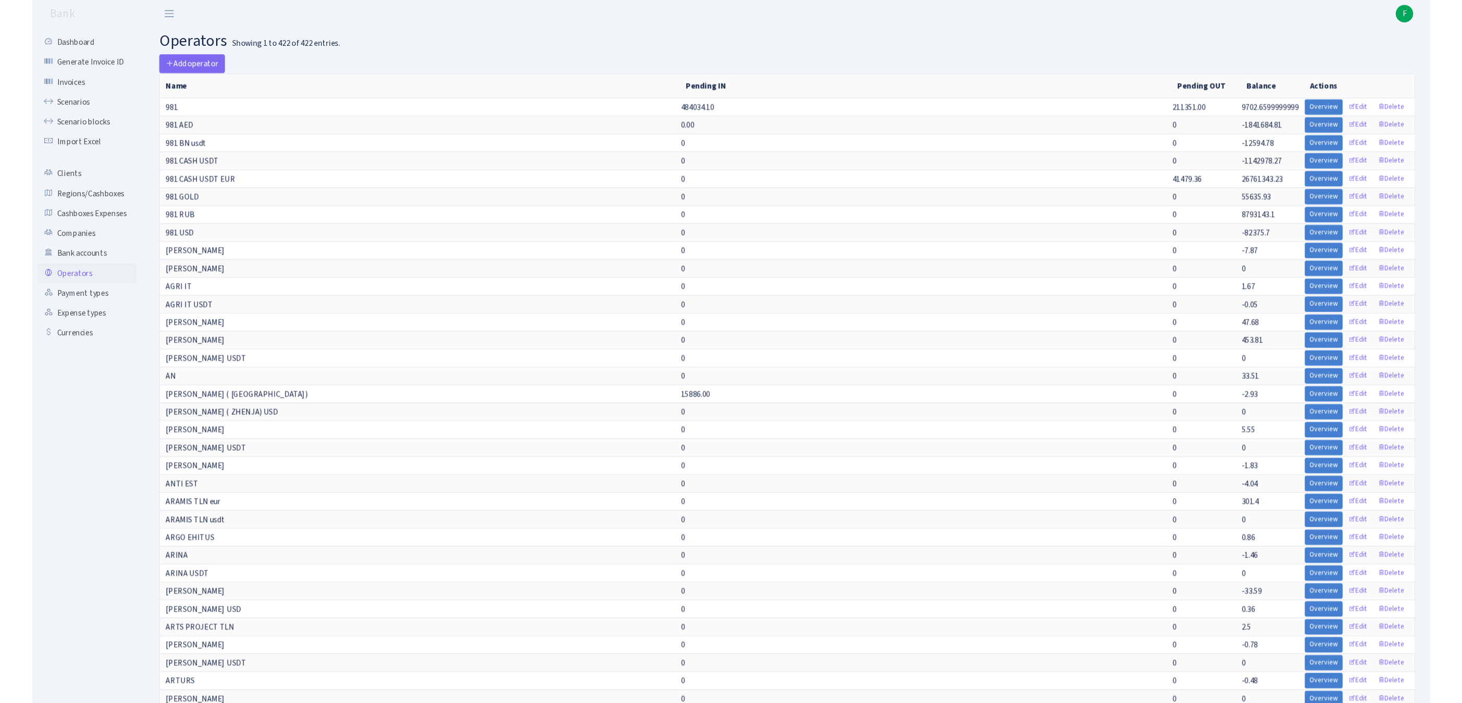
scroll to position [6104, 0]
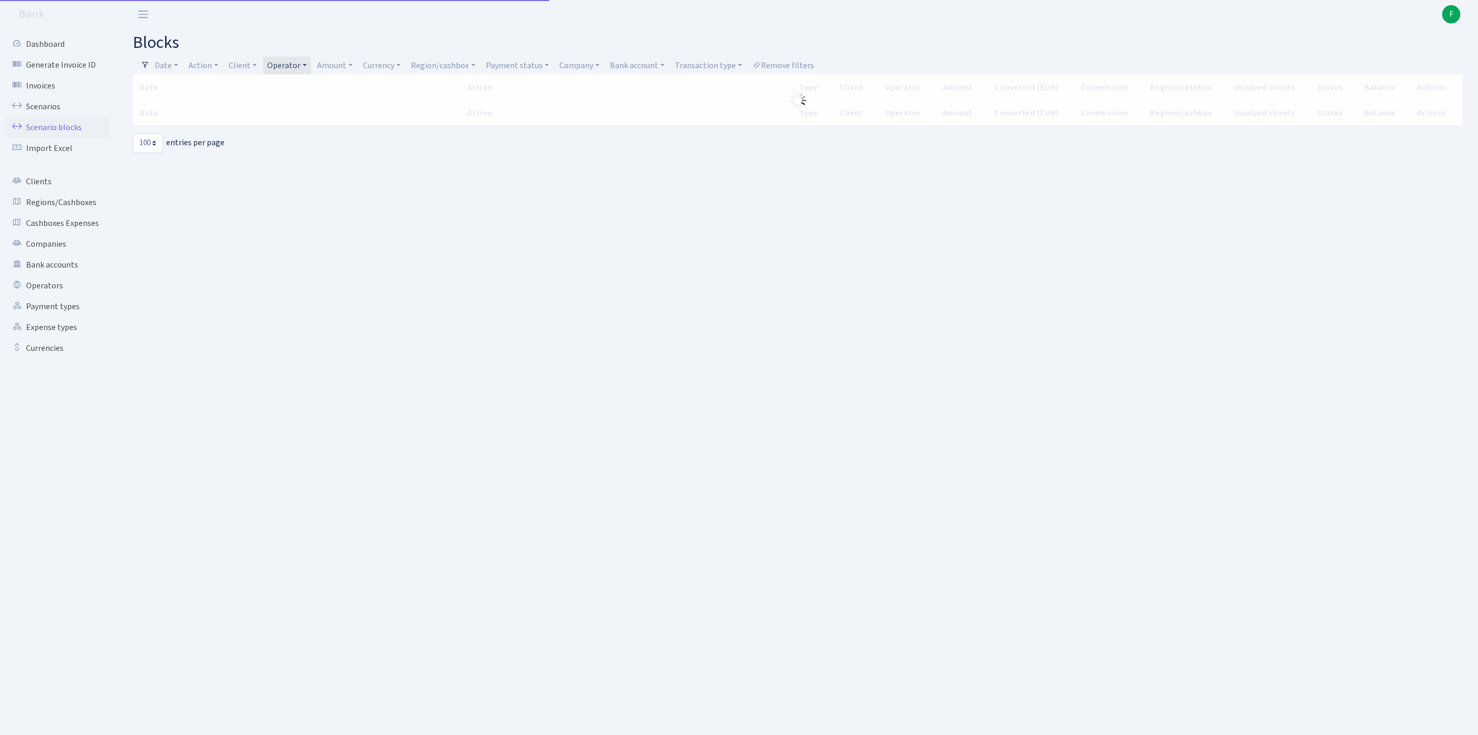
select select "100"
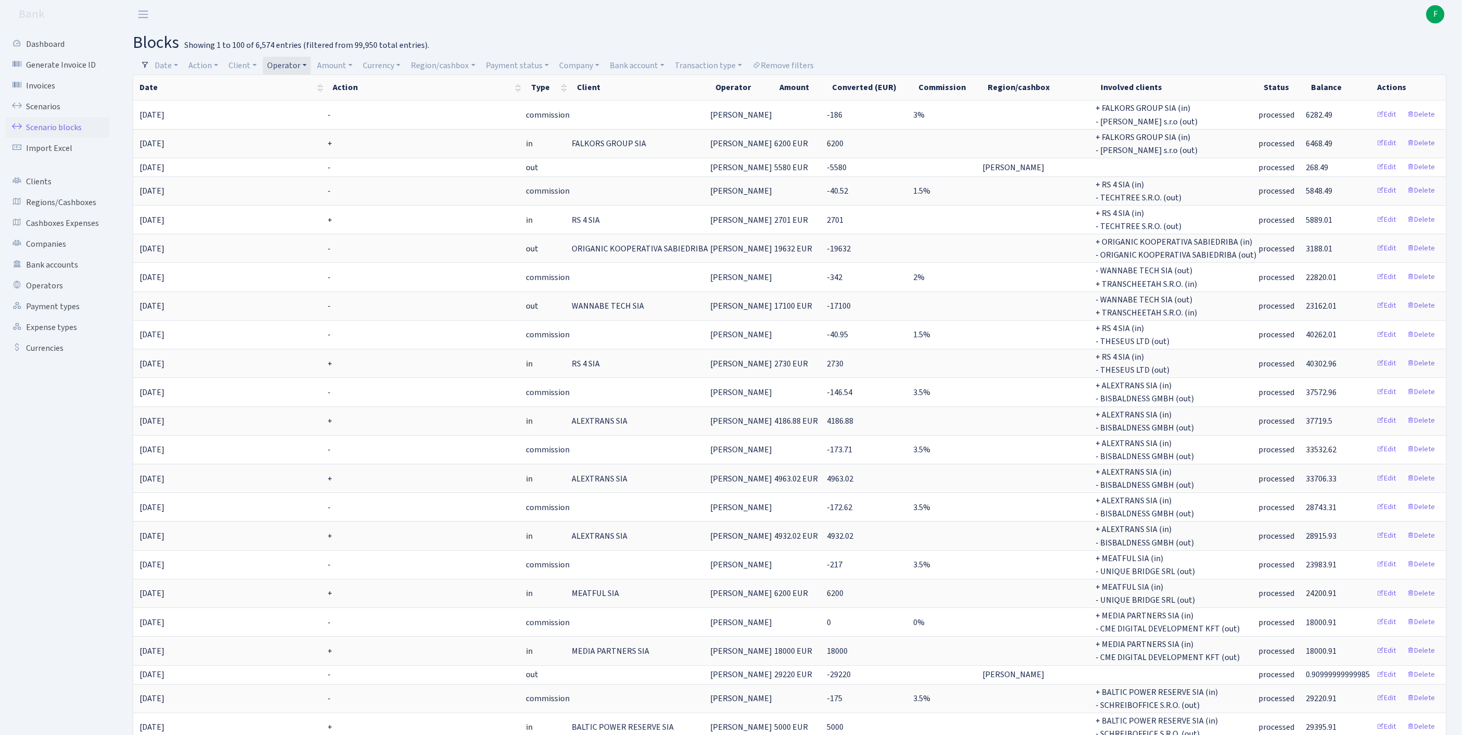
click at [311, 66] on link "Operator" at bounding box center [287, 66] width 48 height 18
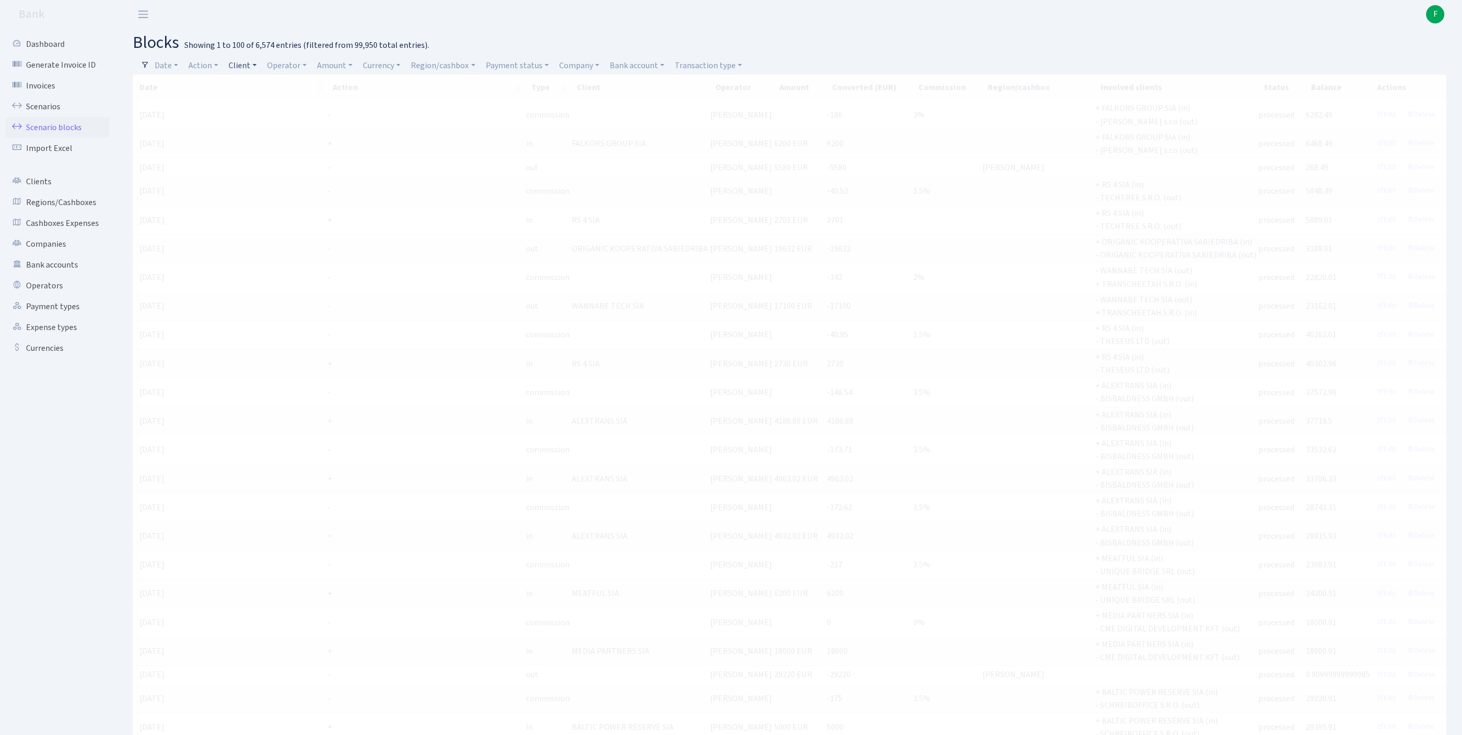
click at [254, 66] on link "Client" at bounding box center [242, 66] width 36 height 18
click at [269, 110] on input "search" at bounding box center [271, 103] width 86 height 16
type input "daram"
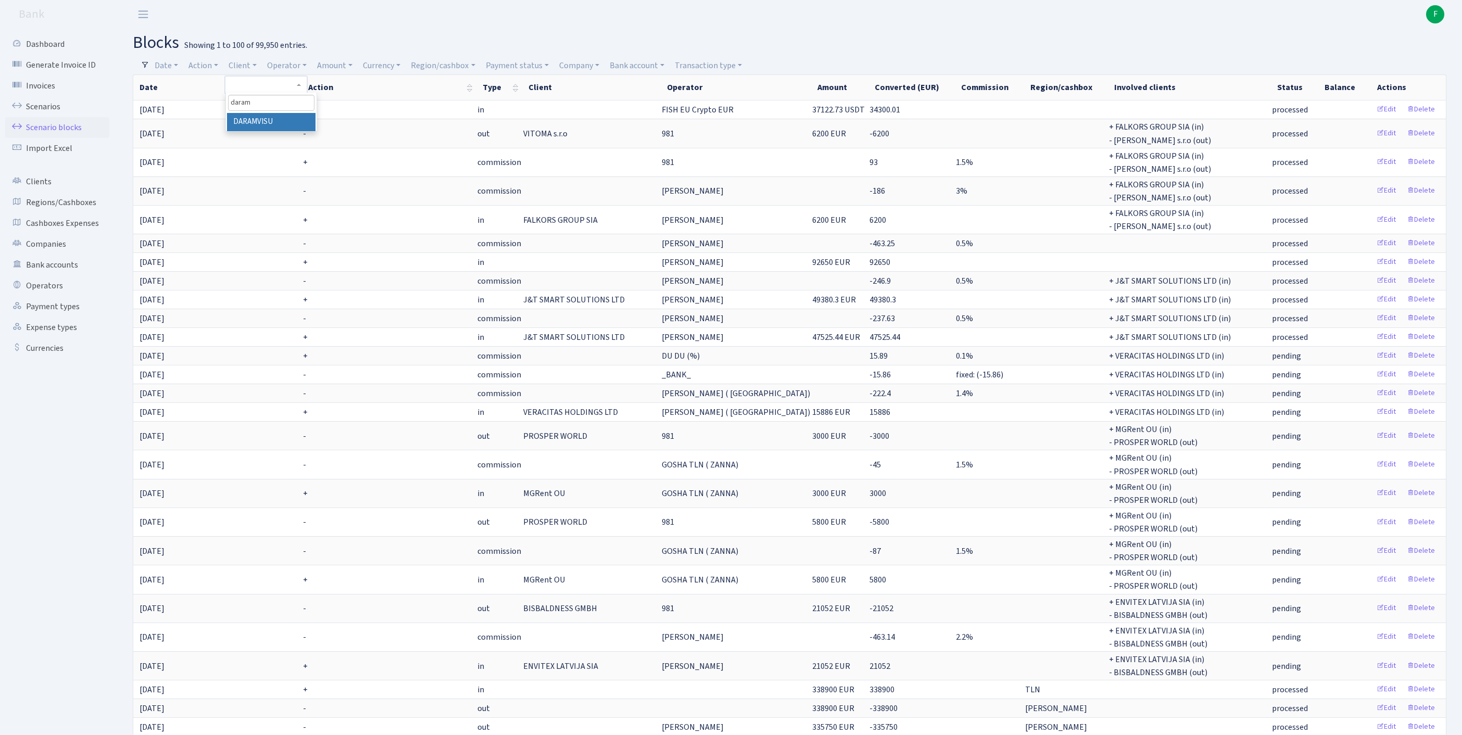
click at [293, 129] on li "DARAMVISU" at bounding box center [271, 122] width 89 height 18
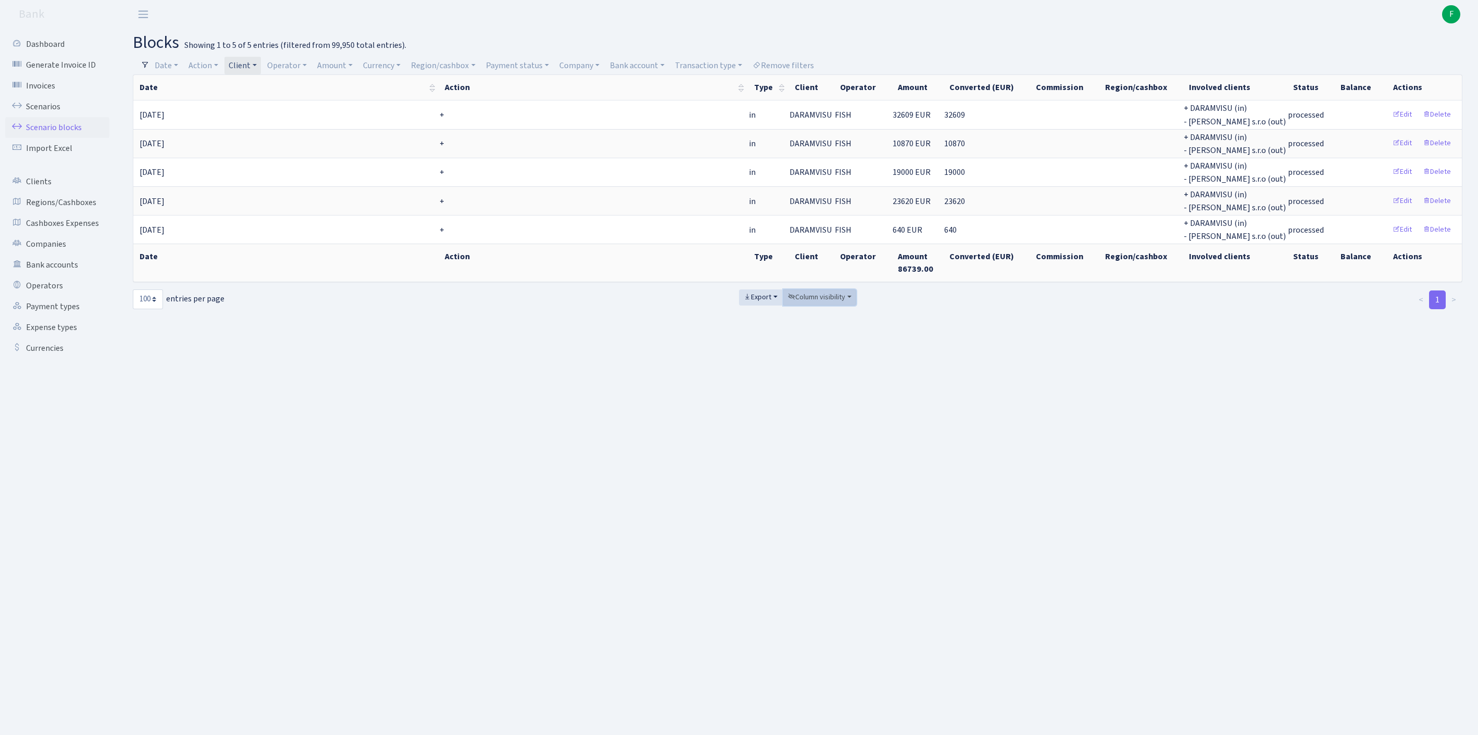
click at [819, 302] on span "Column visibility" at bounding box center [816, 297] width 57 height 10
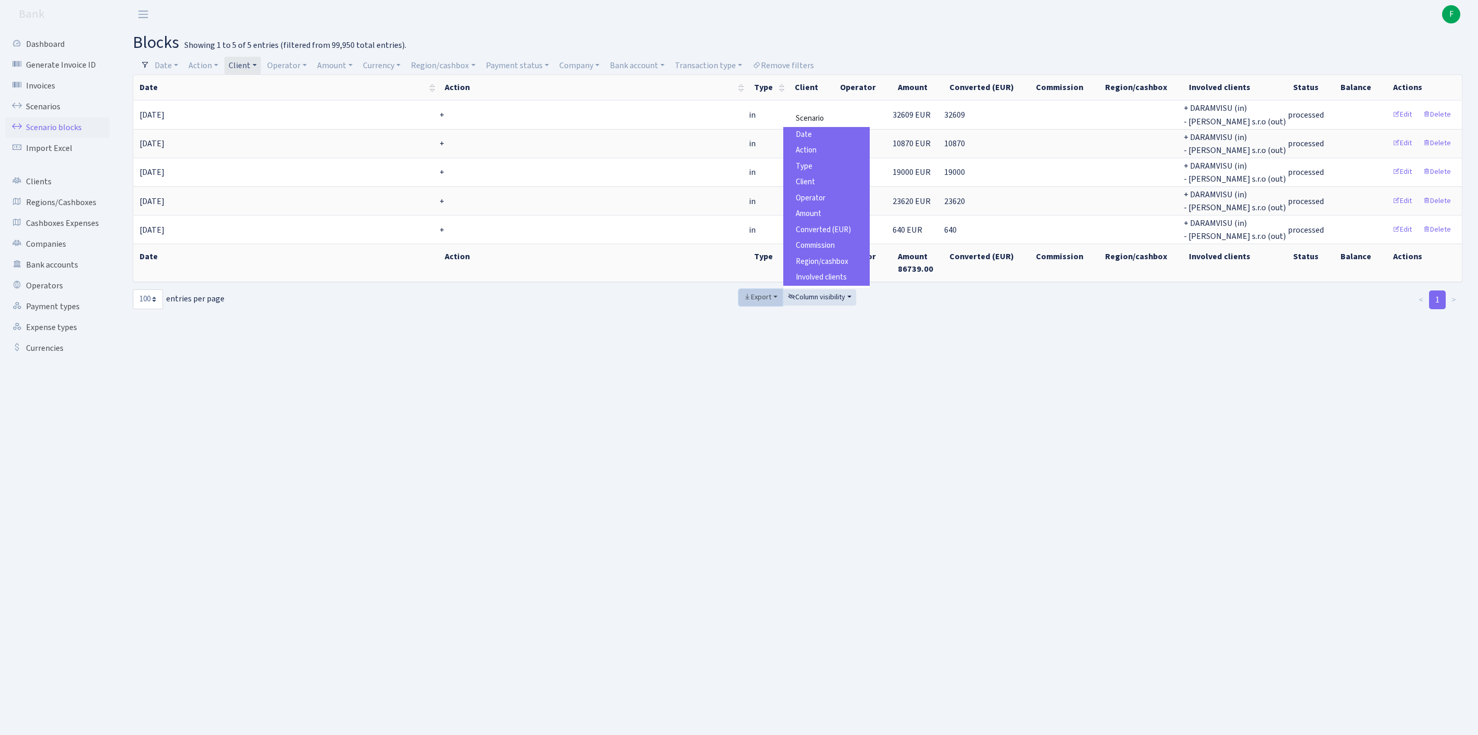
click at [750, 302] on span "Export" at bounding box center [757, 297] width 28 height 10
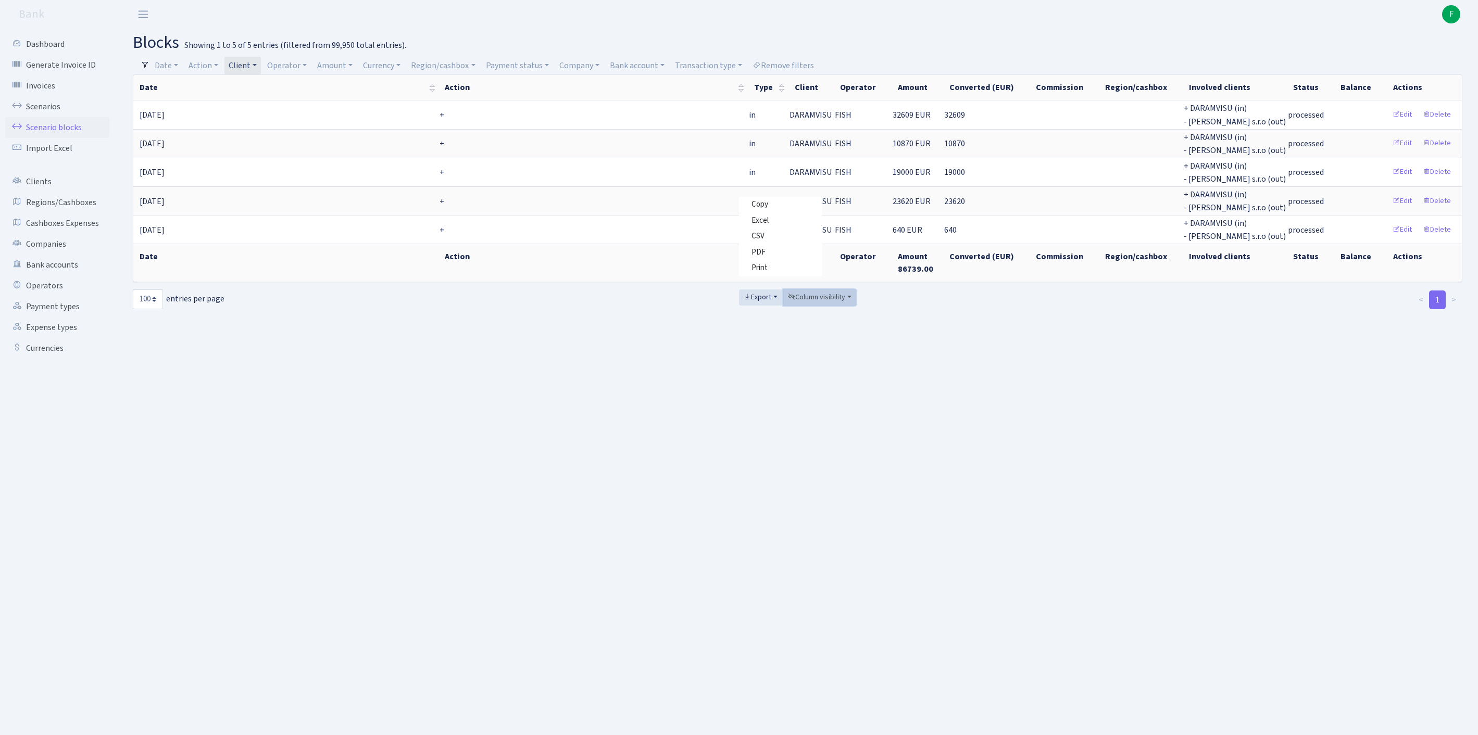
click at [819, 302] on span "Column visibility" at bounding box center [816, 297] width 57 height 10
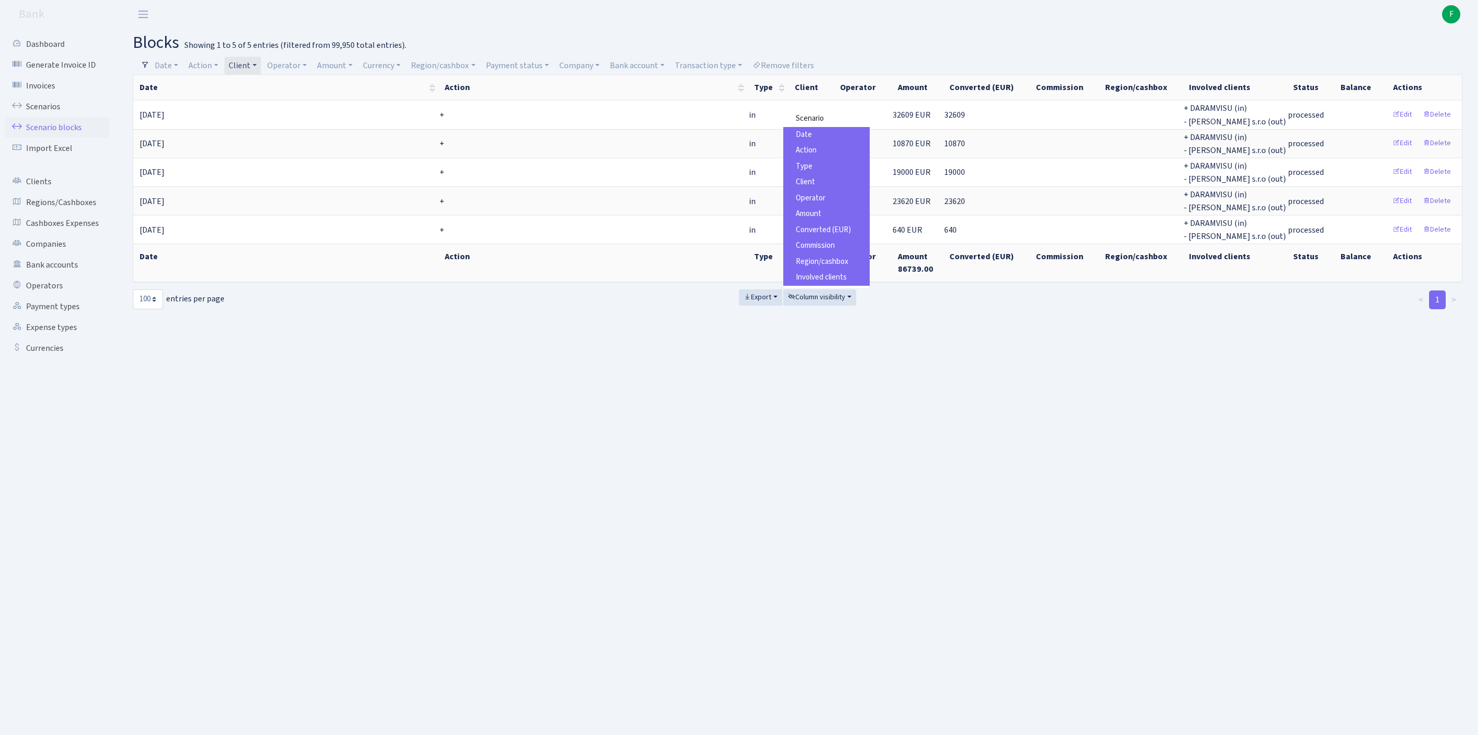
scroll to position [78, 0]
click at [827, 254] on span "Involved operators" at bounding box center [826, 248] width 61 height 11
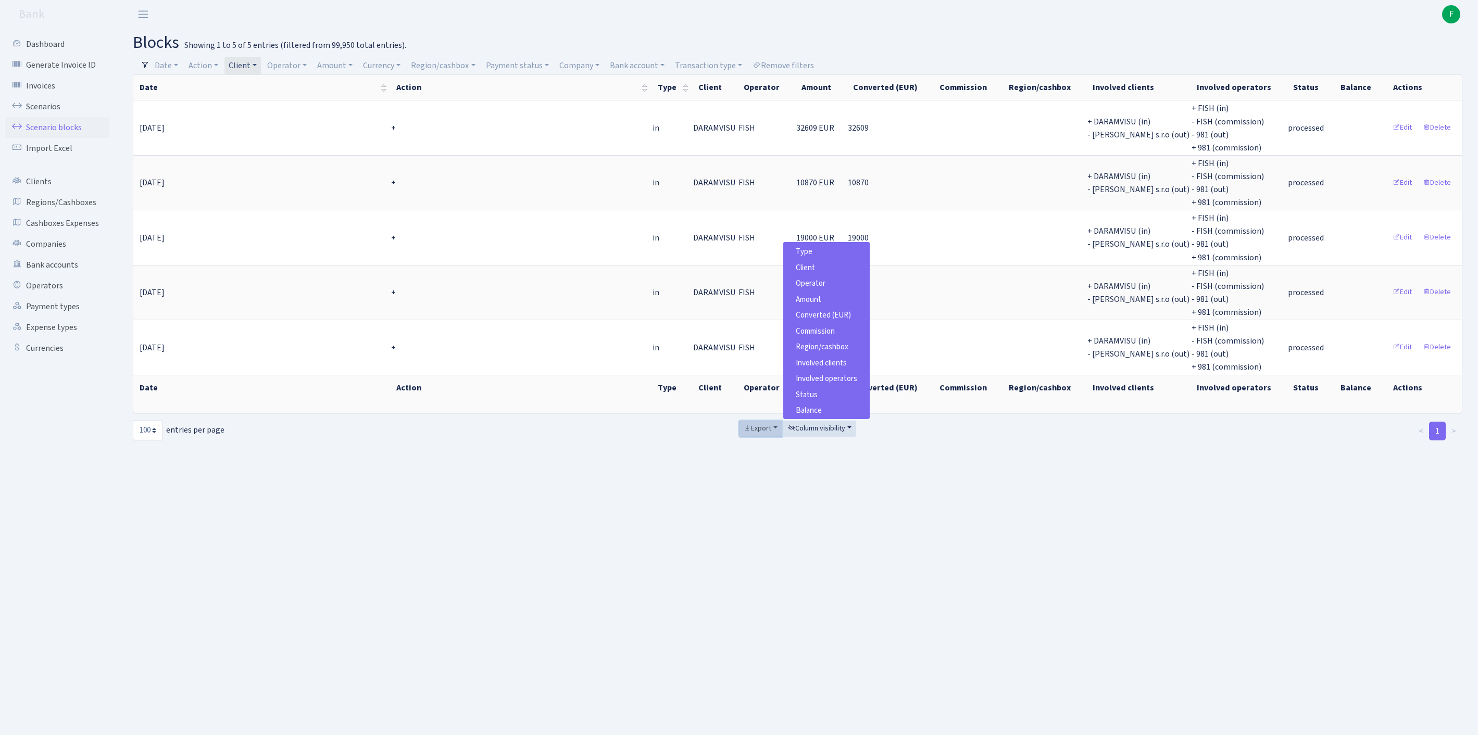
click at [749, 434] on span "Export" at bounding box center [757, 428] width 28 height 10
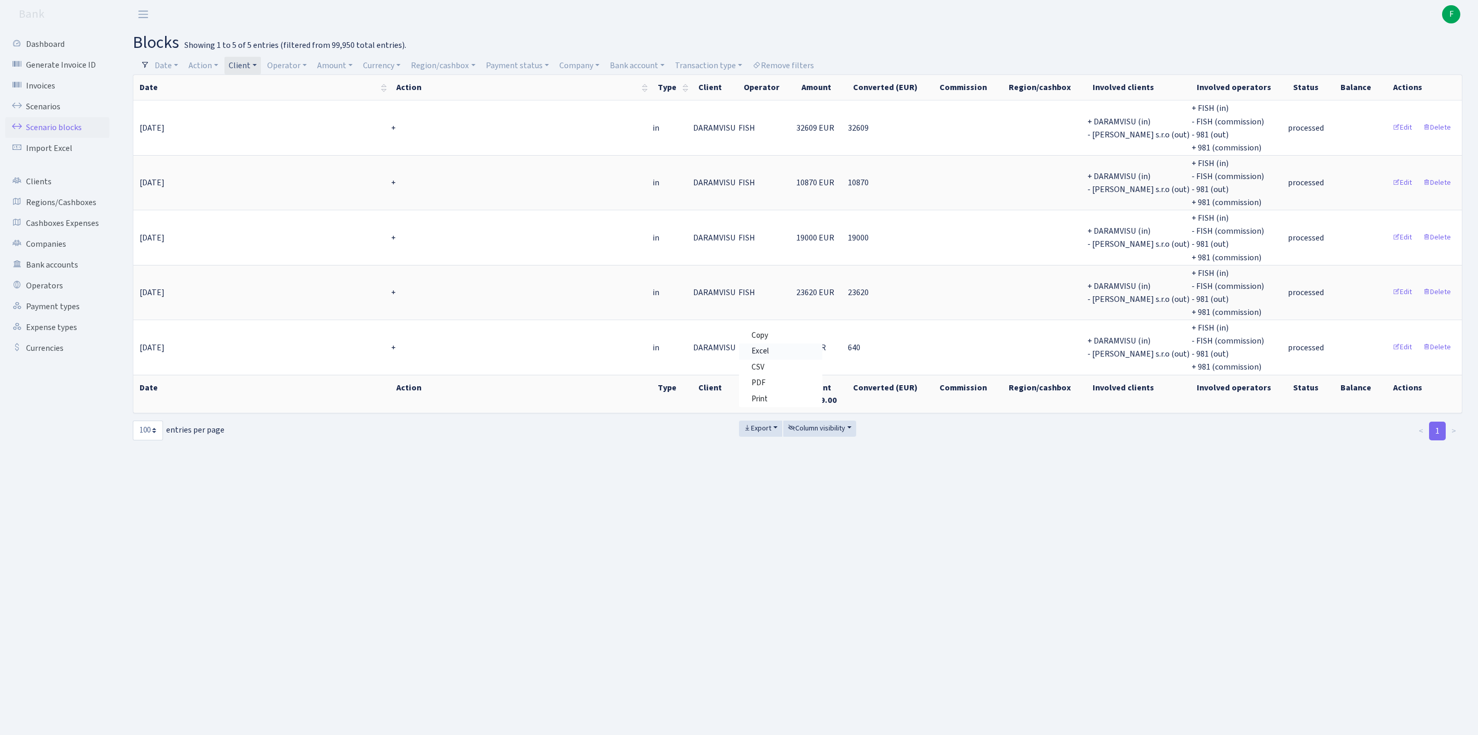
click at [753, 357] on span "Excel" at bounding box center [759, 351] width 17 height 11
